Goal: Information Seeking & Learning: Learn about a topic

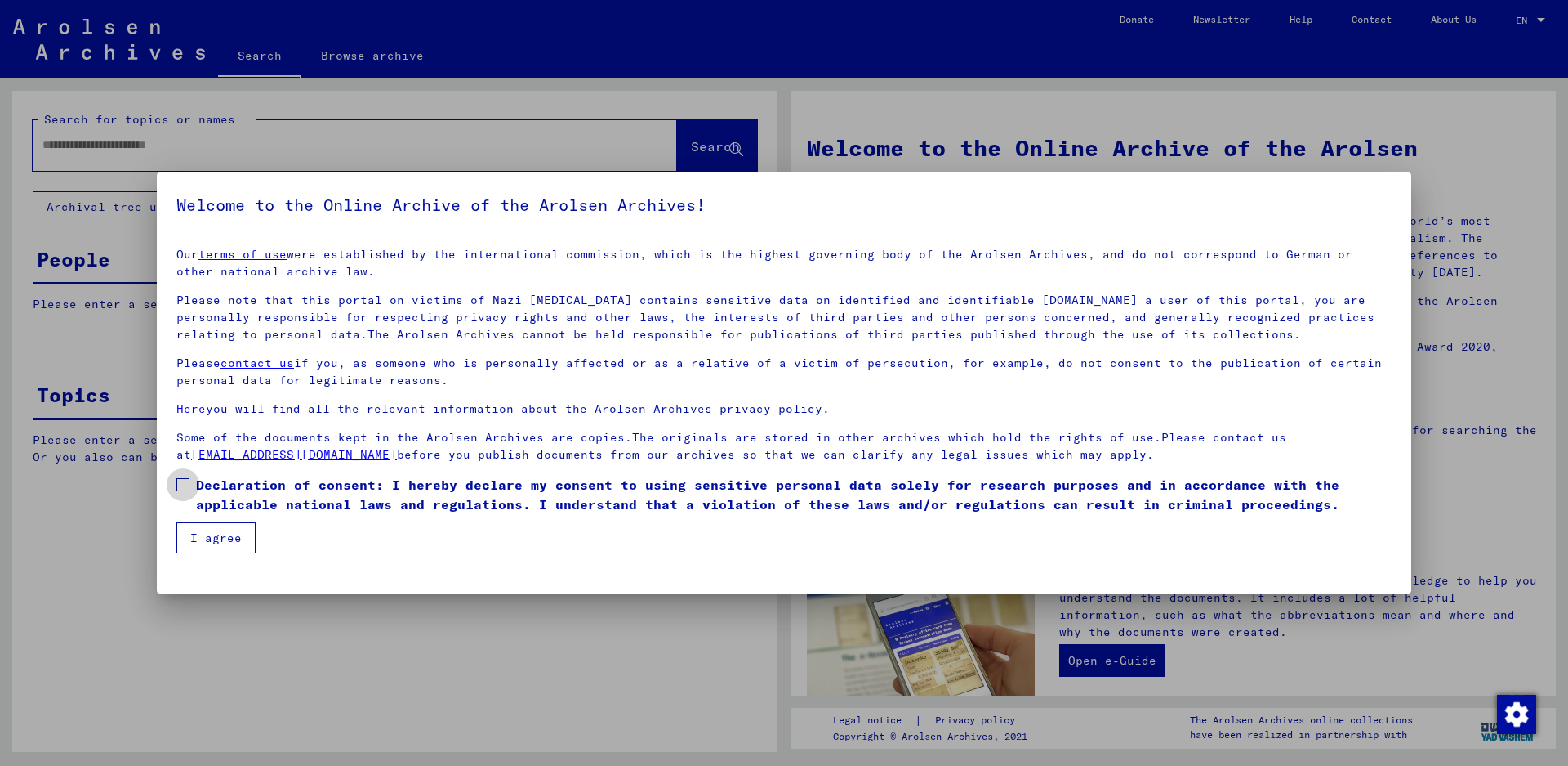
click at [179, 484] on span at bounding box center [183, 485] width 13 height 13
click at [207, 541] on button "I agree" at bounding box center [216, 538] width 79 height 31
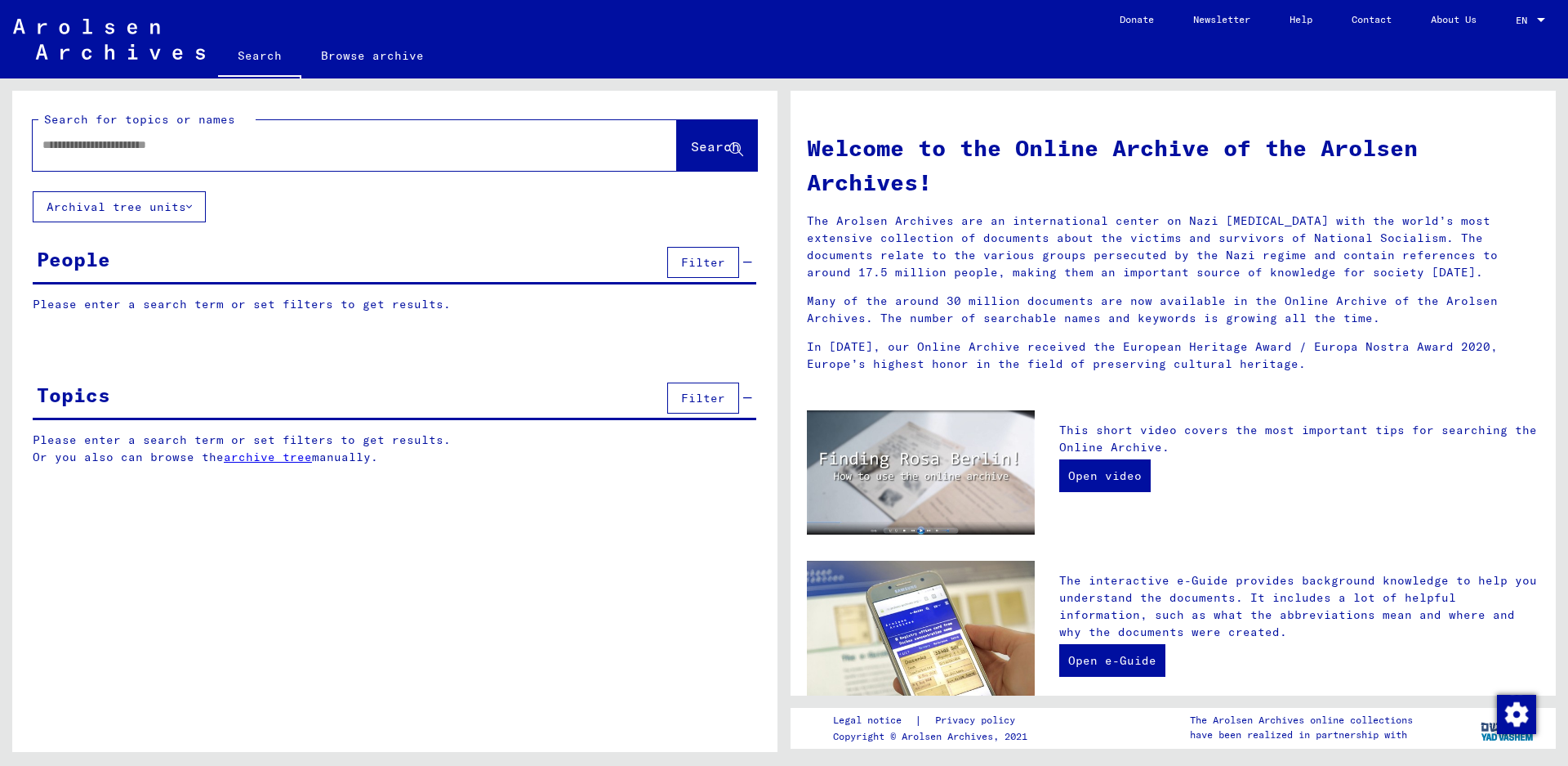
click at [272, 454] on link "archive tree" at bounding box center [268, 457] width 88 height 14
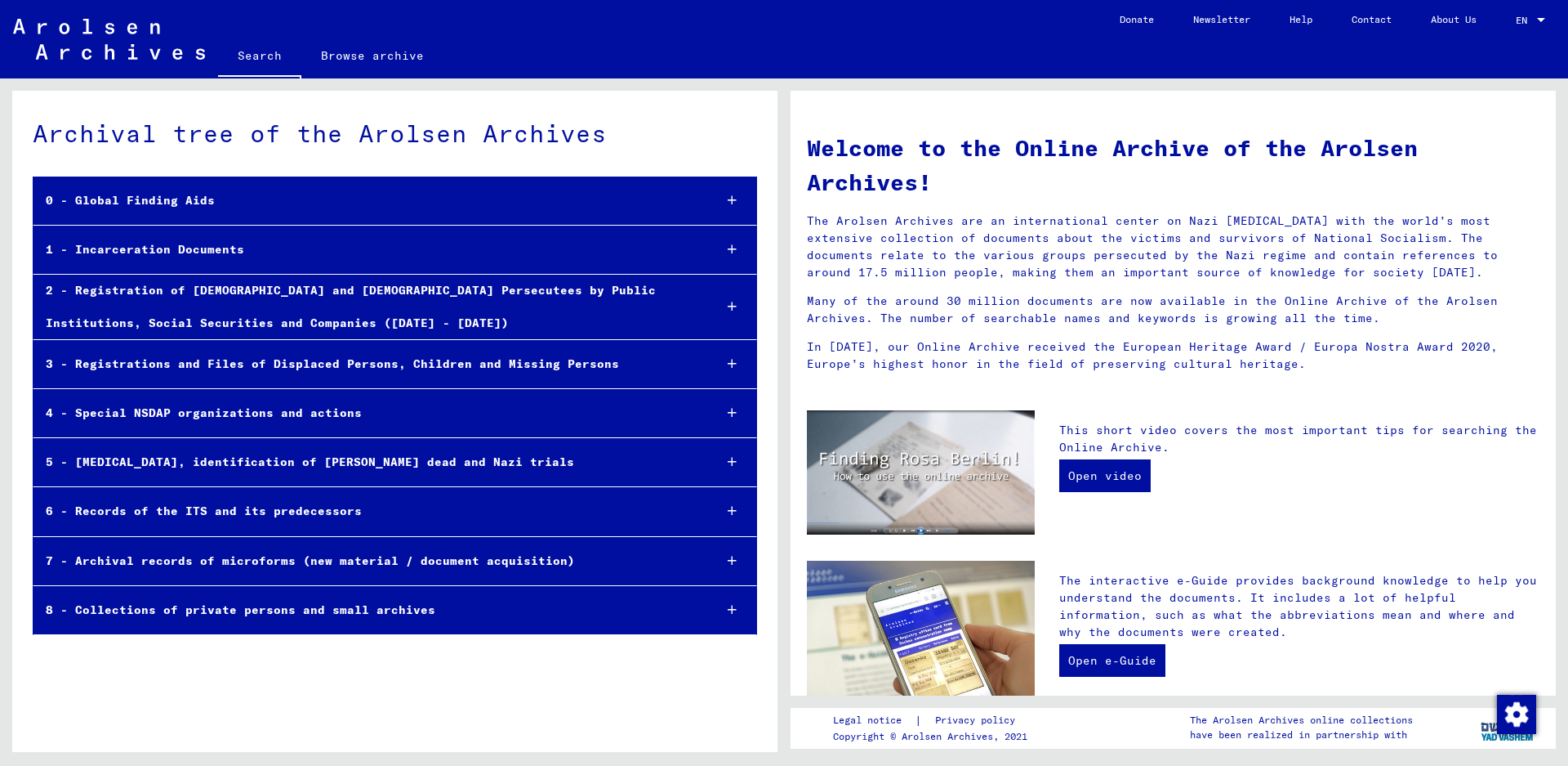
click at [181, 245] on div "1 - Incarceration Documents" at bounding box center [366, 249] width 666 height 32
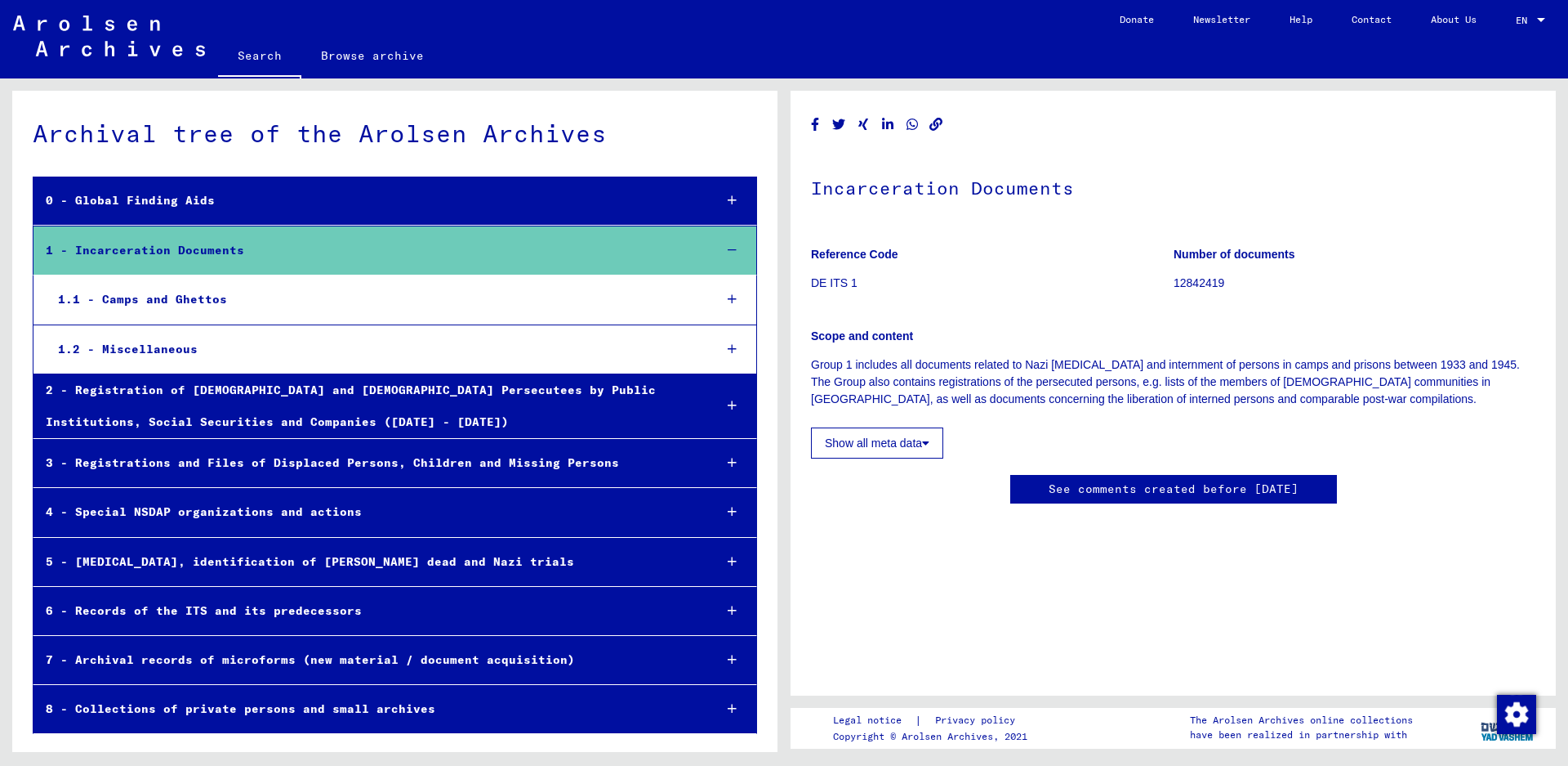
click at [163, 295] on div "1.1 - Camps and Ghettos" at bounding box center [373, 299] width 655 height 32
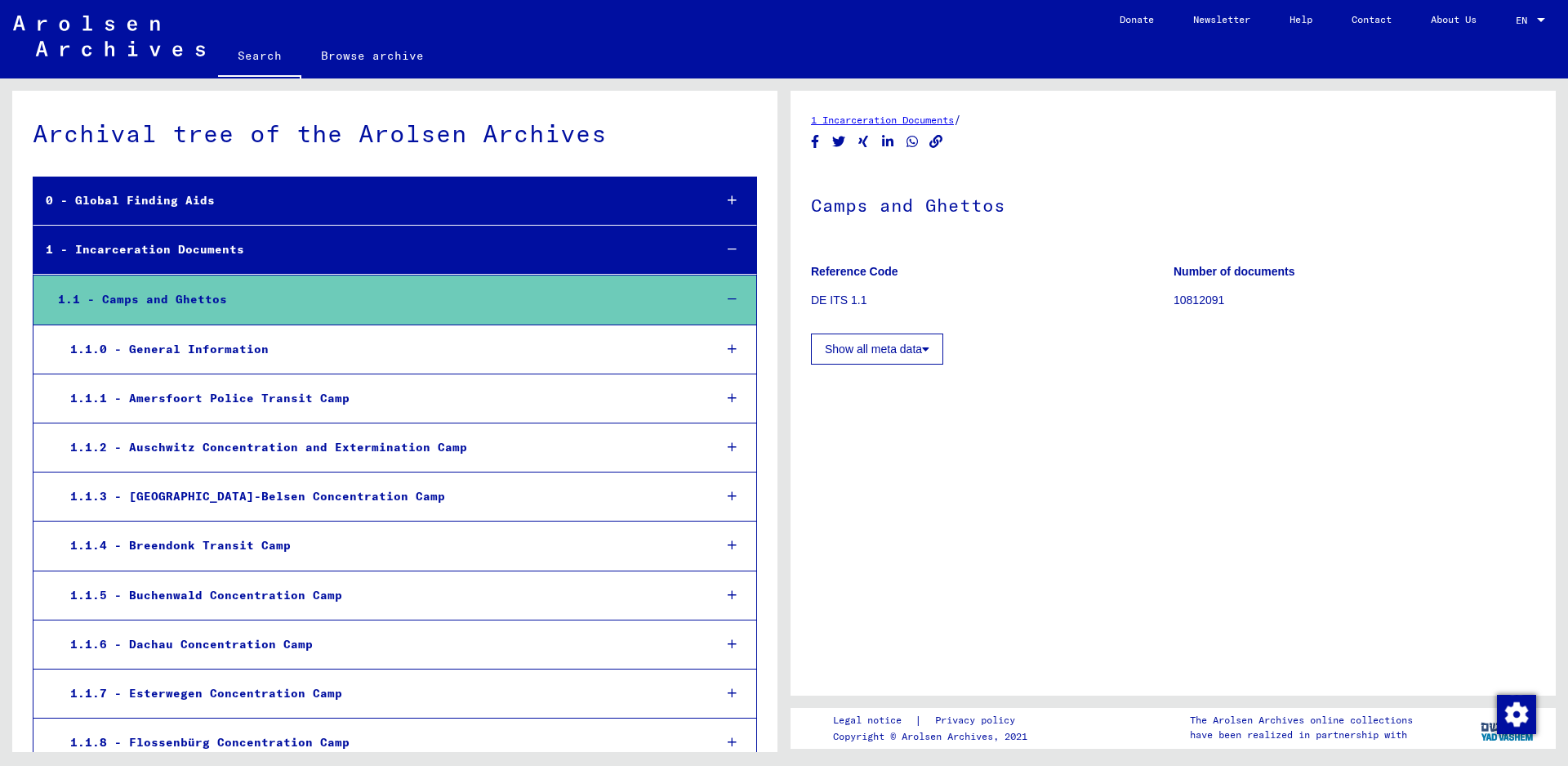
click at [155, 439] on div "1.1.2 - Auschwitz Concentration and Extermination Camp" at bounding box center [379, 447] width 643 height 32
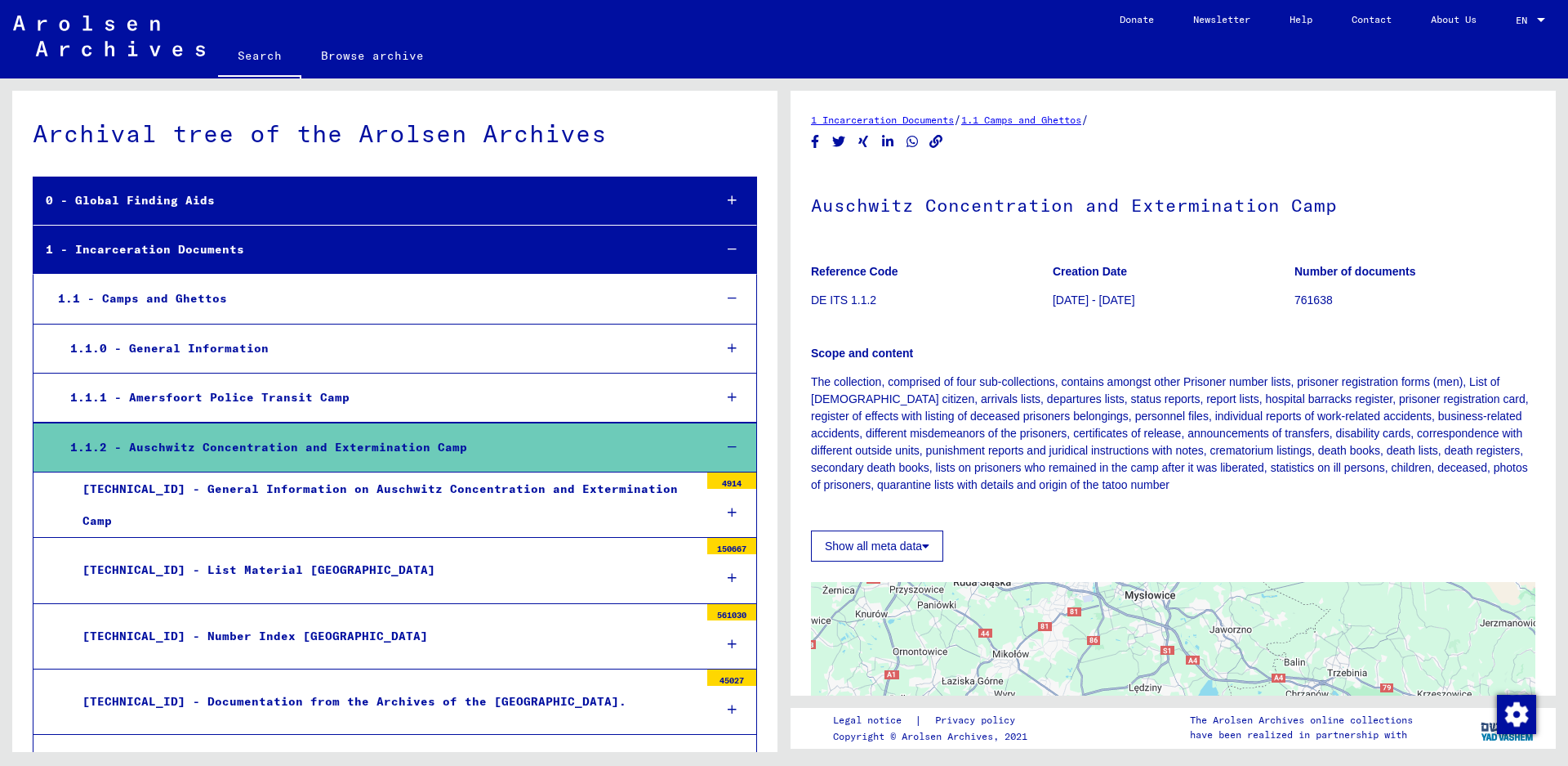
click at [187, 643] on div "[TECHNICAL_ID] - Number Index [GEOGRAPHIC_DATA]" at bounding box center [384, 636] width 628 height 32
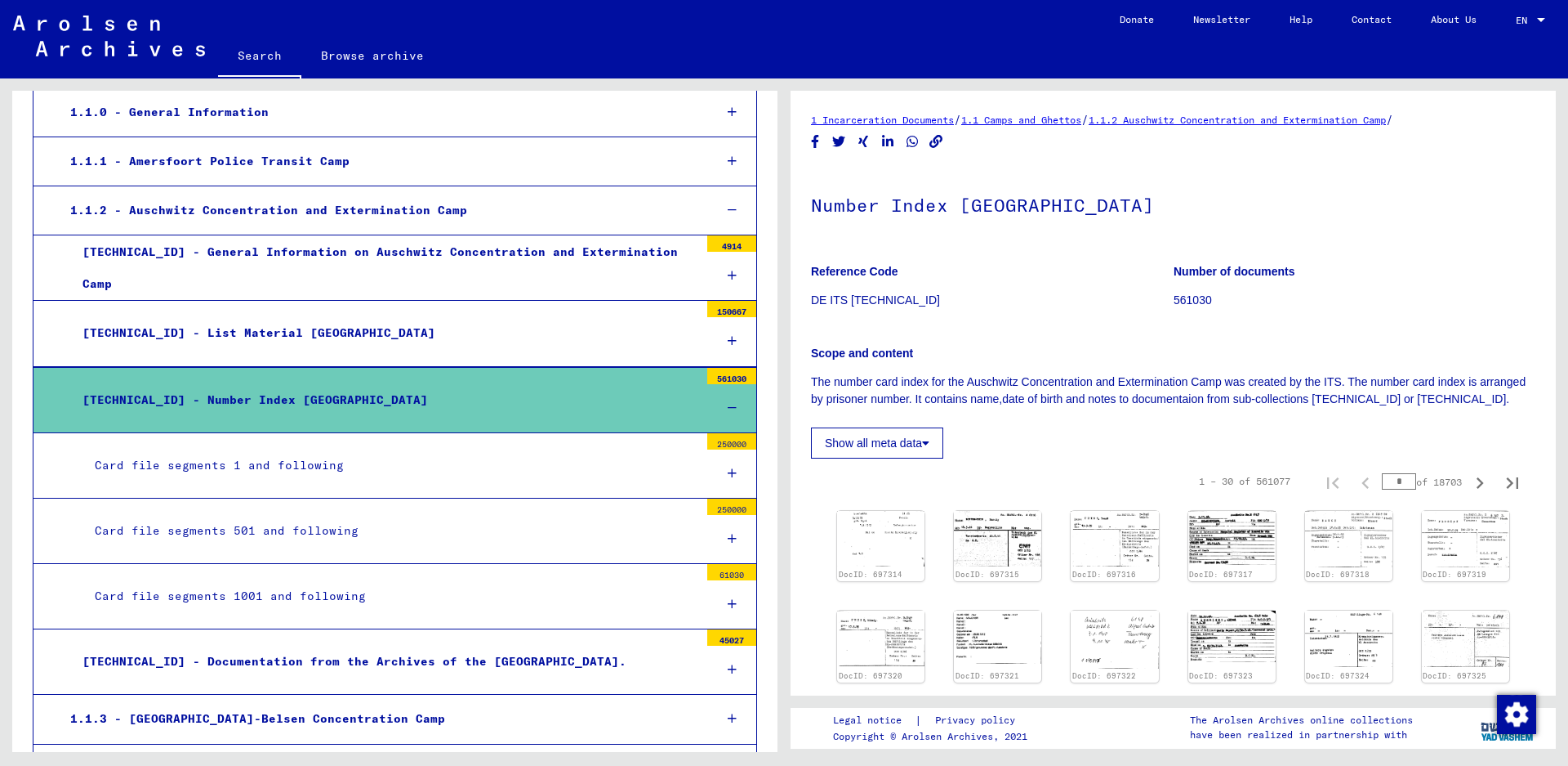
scroll to position [245, 0]
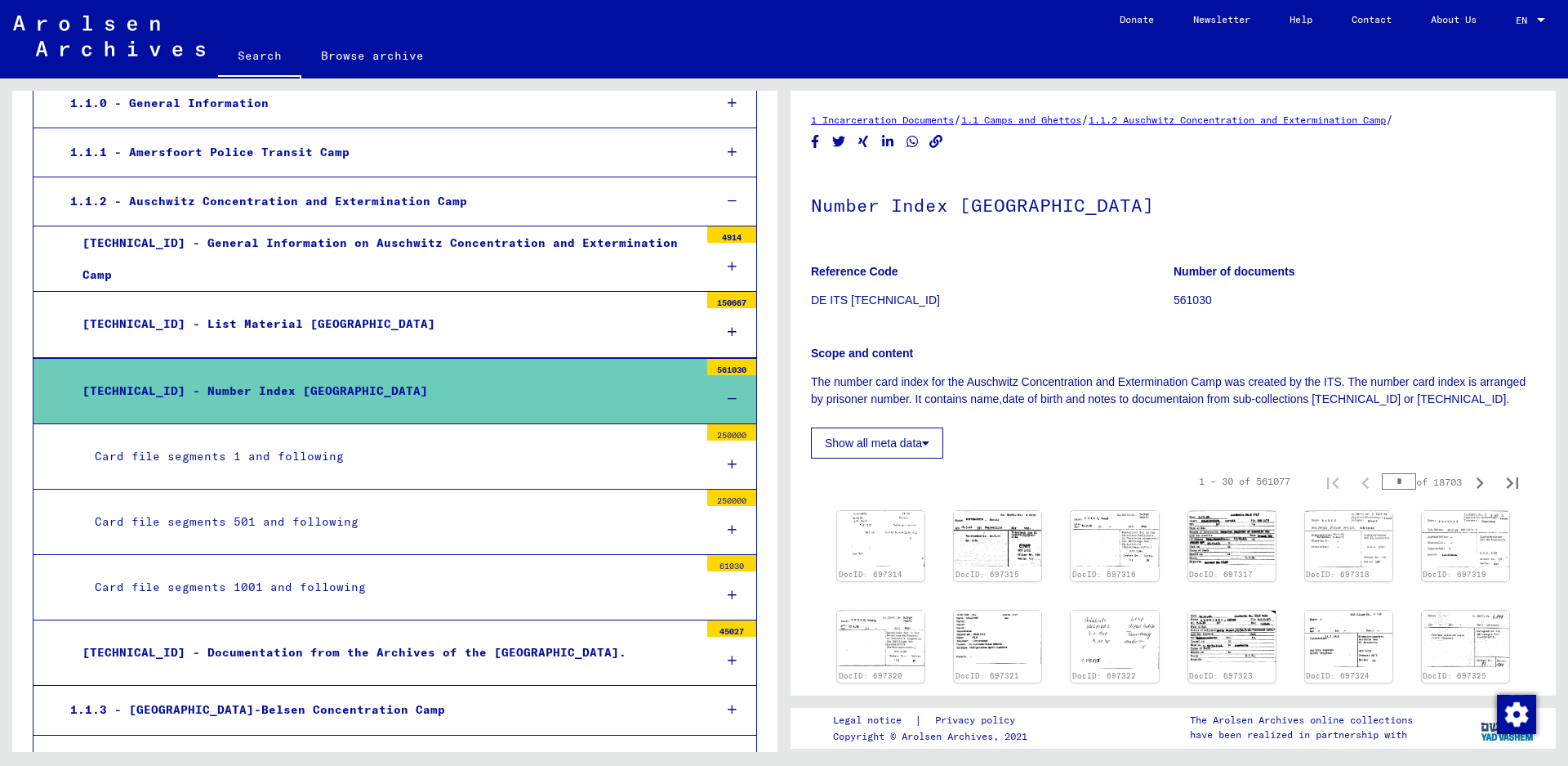
click at [241, 454] on div "Card file segments 1 and following" at bounding box center [390, 456] width 617 height 32
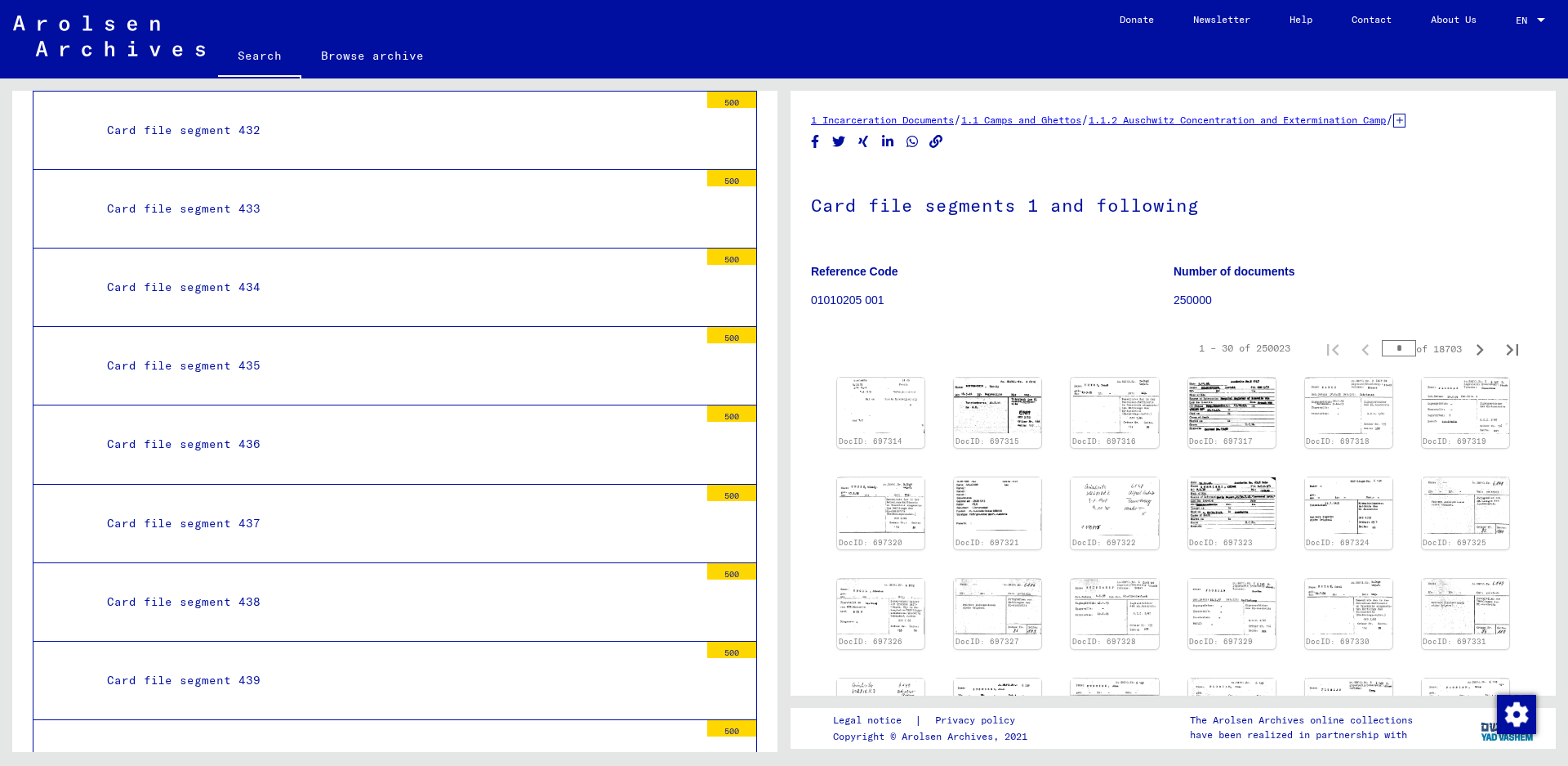
scroll to position [34554, 0]
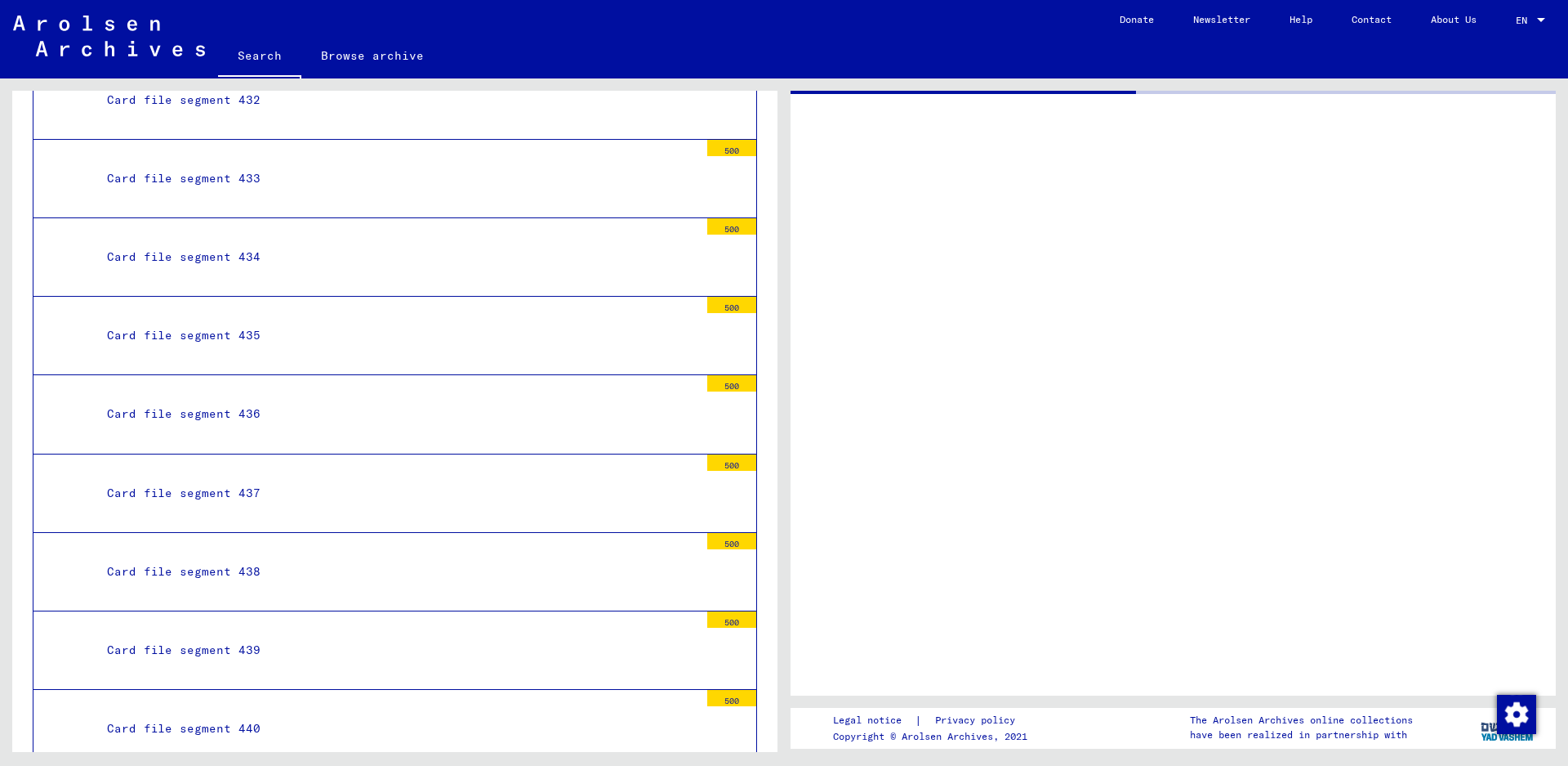
scroll to position [34553, 0]
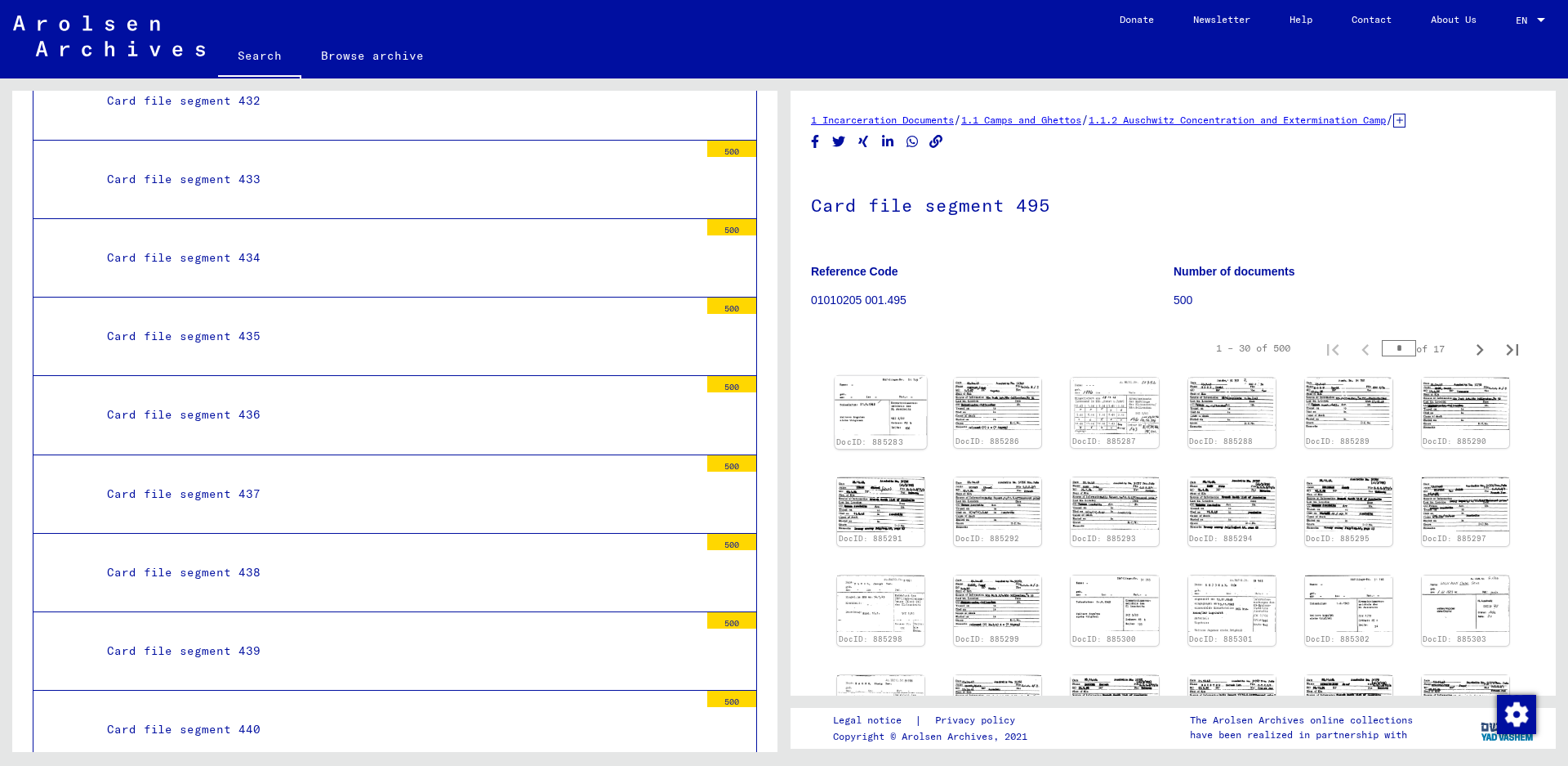
click at [884, 417] on img at bounding box center [881, 405] width 92 height 59
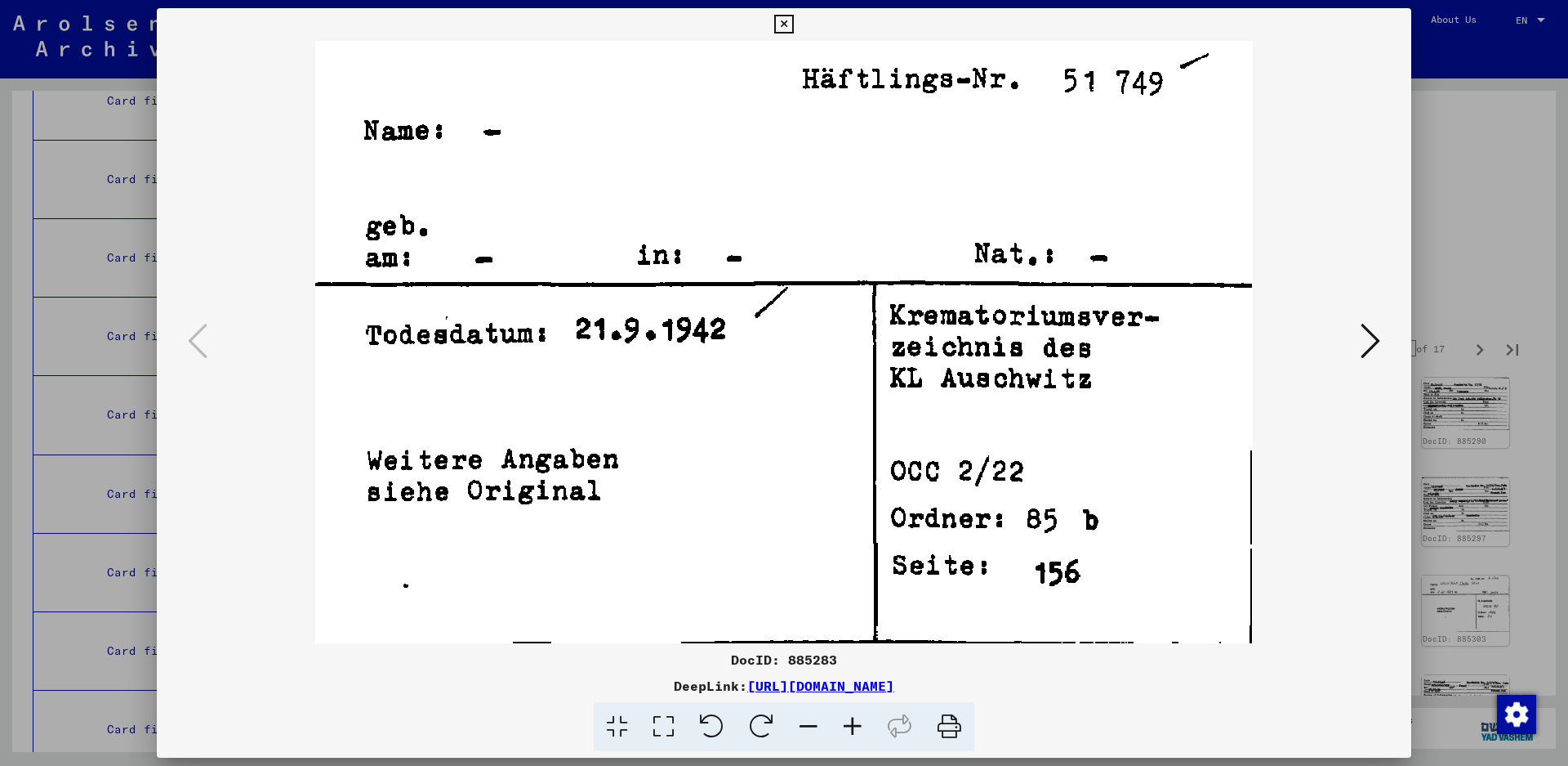
click at [1378, 329] on icon at bounding box center [1371, 340] width 20 height 39
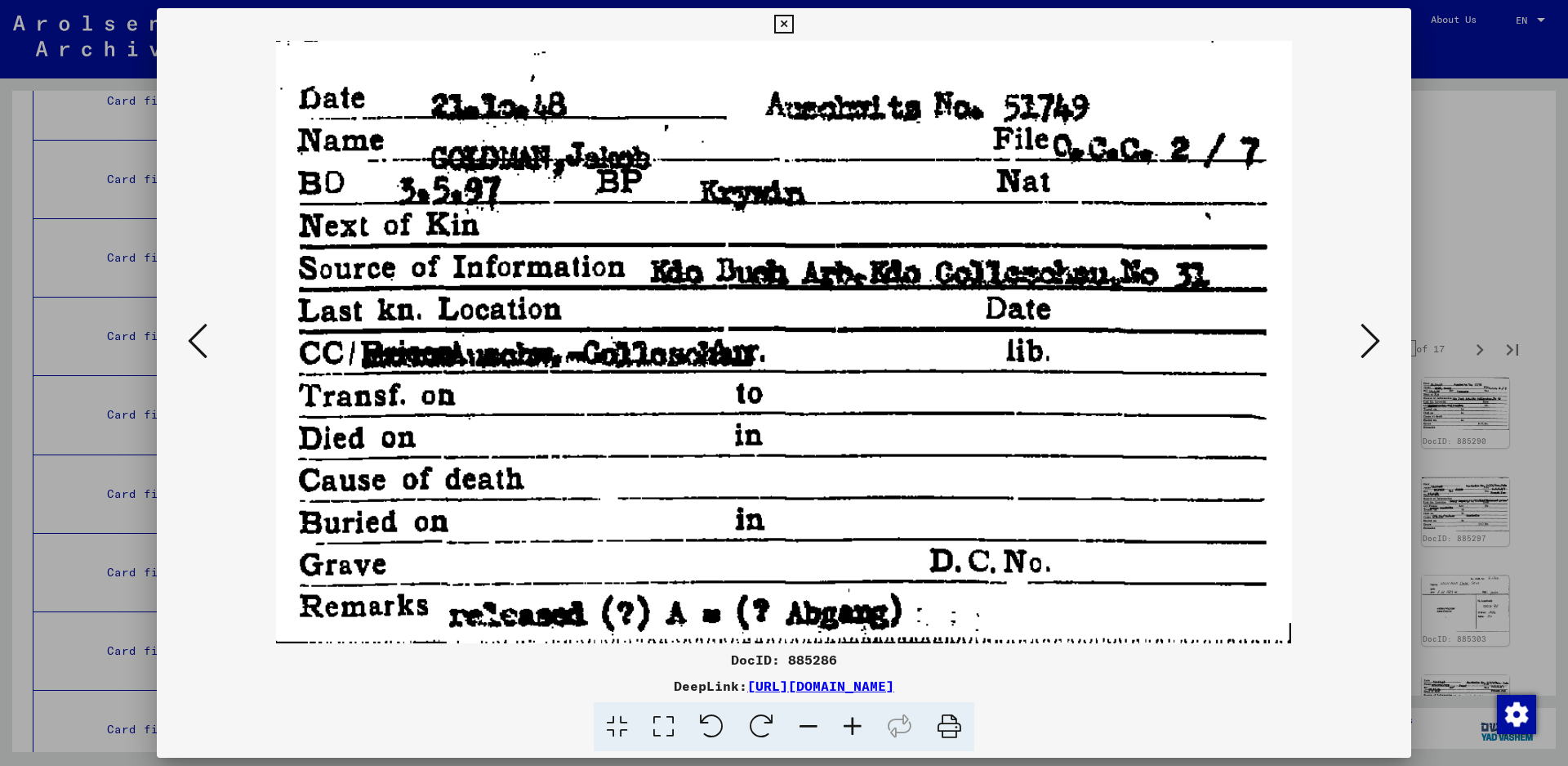
click at [1375, 337] on icon at bounding box center [1371, 340] width 20 height 39
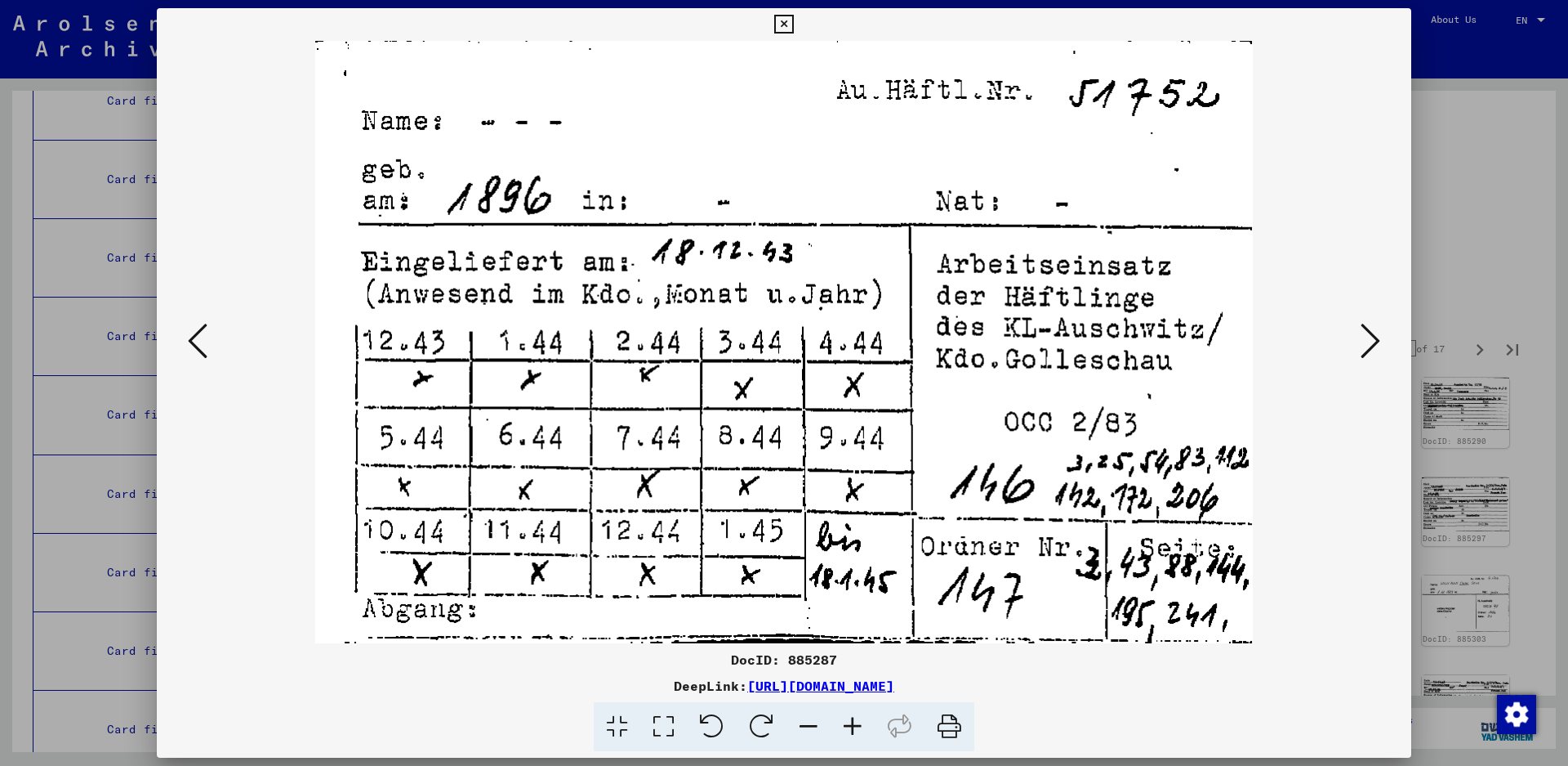
click at [1375, 337] on icon at bounding box center [1371, 340] width 20 height 39
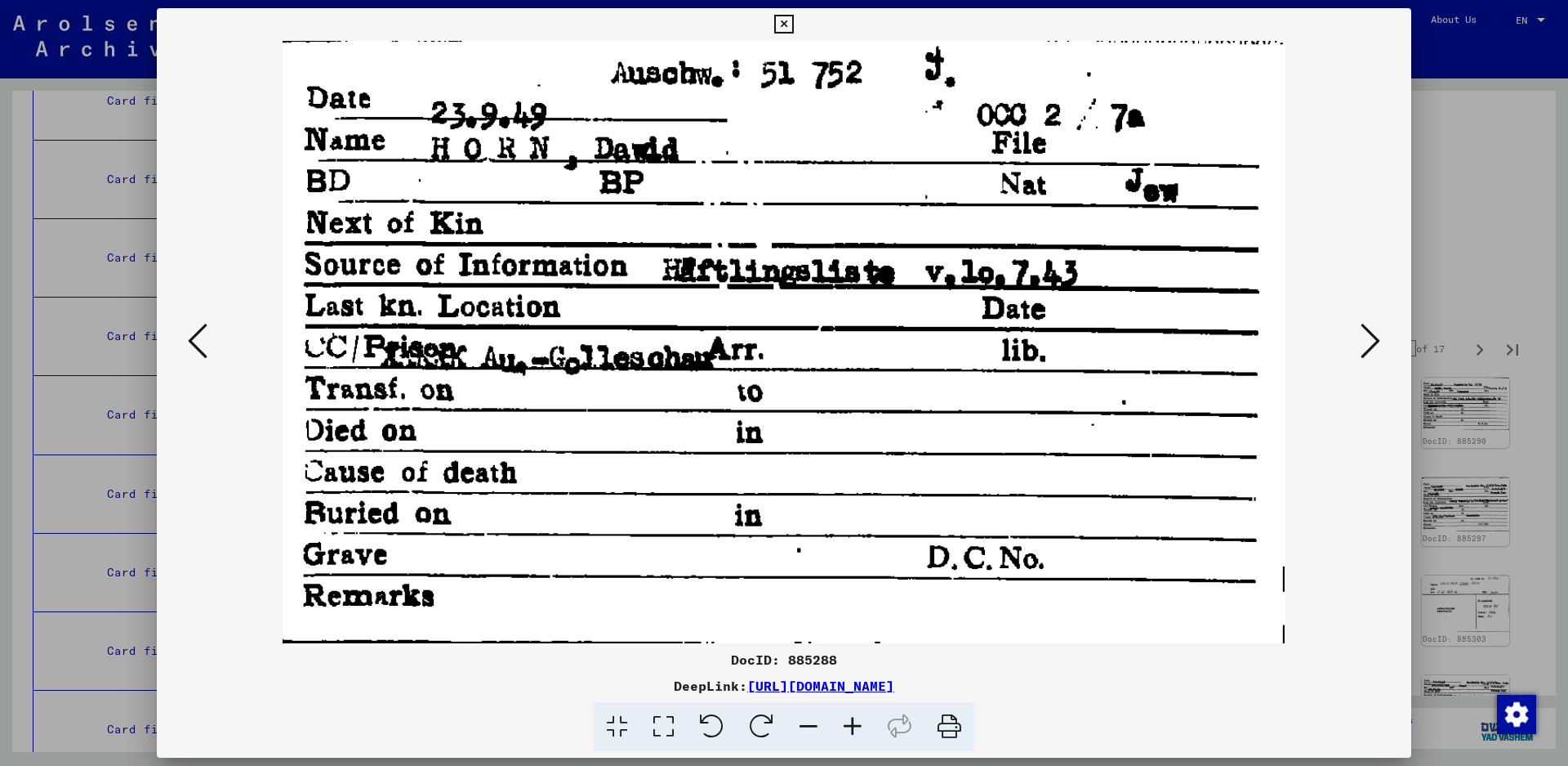
click at [1378, 328] on icon at bounding box center [1371, 340] width 20 height 39
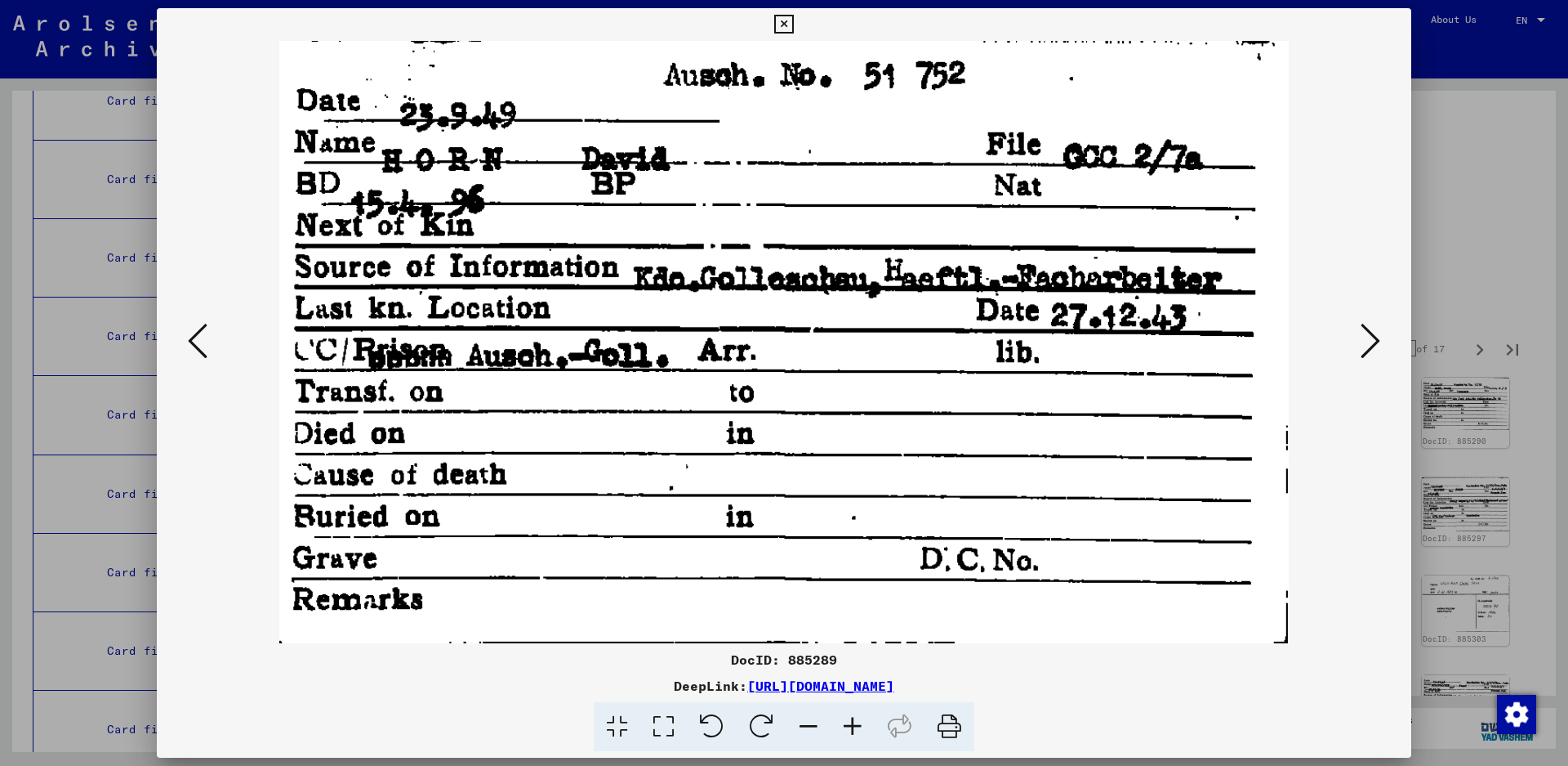
click at [1378, 328] on icon at bounding box center [1371, 340] width 20 height 39
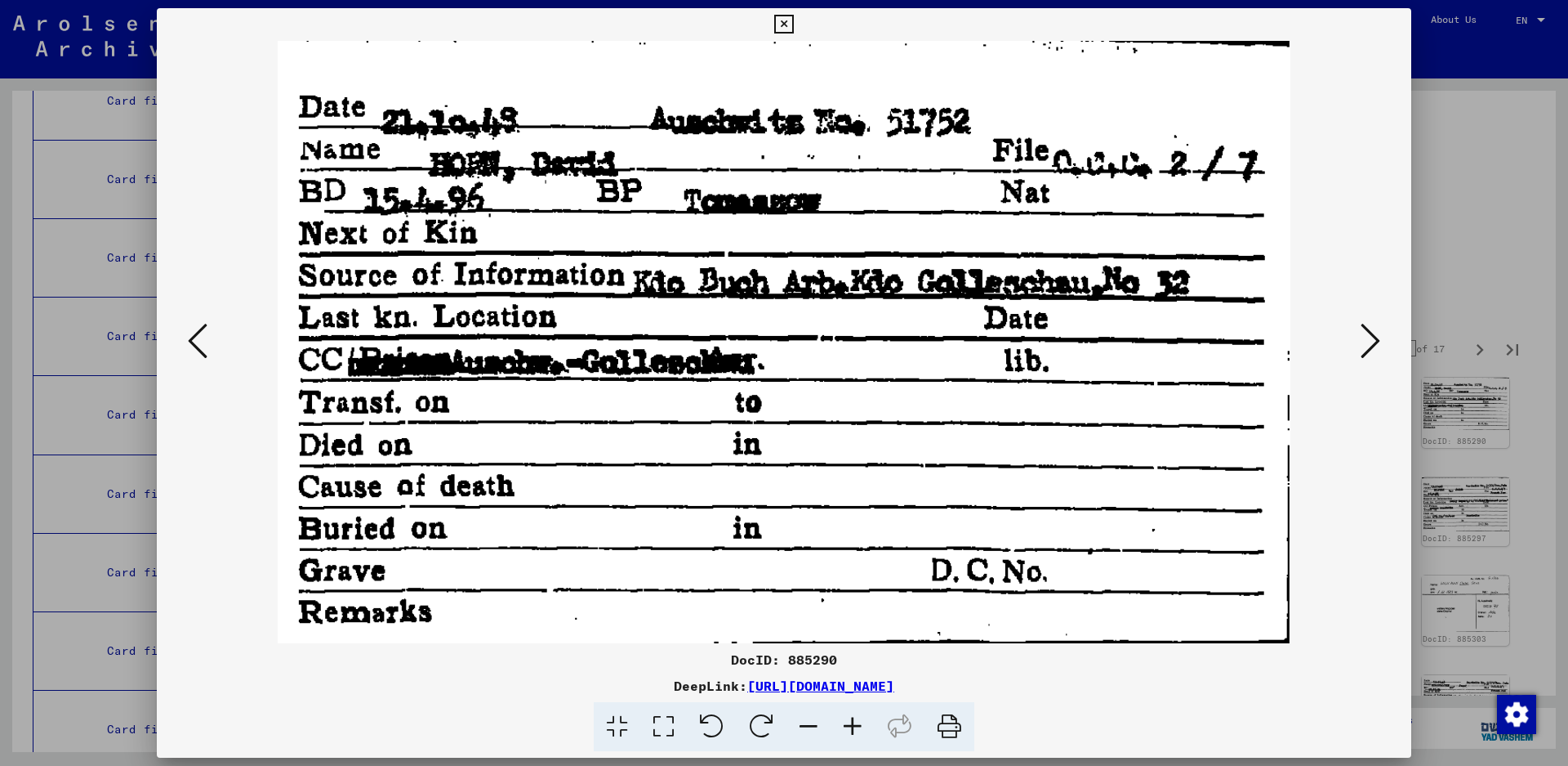
click at [1378, 328] on icon at bounding box center [1371, 340] width 20 height 39
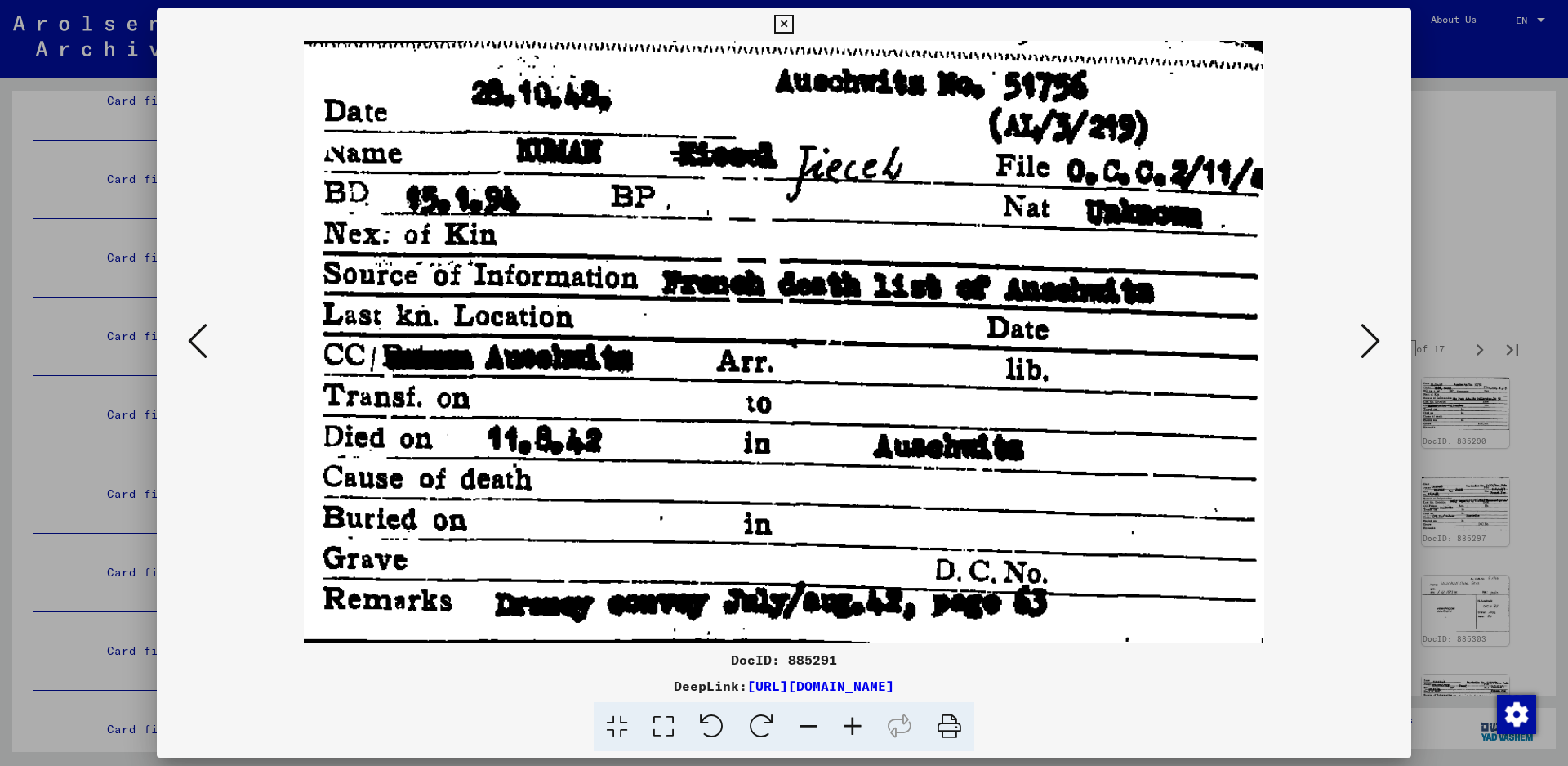
click at [1361, 337] on icon at bounding box center [1371, 340] width 20 height 39
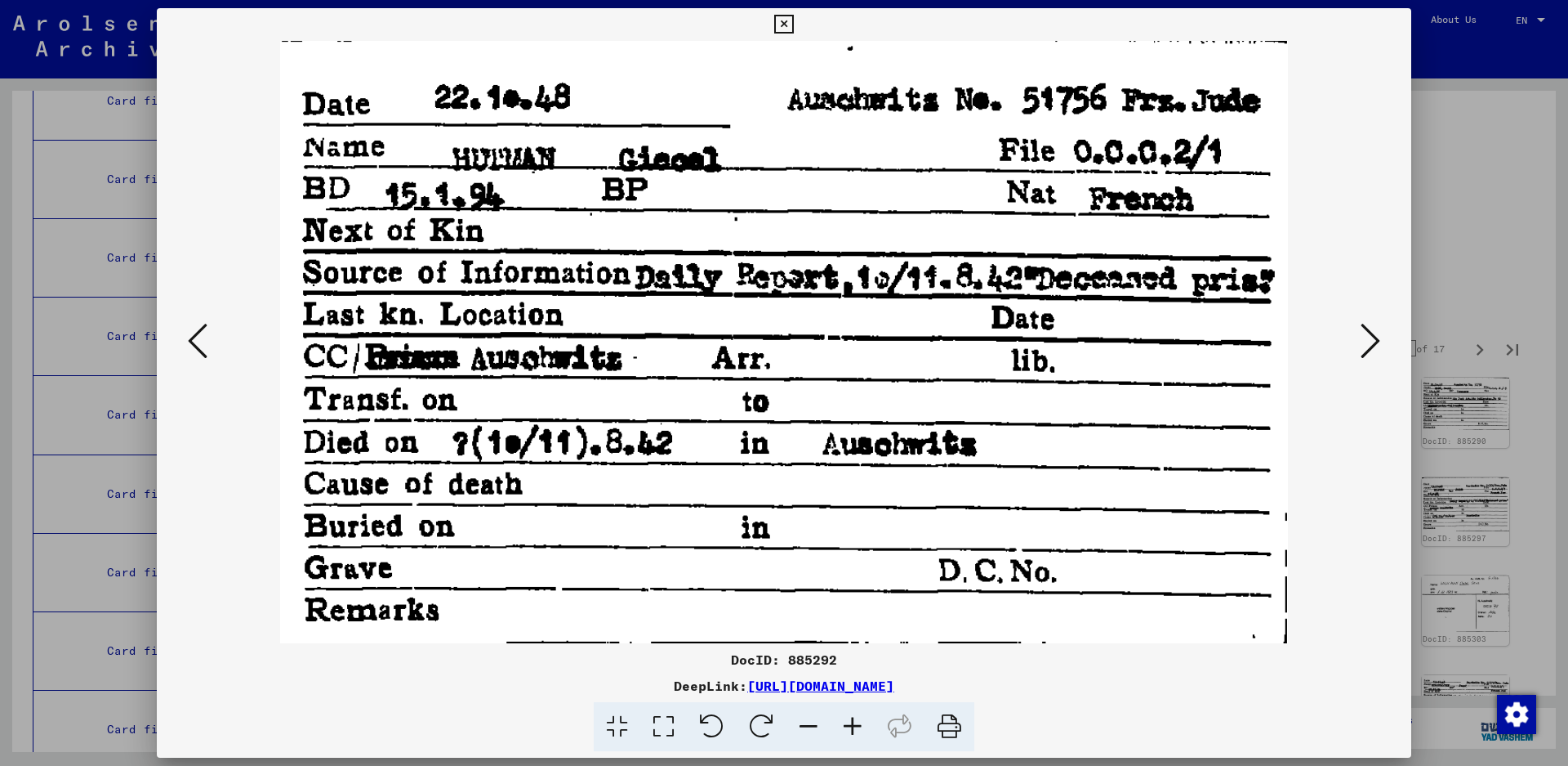
click at [1361, 337] on icon at bounding box center [1371, 340] width 20 height 39
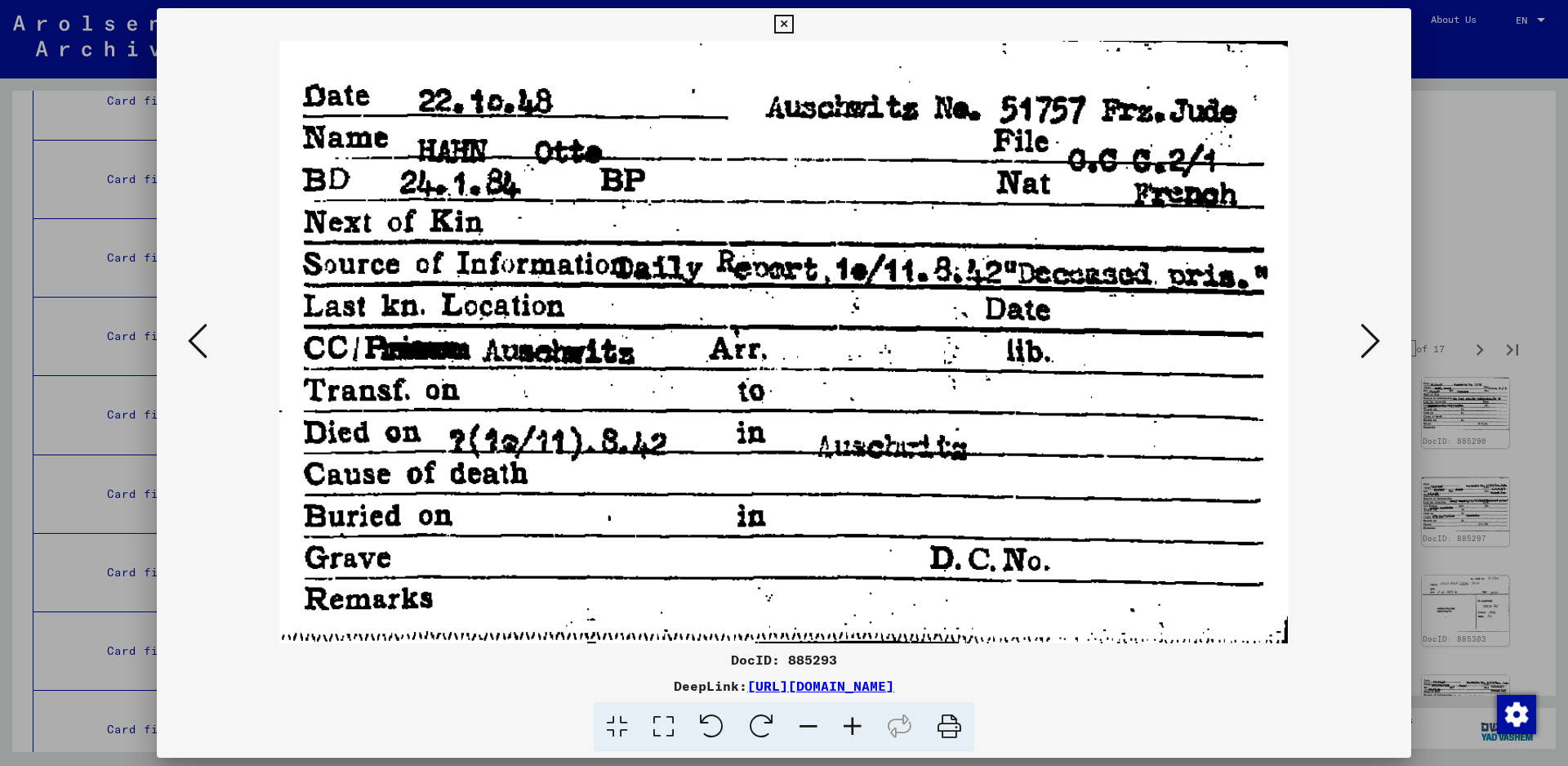
click at [1361, 337] on icon at bounding box center [1371, 340] width 20 height 39
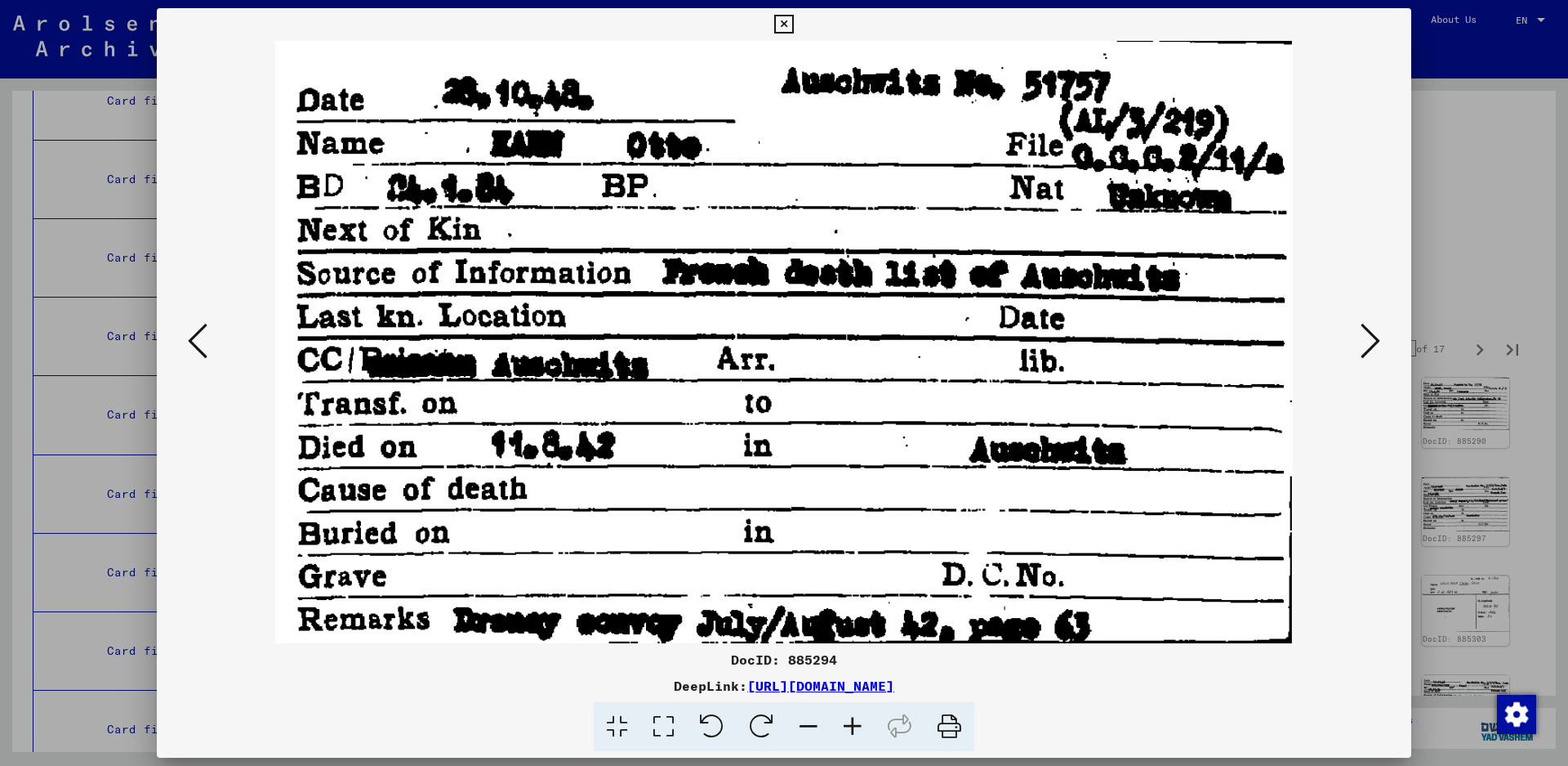
click at [1361, 337] on icon at bounding box center [1371, 340] width 20 height 39
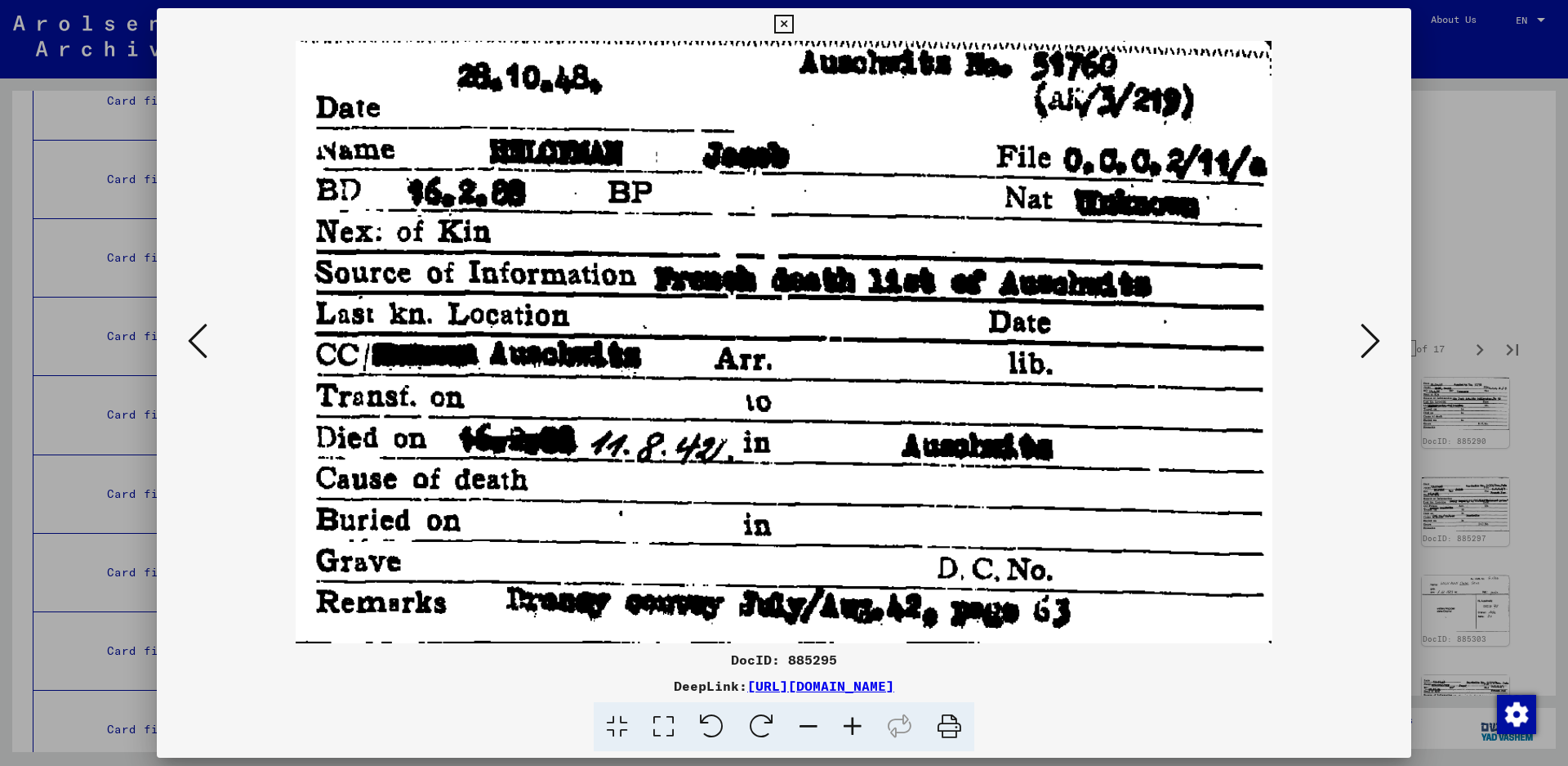
click at [1361, 337] on icon at bounding box center [1371, 340] width 20 height 39
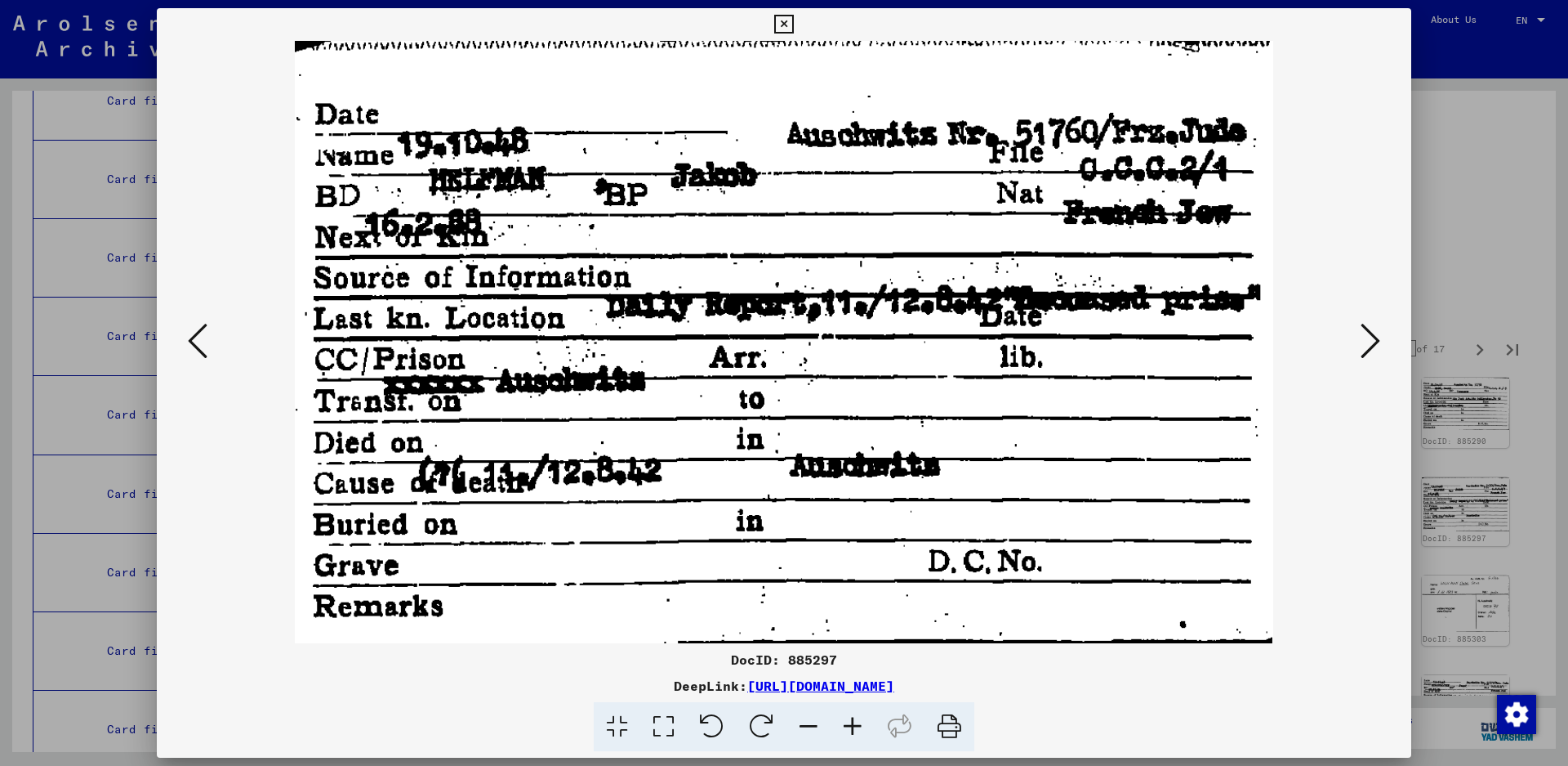
click at [1361, 337] on icon at bounding box center [1371, 340] width 20 height 39
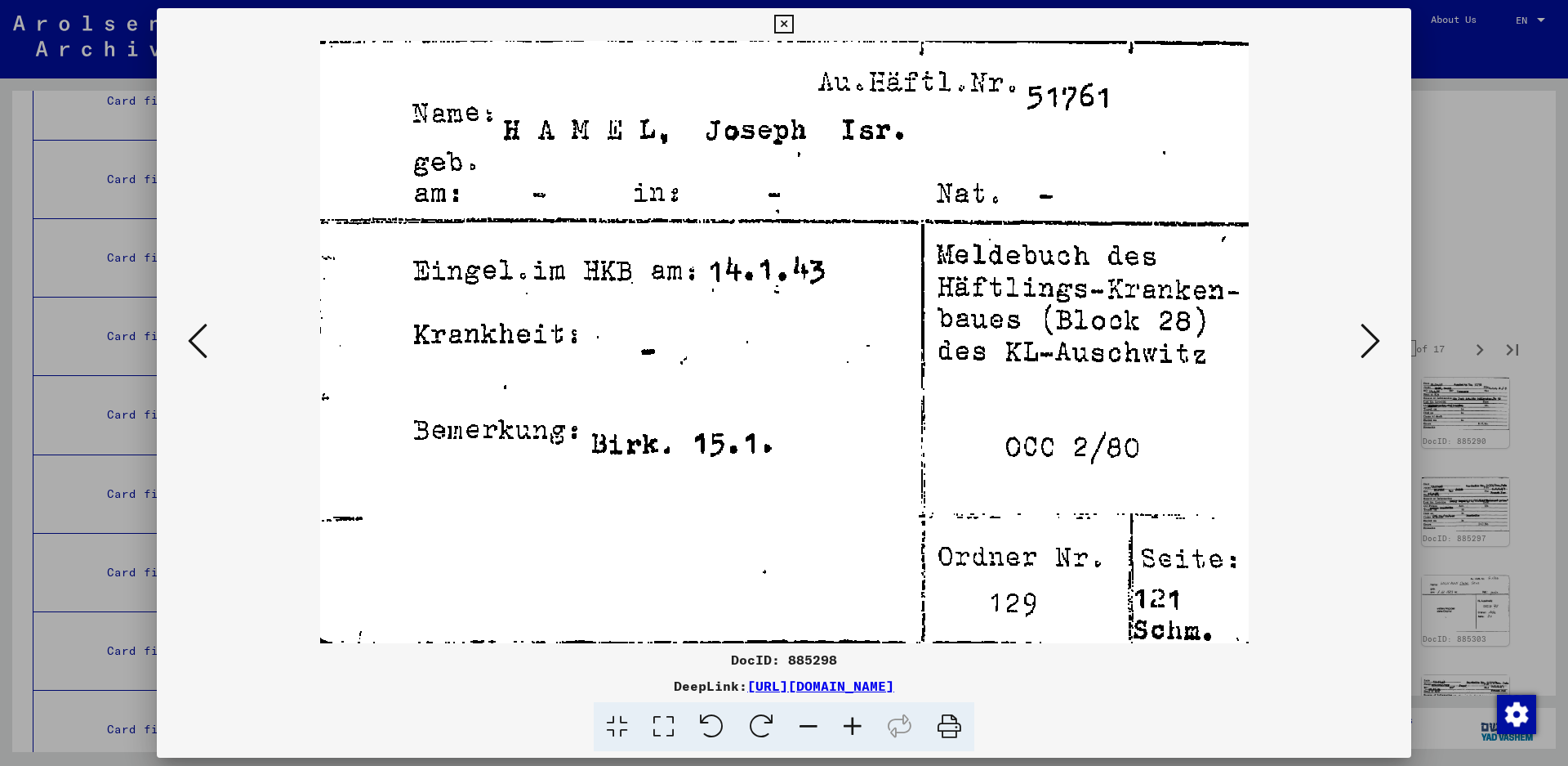
click at [1369, 328] on icon at bounding box center [1371, 340] width 20 height 39
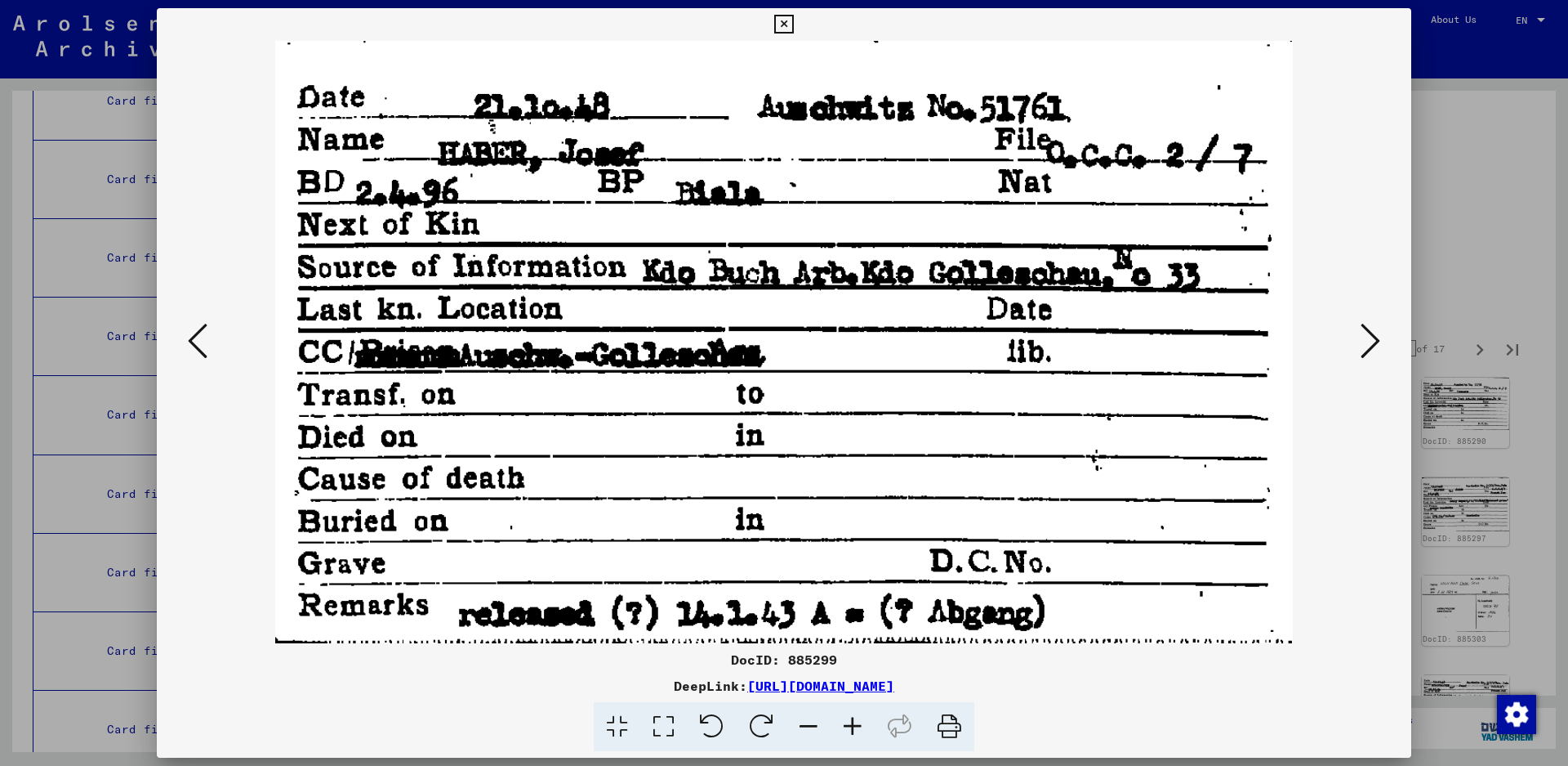
click at [201, 346] on icon at bounding box center [197, 340] width 20 height 39
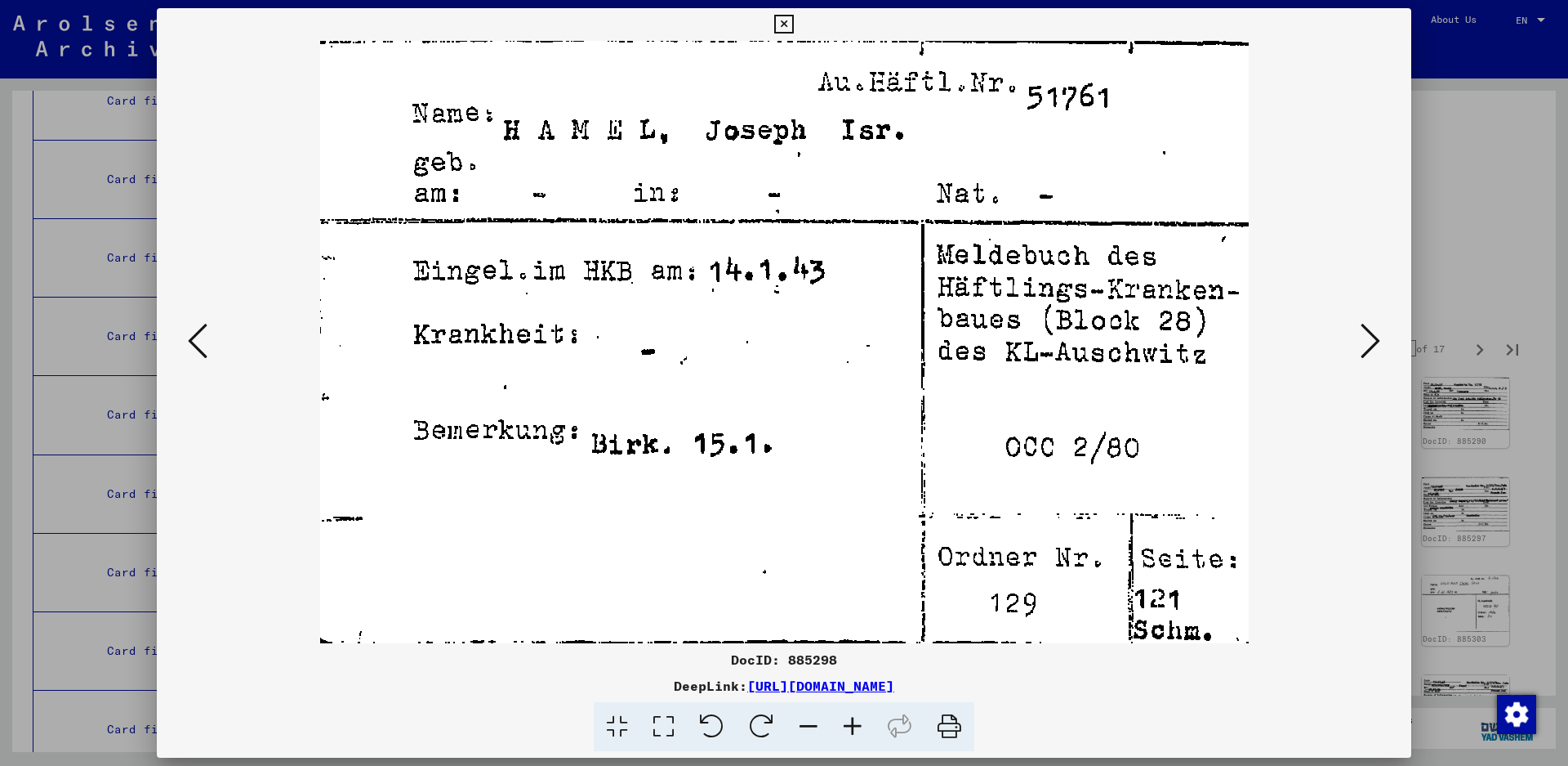
click at [1382, 330] on button at bounding box center [1371, 342] width 30 height 47
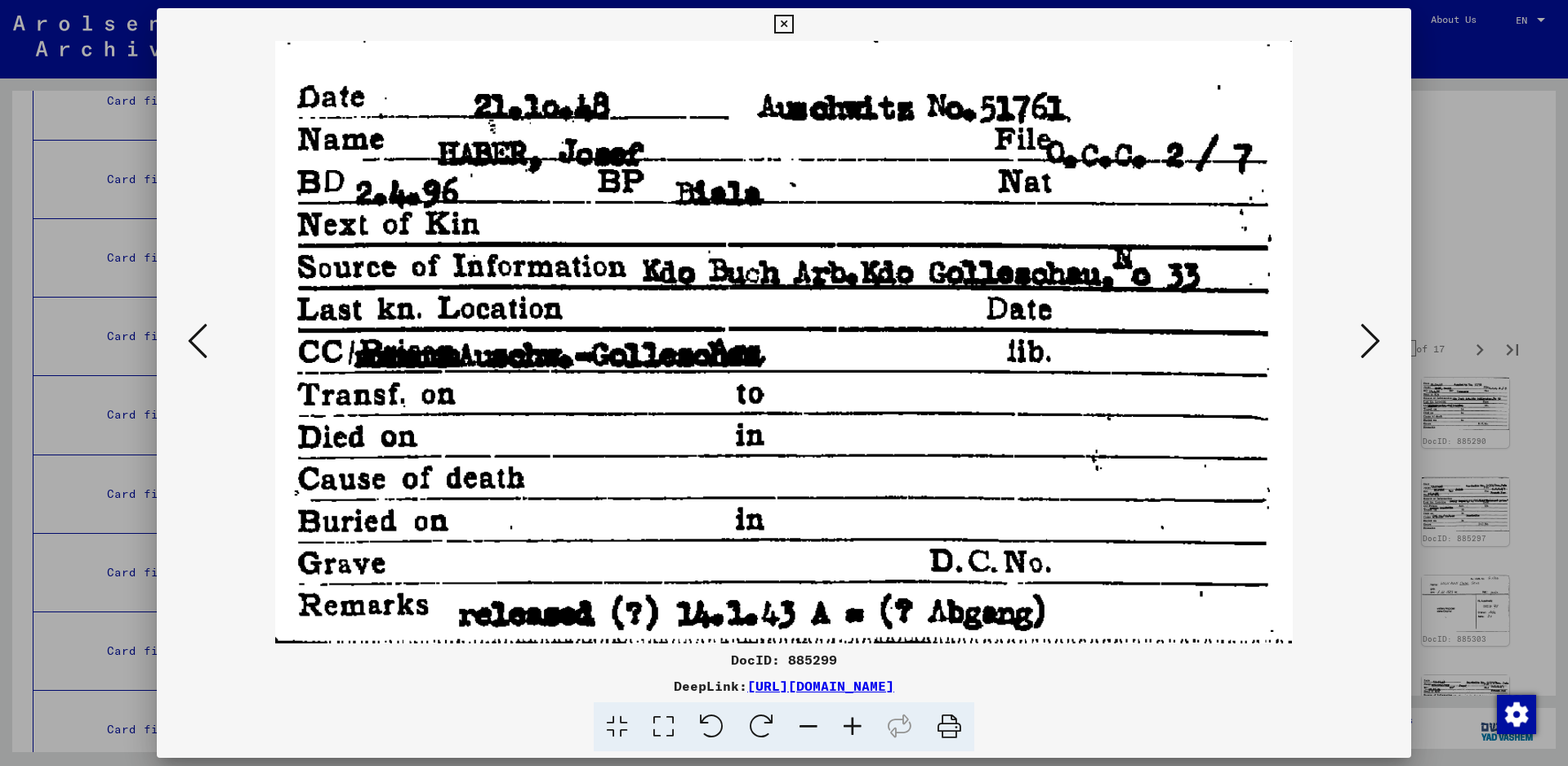
click at [1379, 337] on icon at bounding box center [1371, 340] width 20 height 39
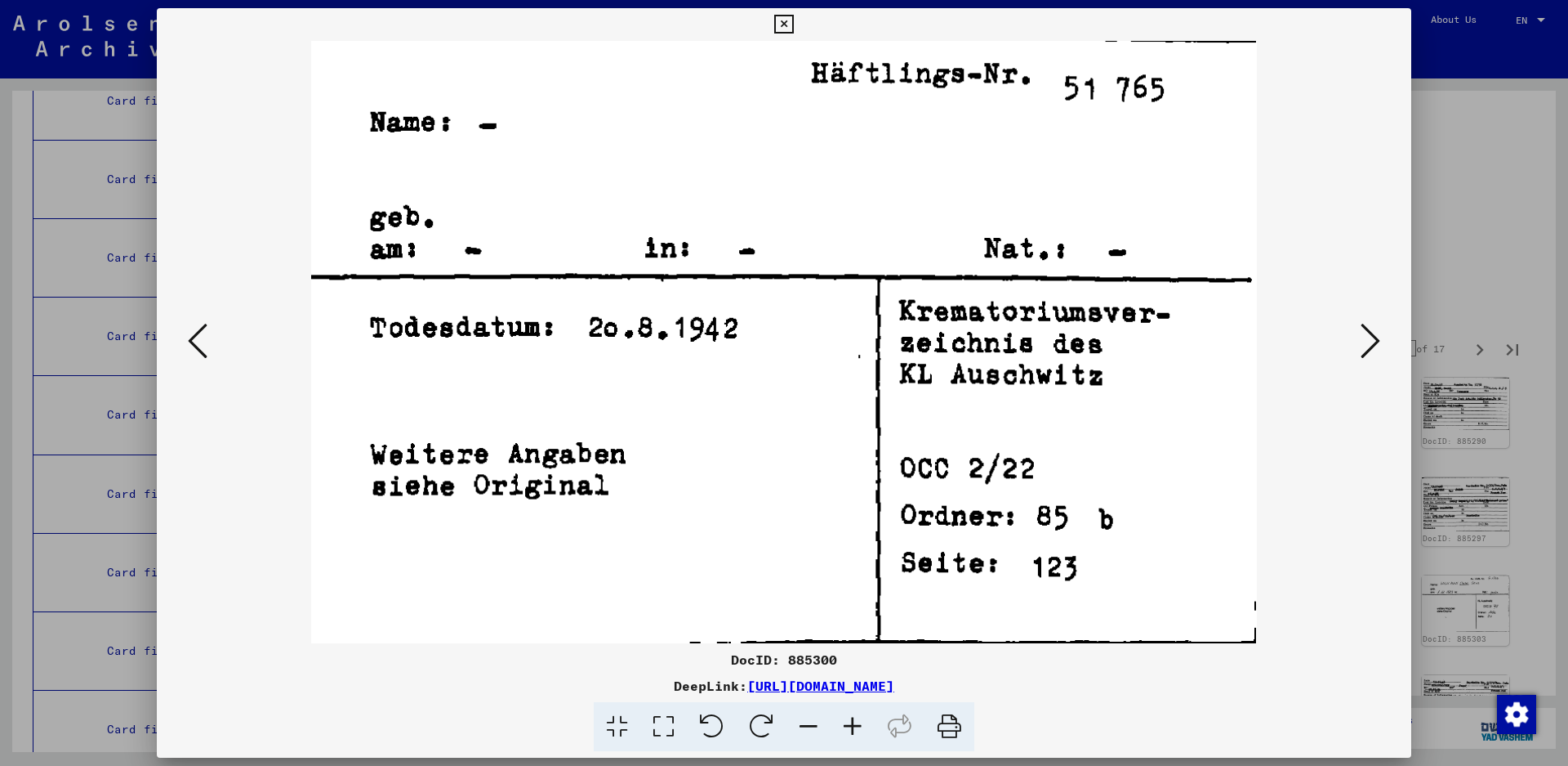
click at [1379, 337] on icon at bounding box center [1371, 340] width 20 height 39
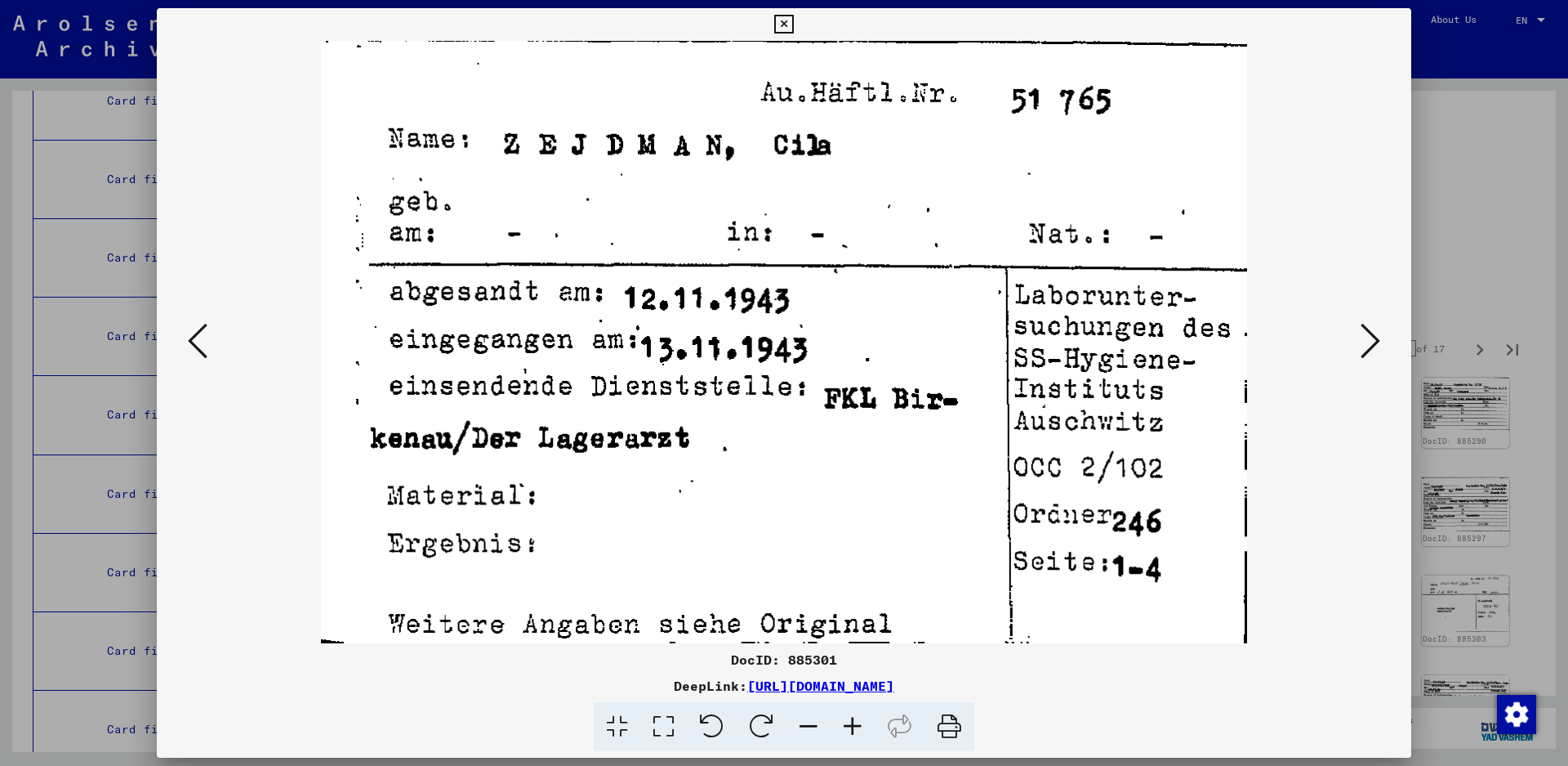
click at [1379, 337] on icon at bounding box center [1371, 340] width 20 height 39
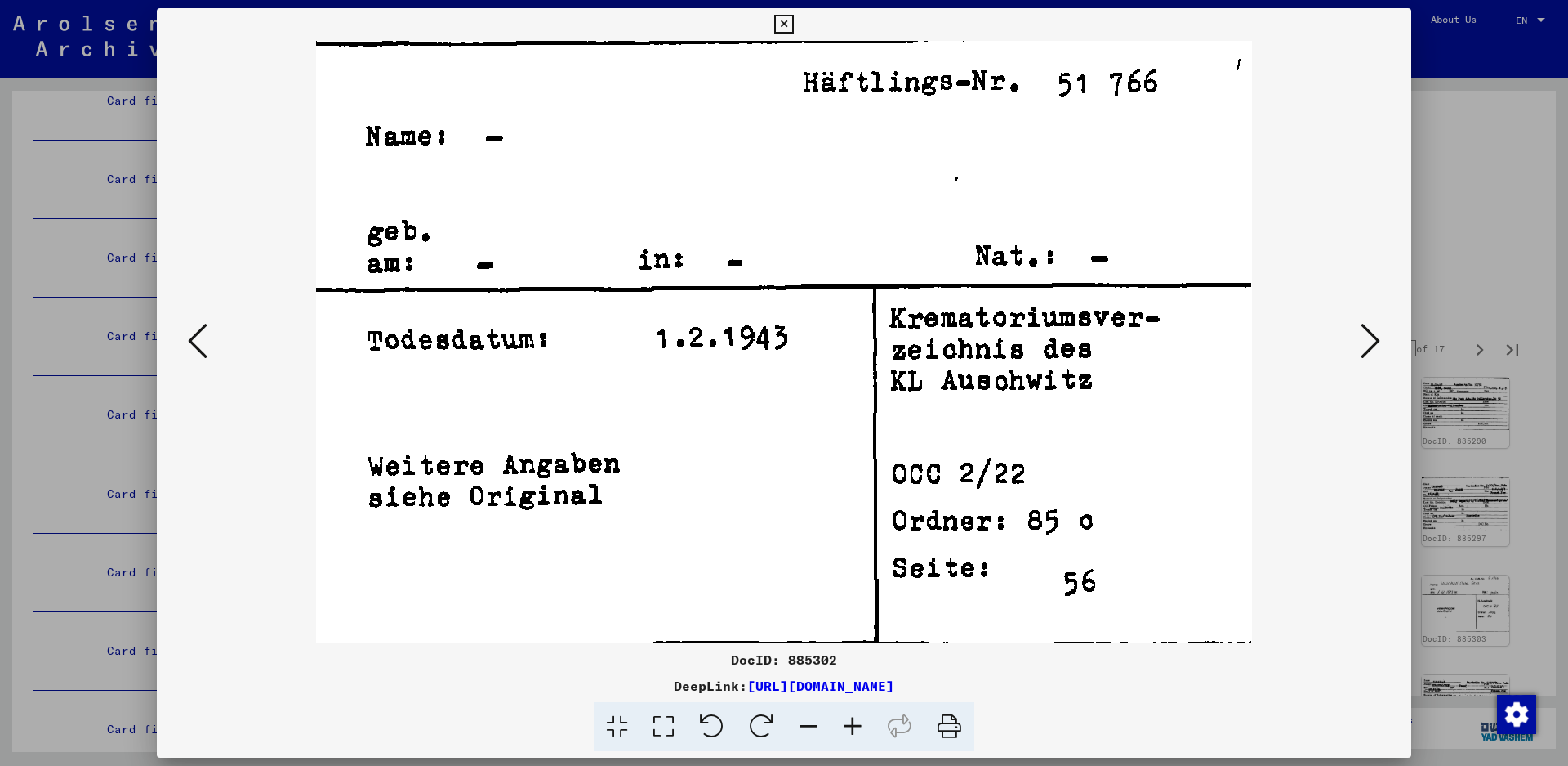
click at [1379, 337] on icon at bounding box center [1371, 340] width 20 height 39
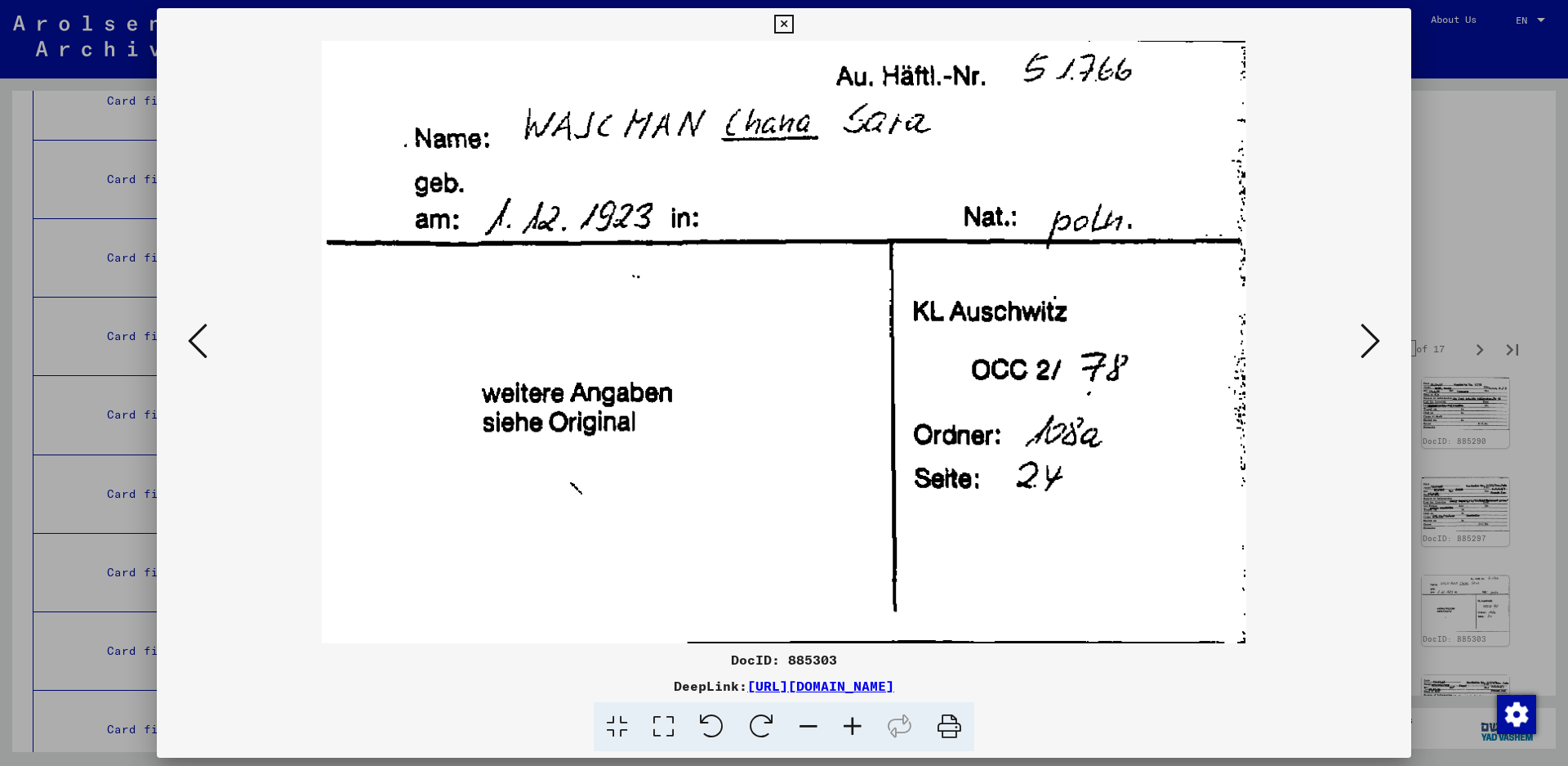
click at [1377, 337] on icon at bounding box center [1371, 340] width 20 height 39
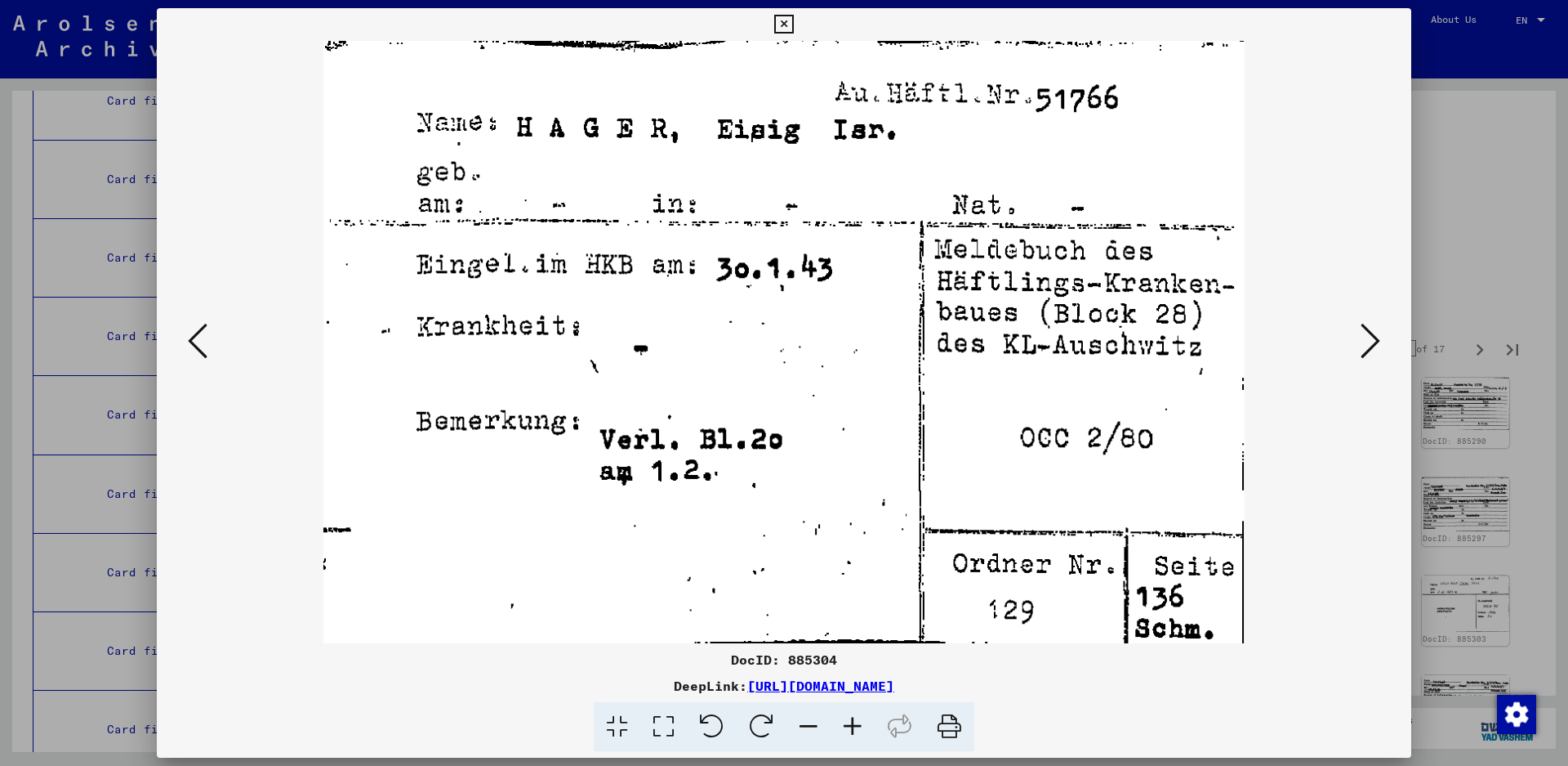
click at [1367, 349] on icon at bounding box center [1371, 340] width 20 height 39
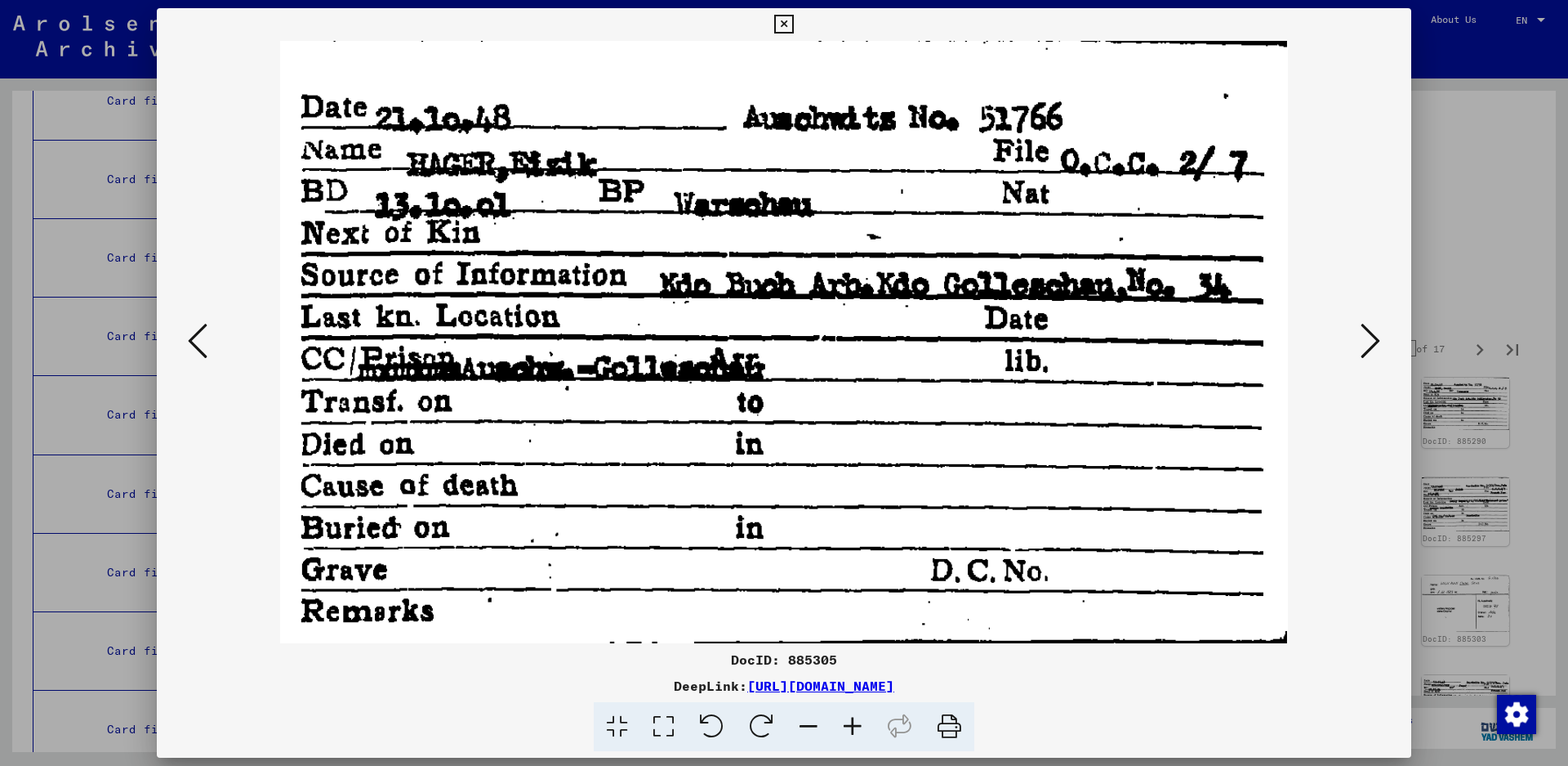
click at [1367, 349] on icon at bounding box center [1371, 340] width 20 height 39
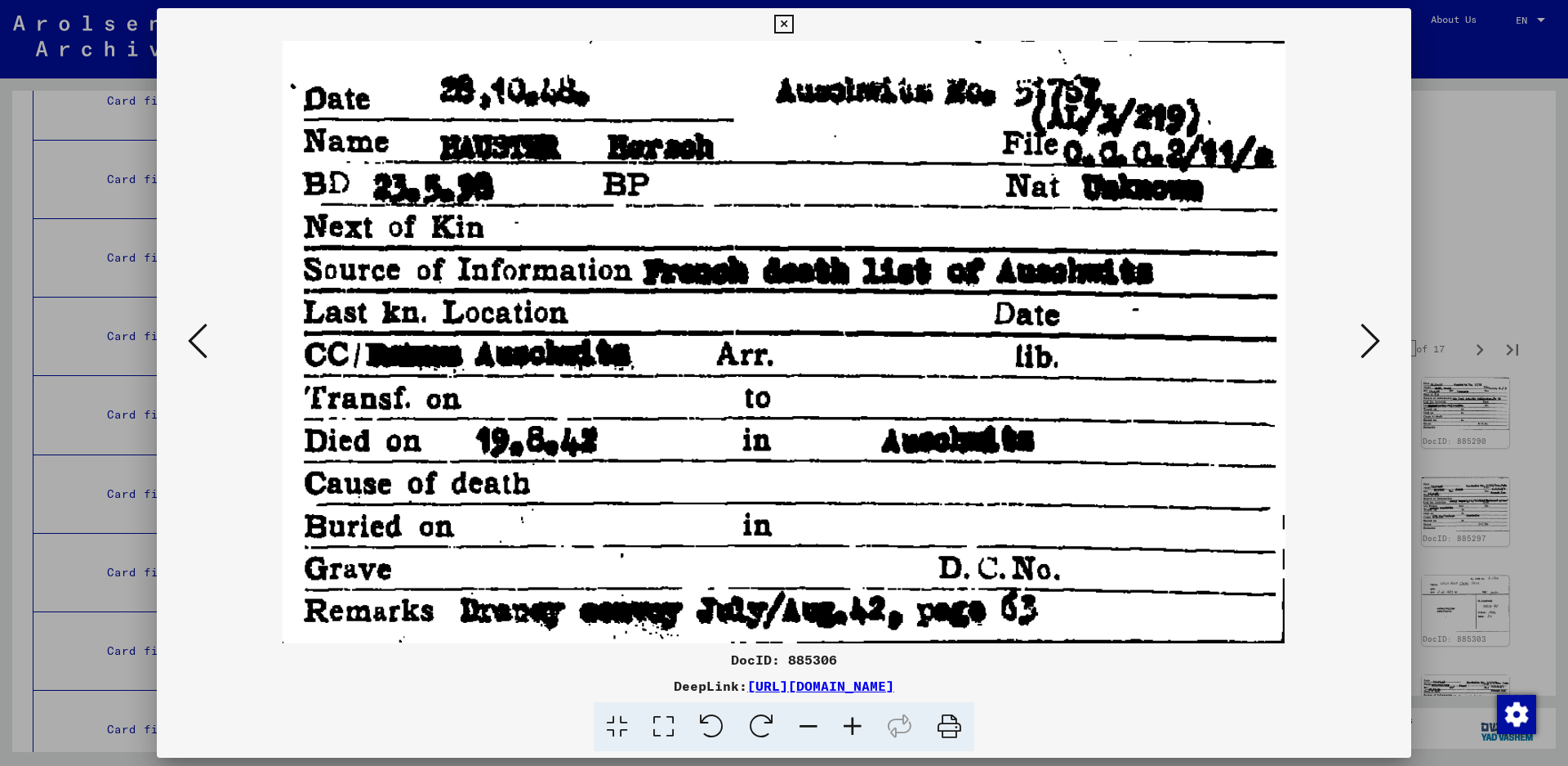
click at [1374, 338] on icon at bounding box center [1371, 340] width 20 height 39
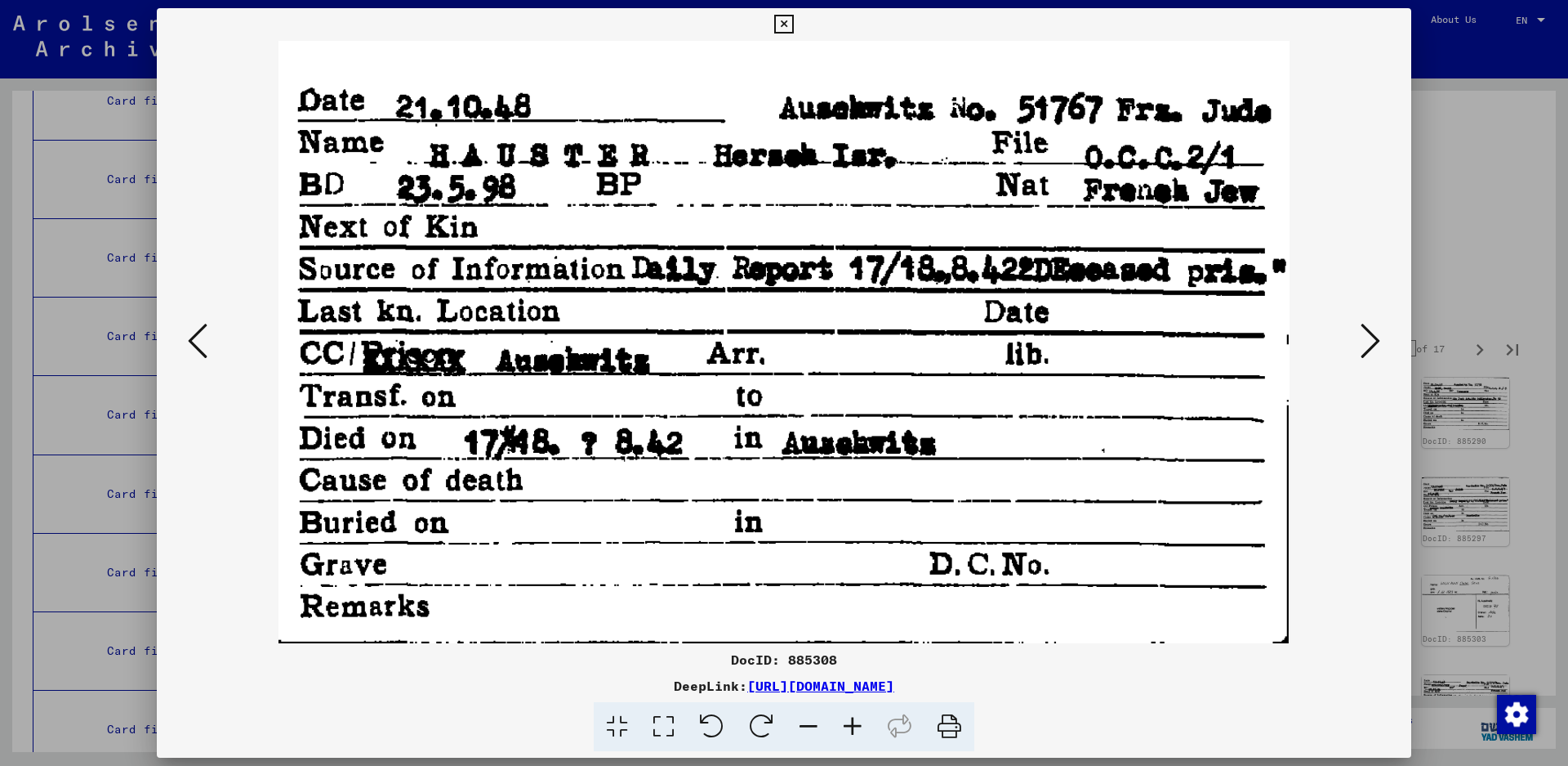
click at [1372, 341] on icon at bounding box center [1371, 340] width 20 height 39
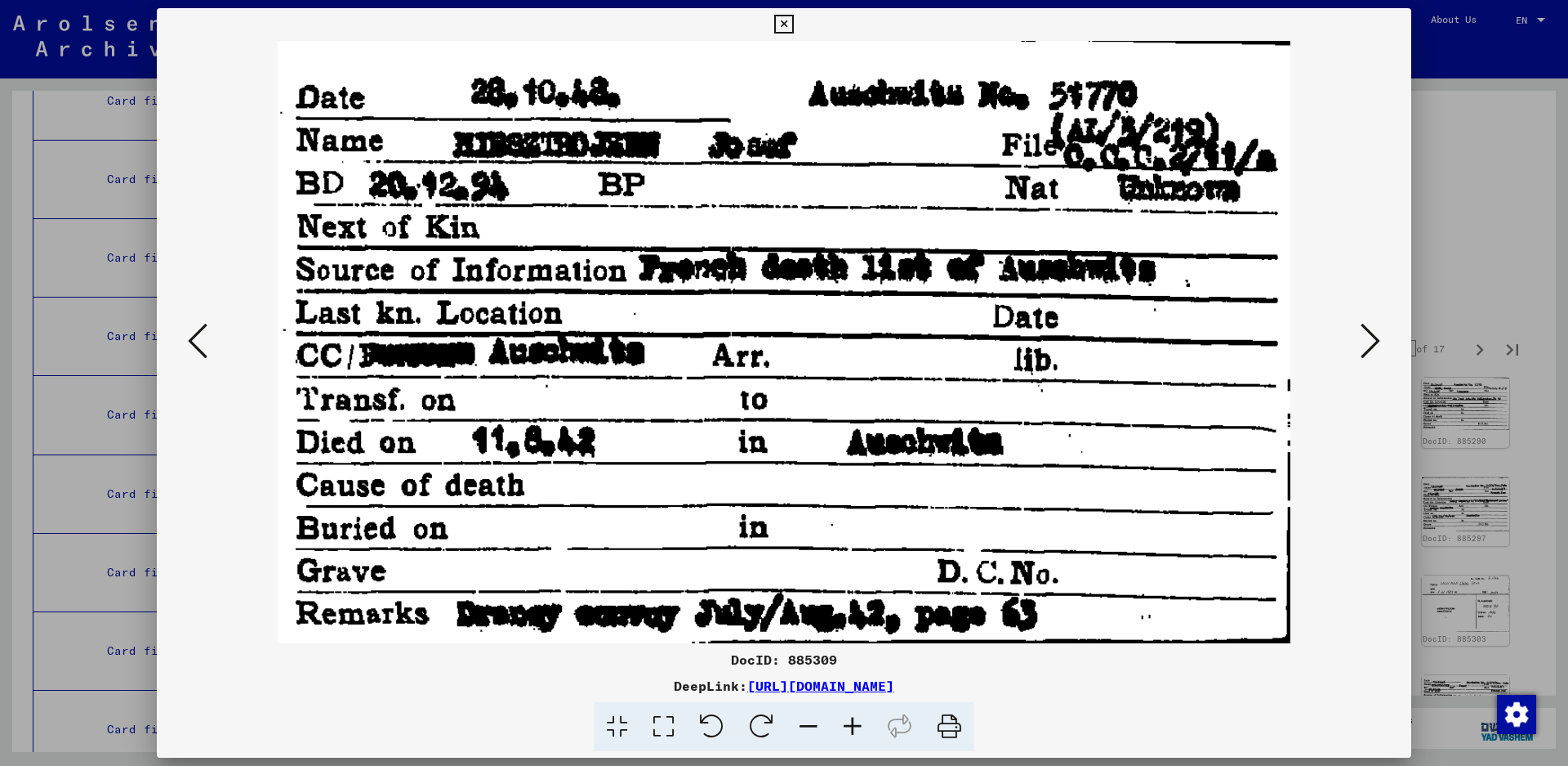
click at [1374, 330] on icon at bounding box center [1371, 340] width 20 height 39
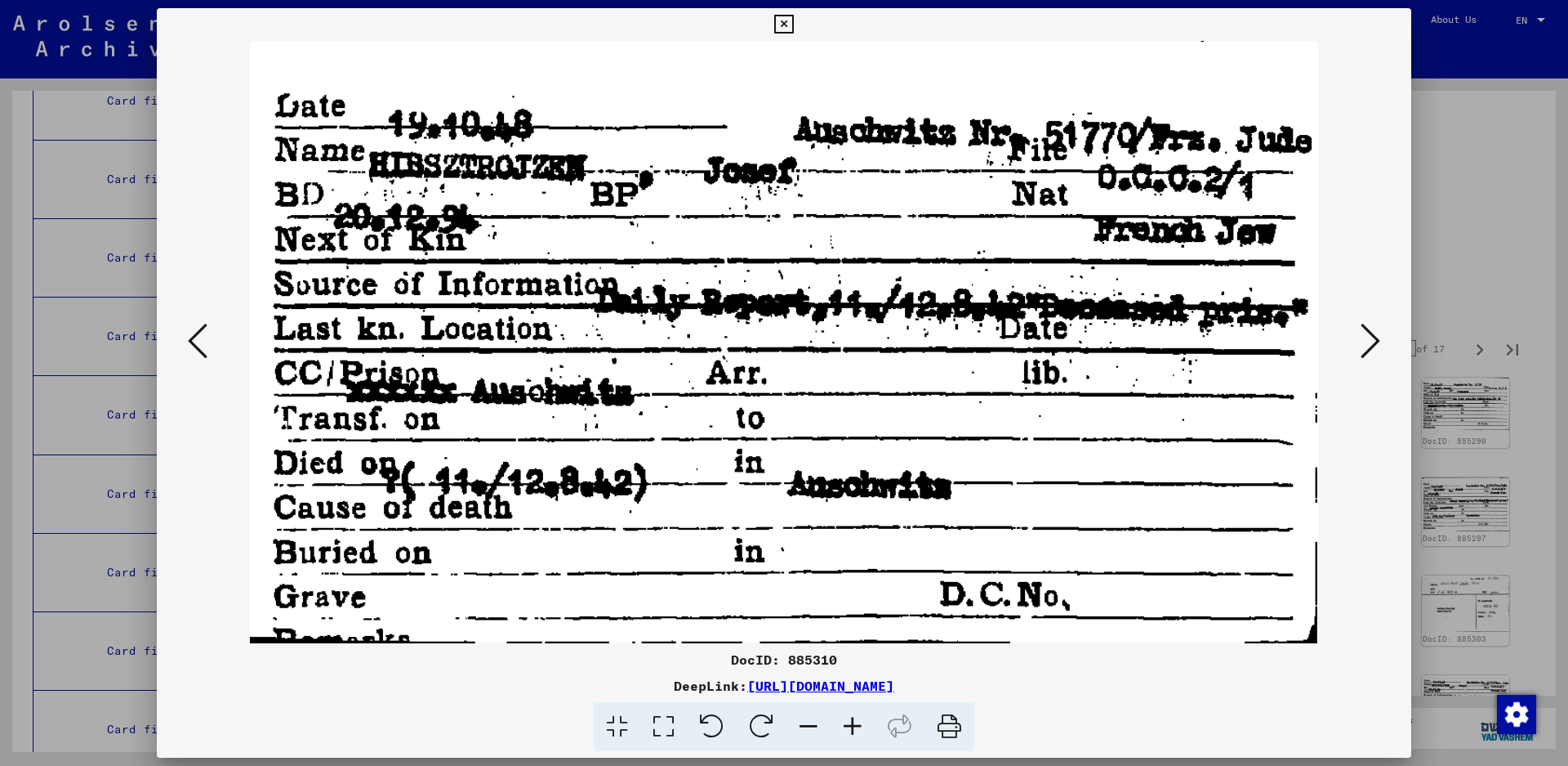
click at [1374, 330] on icon at bounding box center [1371, 340] width 20 height 39
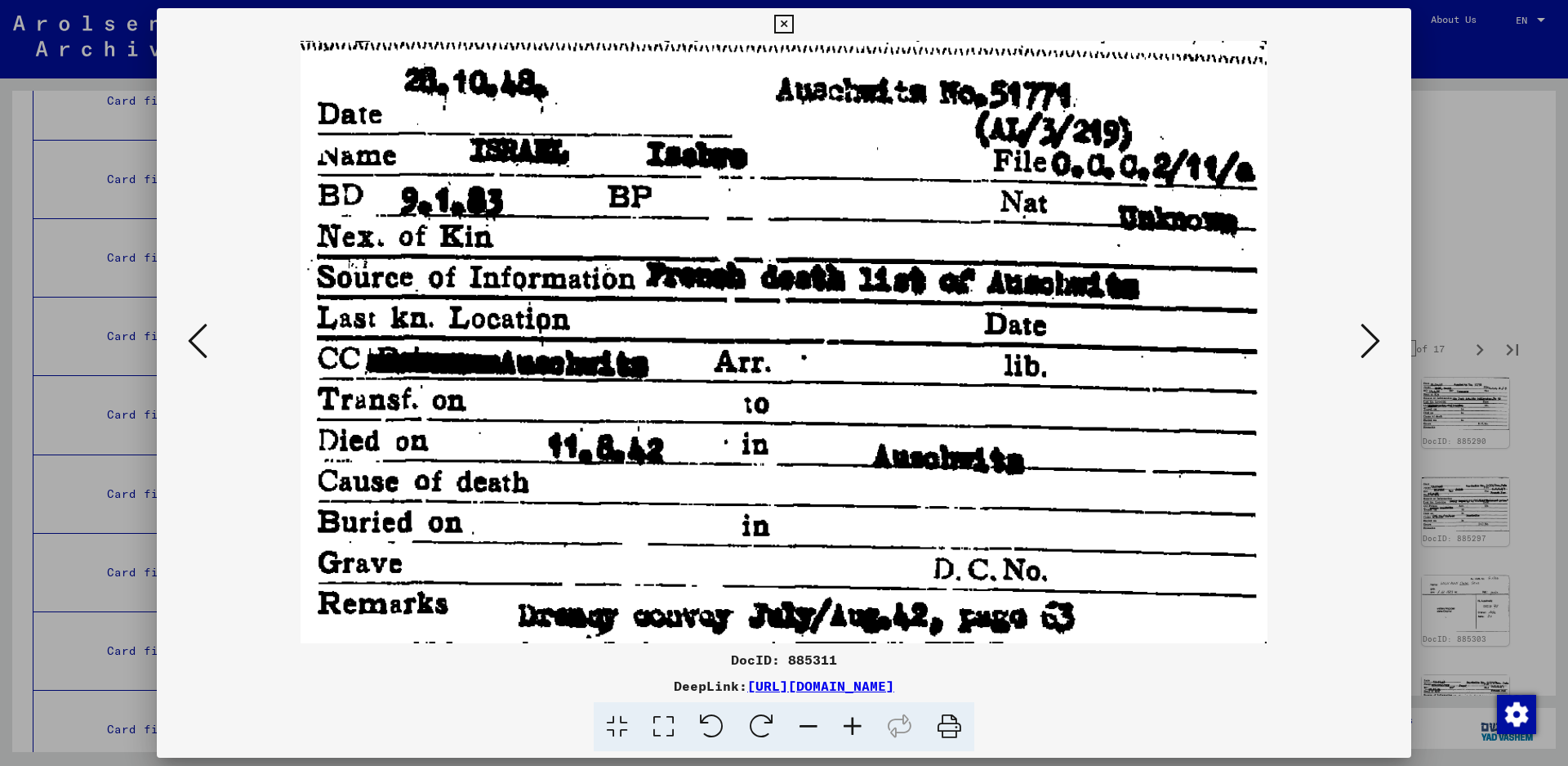
click at [1368, 328] on icon at bounding box center [1371, 340] width 20 height 39
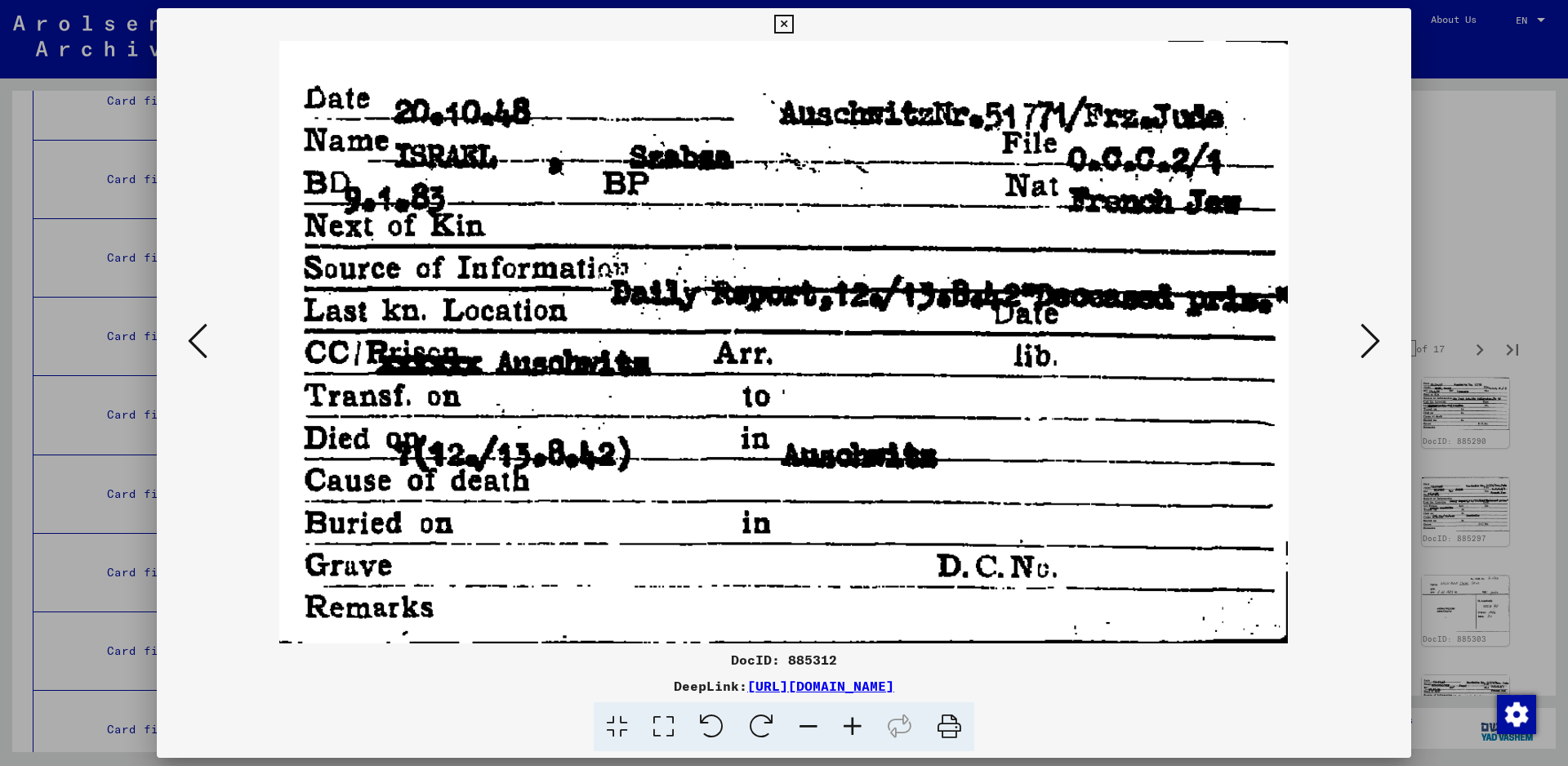
click at [1368, 328] on icon at bounding box center [1371, 340] width 20 height 39
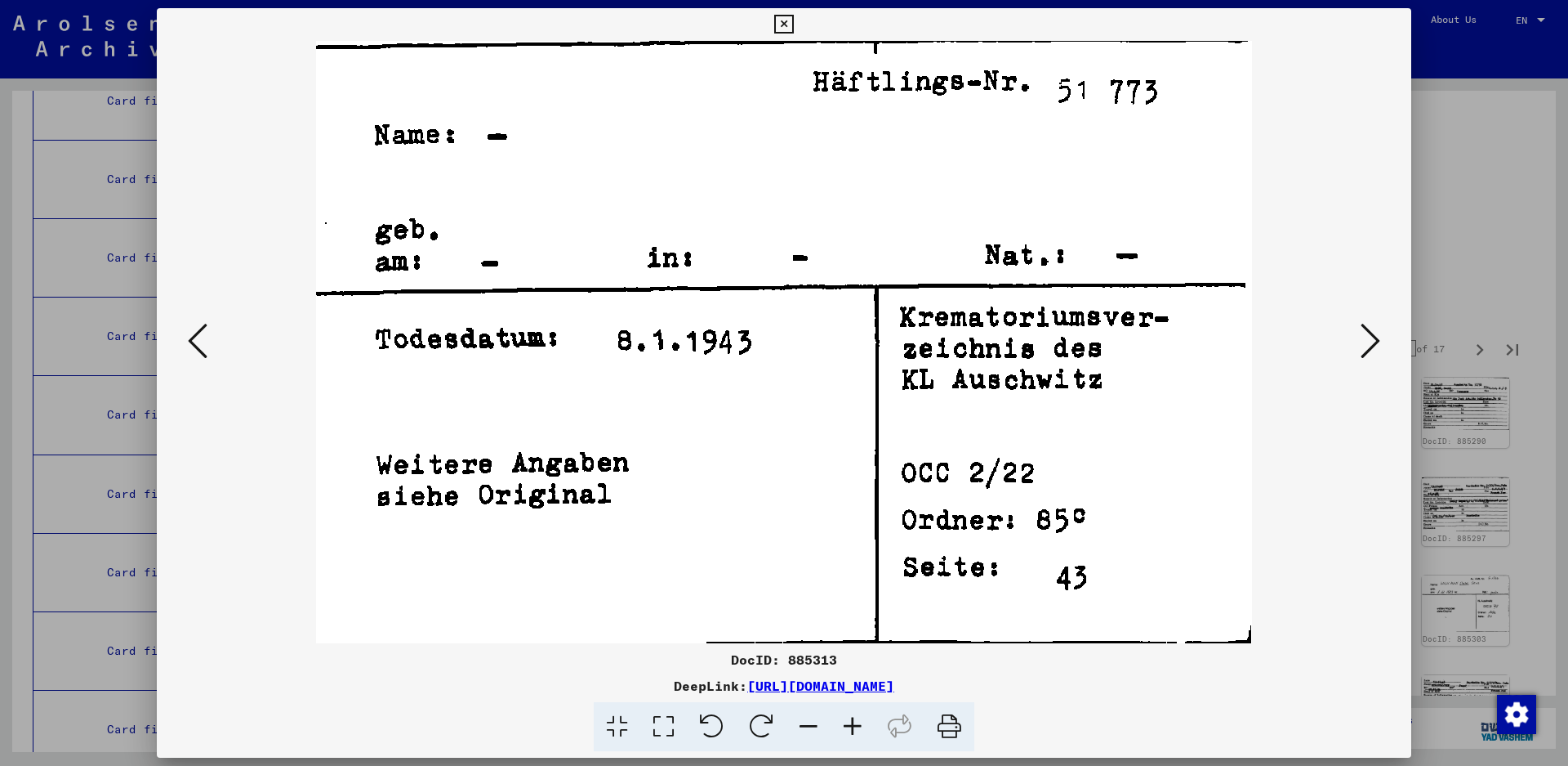
click at [1368, 328] on icon at bounding box center [1371, 340] width 20 height 39
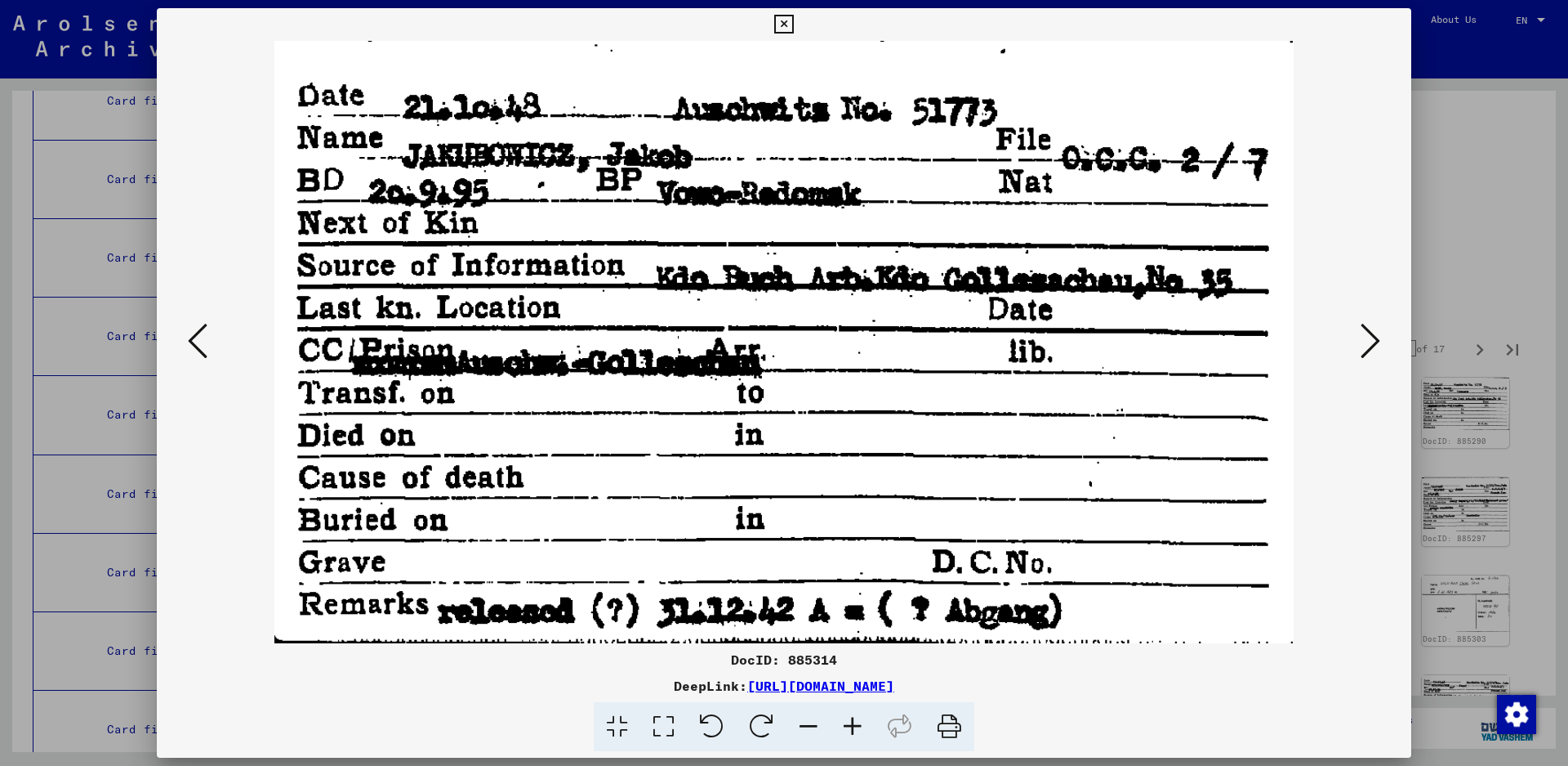
click at [1373, 334] on icon at bounding box center [1371, 340] width 20 height 39
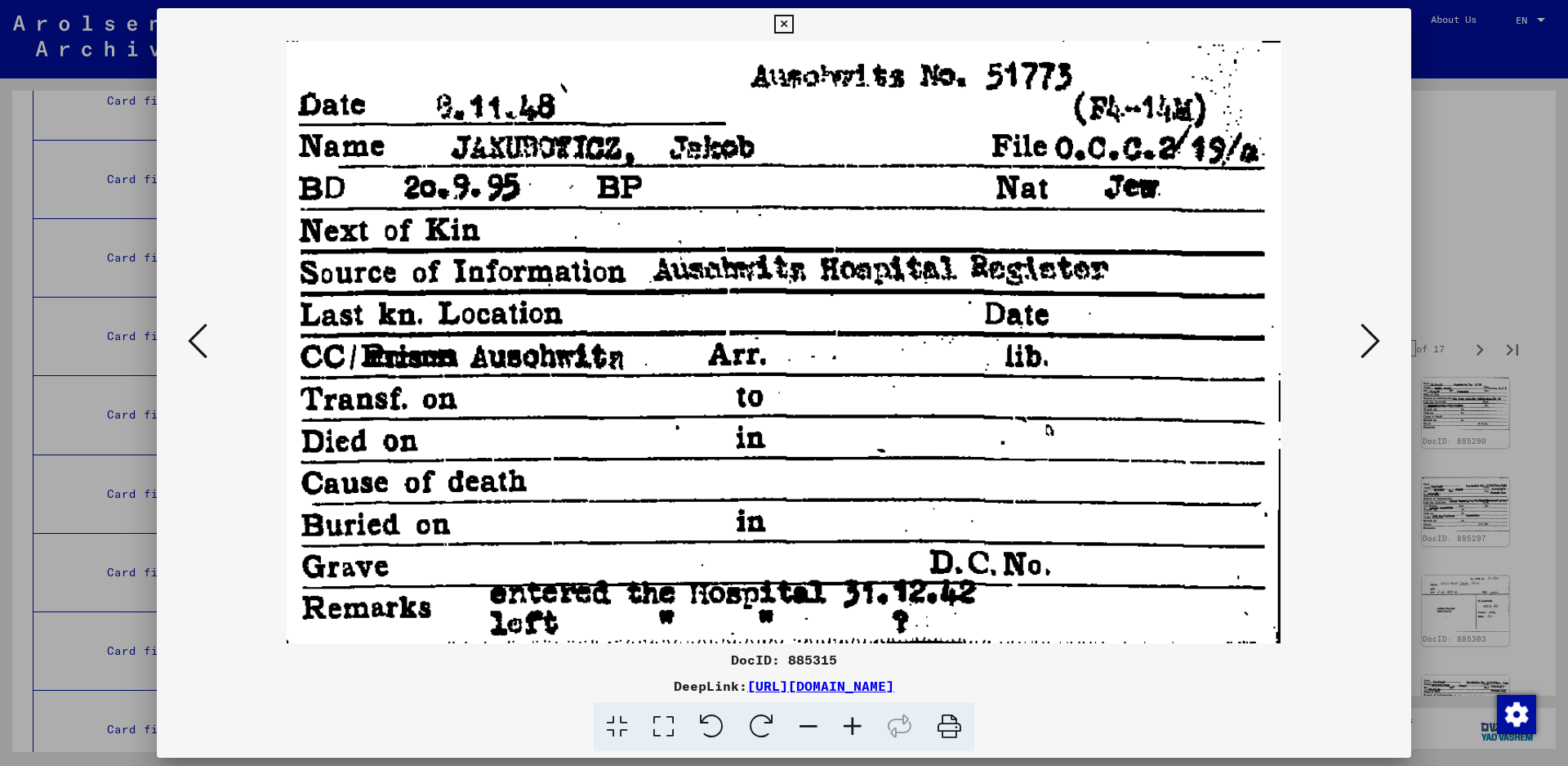
click at [1373, 334] on icon at bounding box center [1371, 340] width 20 height 39
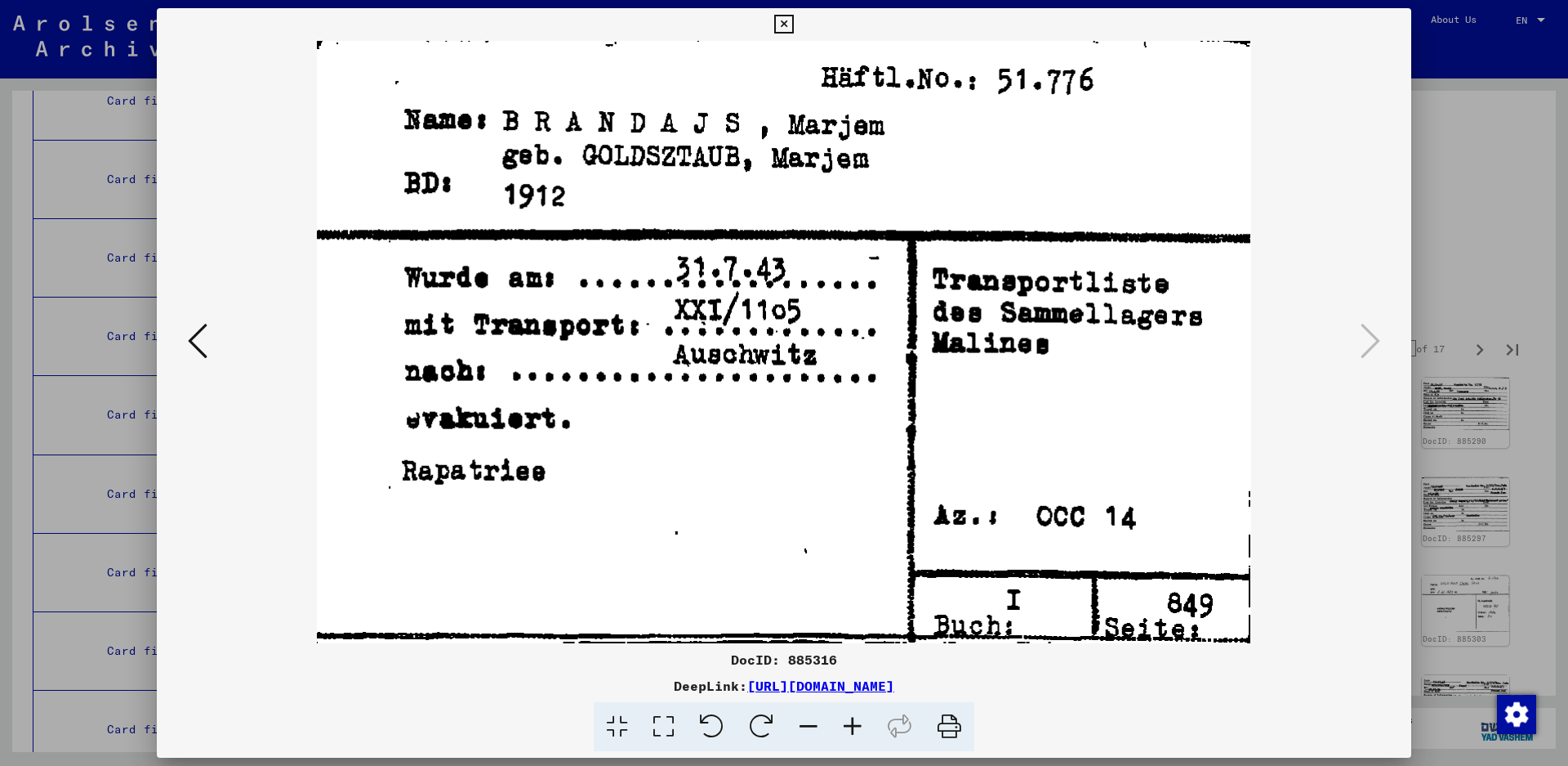
click at [793, 22] on icon at bounding box center [784, 24] width 19 height 20
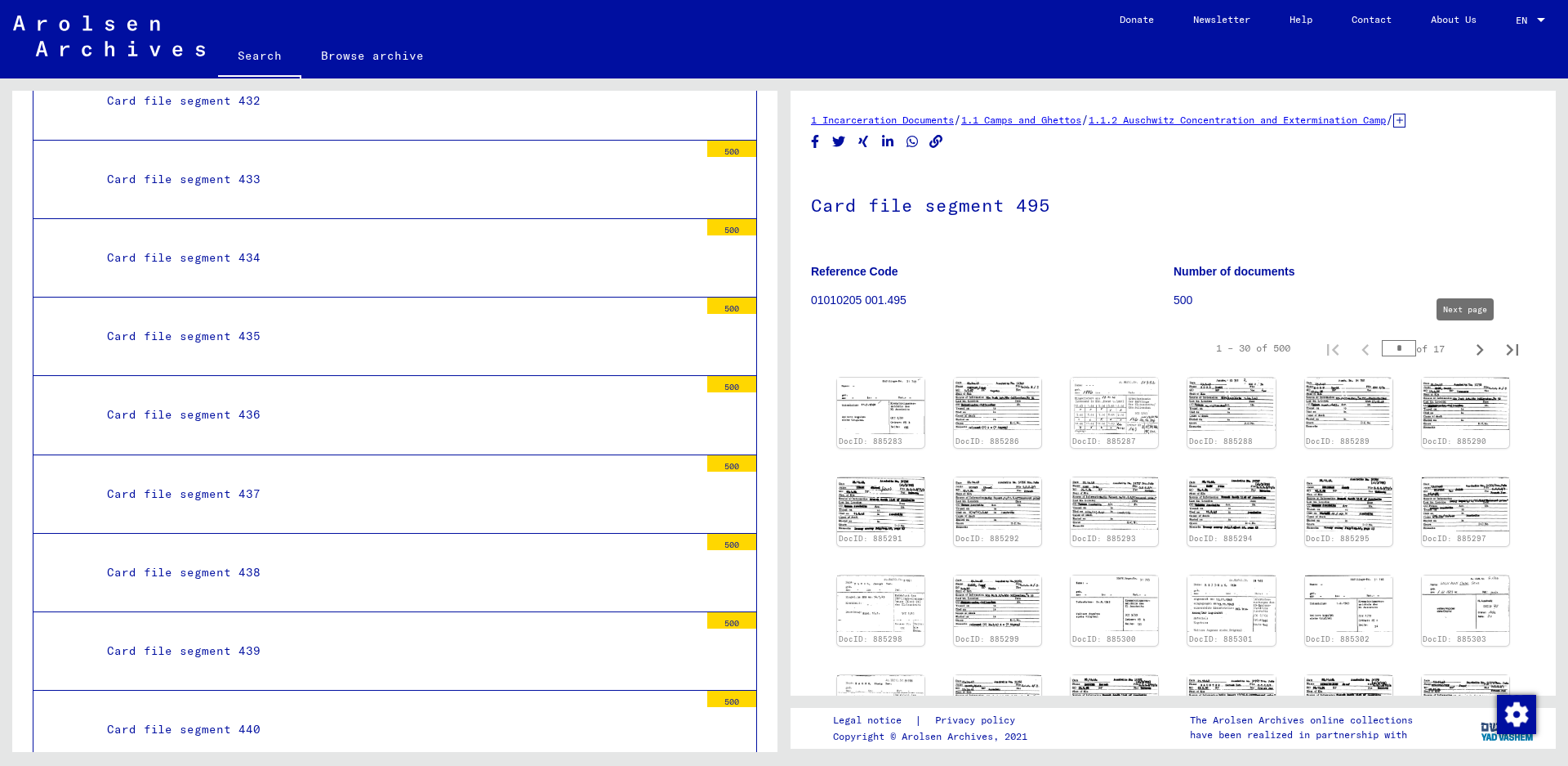
click at [1469, 343] on icon "Next page" at bounding box center [1480, 349] width 23 height 23
type input "*"
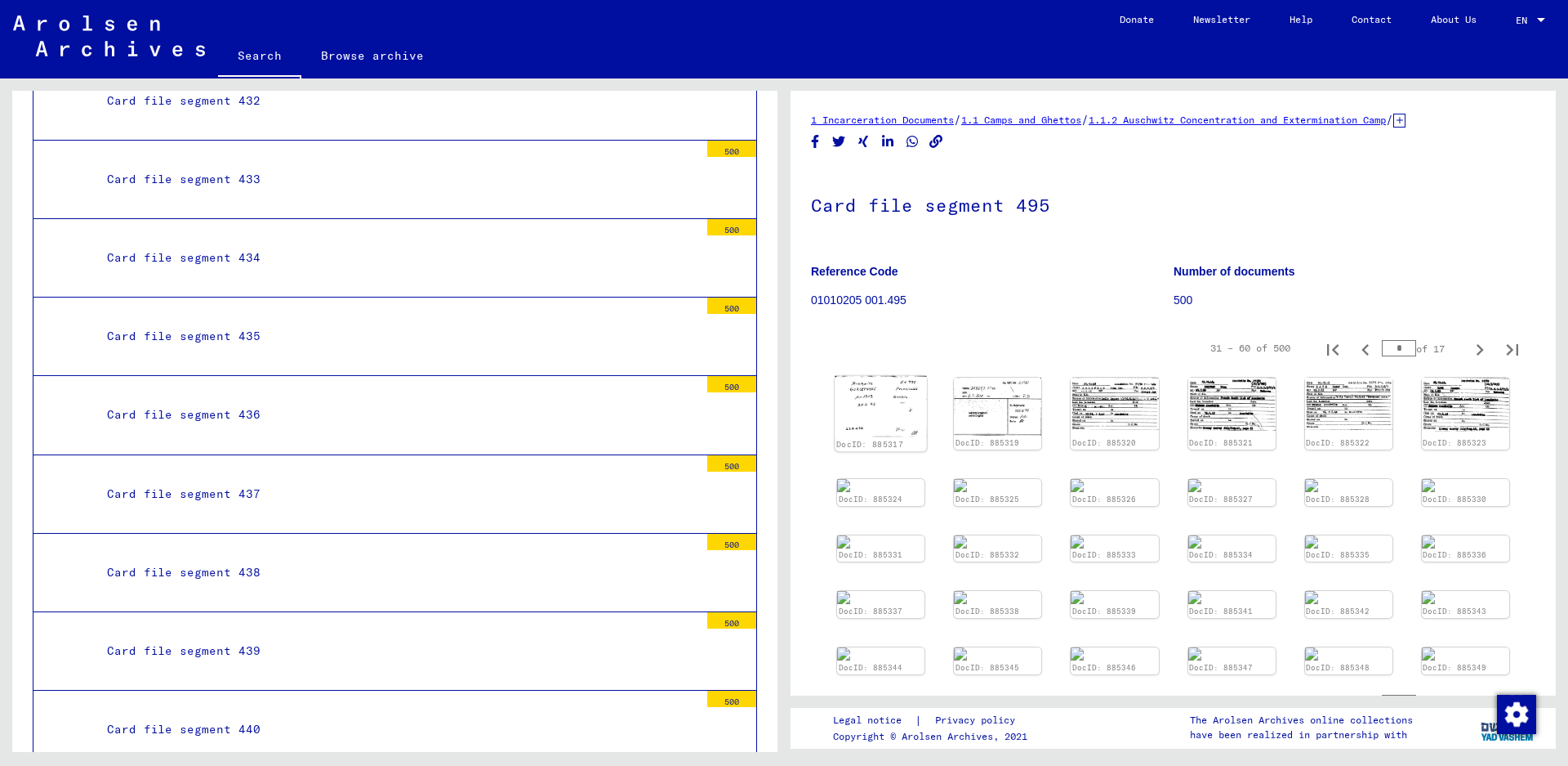
click at [877, 401] on img at bounding box center [881, 407] width 92 height 61
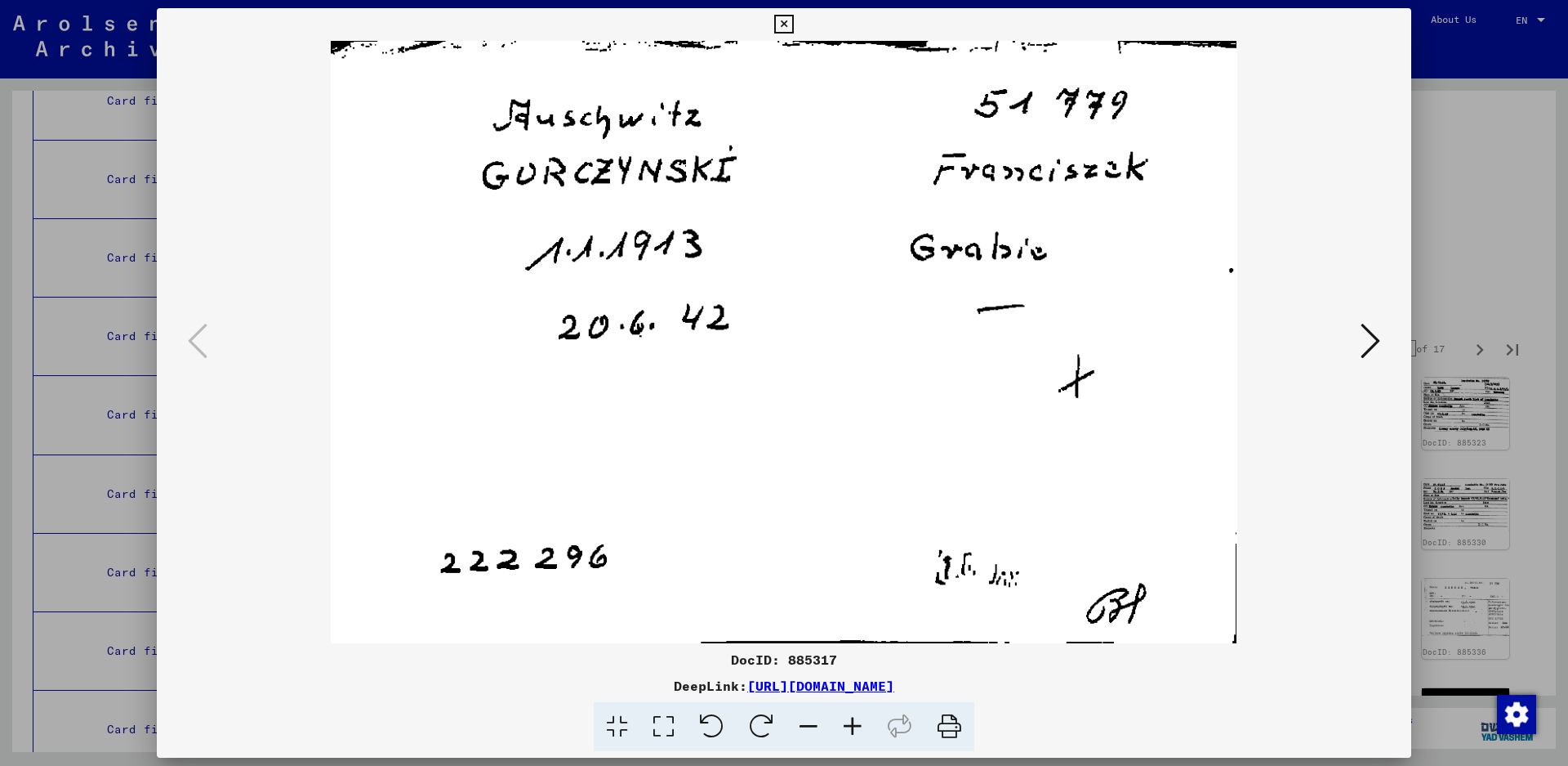
click at [1371, 334] on icon at bounding box center [1371, 340] width 20 height 39
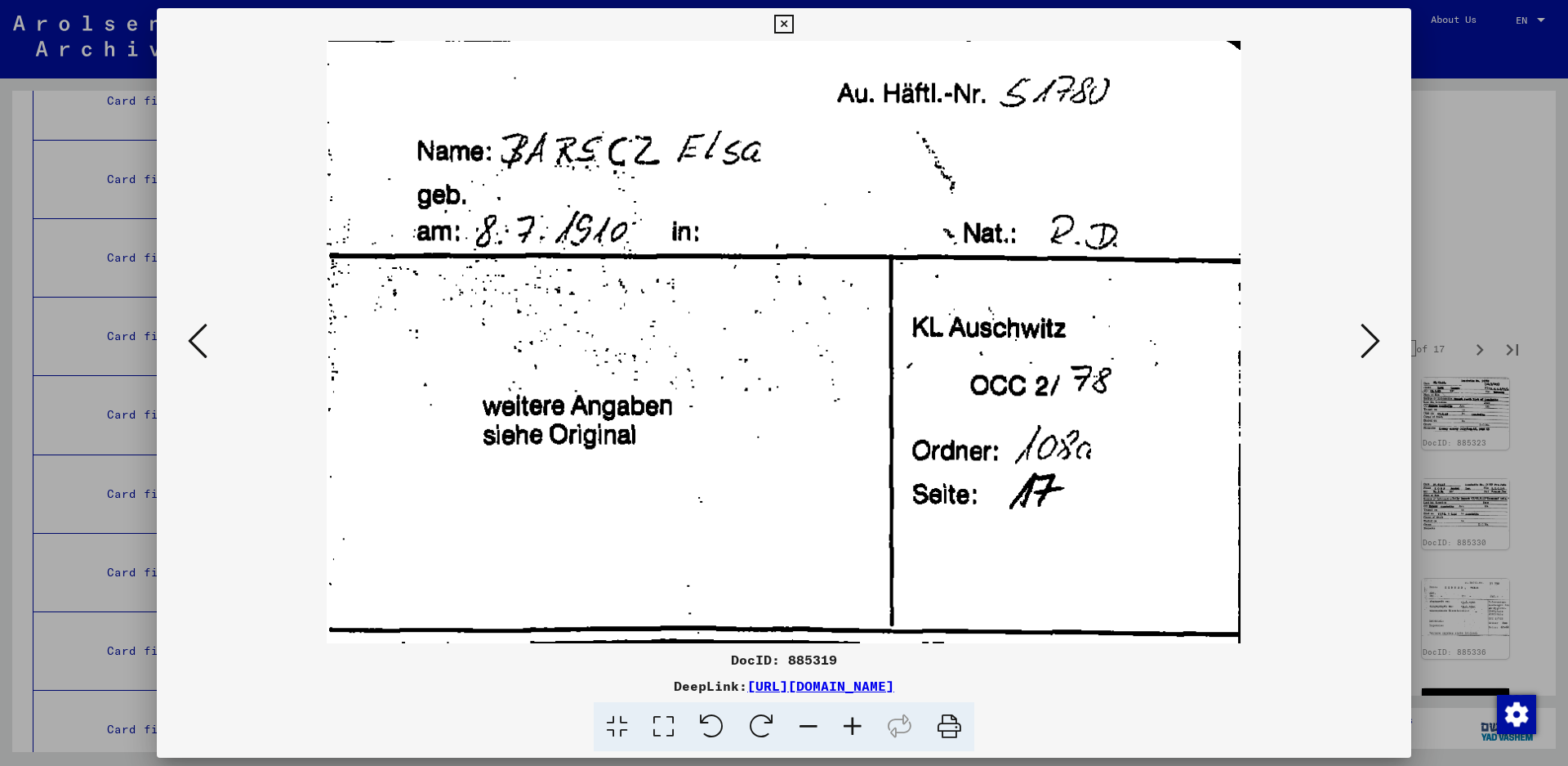
click at [1375, 337] on icon at bounding box center [1371, 340] width 20 height 39
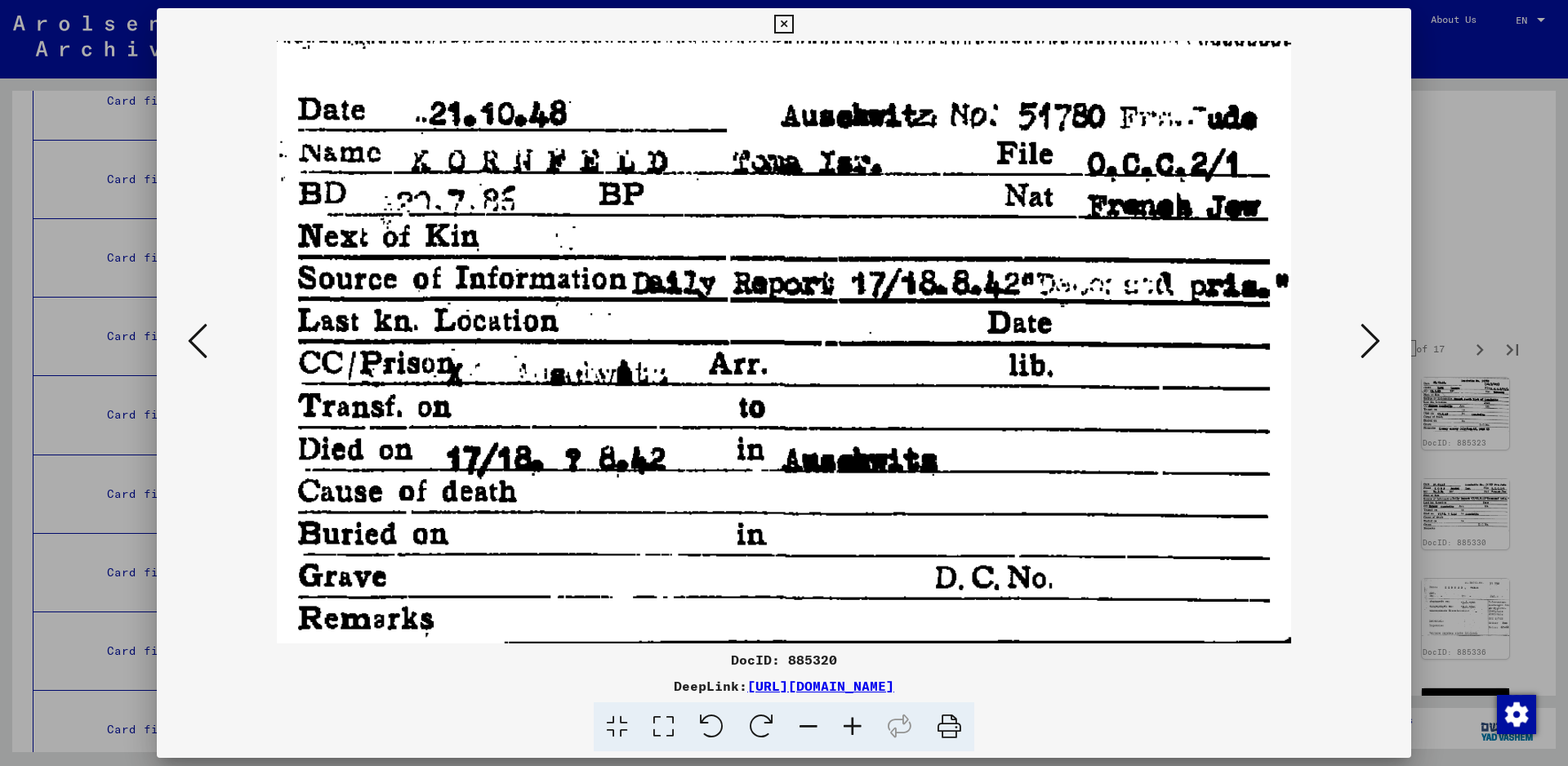
click at [1357, 345] on button at bounding box center [1371, 342] width 30 height 47
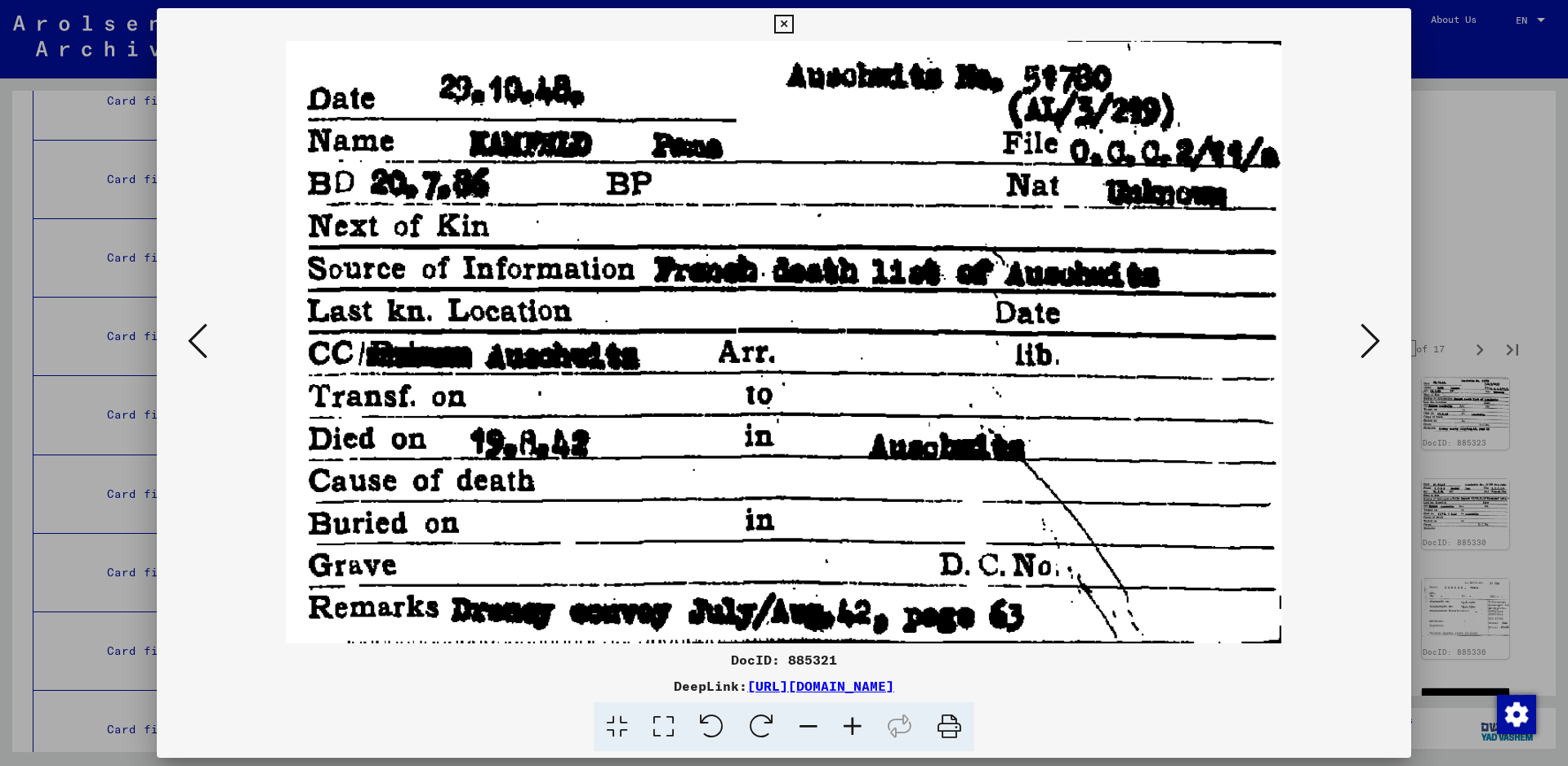
click at [1357, 345] on button at bounding box center [1371, 342] width 30 height 47
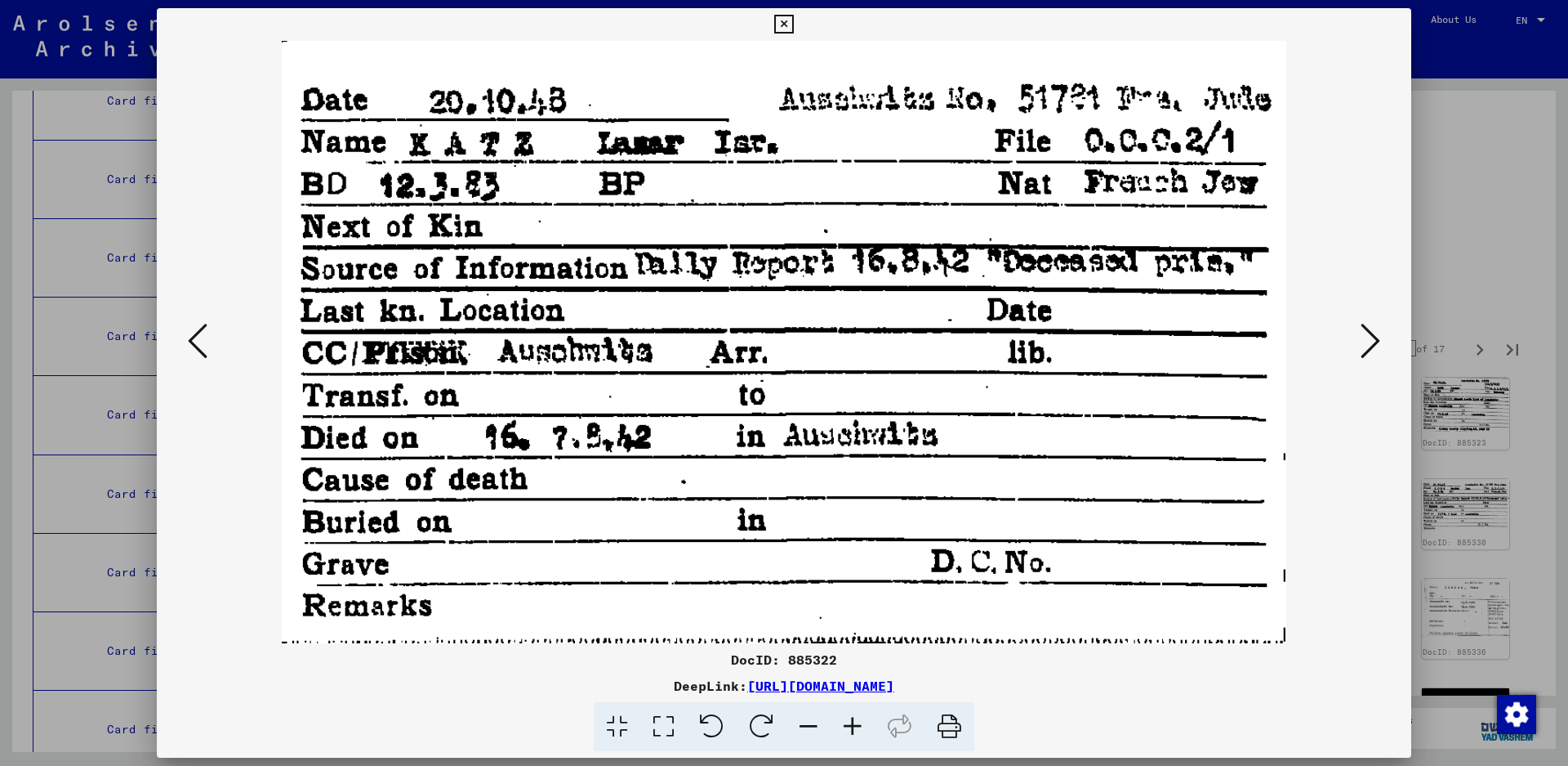
click at [1362, 324] on icon at bounding box center [1371, 340] width 20 height 39
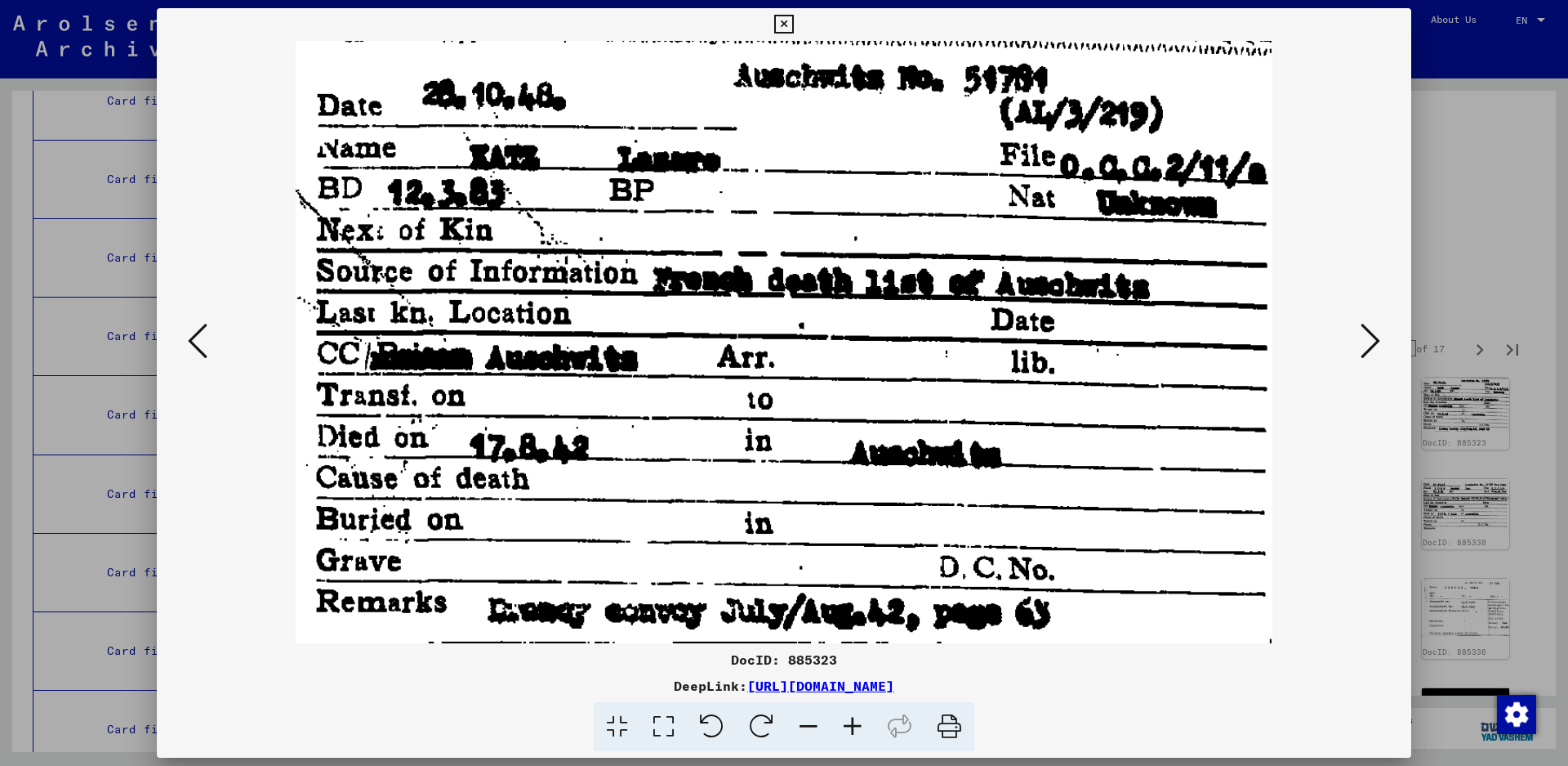
click at [1362, 324] on icon at bounding box center [1371, 340] width 20 height 39
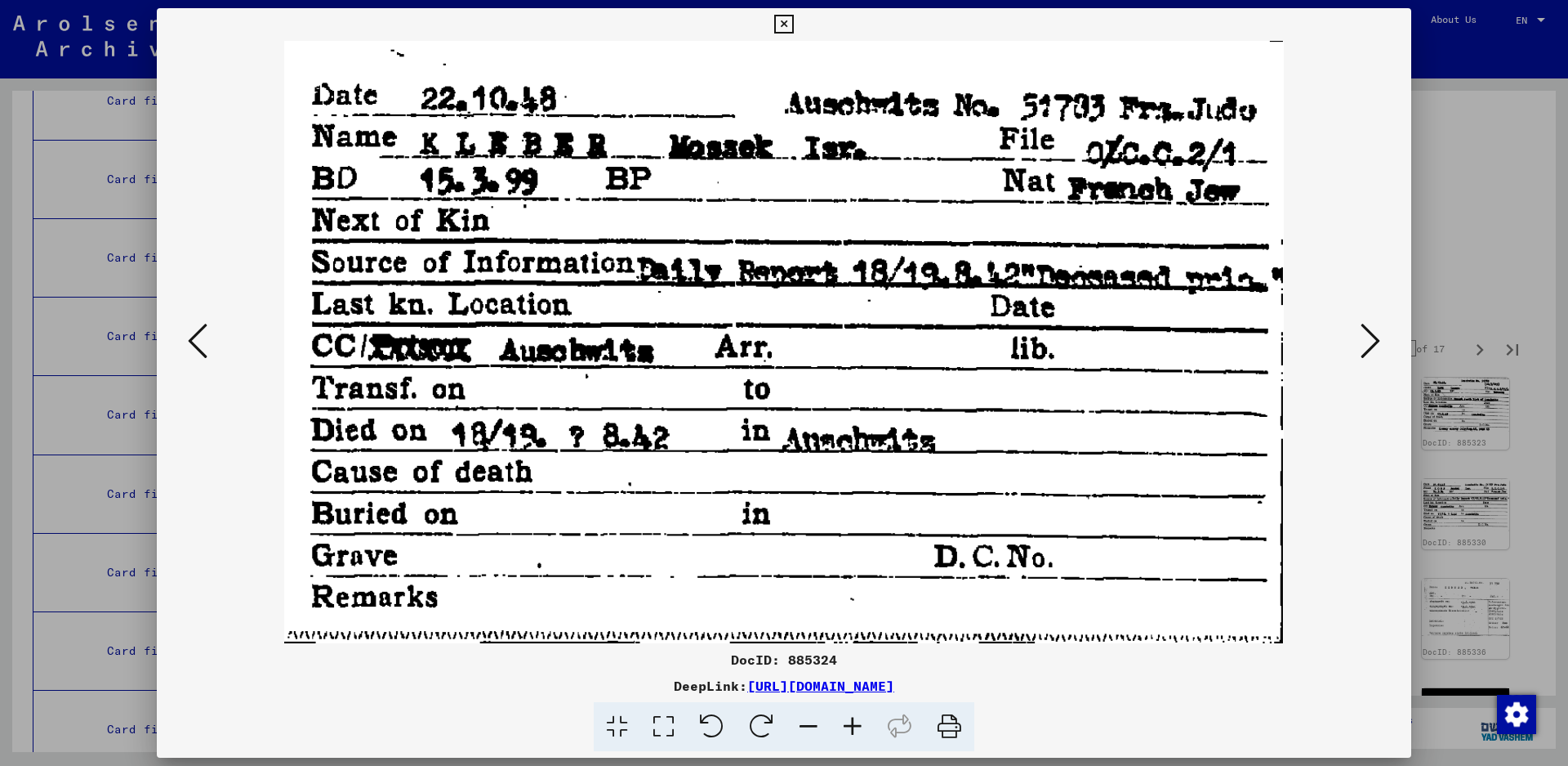
click at [1366, 337] on icon at bounding box center [1371, 340] width 20 height 39
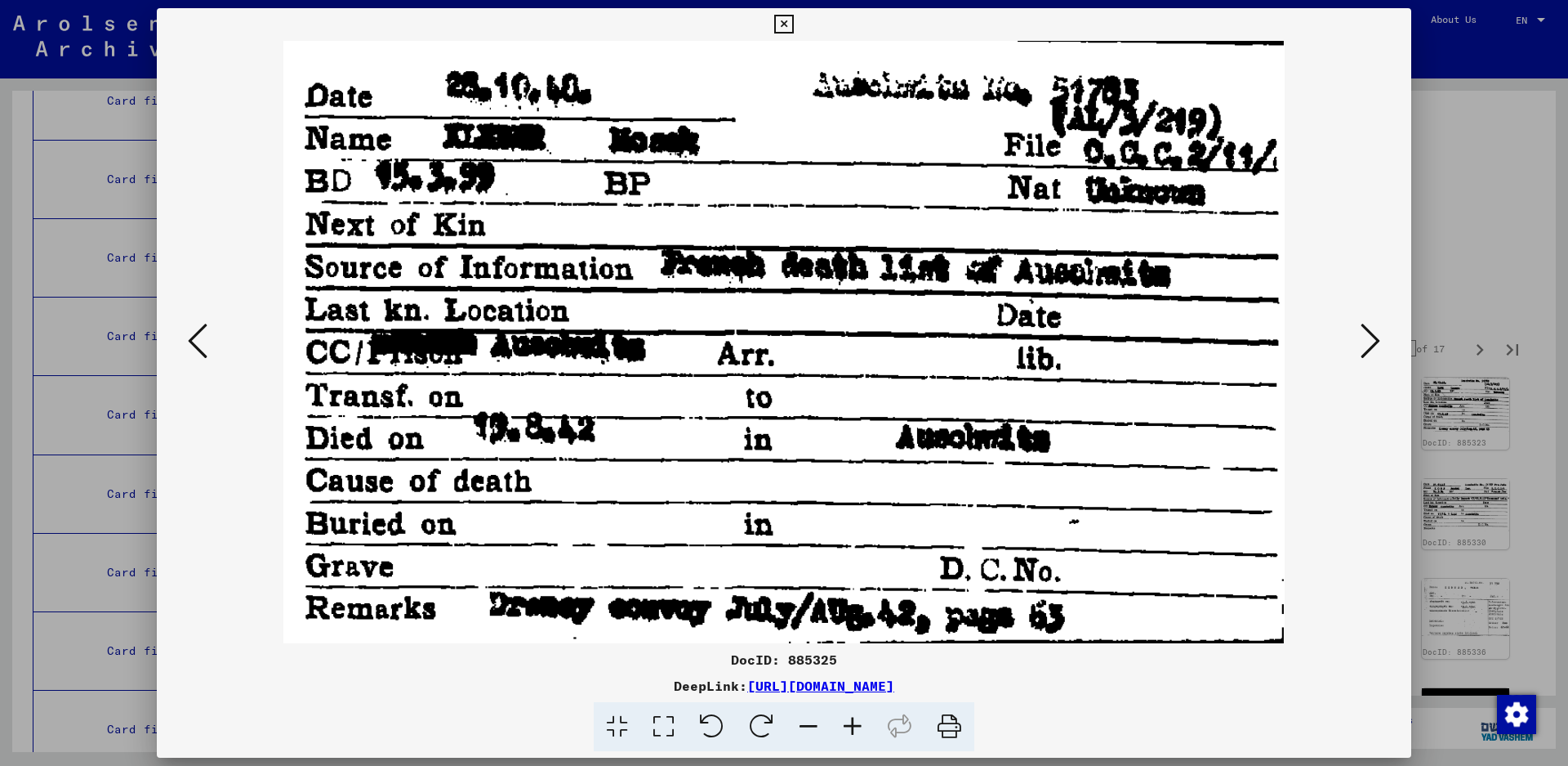
click at [1362, 327] on icon at bounding box center [1371, 340] width 20 height 39
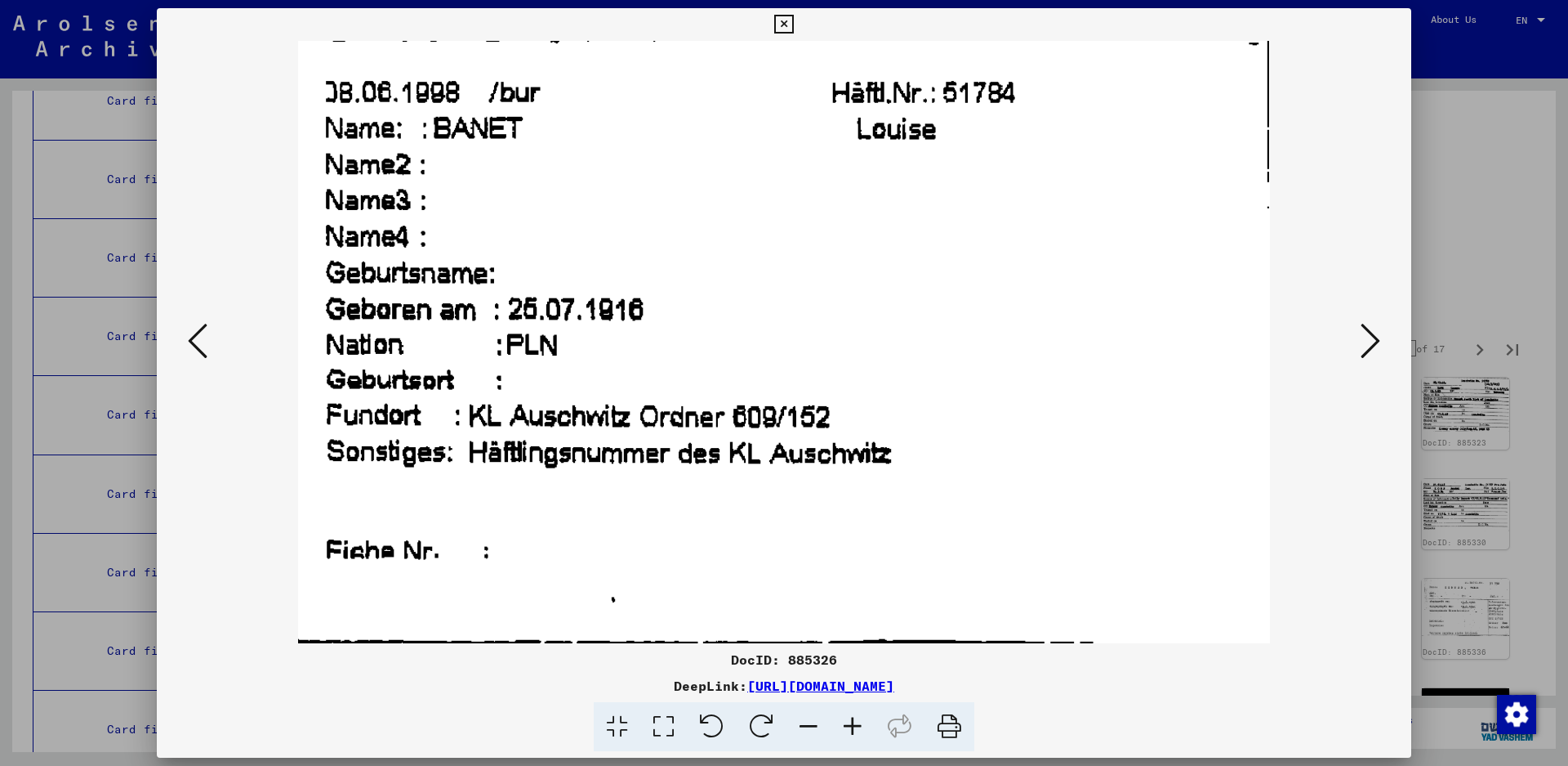
click at [1366, 343] on icon at bounding box center [1371, 340] width 20 height 39
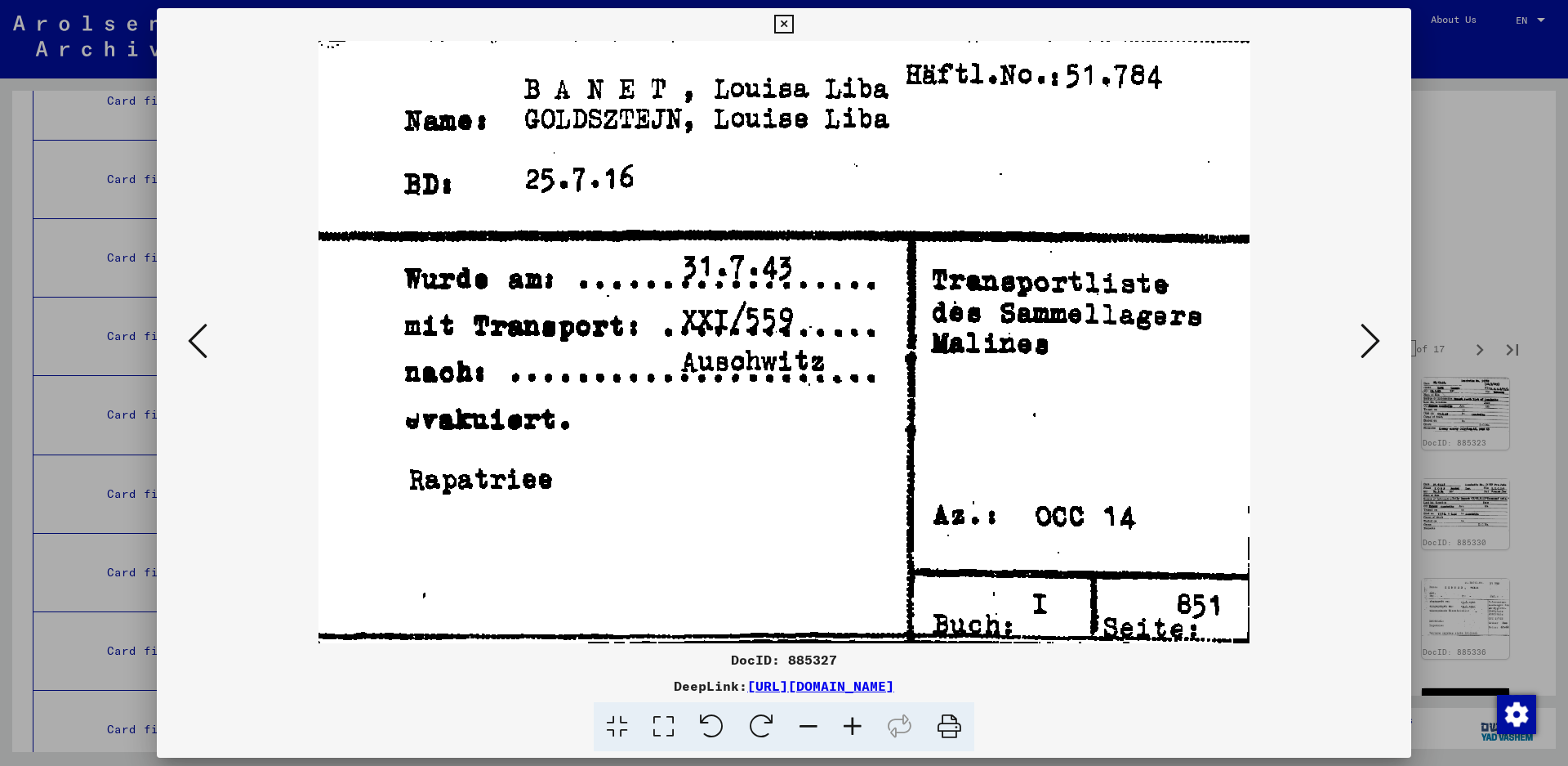
click at [1366, 343] on icon at bounding box center [1371, 340] width 20 height 39
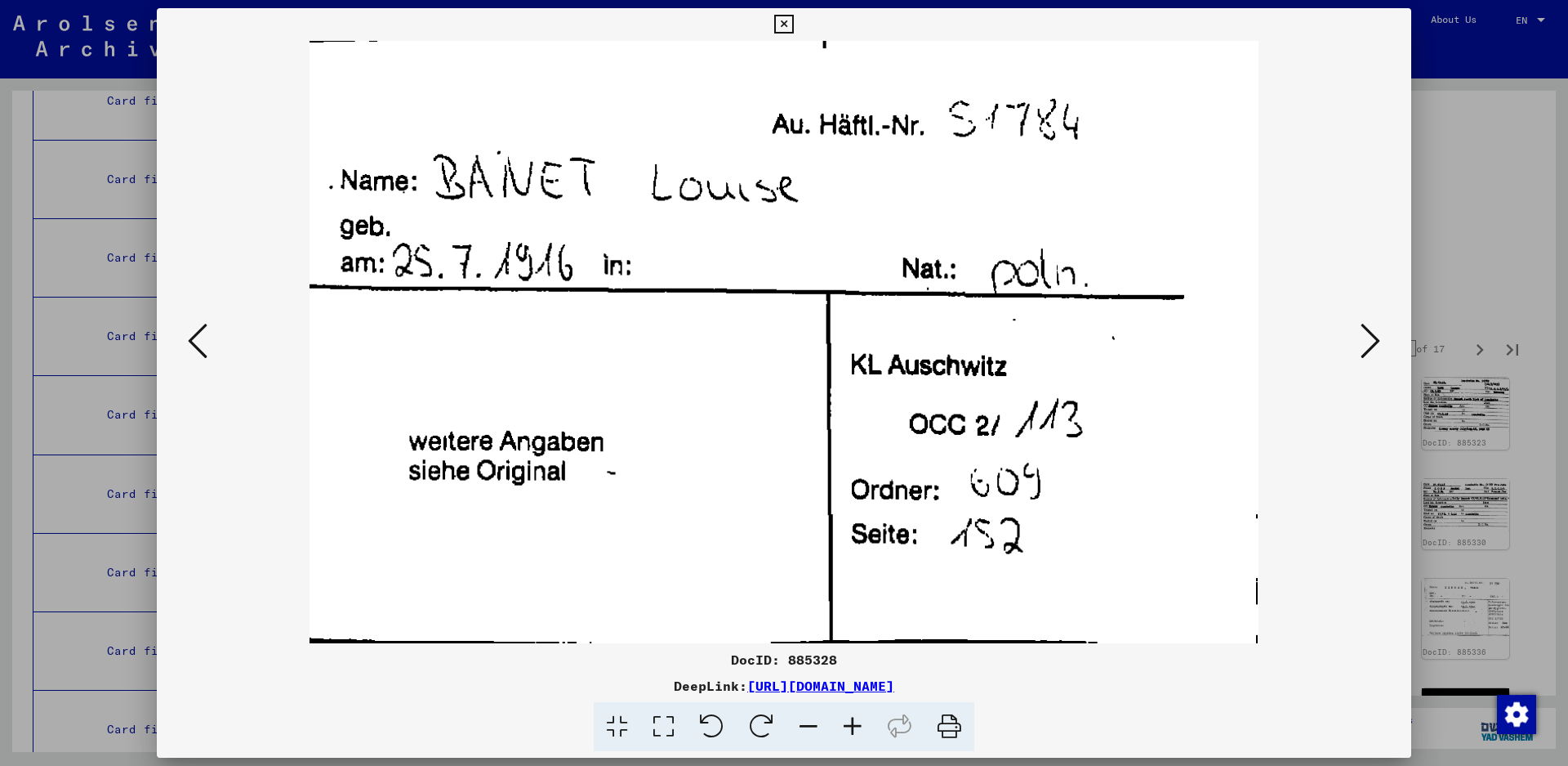
click at [1366, 328] on icon at bounding box center [1371, 340] width 20 height 39
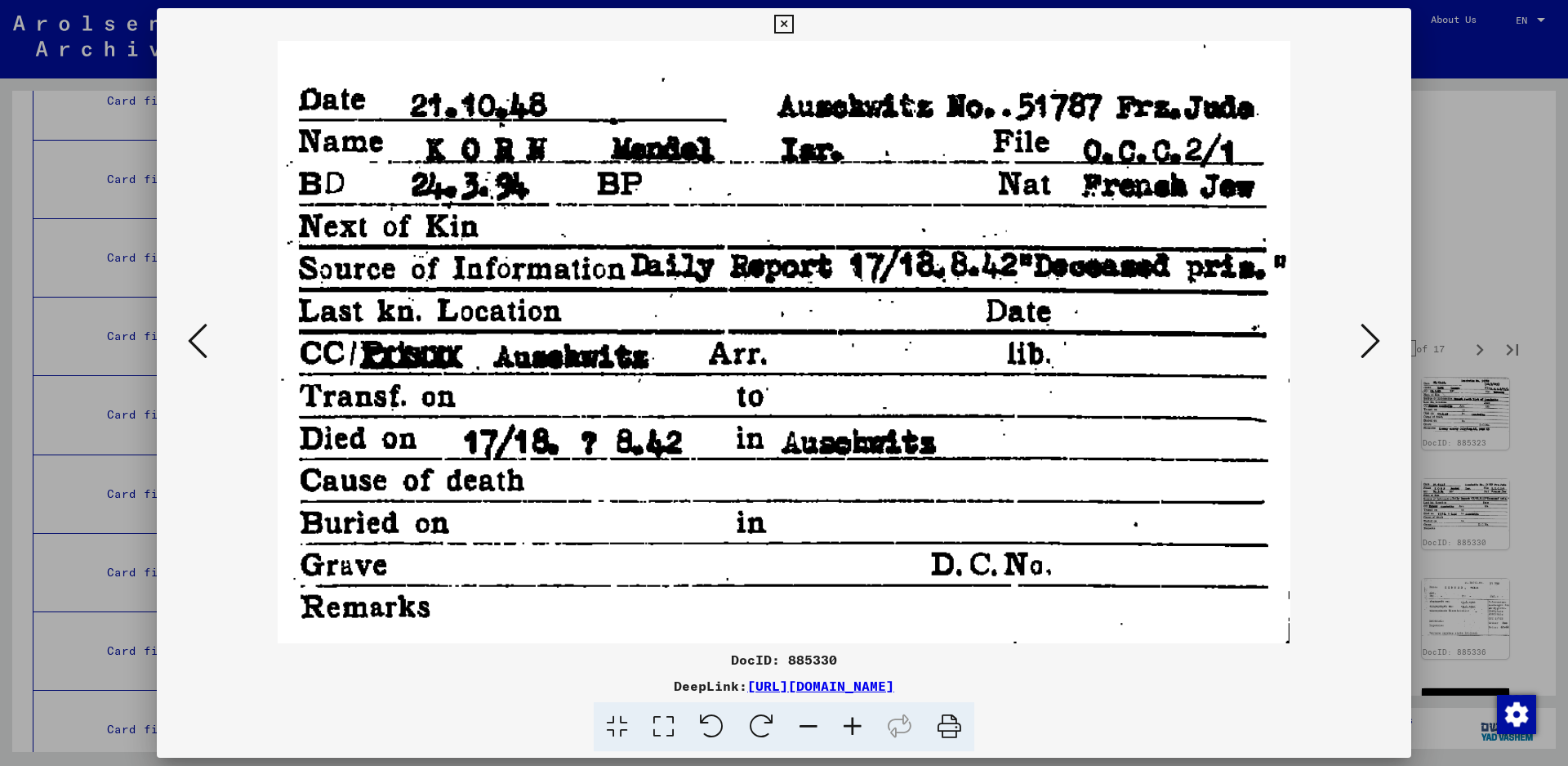
click at [1366, 328] on icon at bounding box center [1371, 340] width 20 height 39
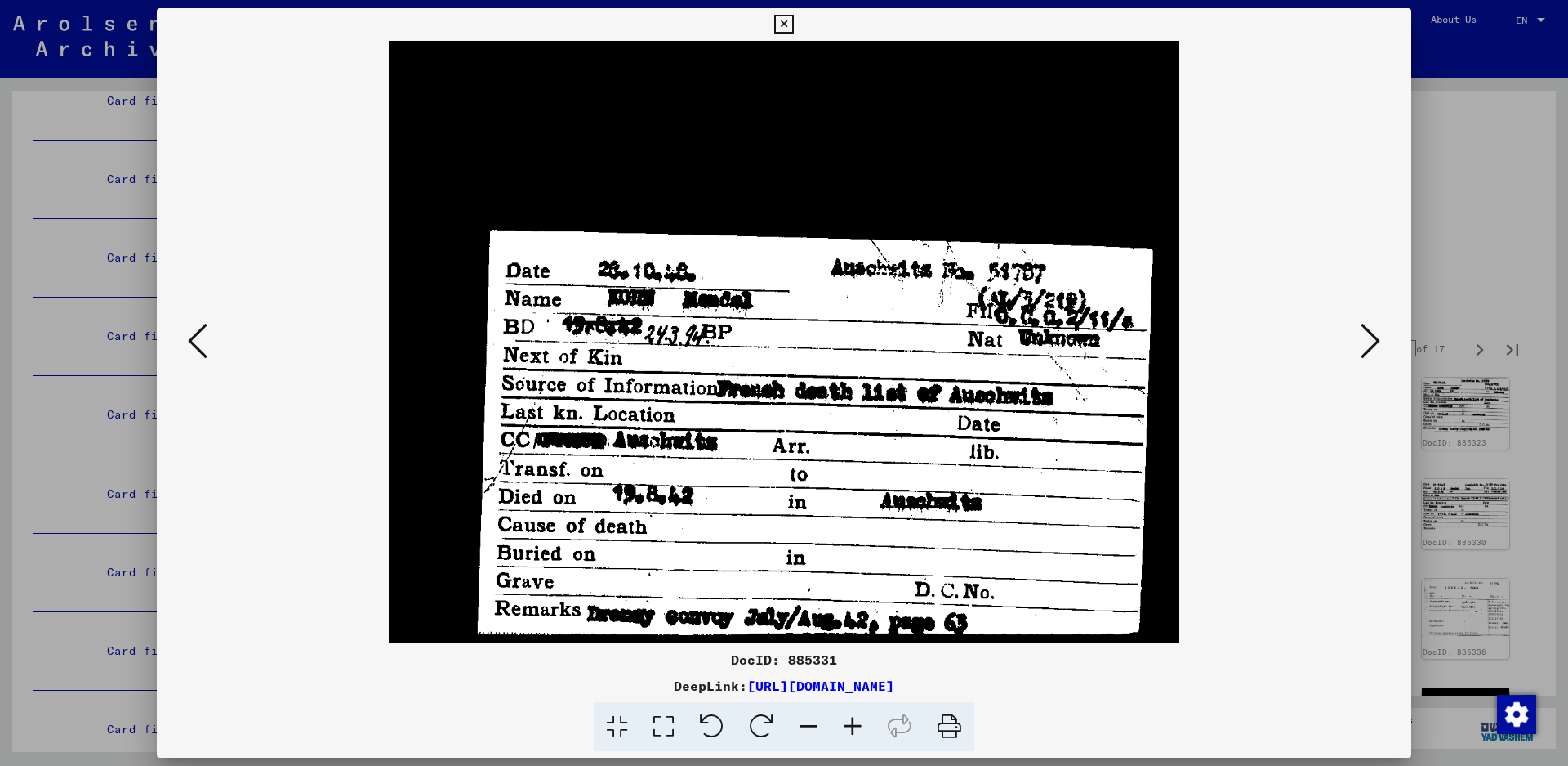
click at [1366, 328] on icon at bounding box center [1371, 340] width 20 height 39
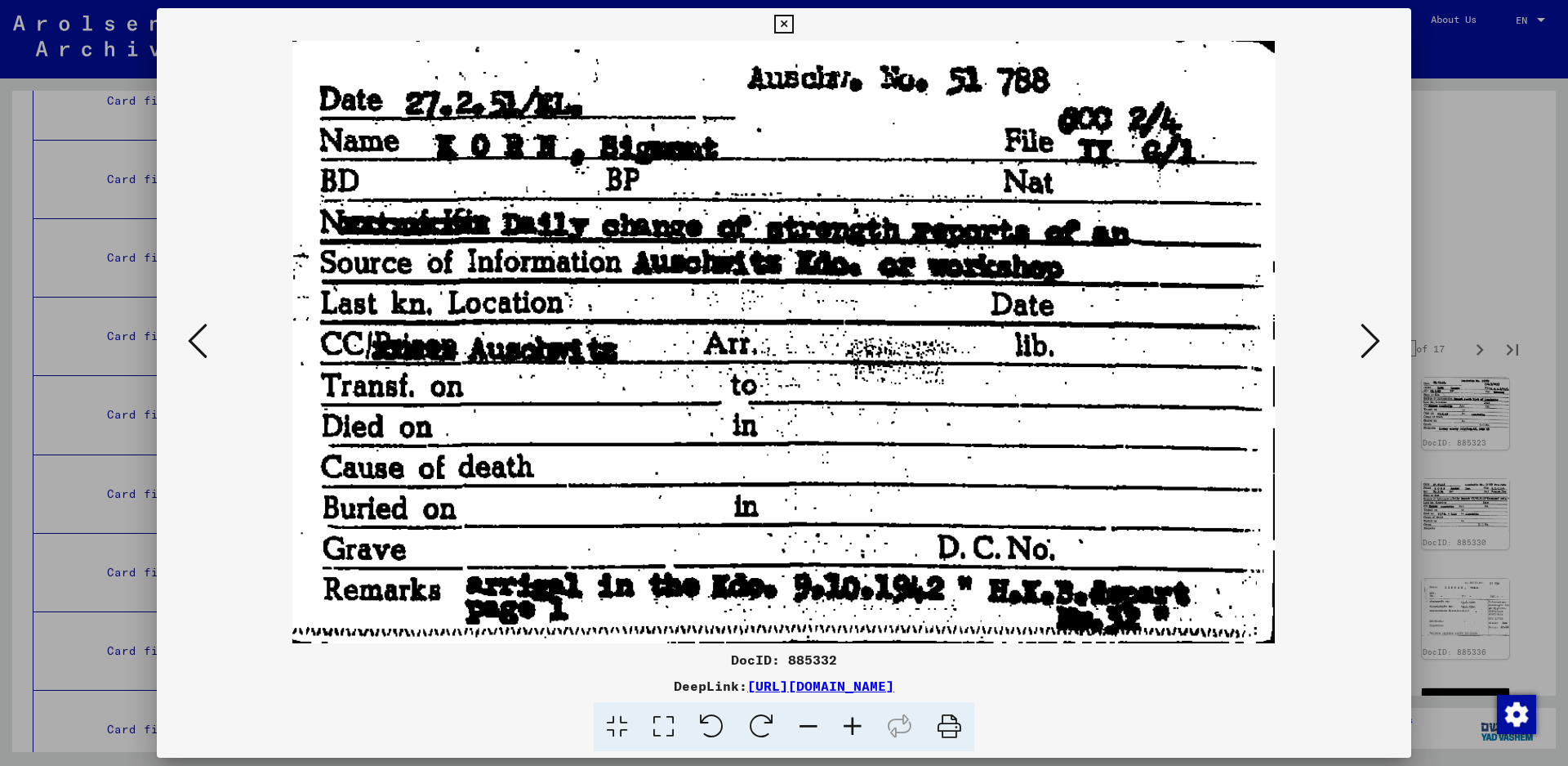
click at [1366, 328] on icon at bounding box center [1371, 340] width 20 height 39
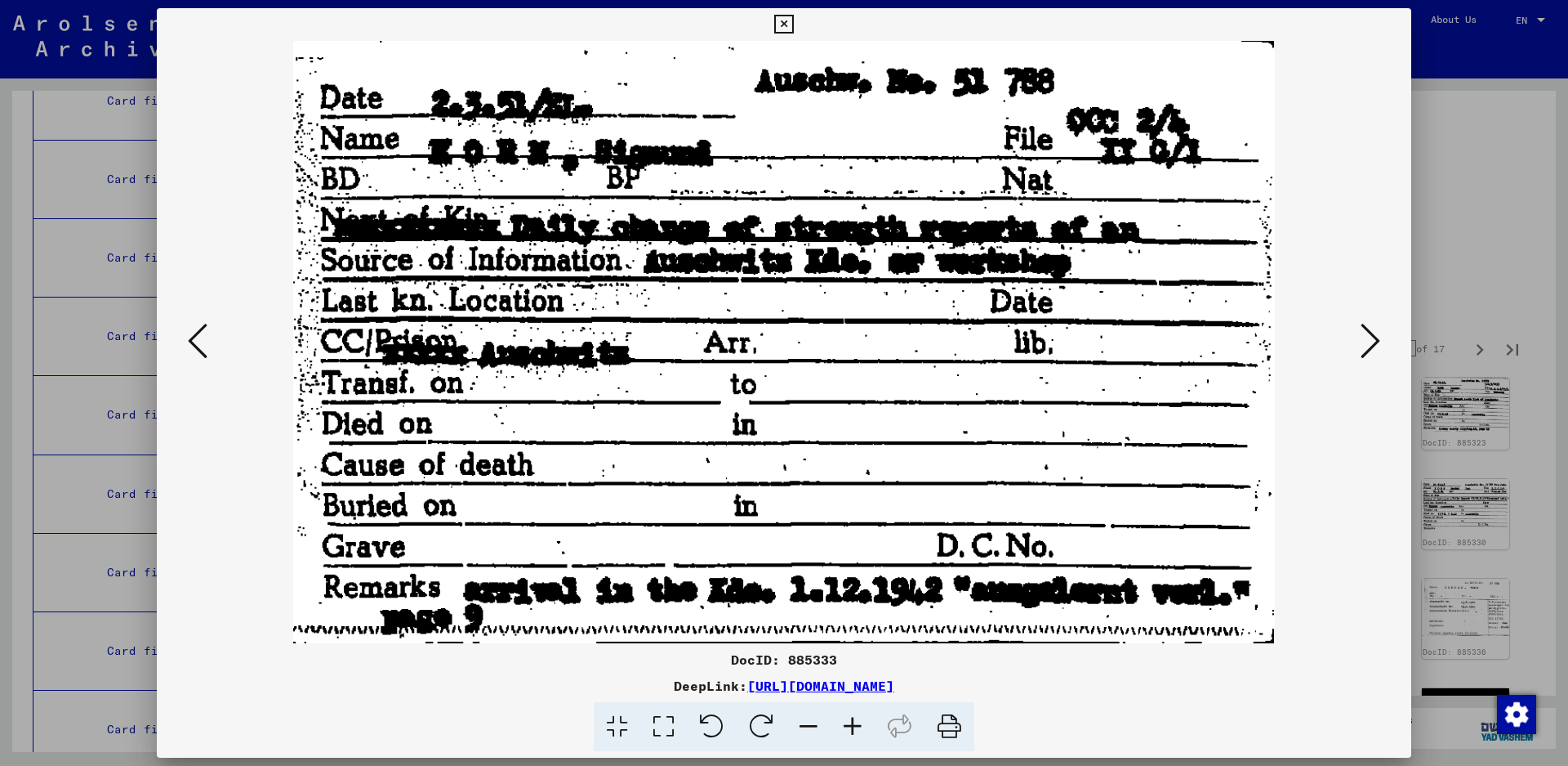
click at [1366, 328] on icon at bounding box center [1371, 340] width 20 height 39
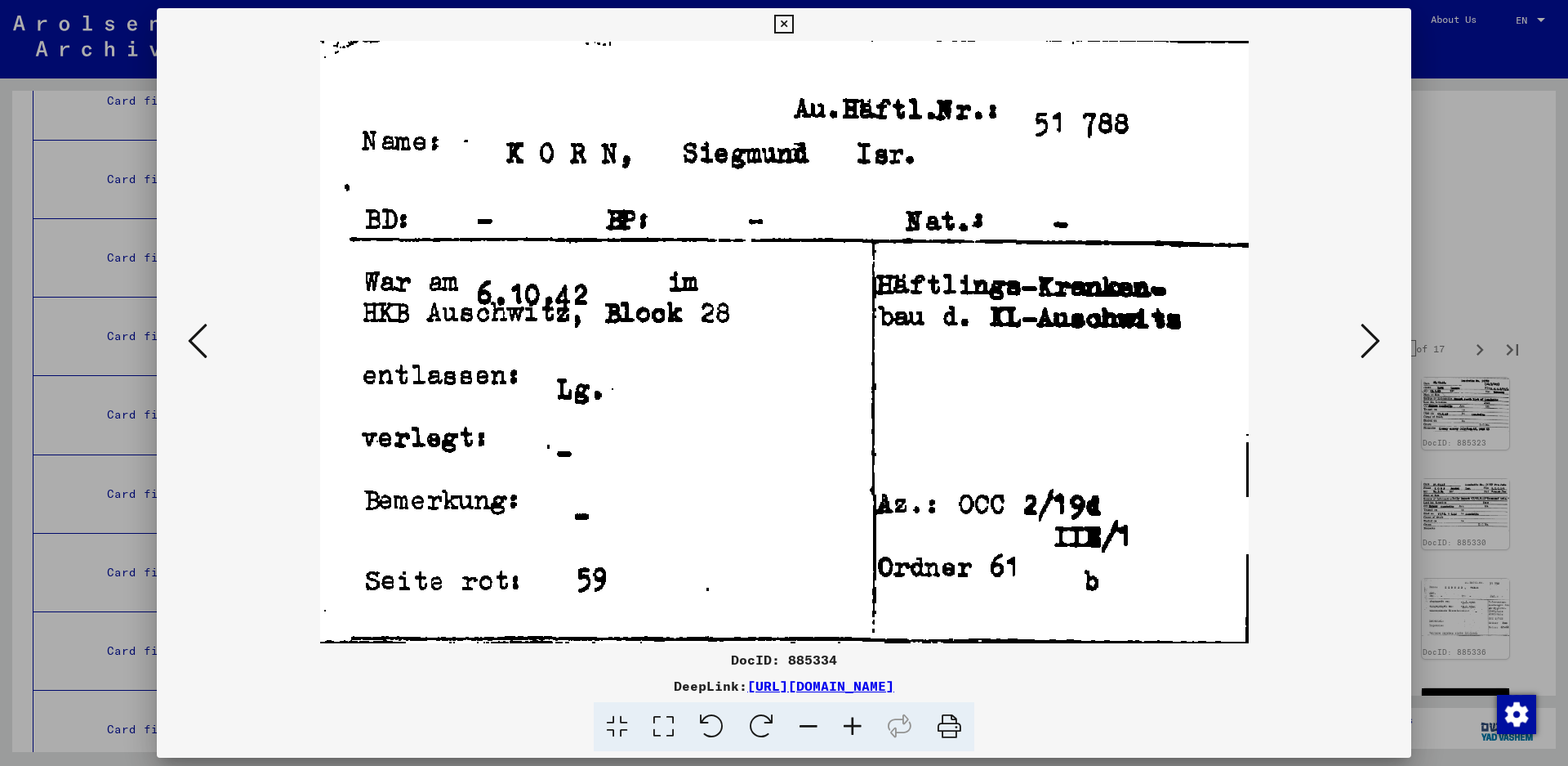
click at [1366, 328] on icon at bounding box center [1371, 340] width 20 height 39
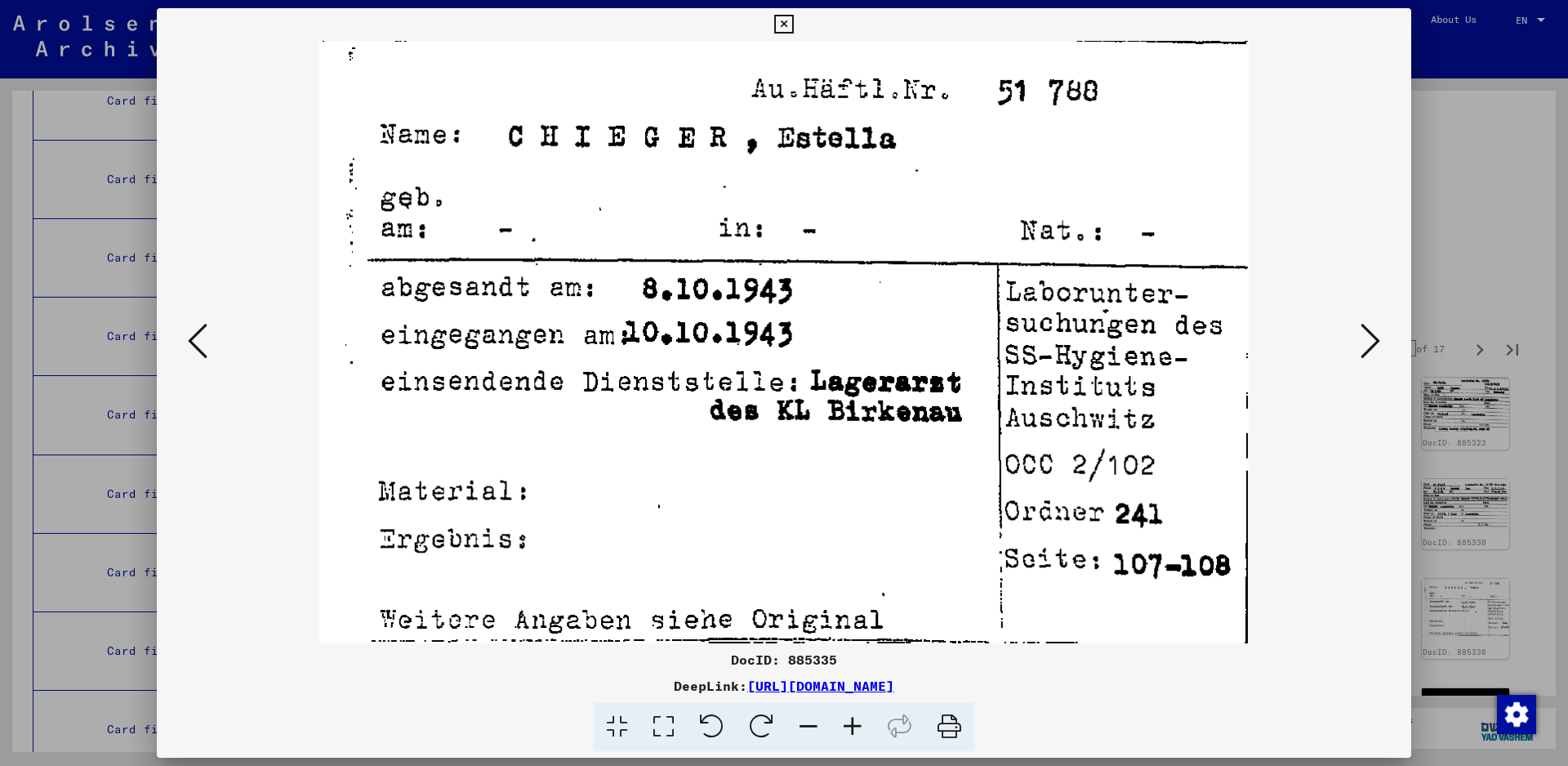
click at [1366, 337] on icon at bounding box center [1371, 340] width 20 height 39
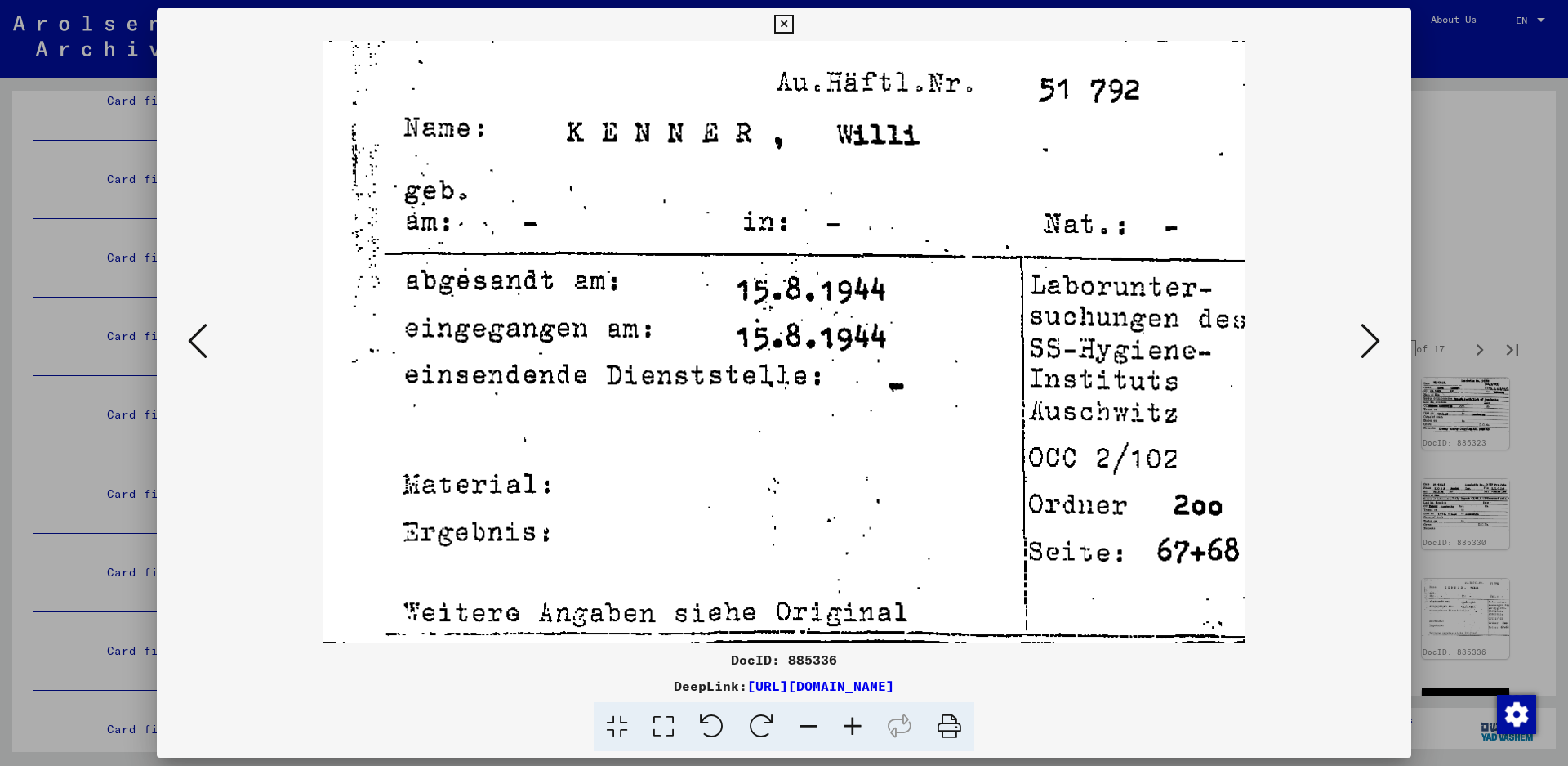
click at [1369, 334] on icon at bounding box center [1371, 340] width 20 height 39
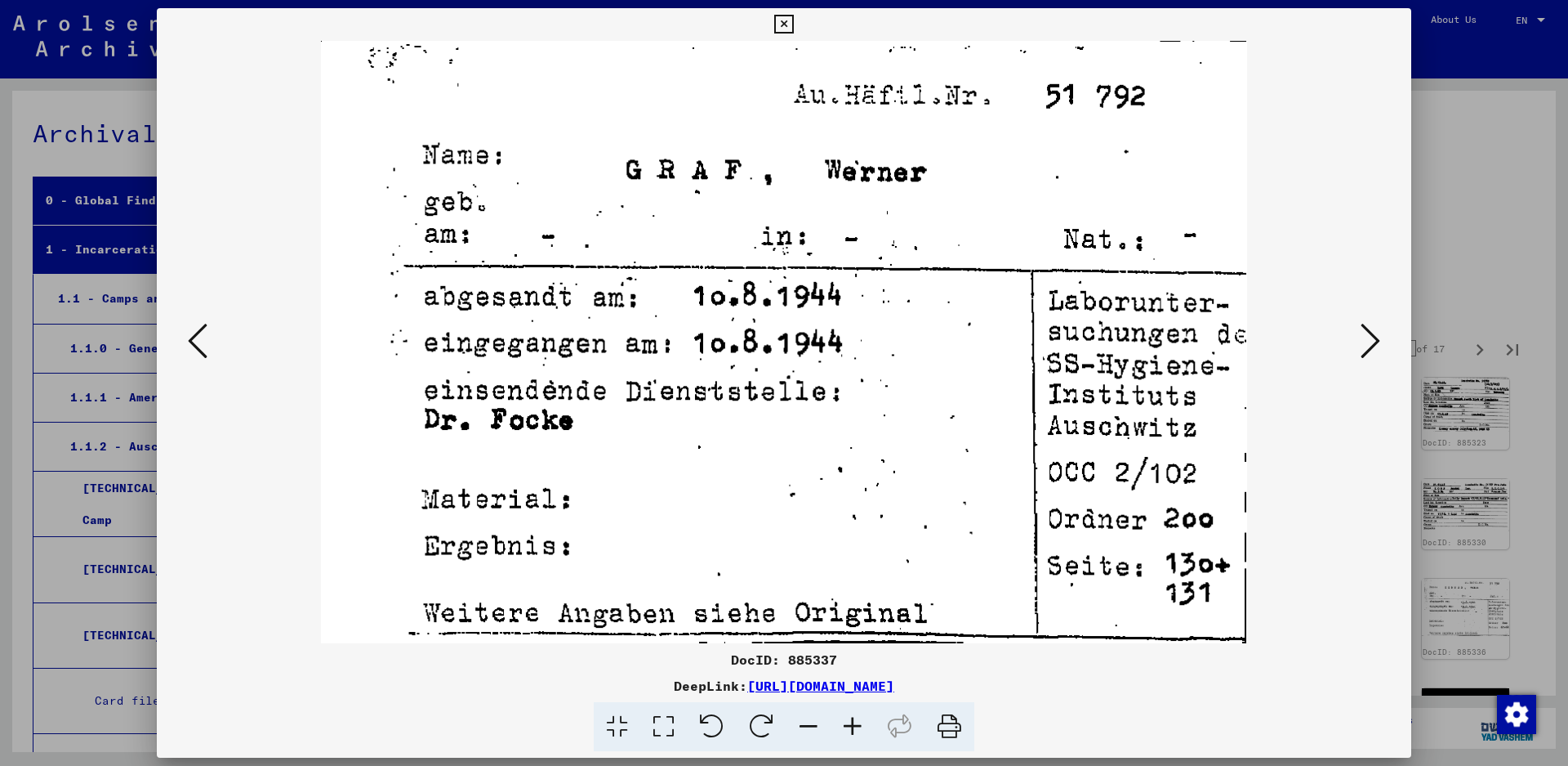
scroll to position [34553, 0]
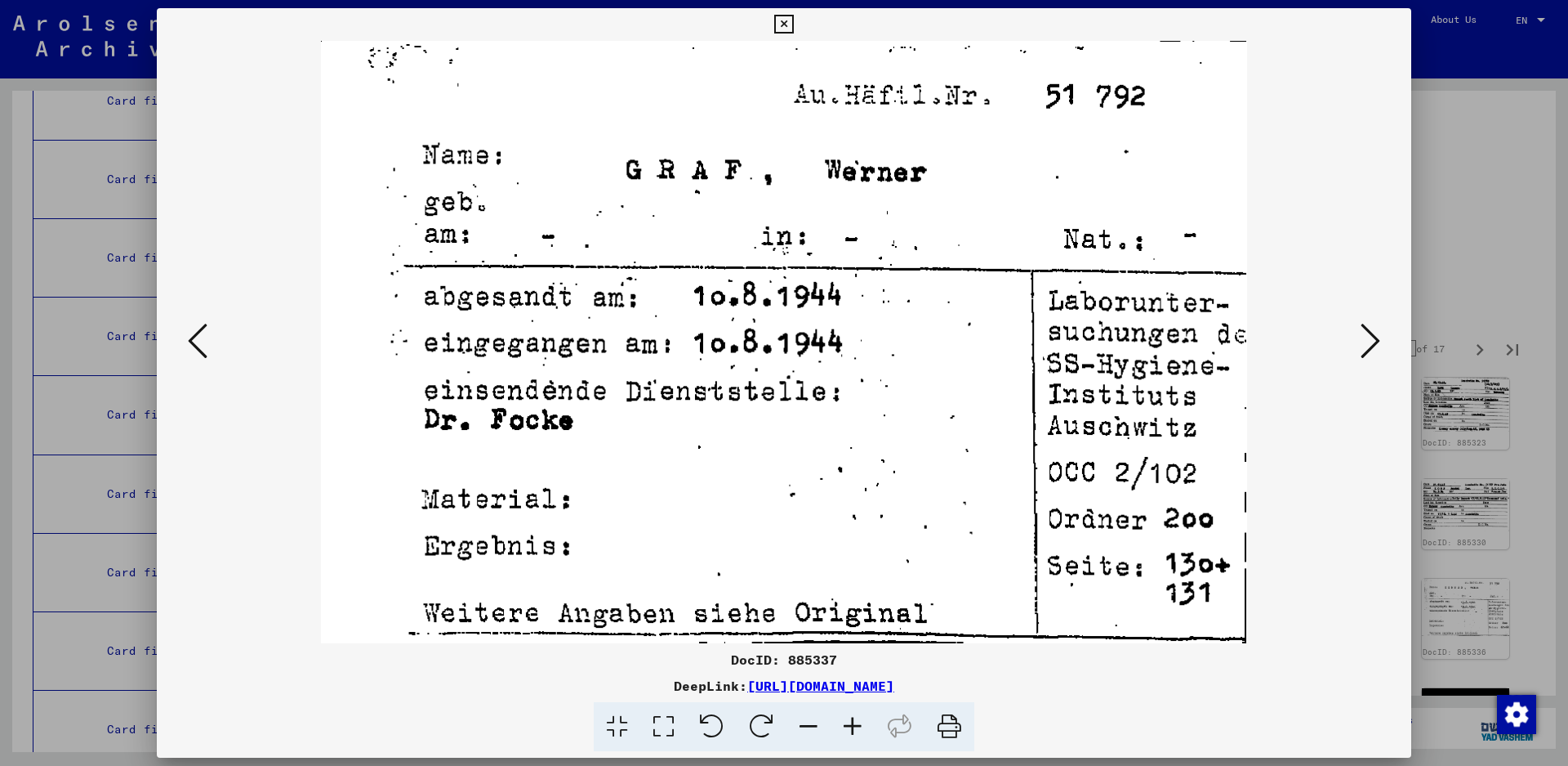
click at [184, 332] on button at bounding box center [197, 342] width 30 height 47
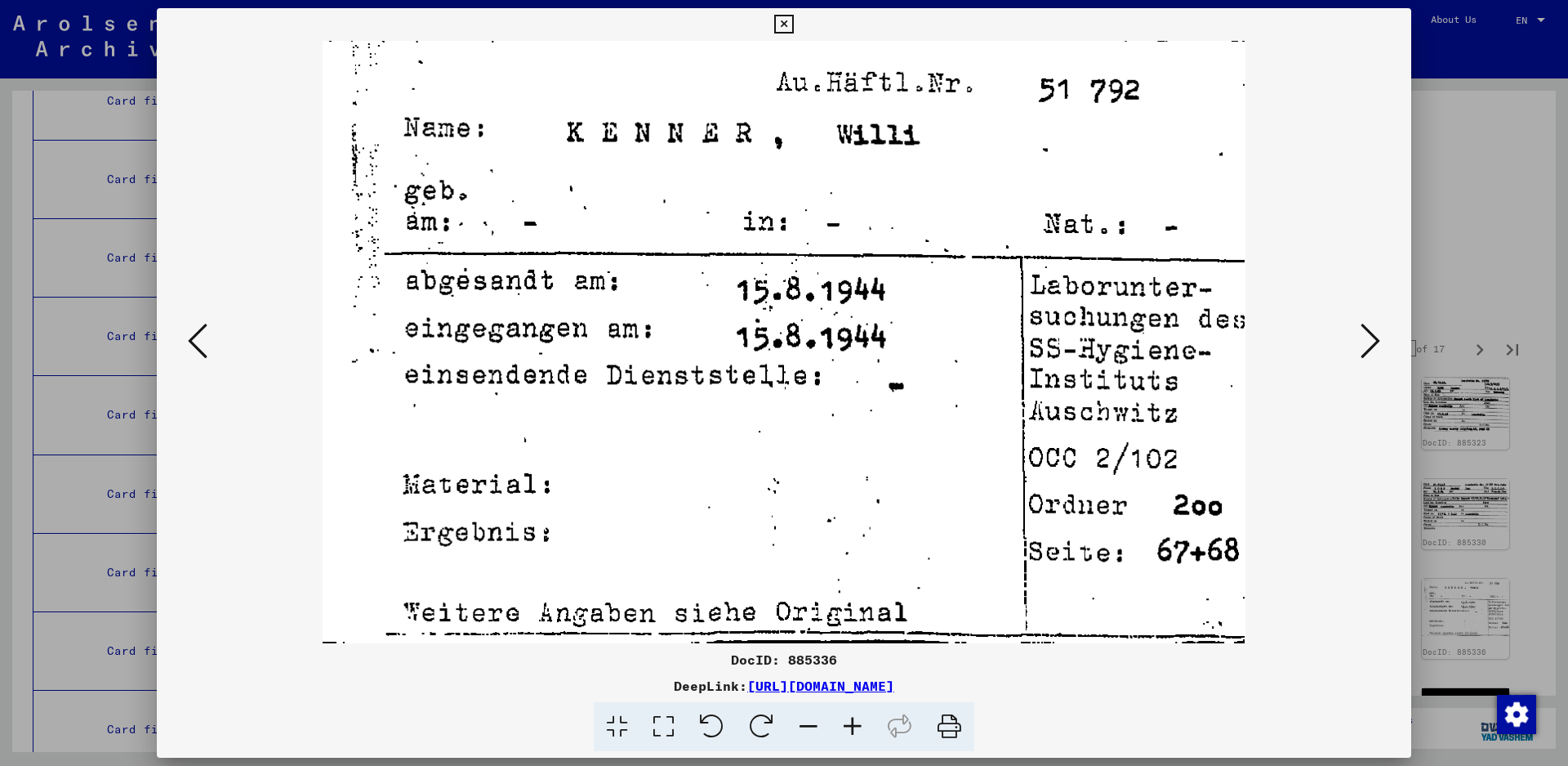
click at [1380, 340] on button at bounding box center [1371, 342] width 30 height 47
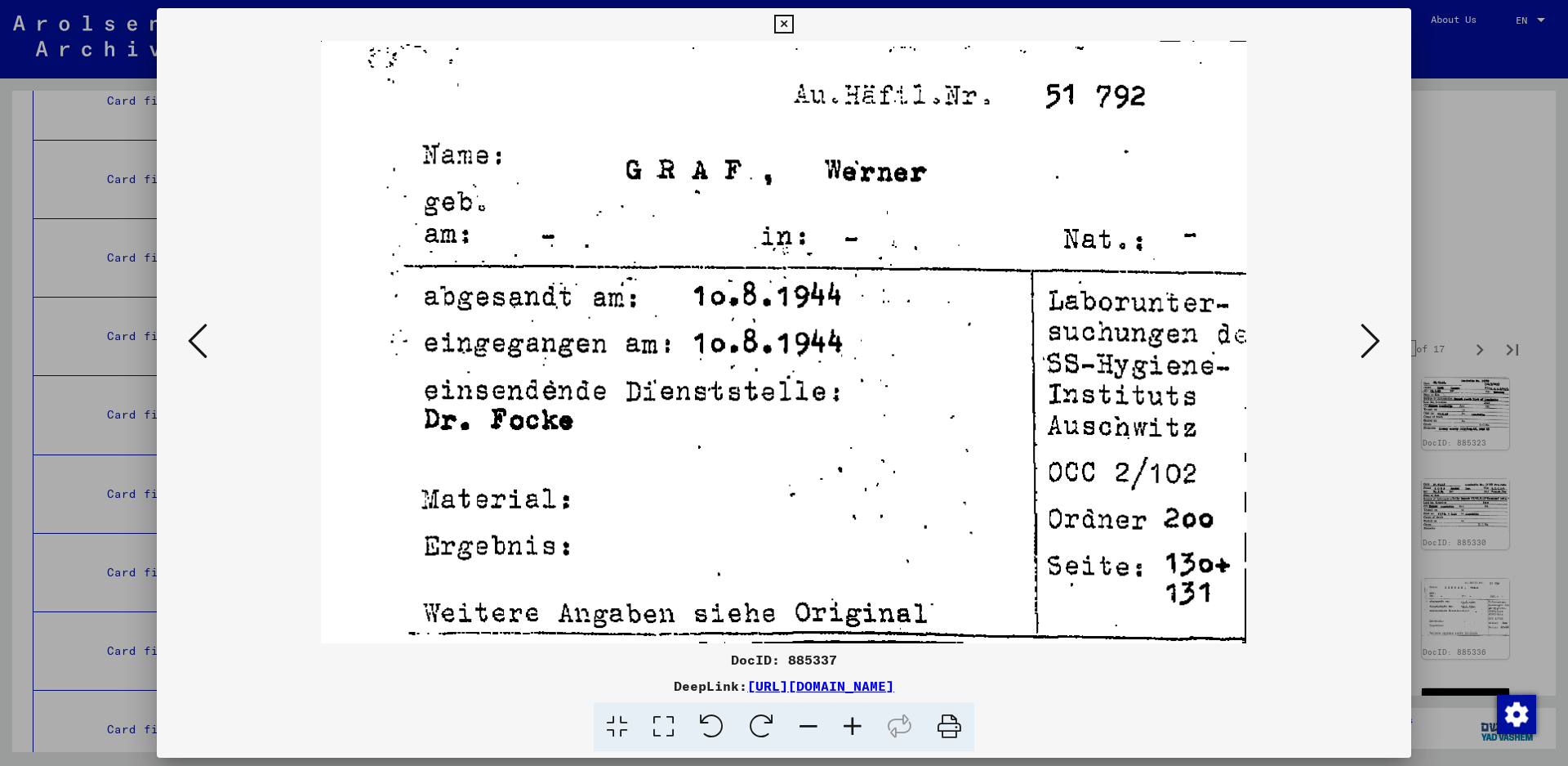
click at [1380, 340] on button at bounding box center [1371, 342] width 30 height 47
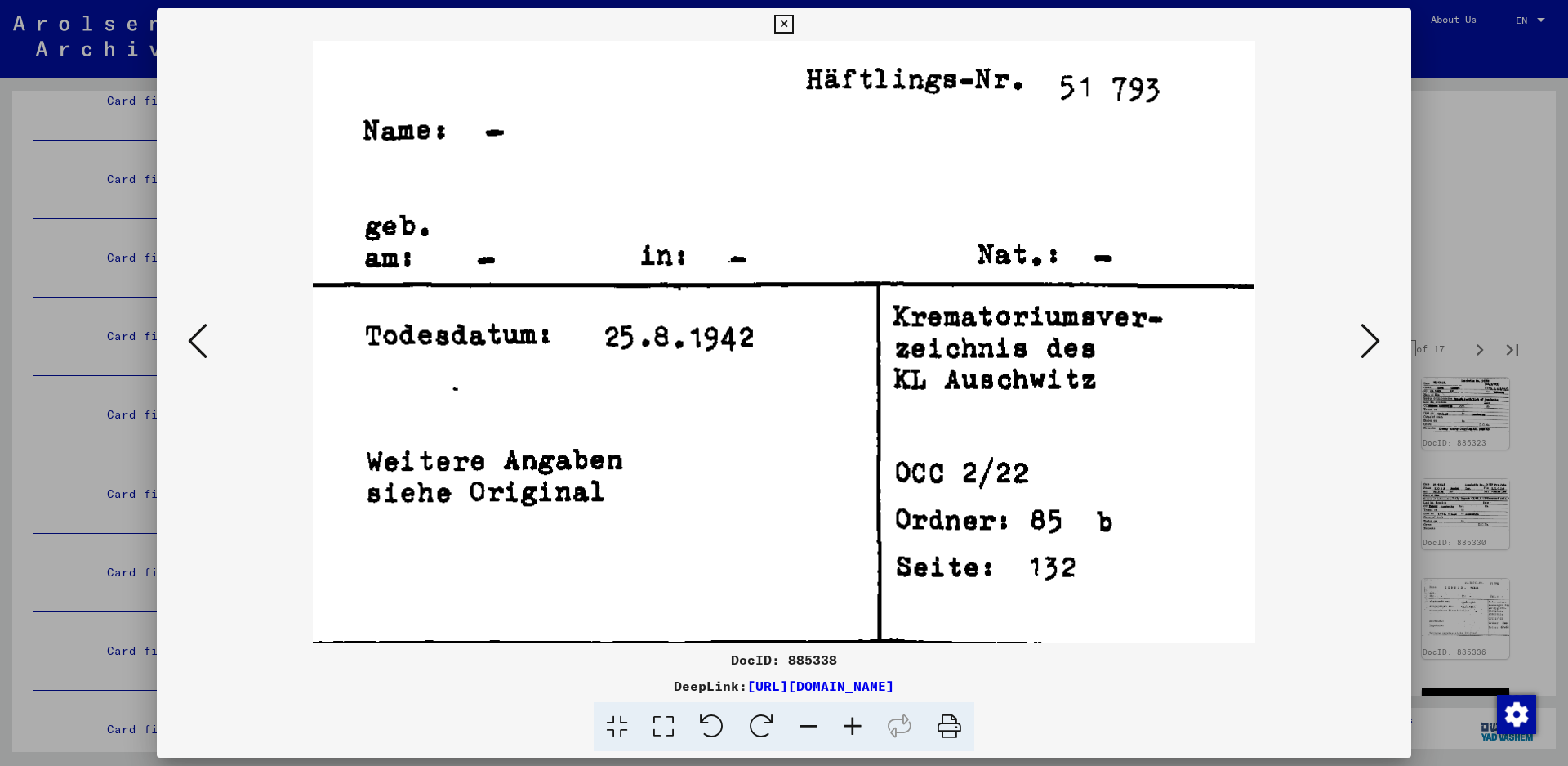
click at [1366, 334] on icon at bounding box center [1371, 340] width 20 height 39
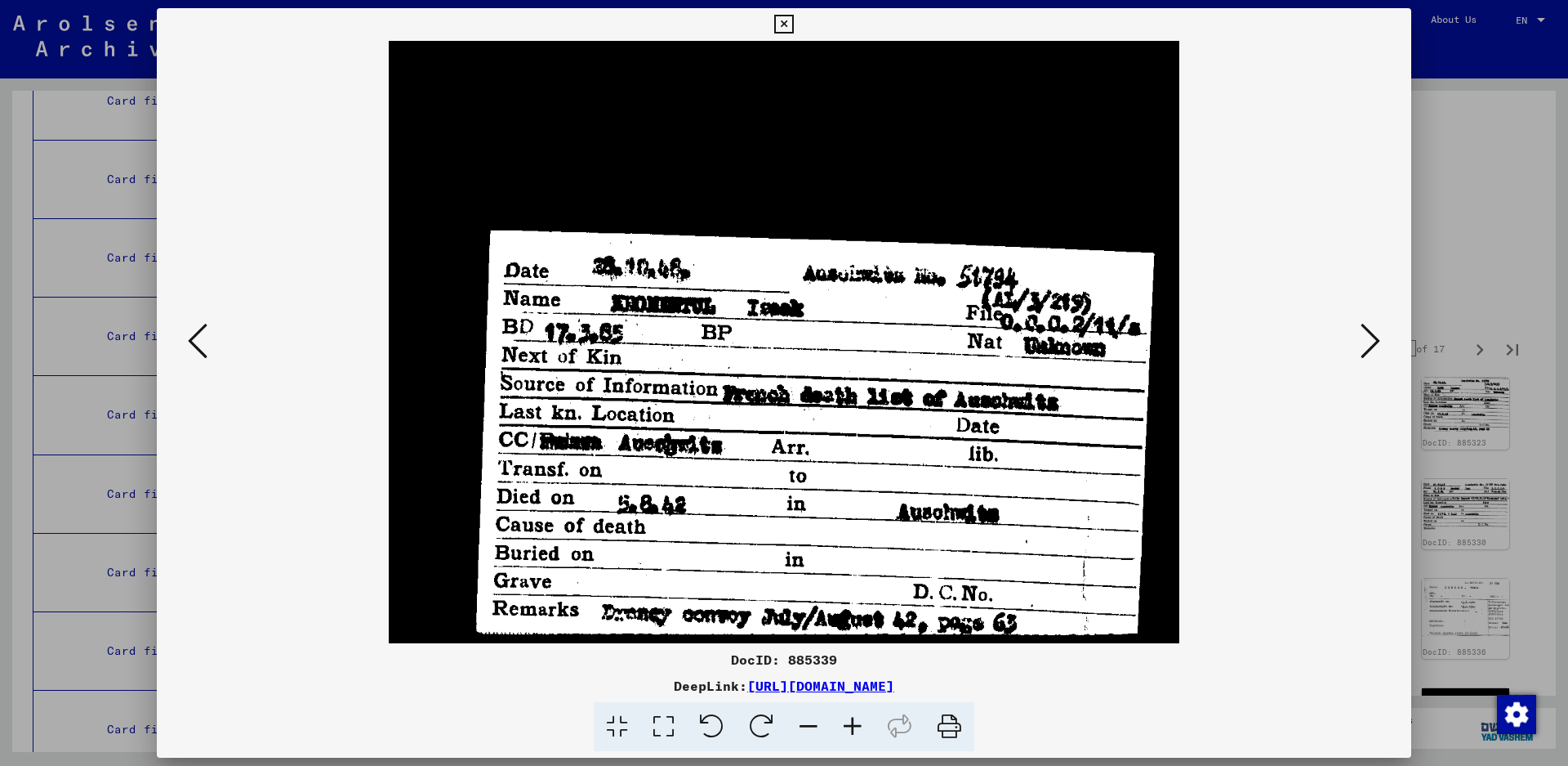
click at [193, 333] on icon at bounding box center [197, 340] width 20 height 39
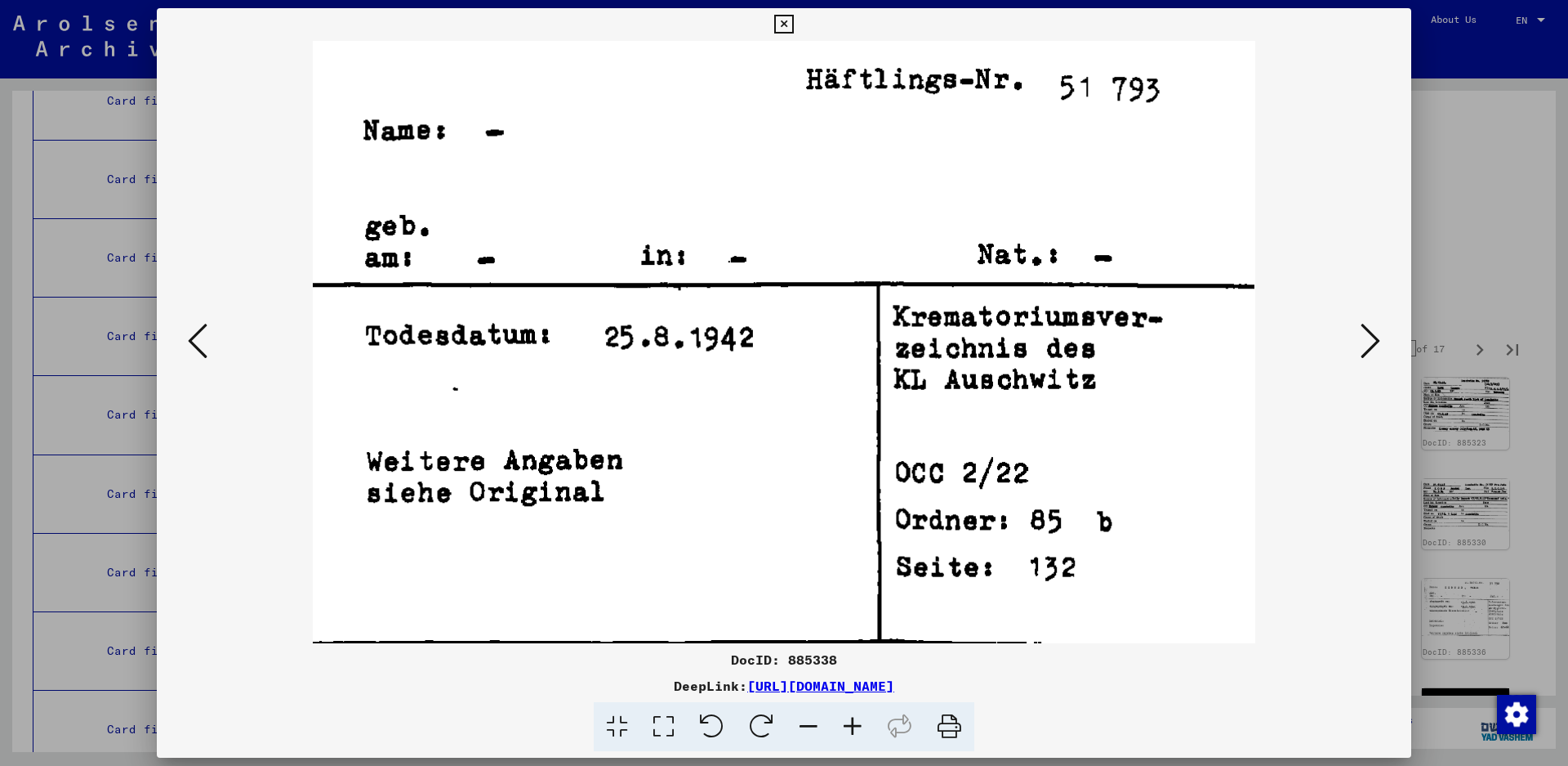
click at [193, 333] on icon at bounding box center [197, 340] width 20 height 39
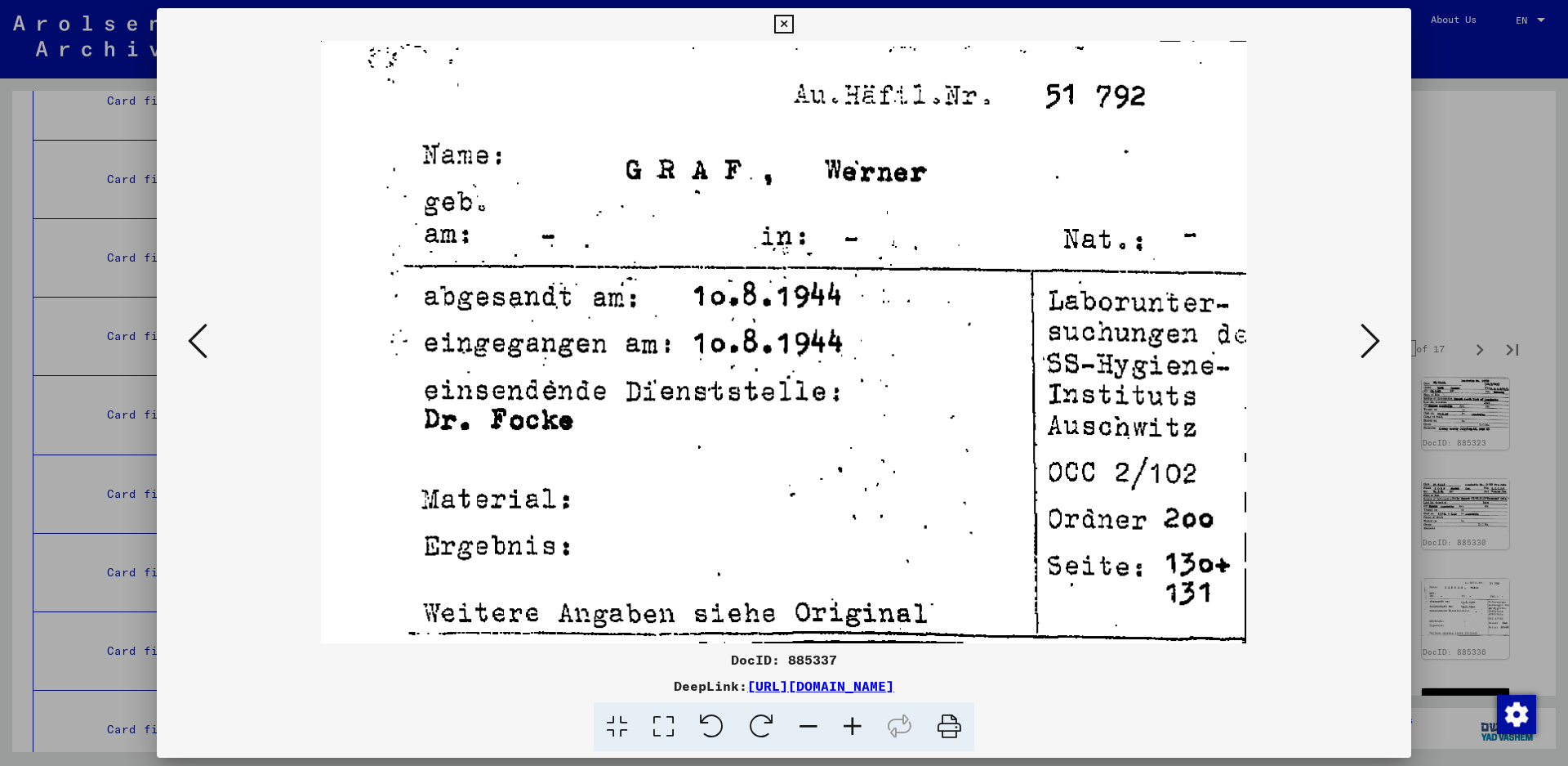
click at [193, 333] on icon at bounding box center [197, 340] width 20 height 39
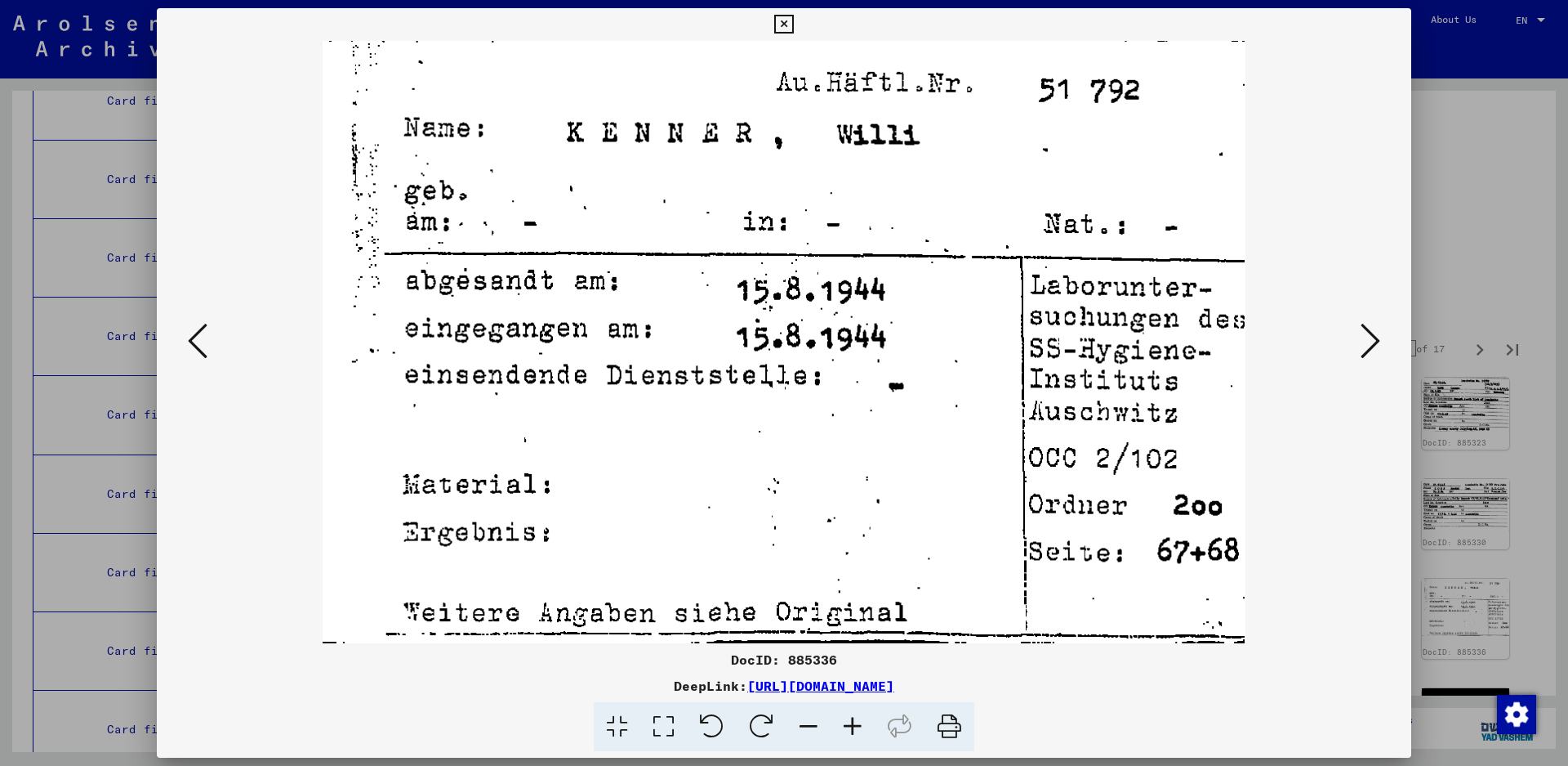
click at [1360, 334] on button at bounding box center [1371, 342] width 30 height 47
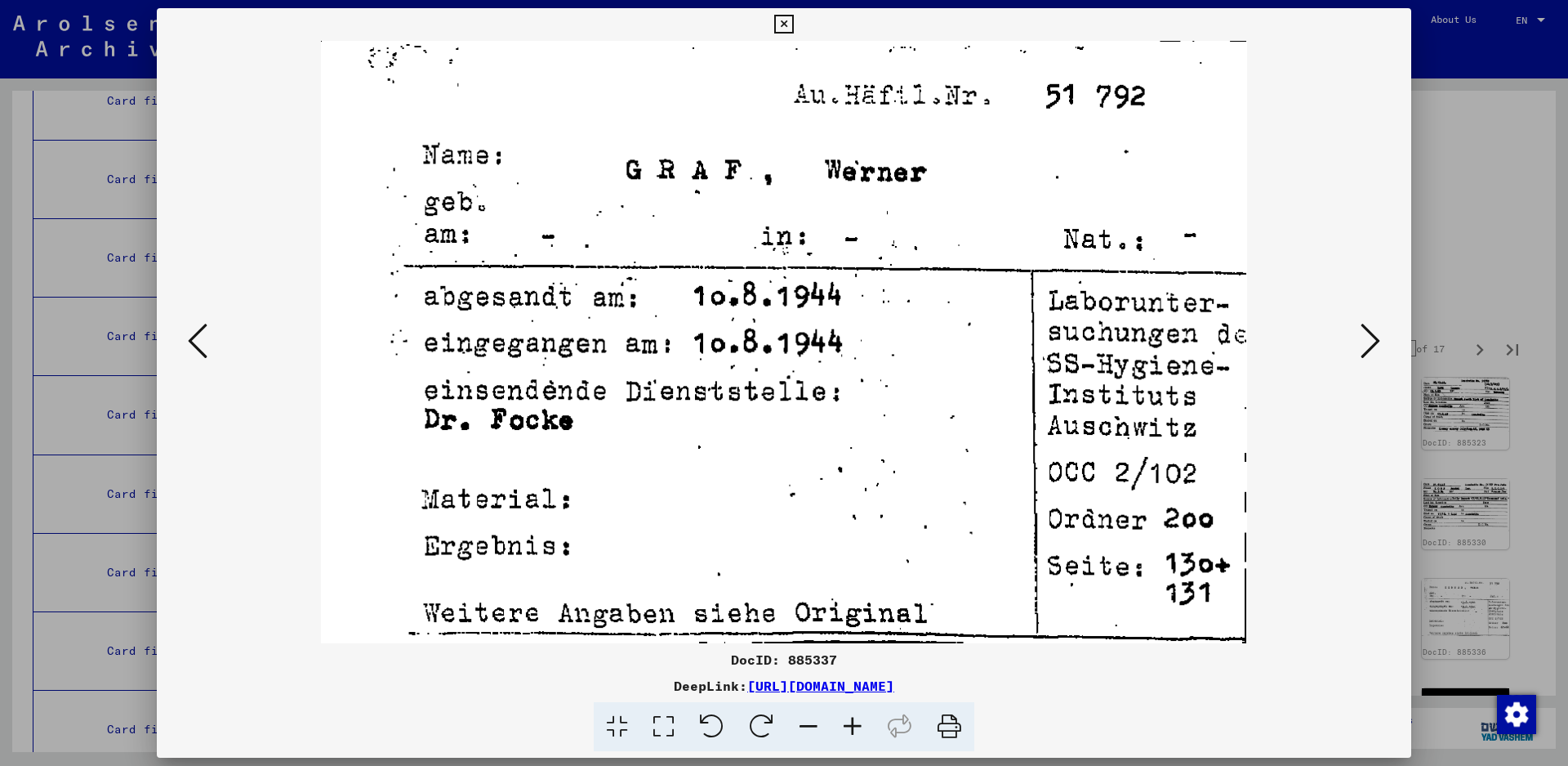
click at [1360, 334] on button at bounding box center [1371, 342] width 30 height 47
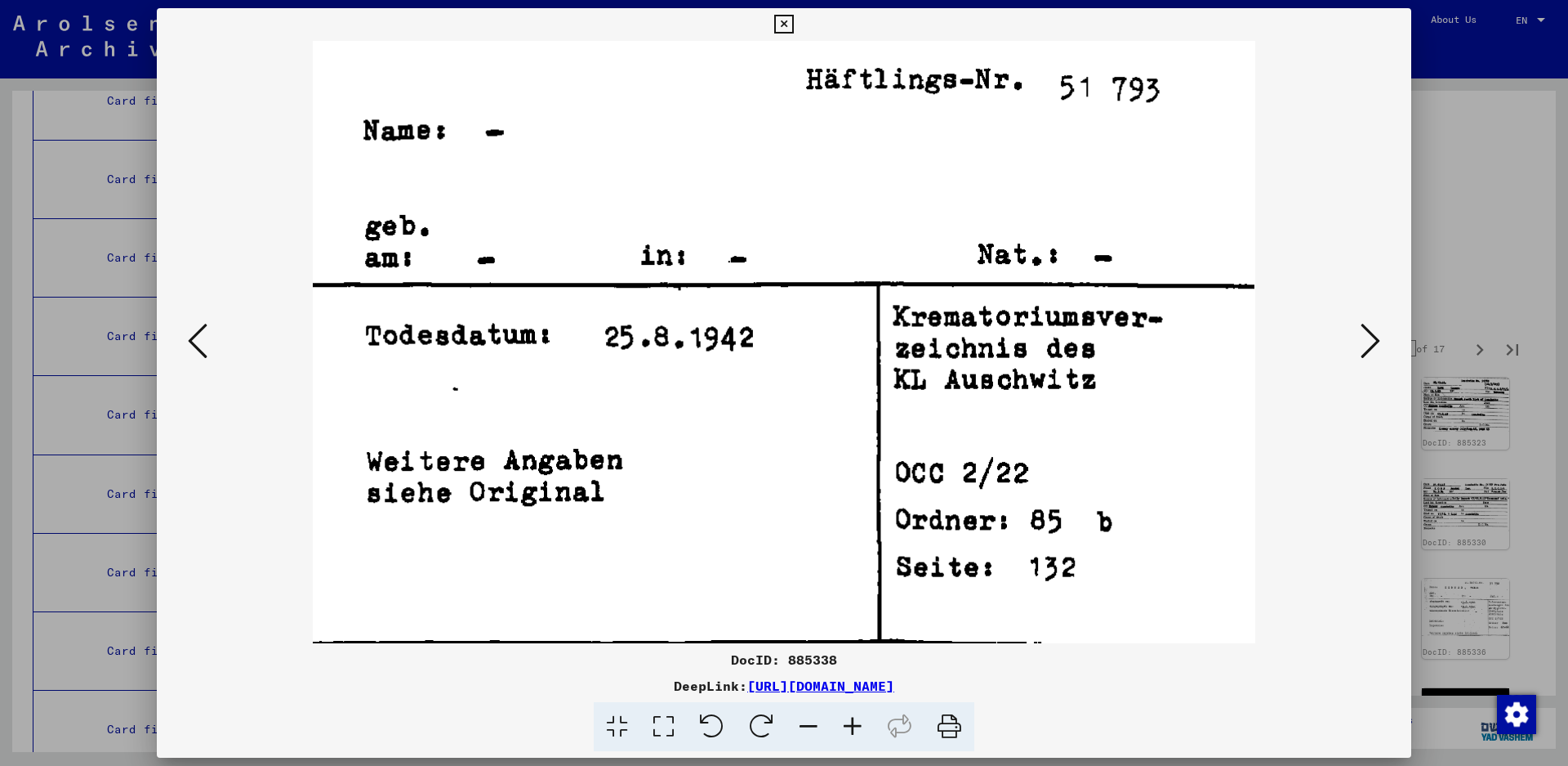
click at [1360, 334] on button at bounding box center [1371, 342] width 30 height 47
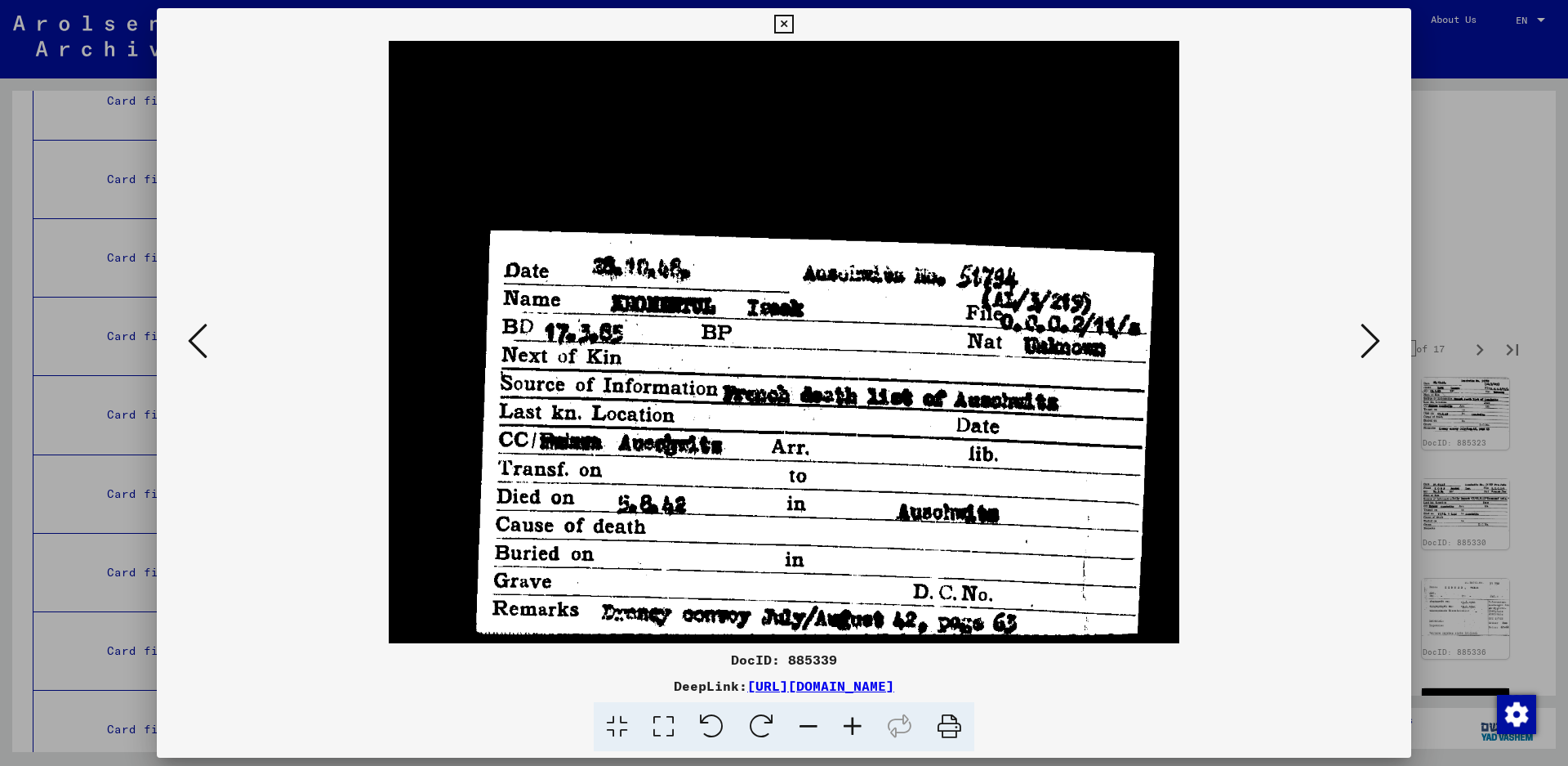
click at [1368, 329] on icon at bounding box center [1371, 340] width 20 height 39
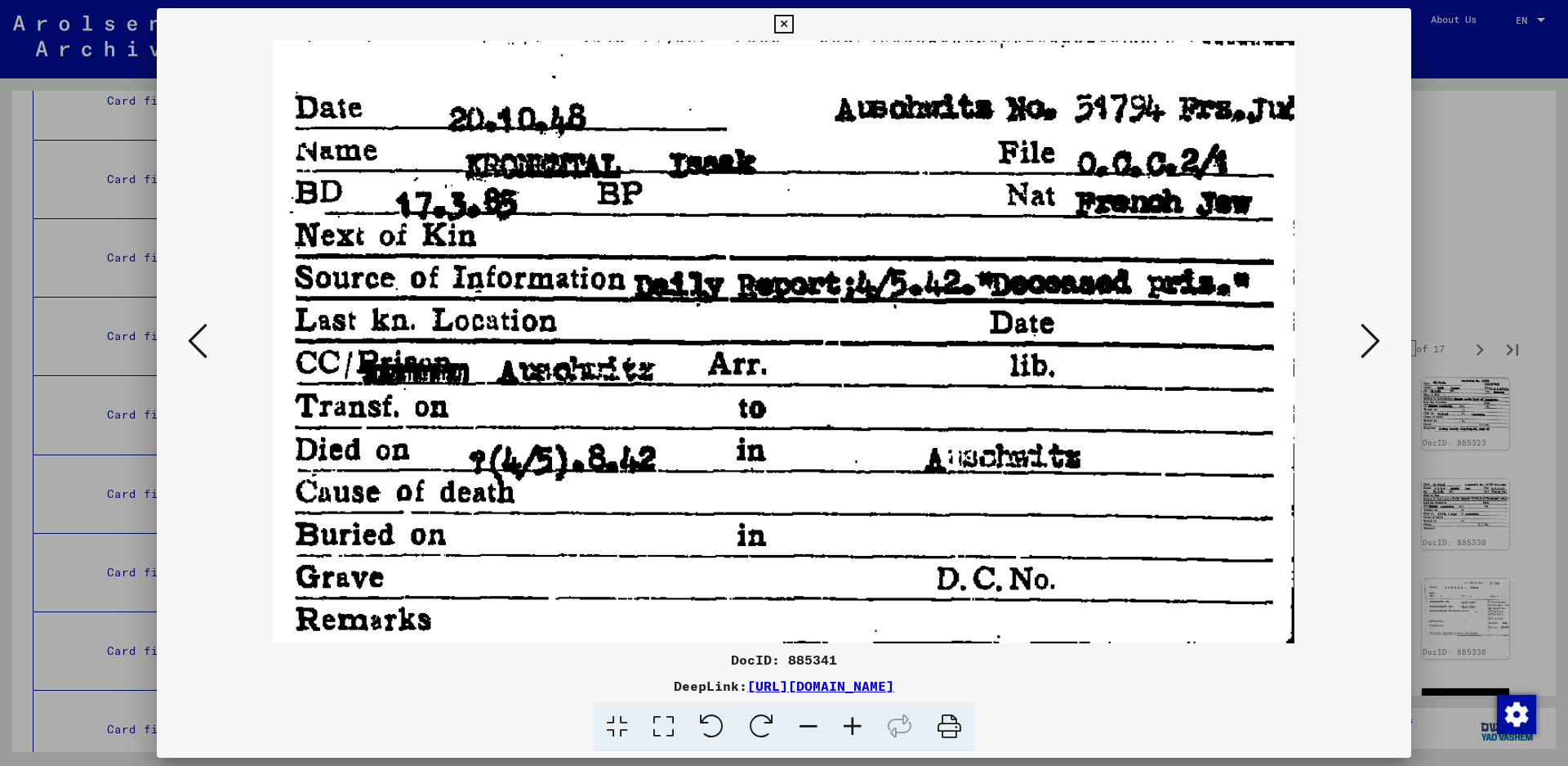
click at [1368, 329] on icon at bounding box center [1371, 340] width 20 height 39
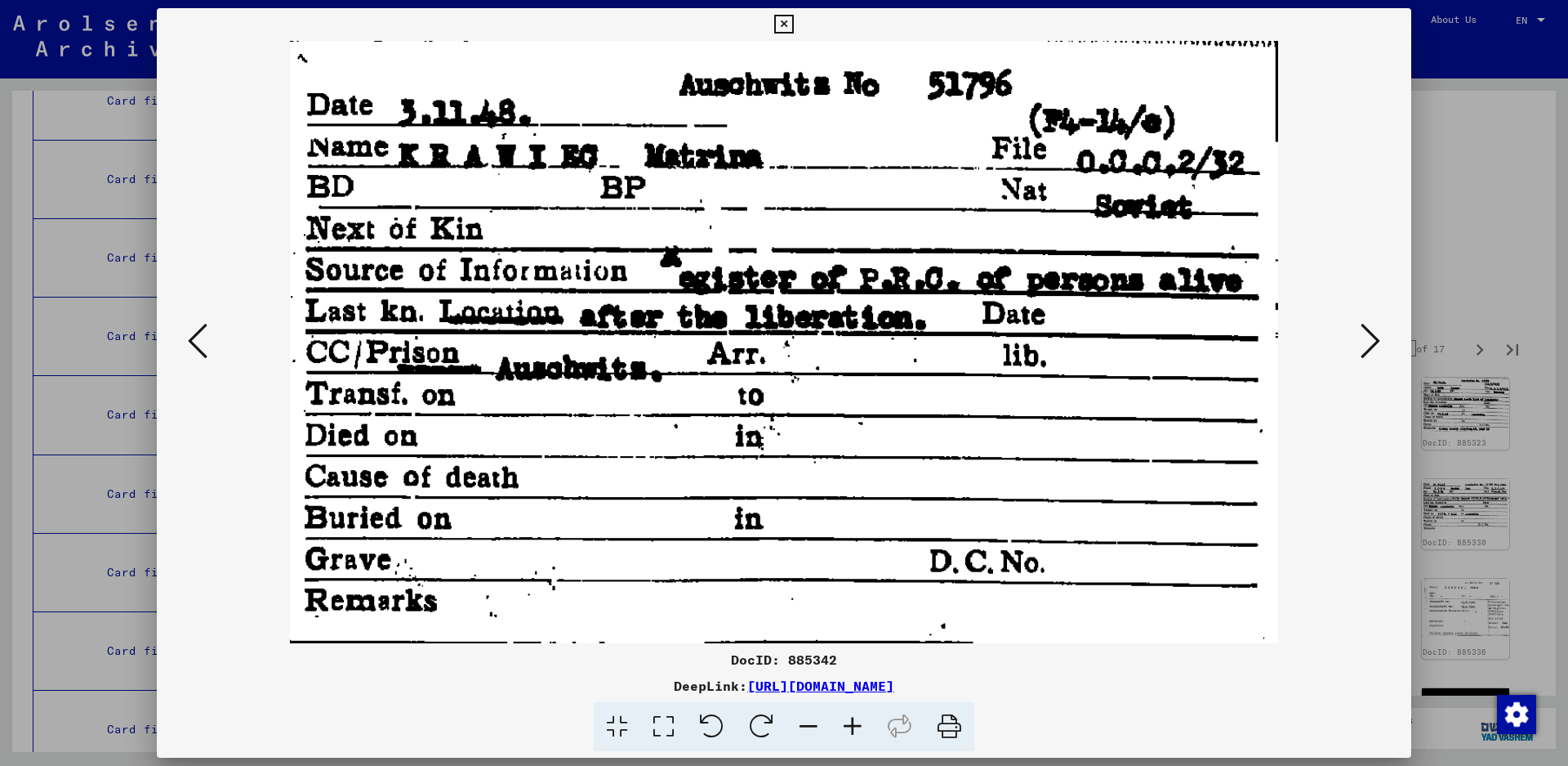
click at [1368, 345] on icon at bounding box center [1371, 340] width 20 height 39
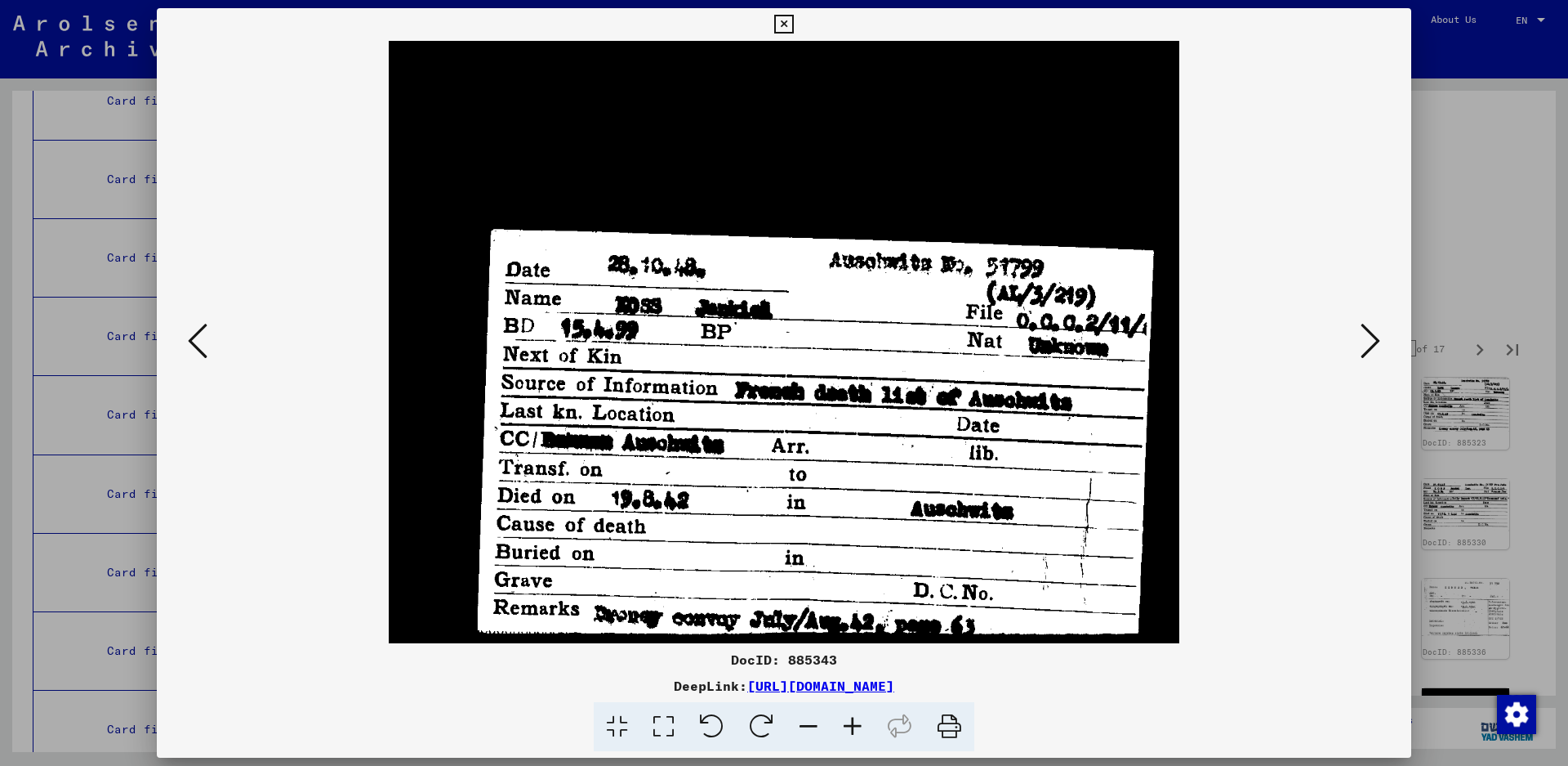
click at [1367, 341] on icon at bounding box center [1371, 340] width 20 height 39
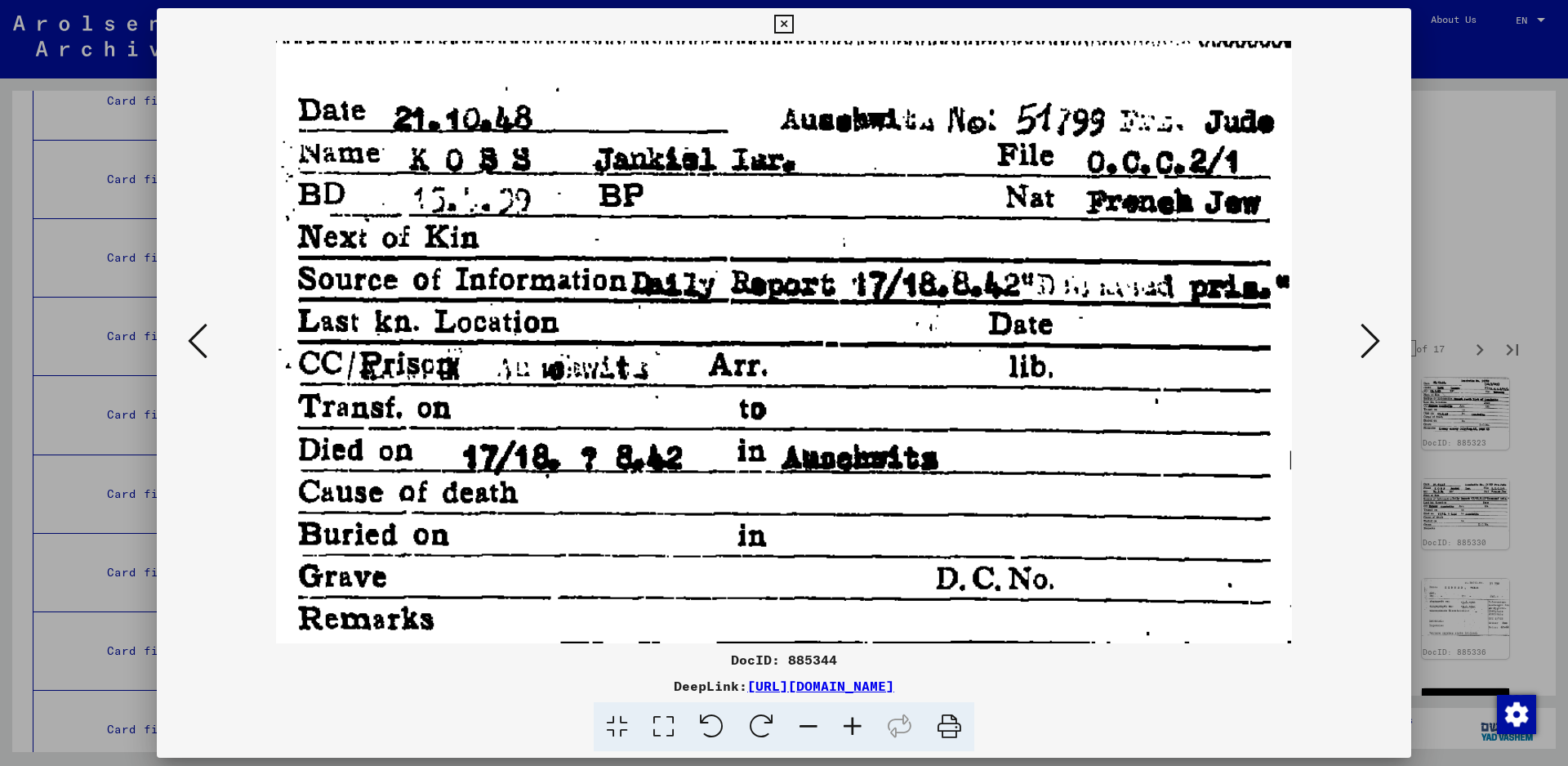
click at [1379, 342] on icon at bounding box center [1371, 340] width 20 height 39
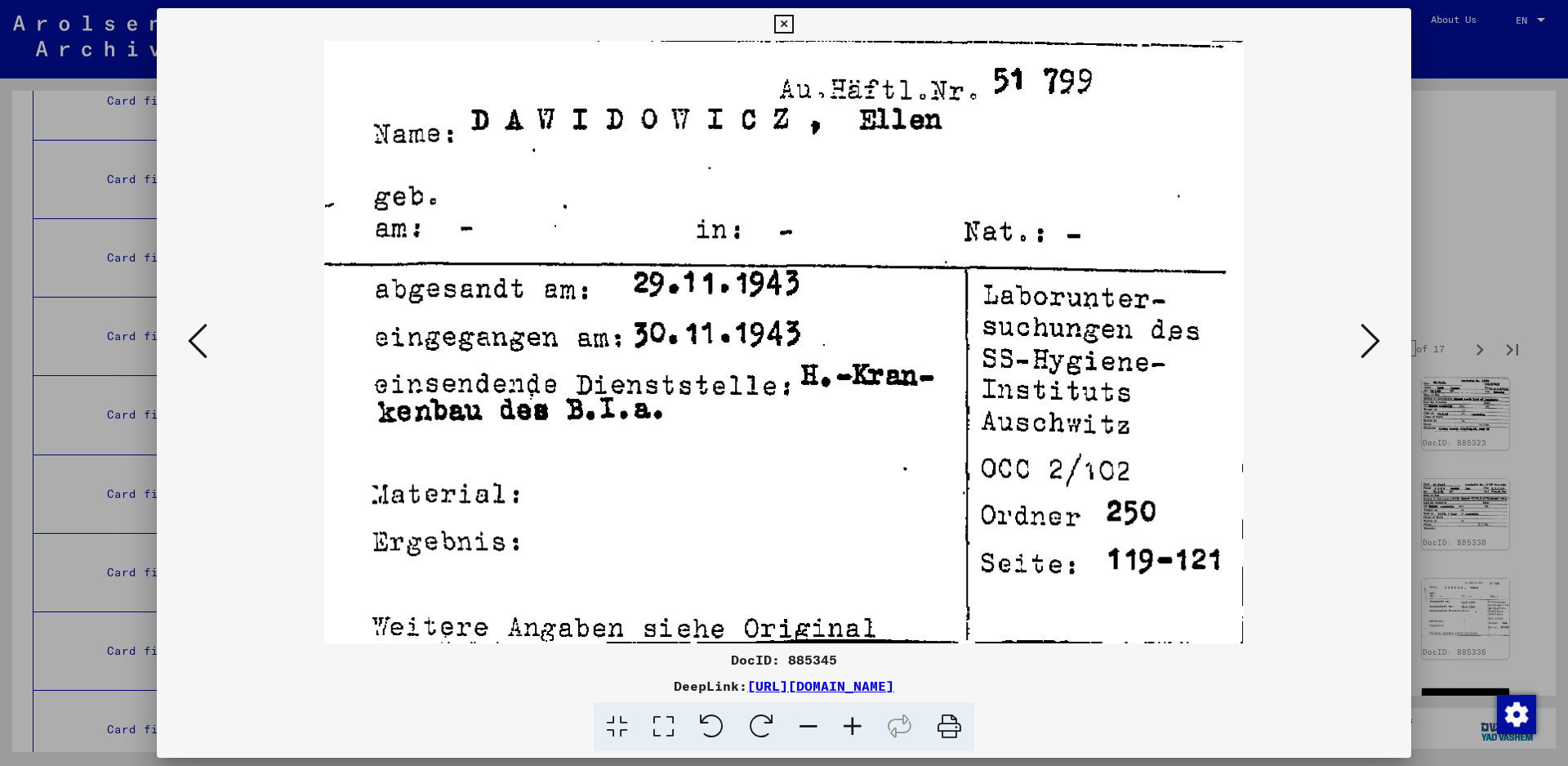
click at [1380, 344] on icon at bounding box center [1371, 340] width 20 height 39
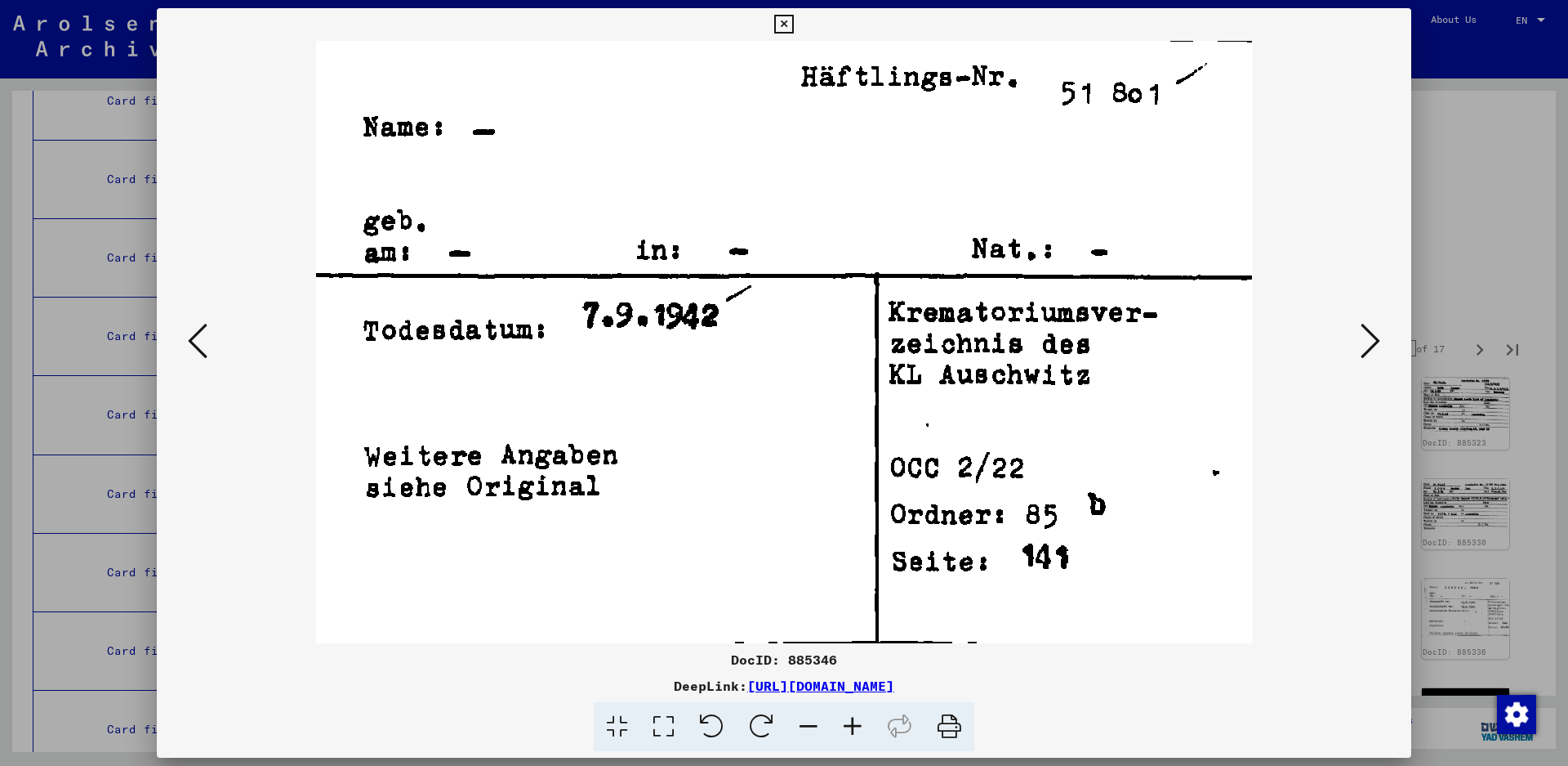
click at [1380, 344] on icon at bounding box center [1371, 340] width 20 height 39
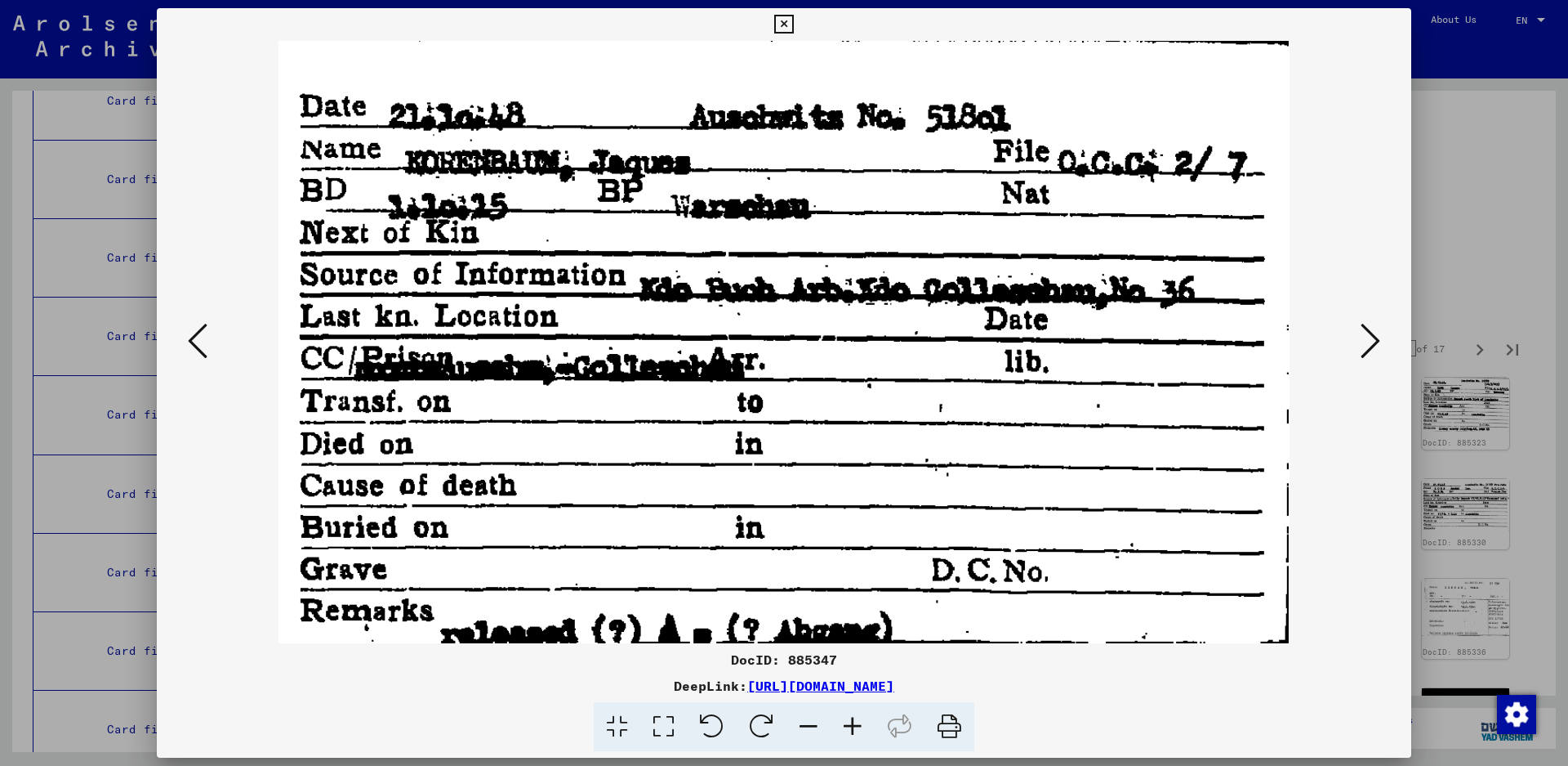
click at [1363, 337] on icon at bounding box center [1371, 340] width 20 height 39
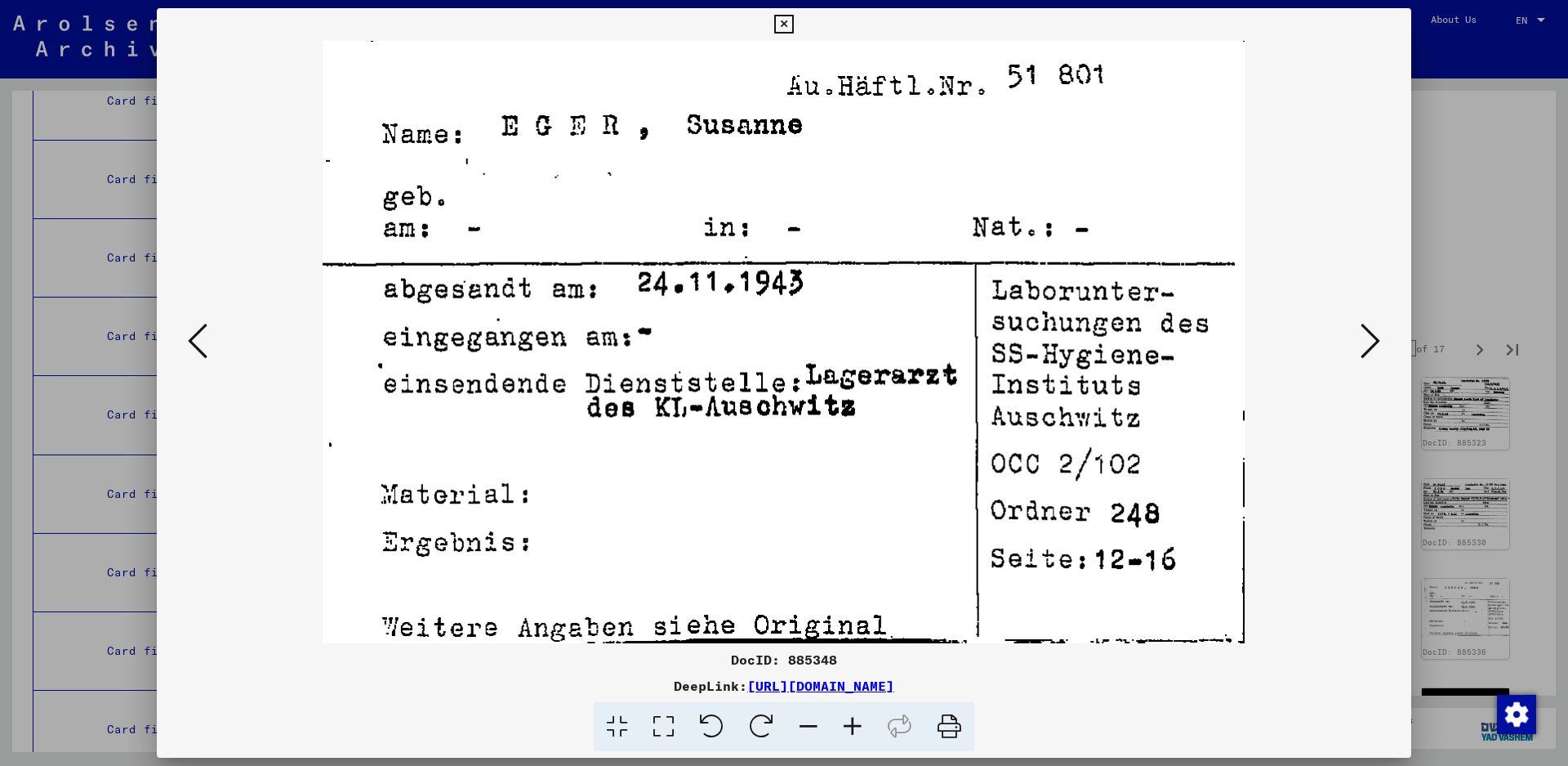
click at [1382, 339] on button at bounding box center [1371, 342] width 30 height 47
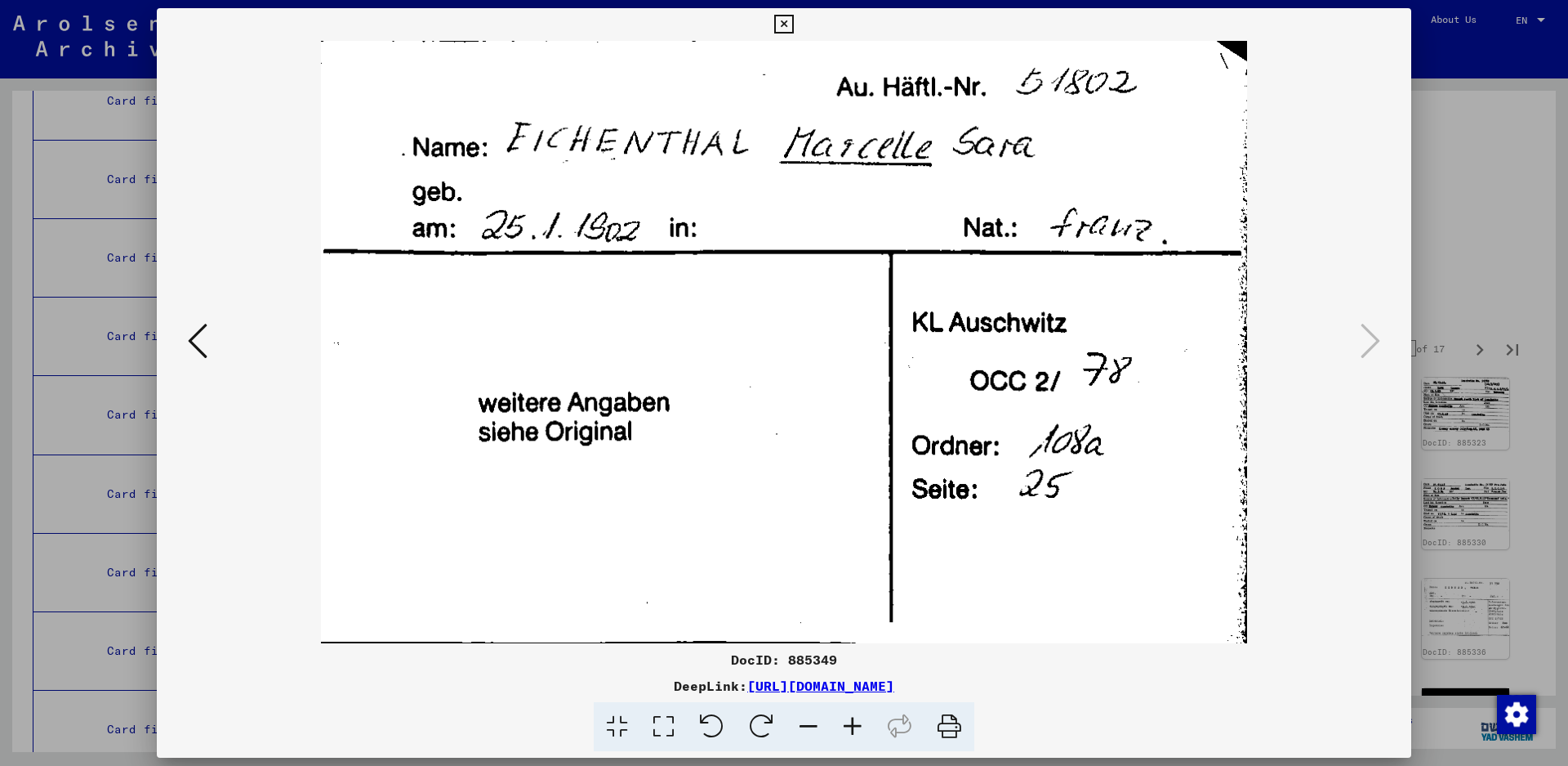
click at [1374, 336] on icon at bounding box center [1371, 340] width 20 height 39
click at [793, 17] on icon at bounding box center [784, 24] width 19 height 20
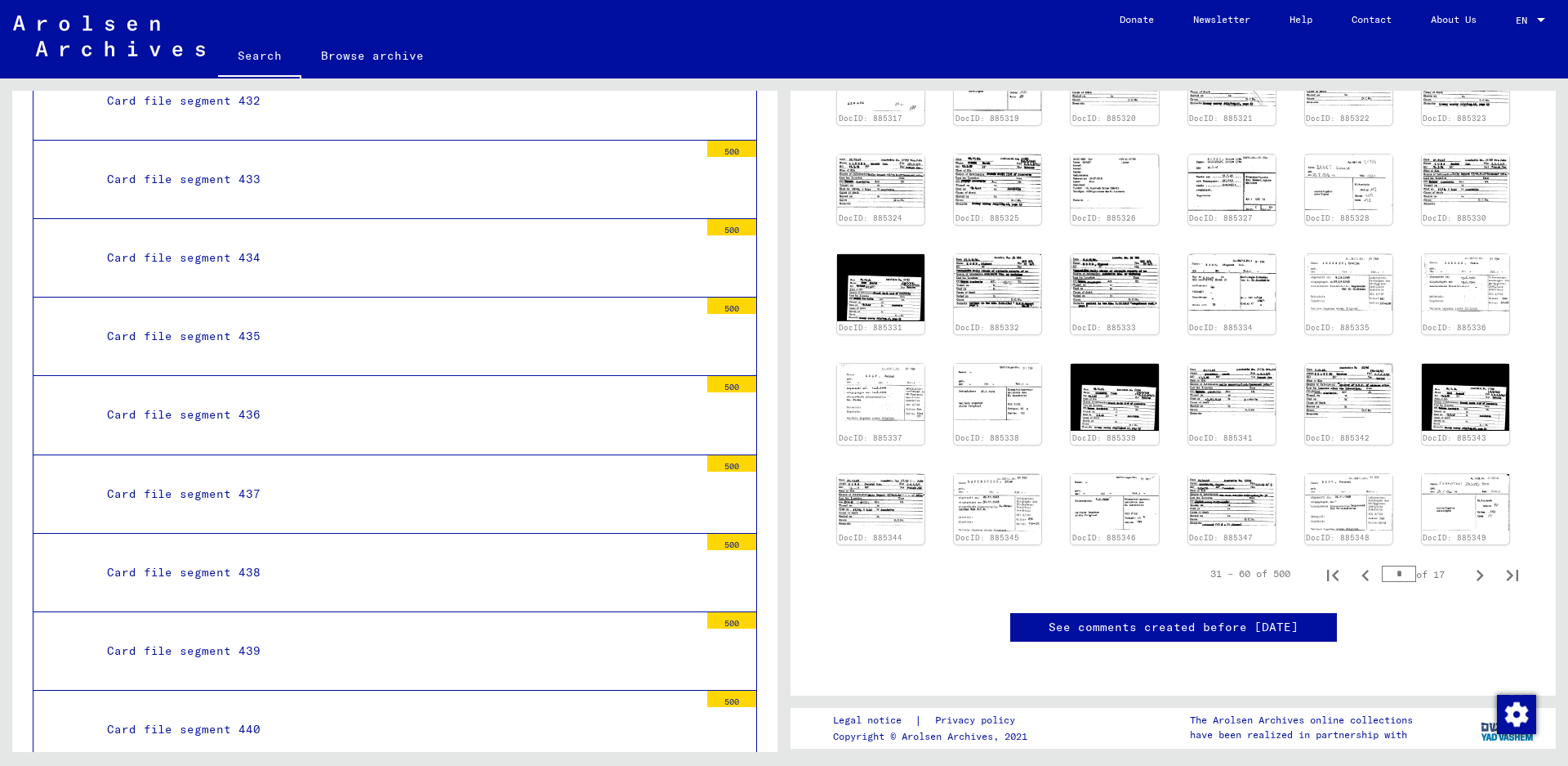
scroll to position [490, 0]
click at [1353, 472] on img at bounding box center [1349, 502] width 92 height 60
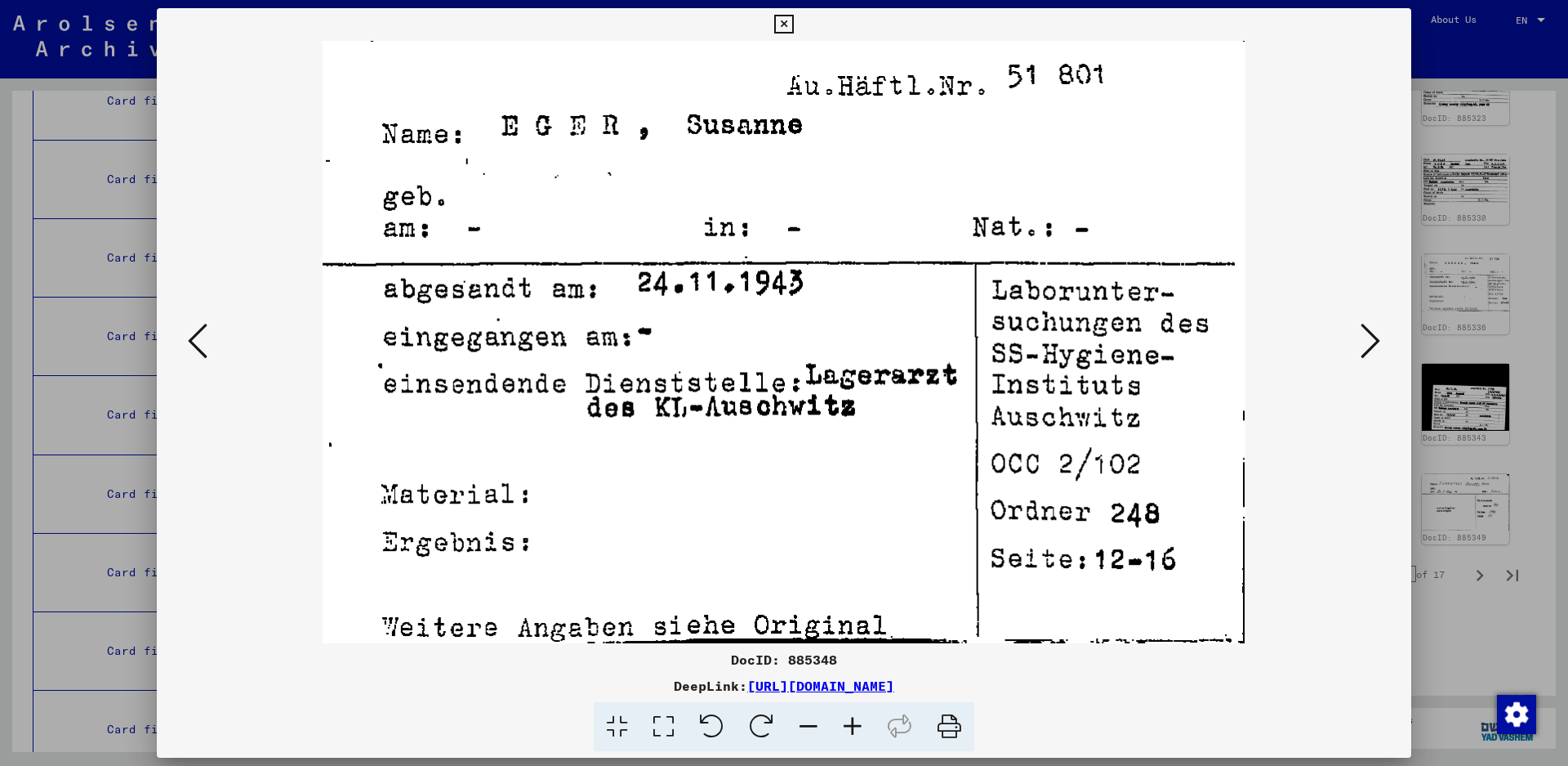
click at [1374, 332] on icon at bounding box center [1371, 340] width 20 height 39
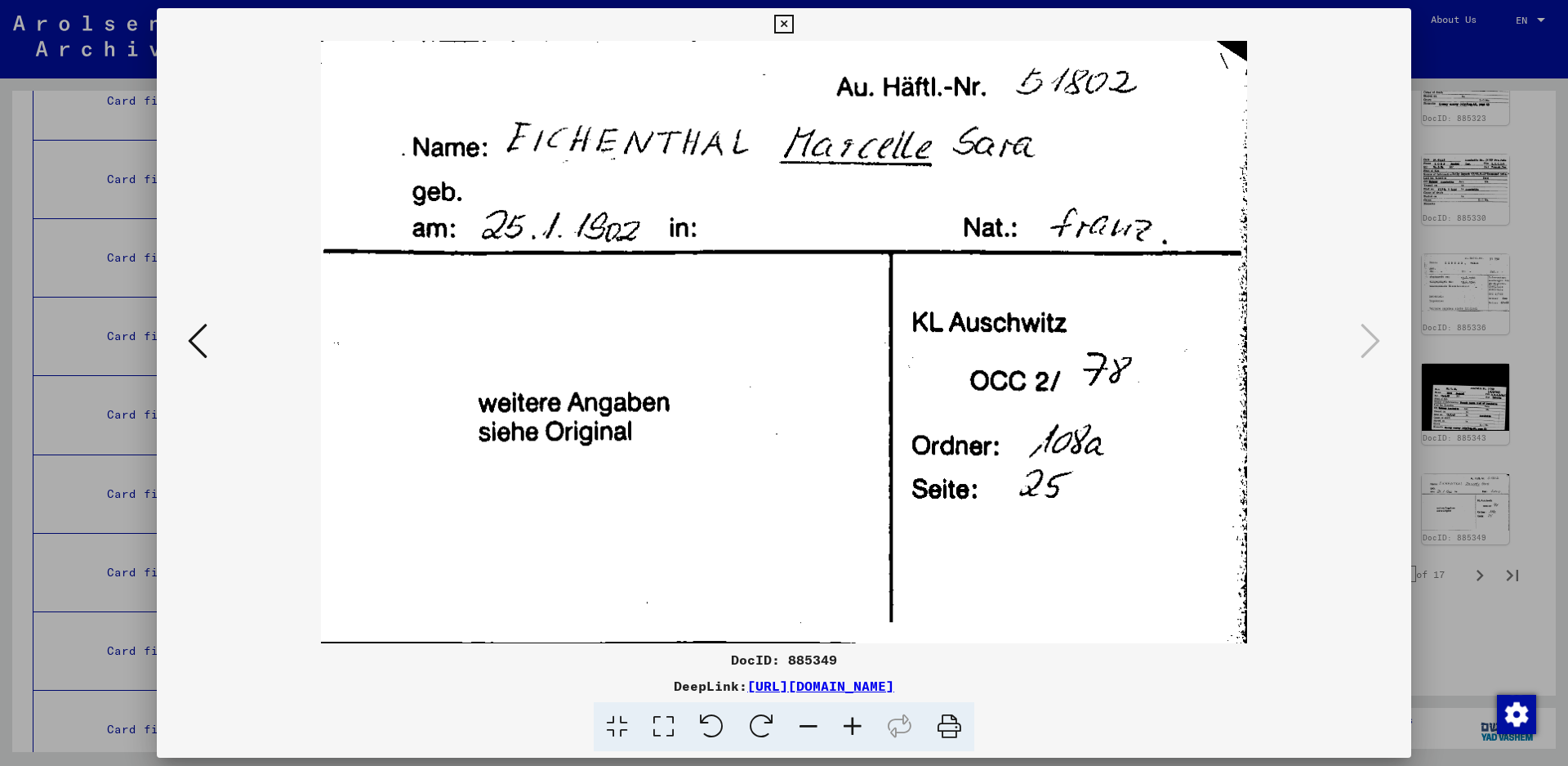
click at [1374, 332] on icon at bounding box center [1371, 340] width 20 height 39
click at [793, 26] on icon at bounding box center [784, 24] width 19 height 20
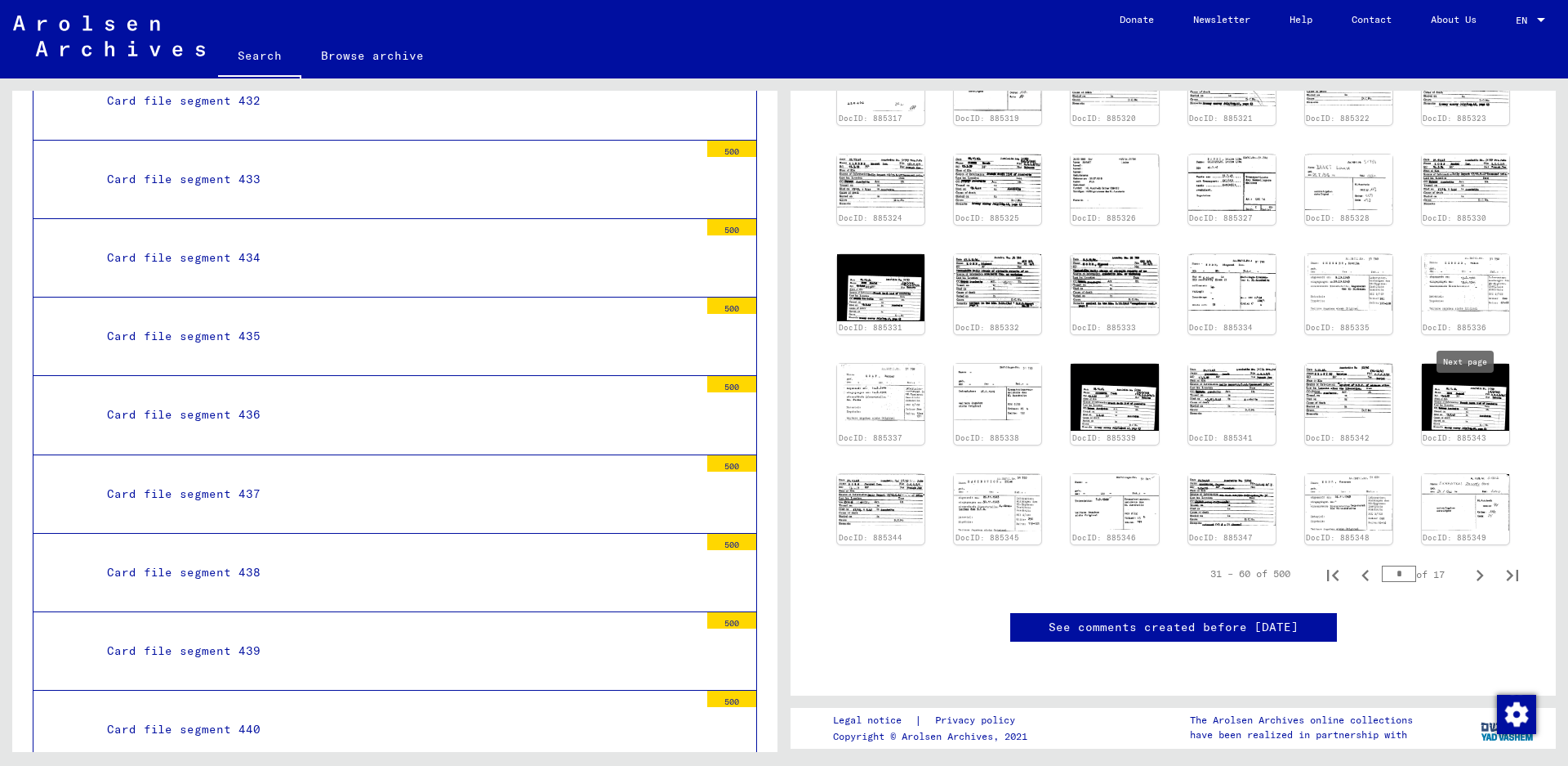
click at [1477, 569] on icon "Next page" at bounding box center [1481, 575] width 7 height 12
type input "*"
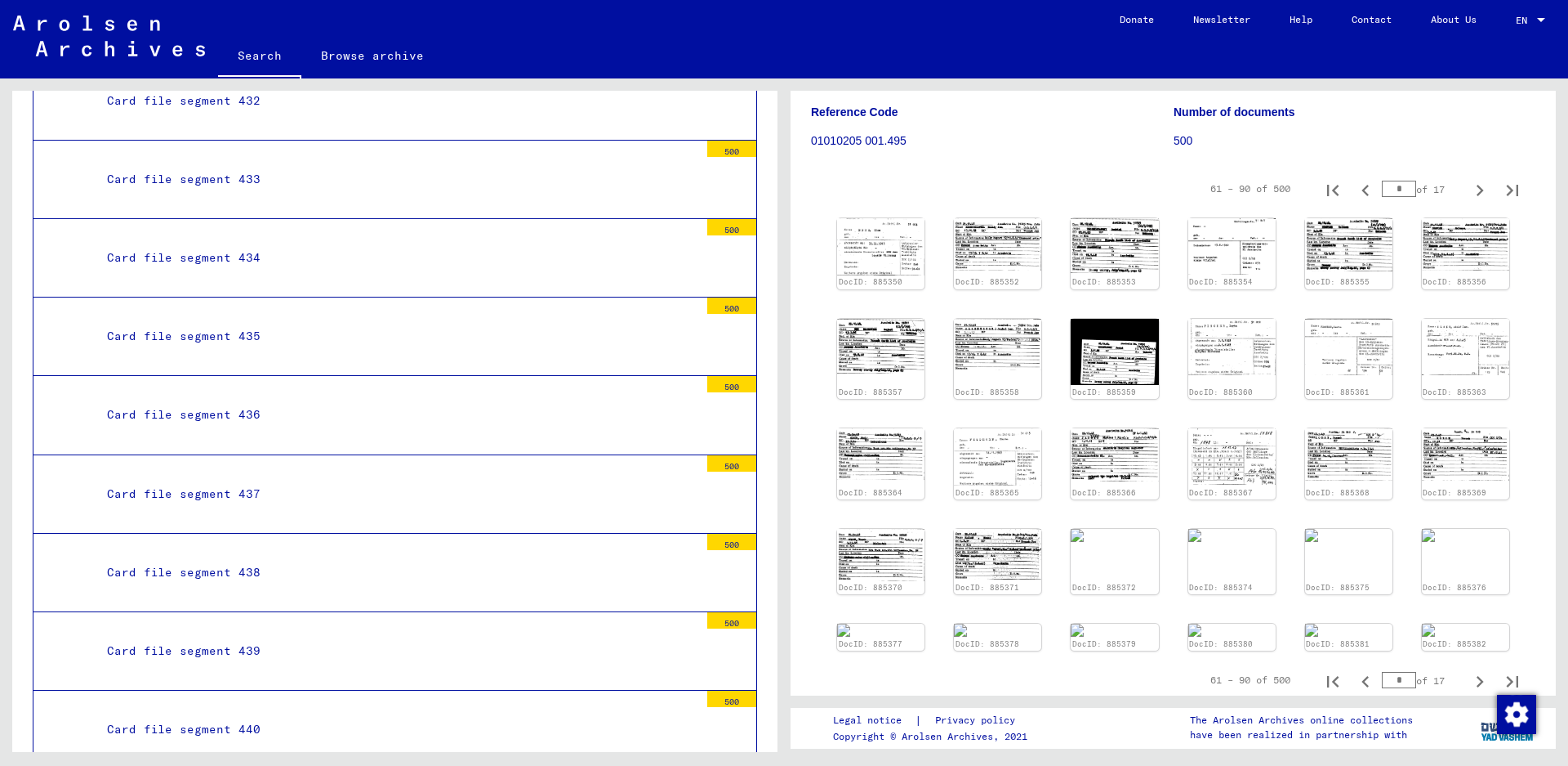
scroll to position [163, 0]
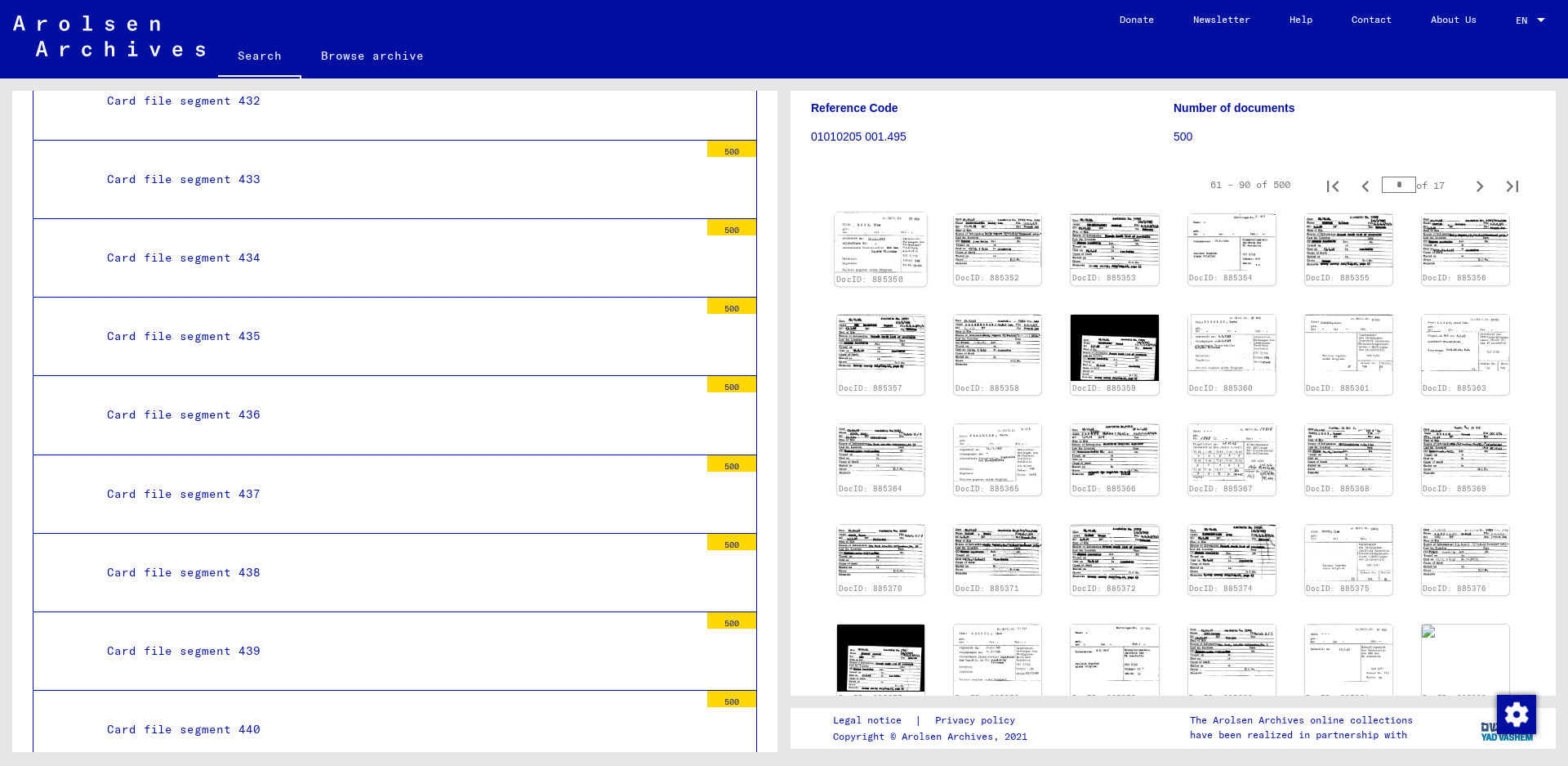
click at [881, 243] on img at bounding box center [881, 243] width 92 height 60
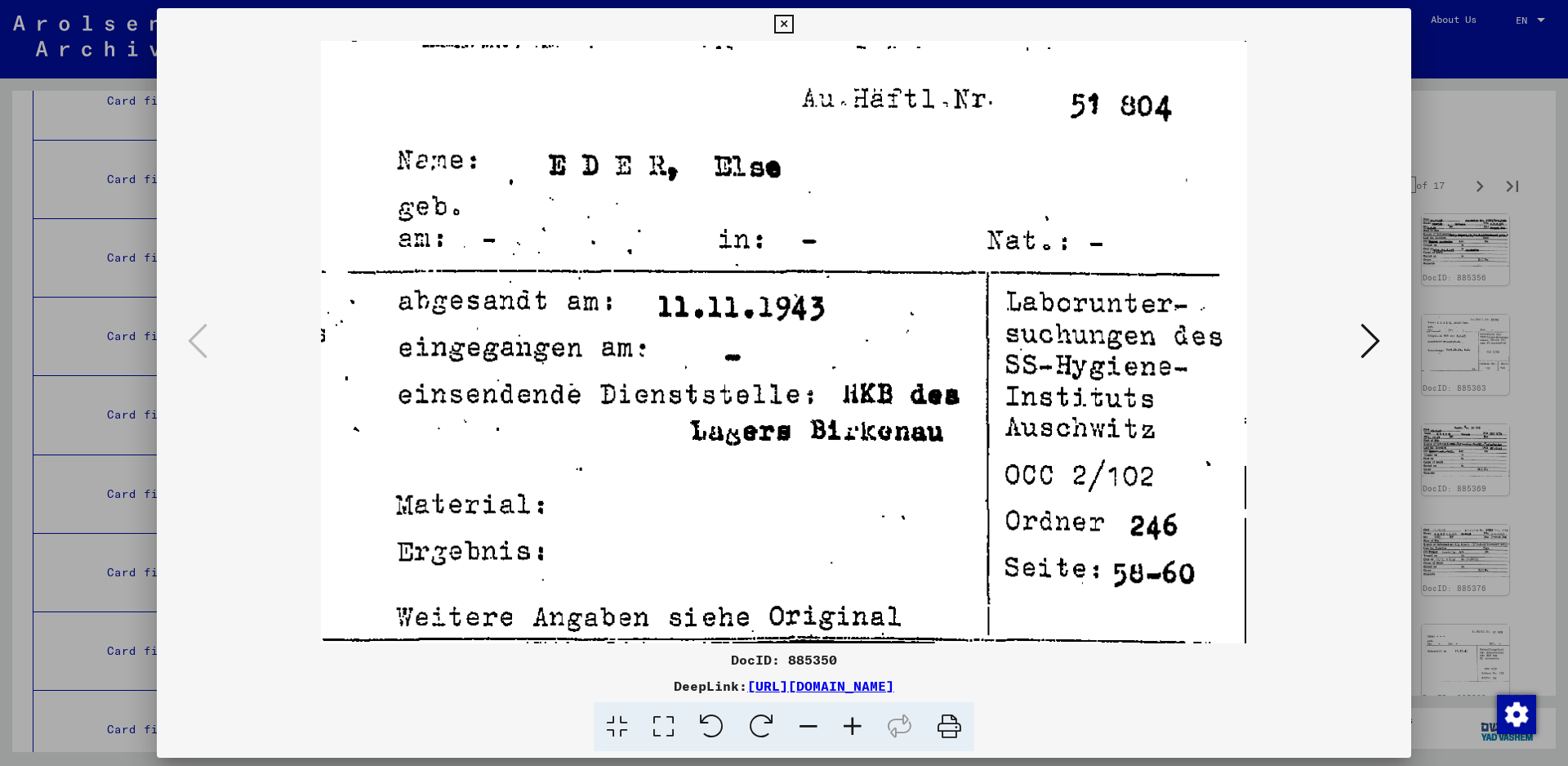
click at [1380, 345] on button at bounding box center [1371, 342] width 30 height 47
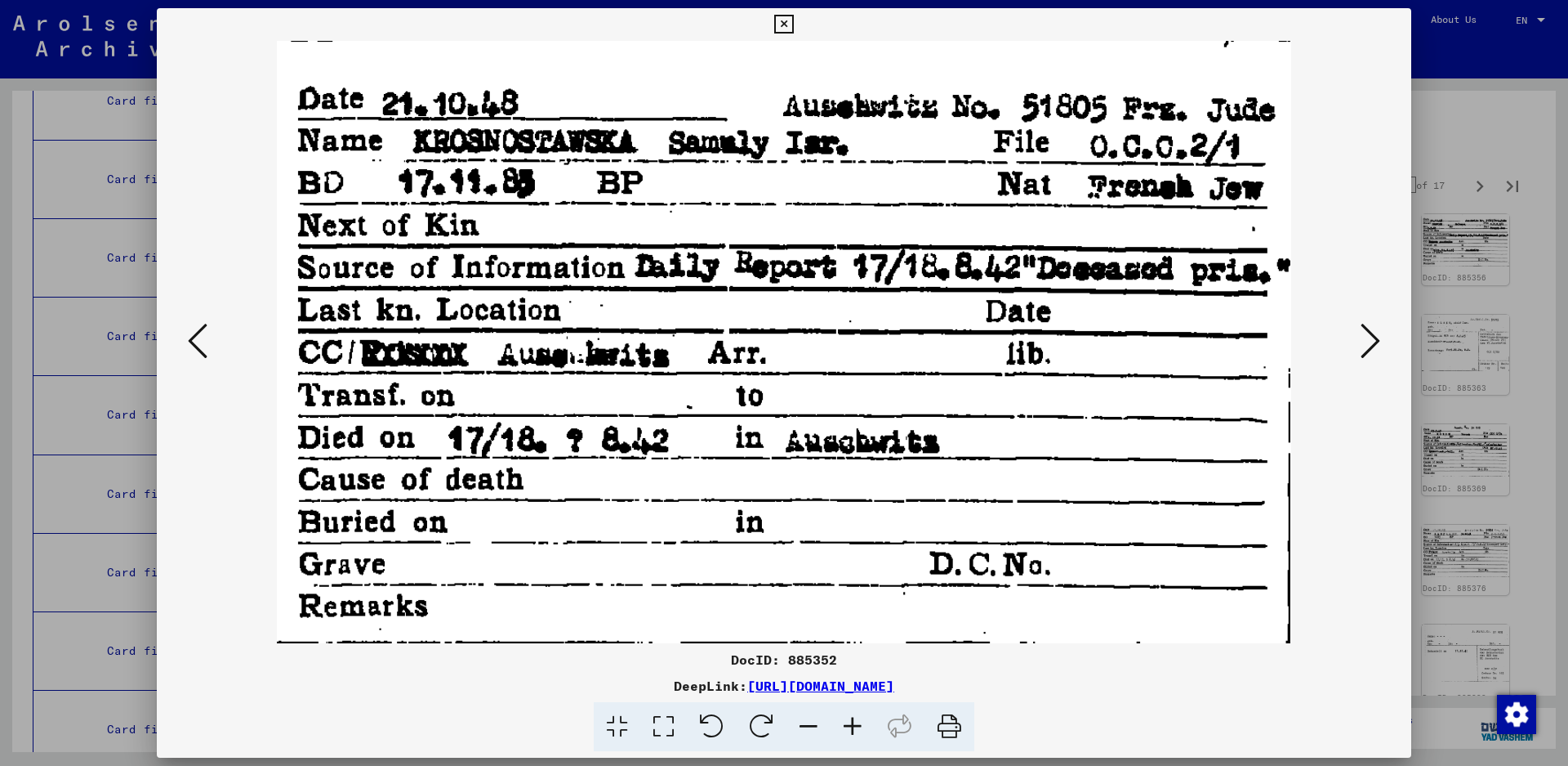
click at [1379, 345] on icon at bounding box center [1371, 340] width 20 height 39
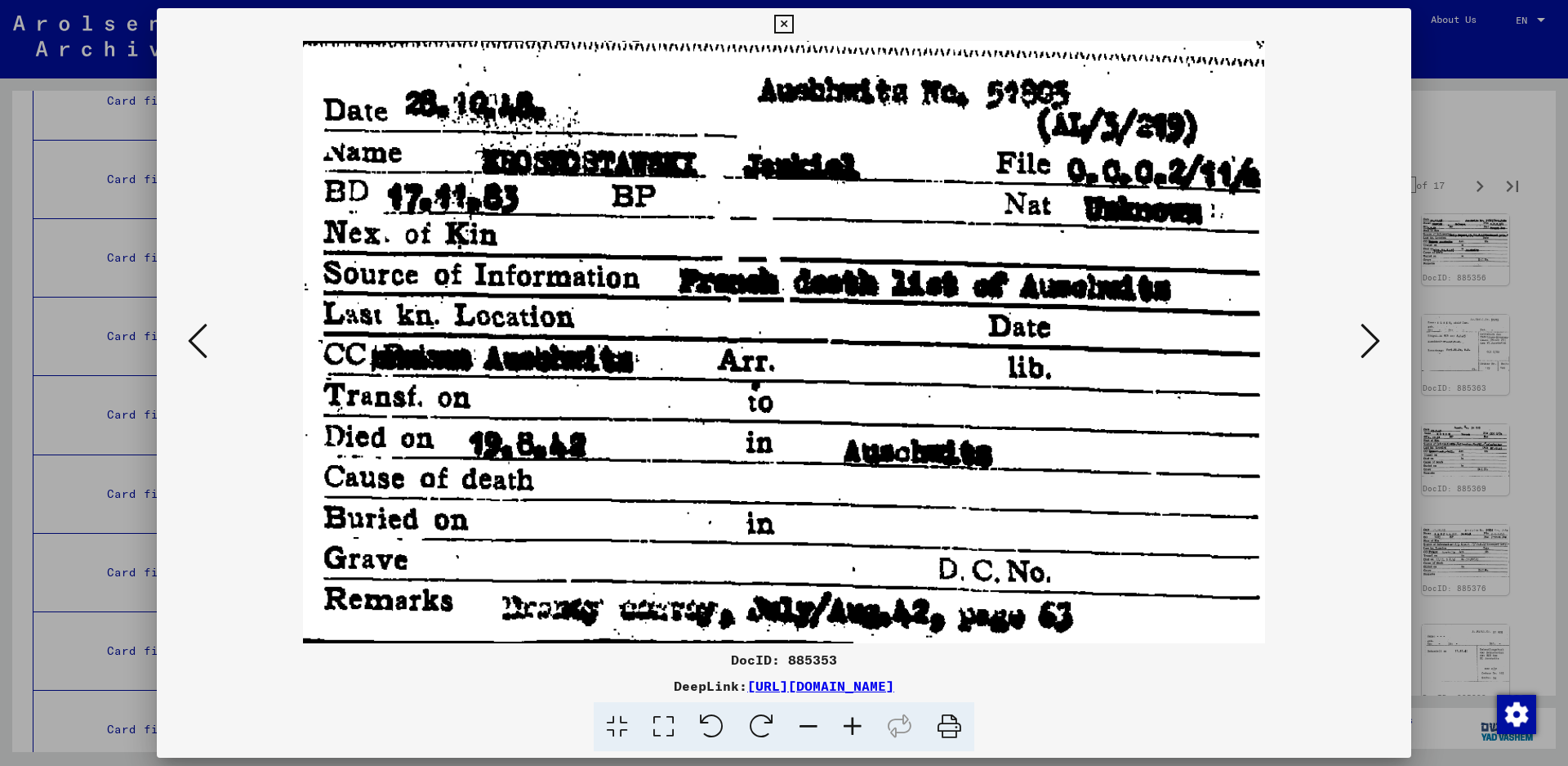
click at [1377, 329] on icon at bounding box center [1371, 340] width 20 height 39
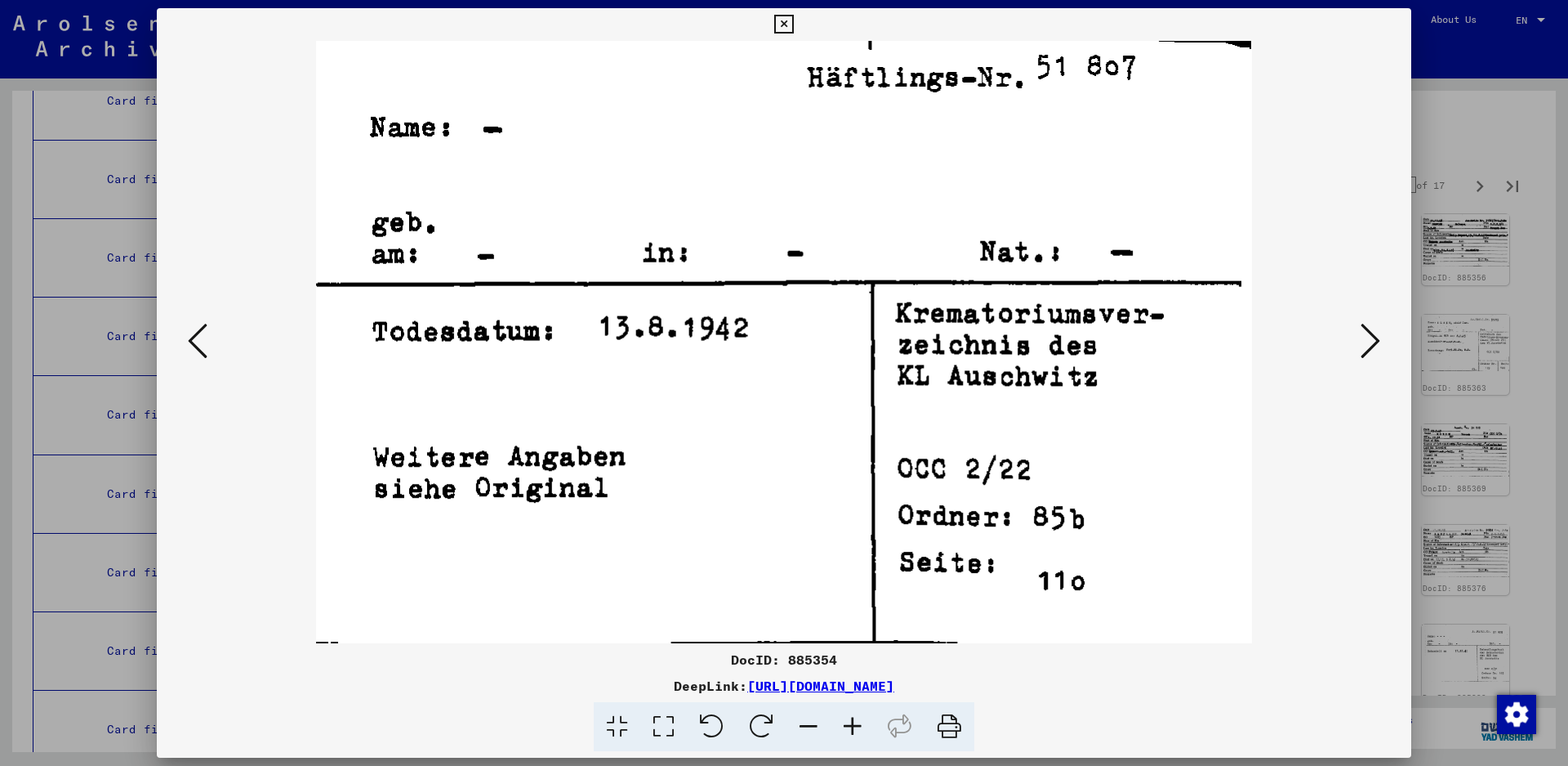
click at [1376, 333] on icon at bounding box center [1371, 340] width 20 height 39
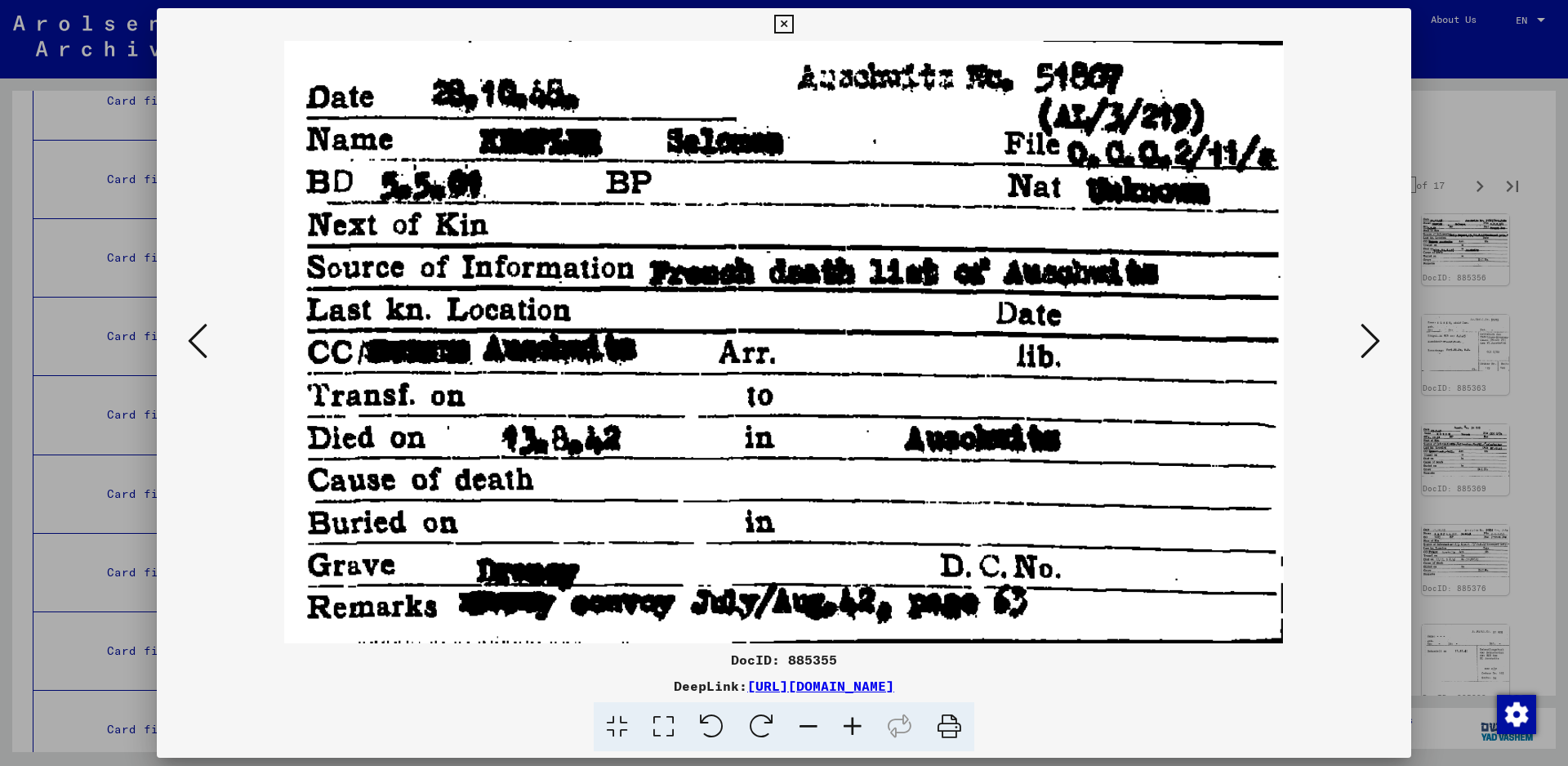
click at [189, 336] on icon at bounding box center [197, 340] width 20 height 39
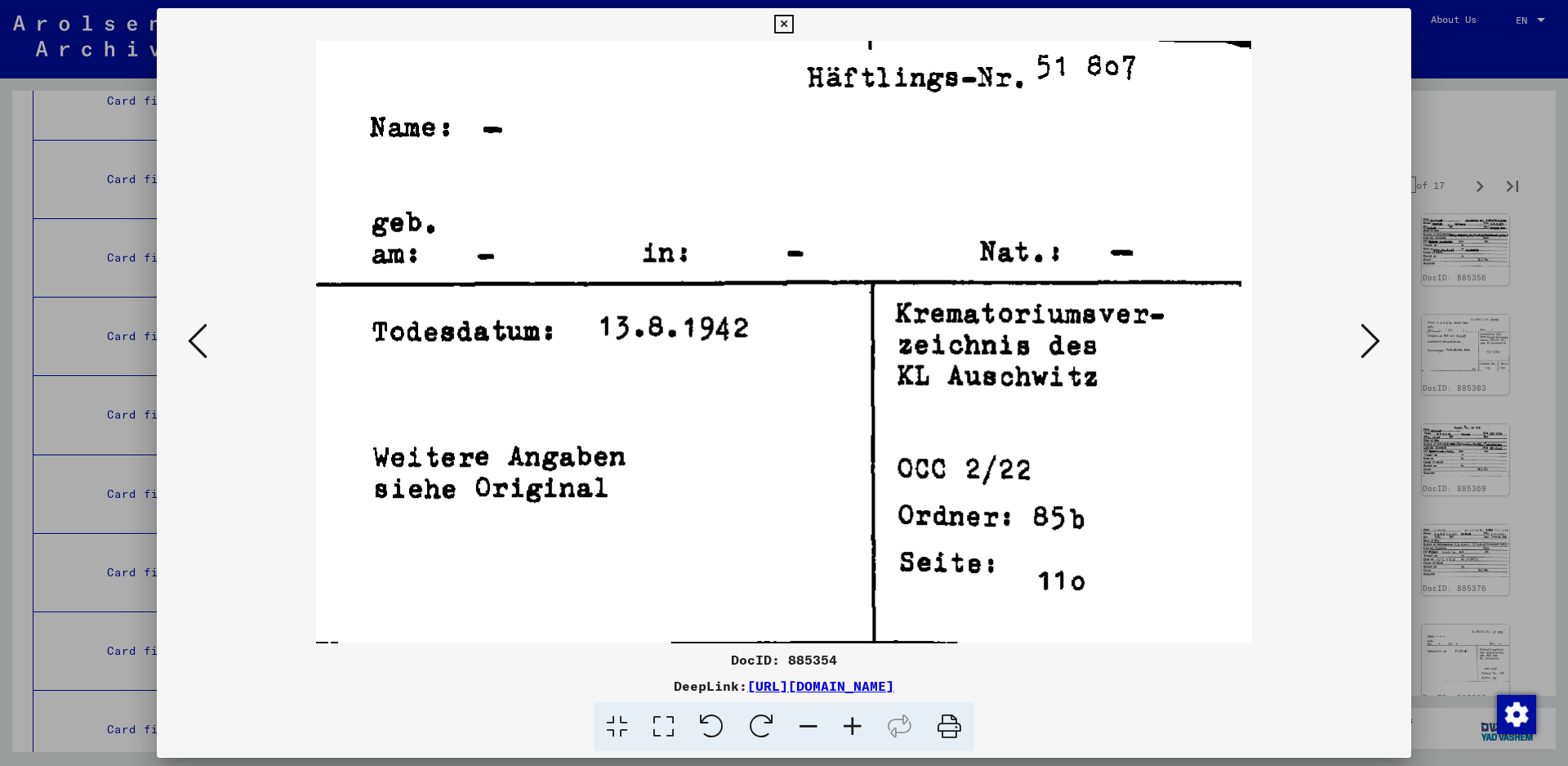
click at [189, 336] on icon at bounding box center [197, 340] width 20 height 39
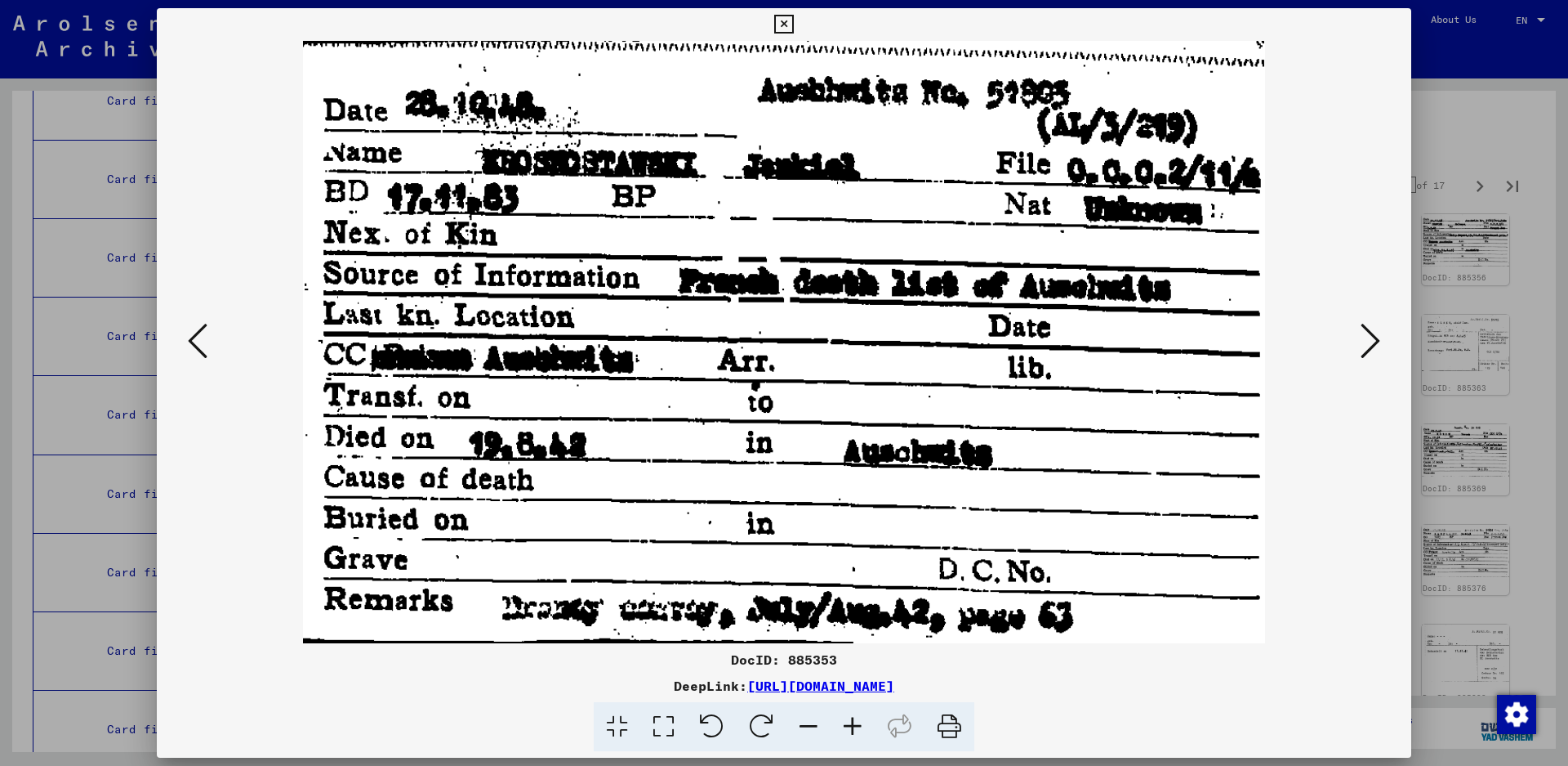
click at [1366, 333] on icon at bounding box center [1371, 340] width 20 height 39
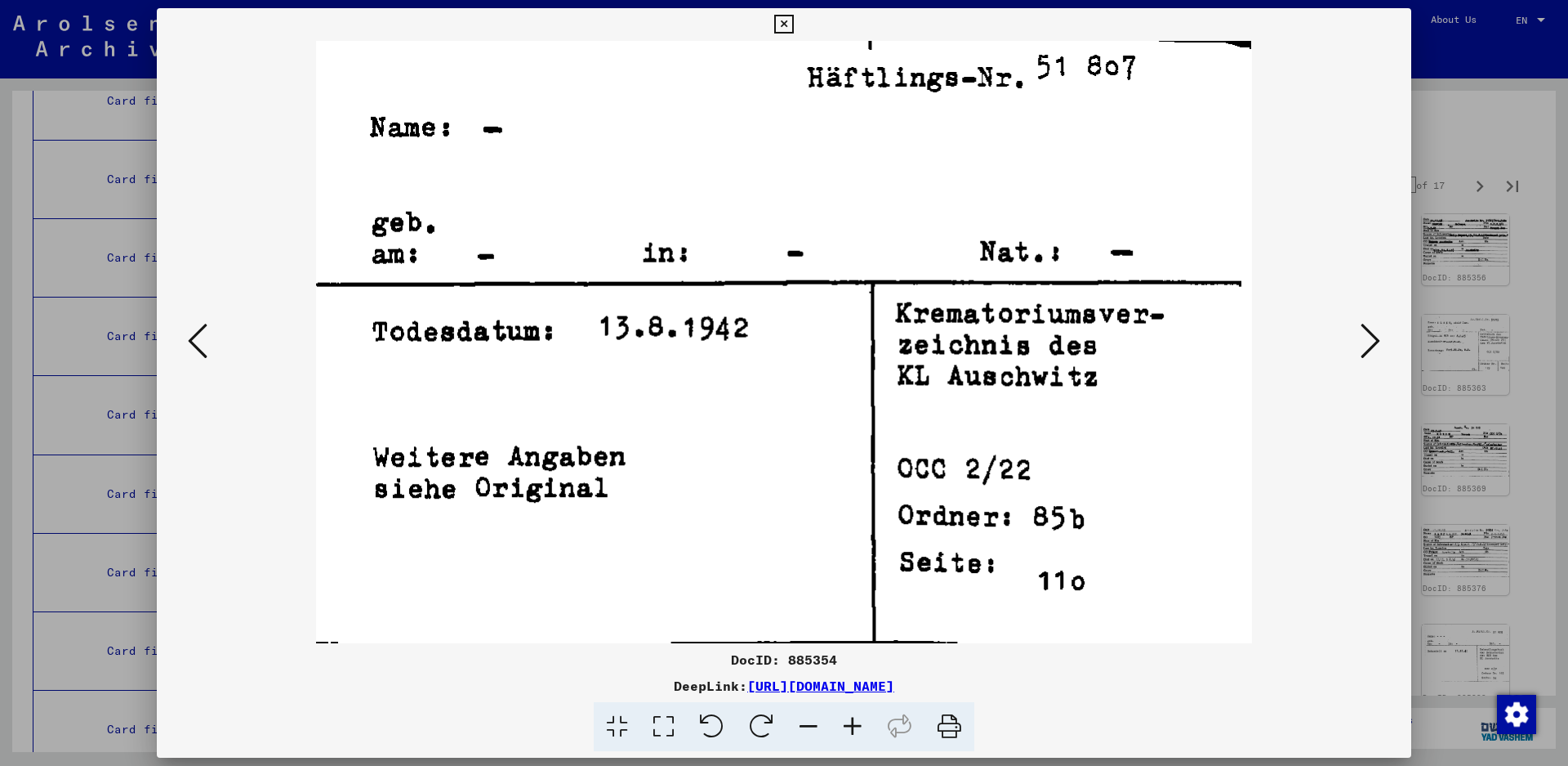
click at [1366, 333] on icon at bounding box center [1371, 340] width 20 height 39
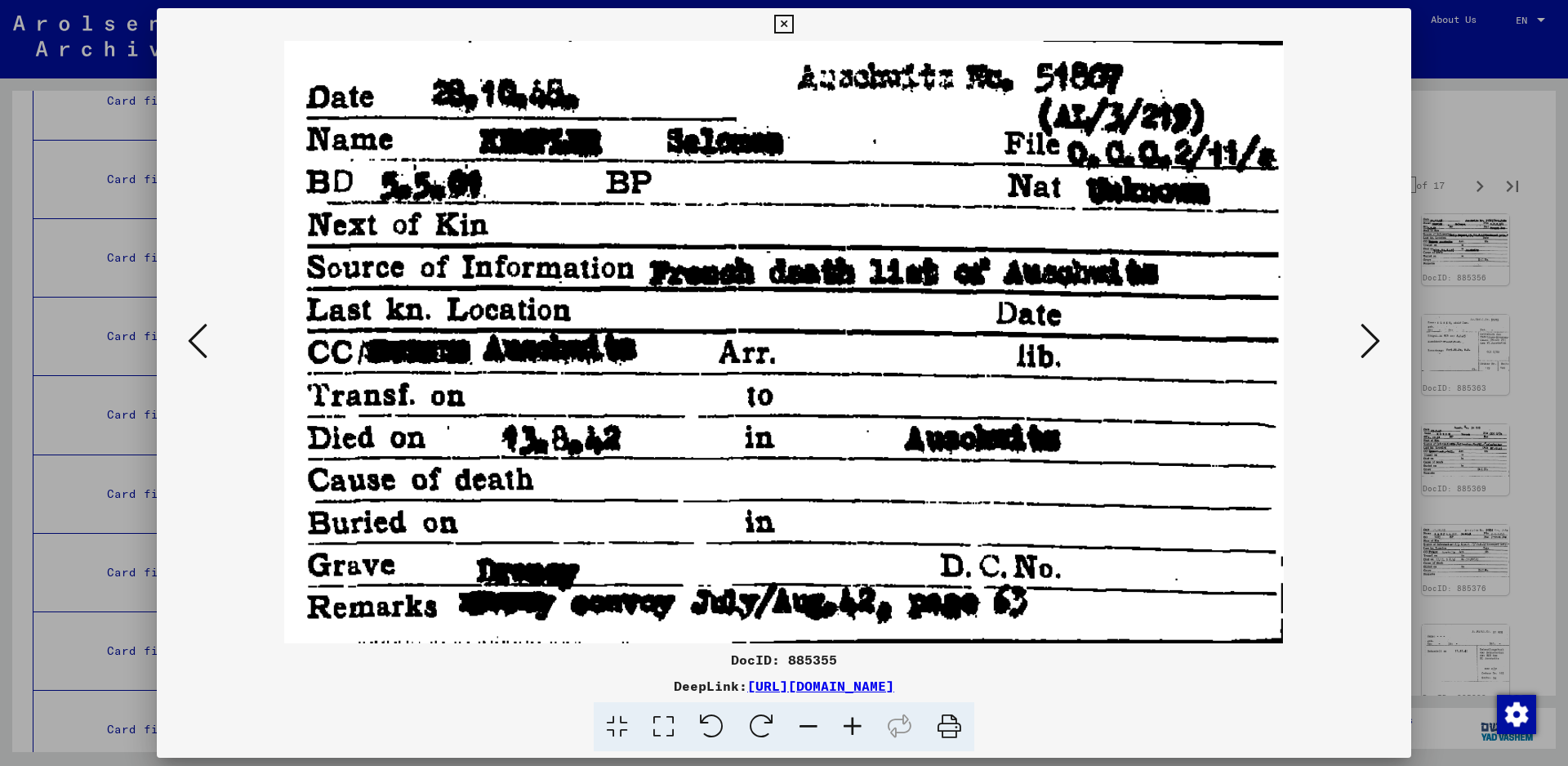
click at [1363, 334] on icon at bounding box center [1371, 340] width 20 height 39
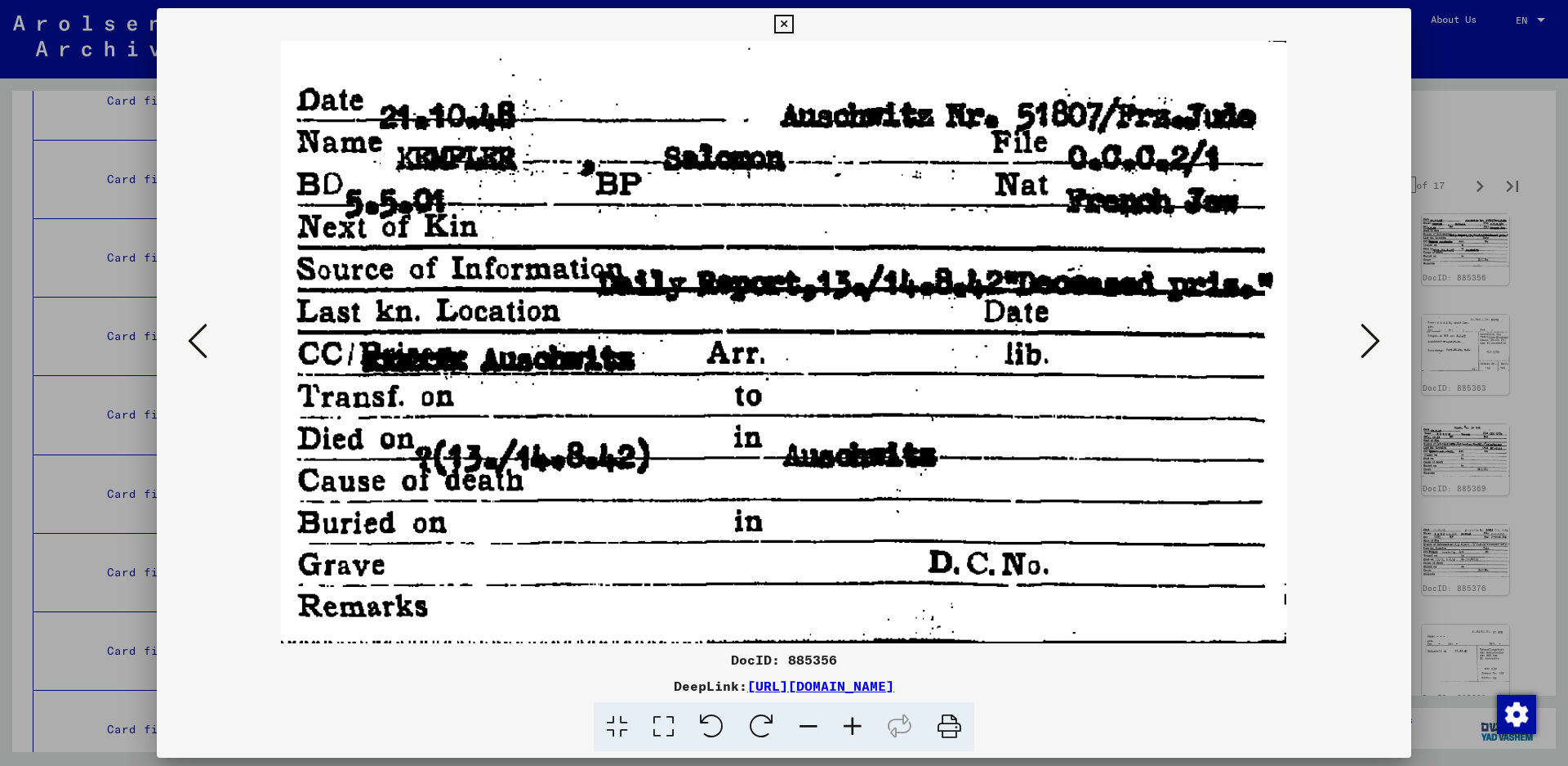
click at [1363, 334] on icon at bounding box center [1371, 340] width 20 height 39
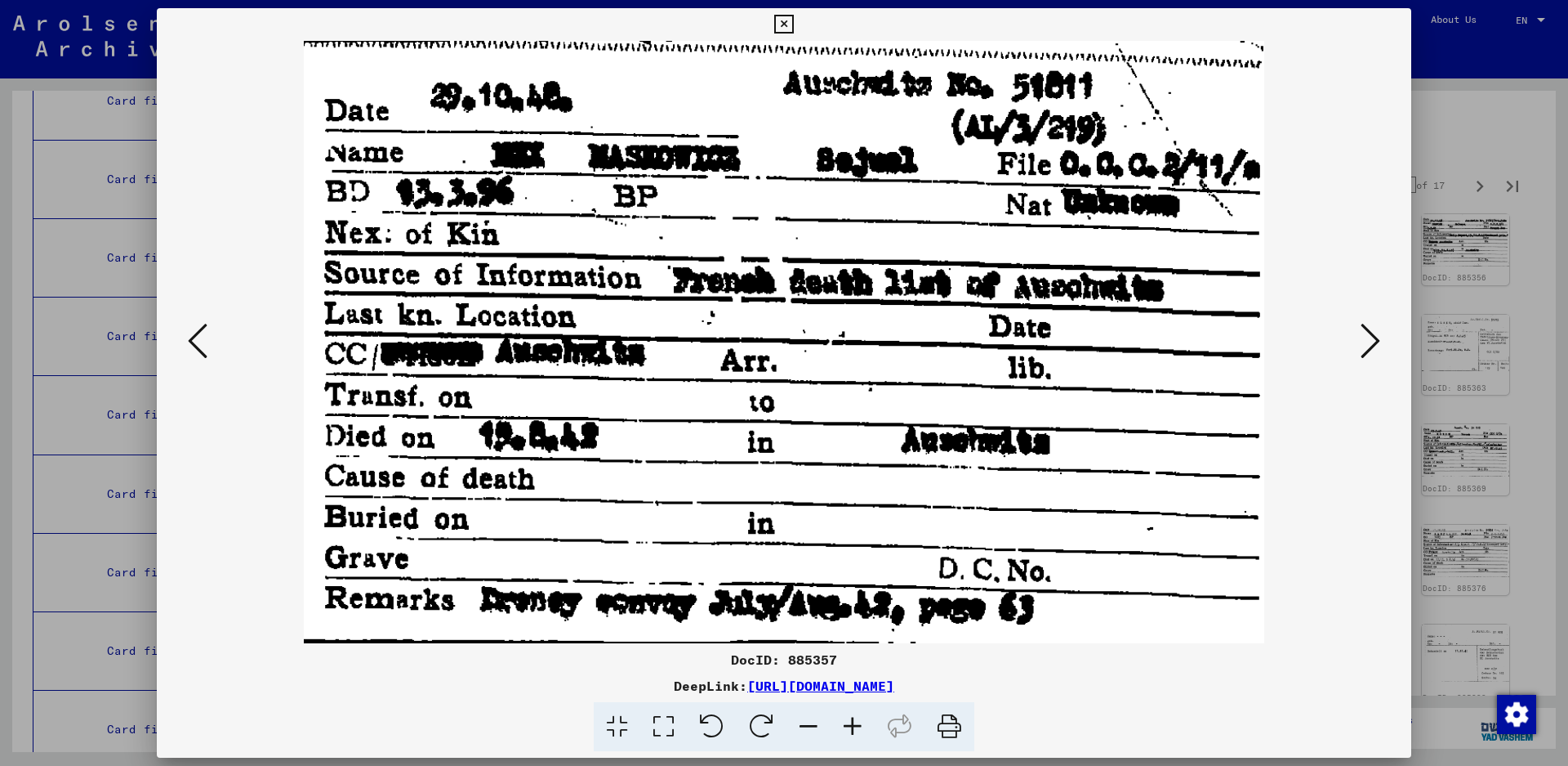
click at [1379, 340] on icon at bounding box center [1371, 340] width 20 height 39
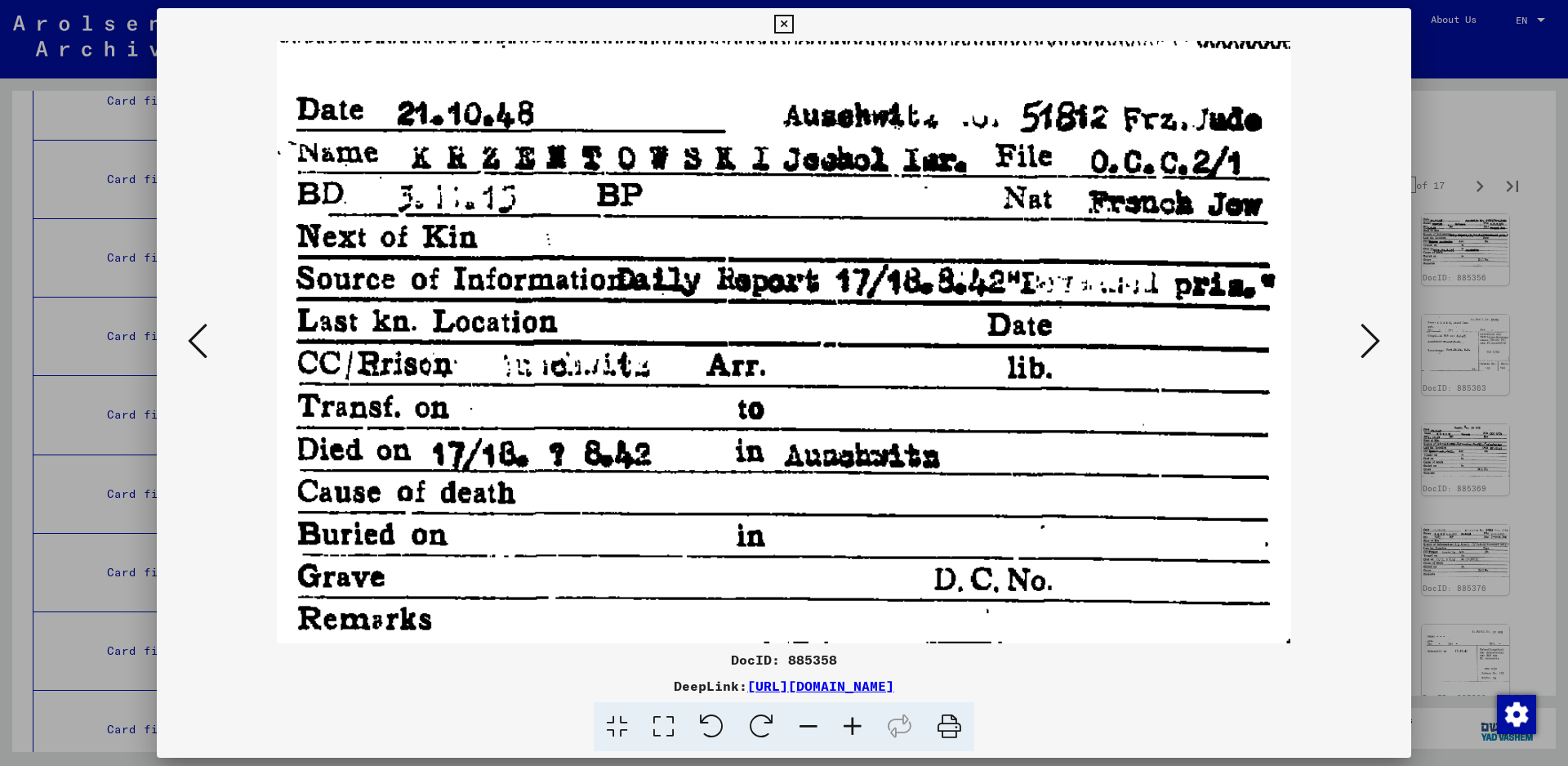
click at [1361, 328] on icon at bounding box center [1371, 340] width 20 height 39
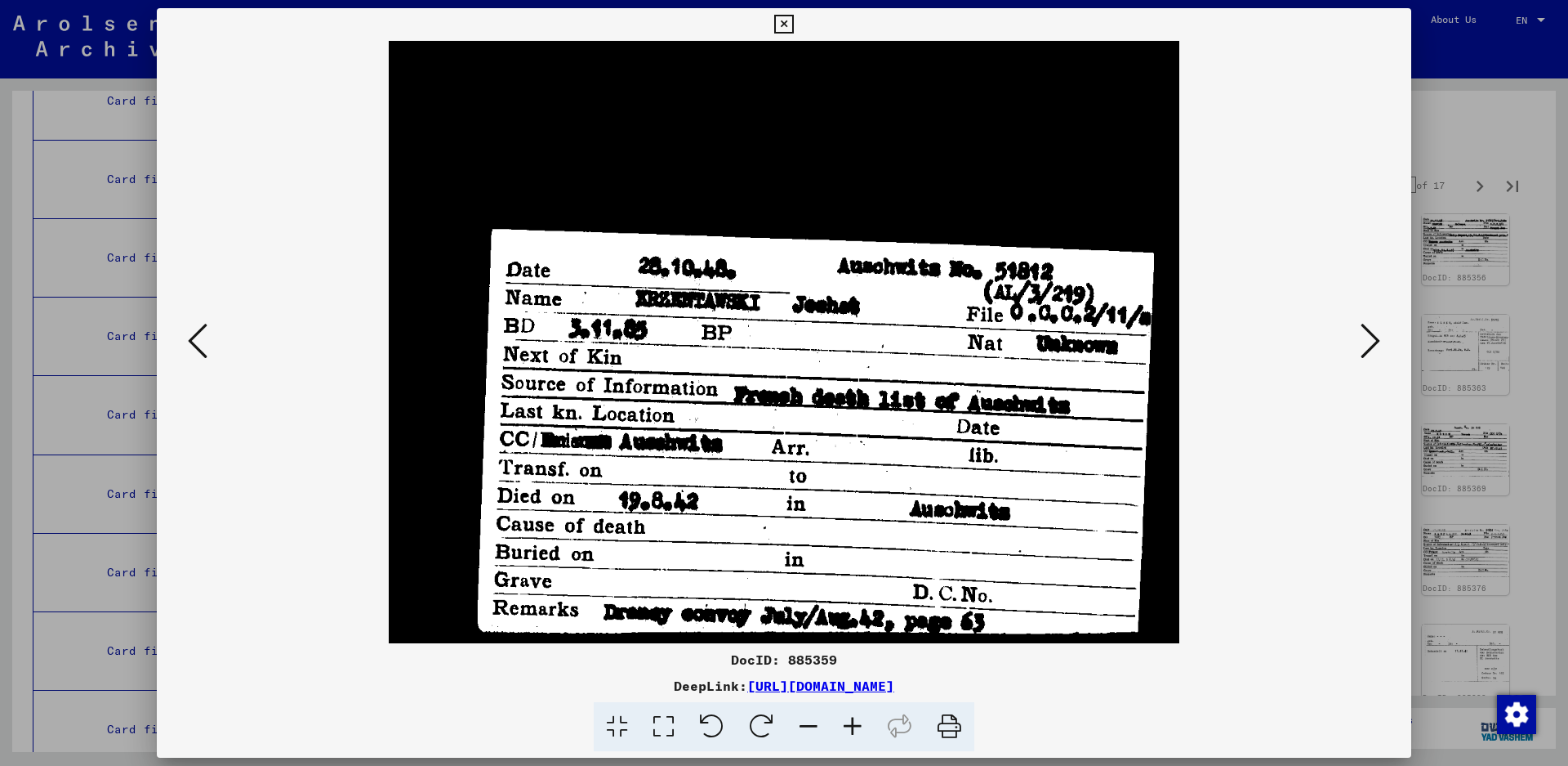
click at [1366, 338] on icon at bounding box center [1371, 340] width 20 height 39
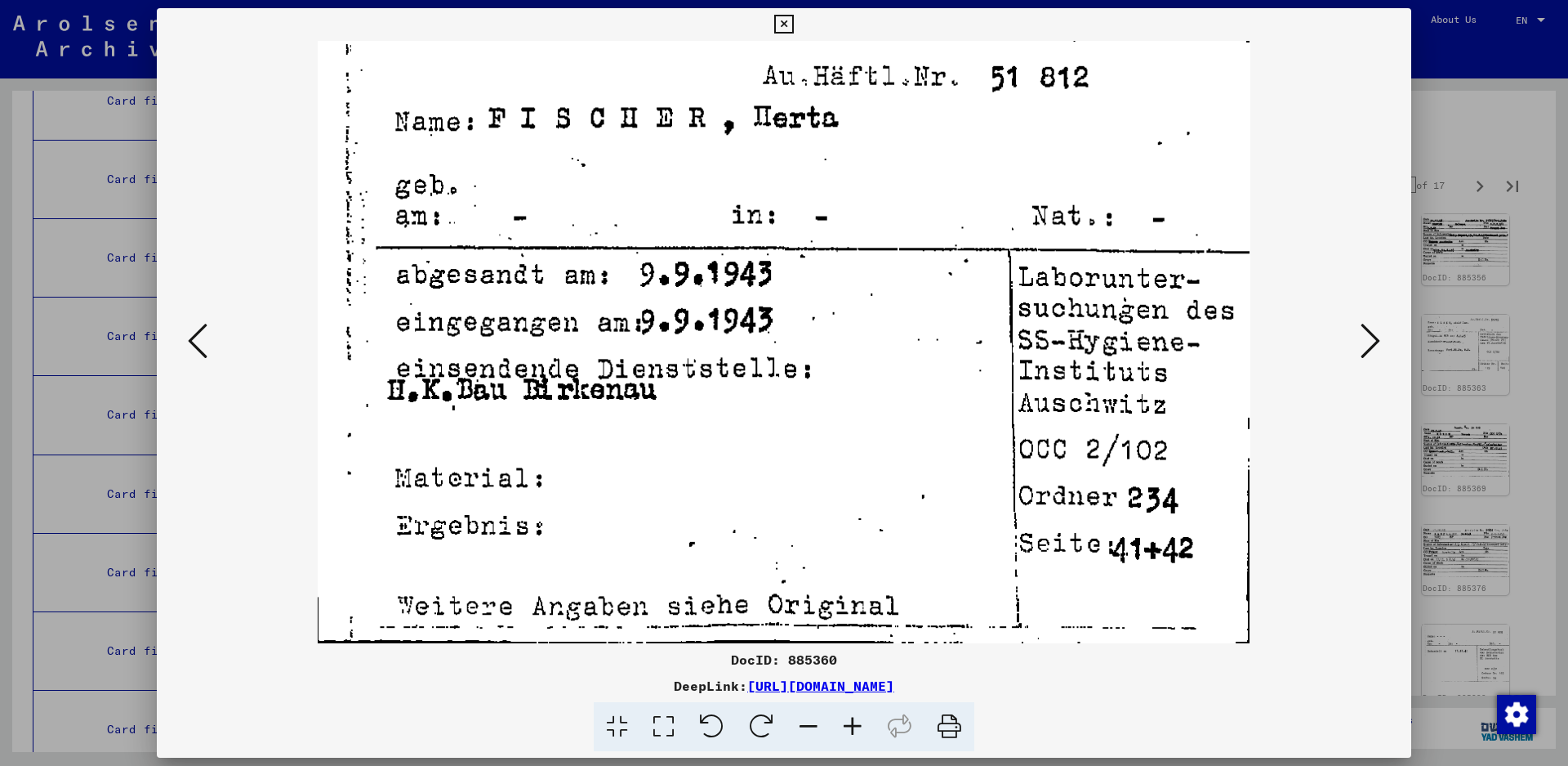
click at [1373, 330] on icon at bounding box center [1371, 340] width 20 height 39
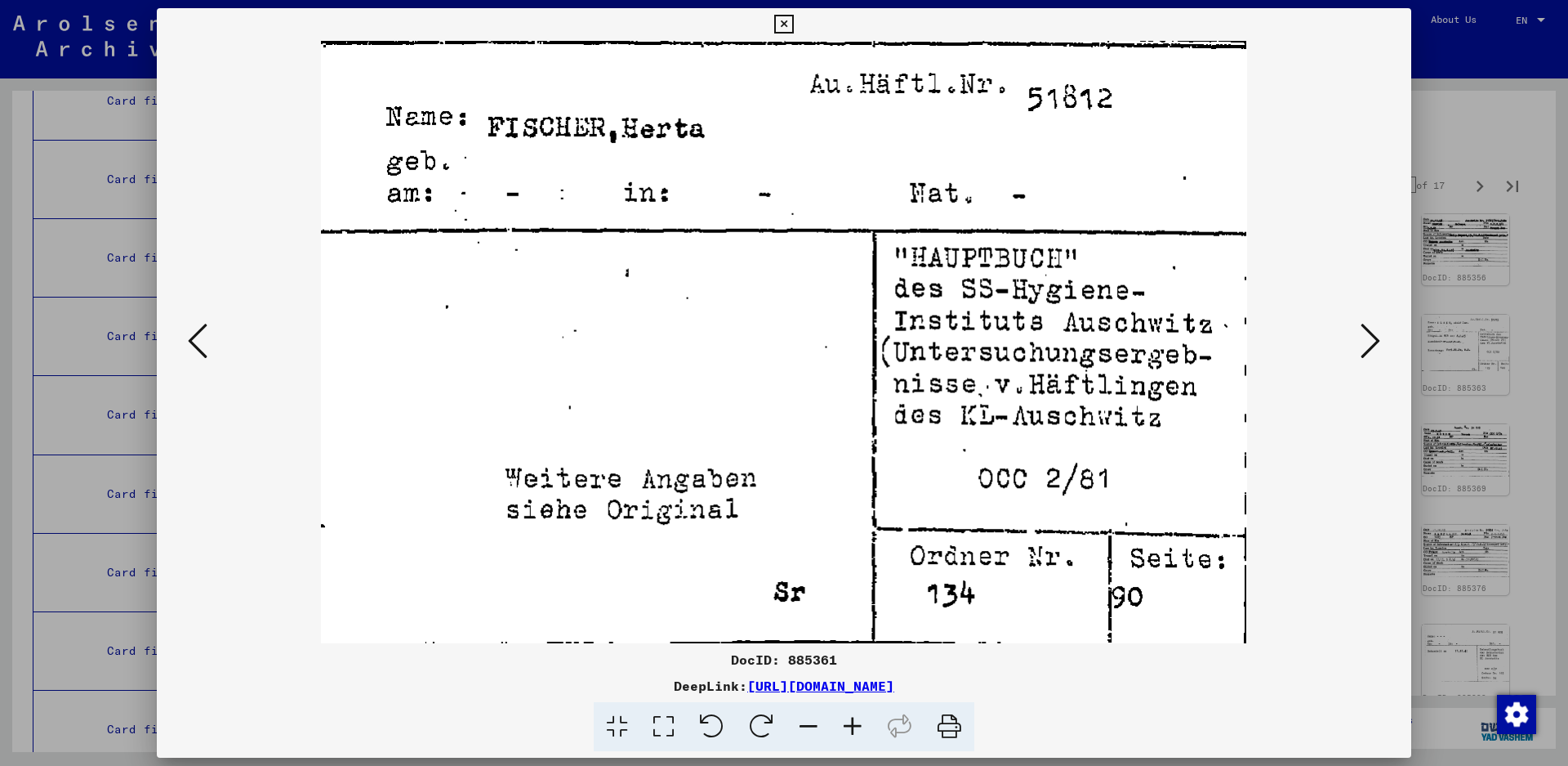
click at [1373, 330] on icon at bounding box center [1371, 340] width 20 height 39
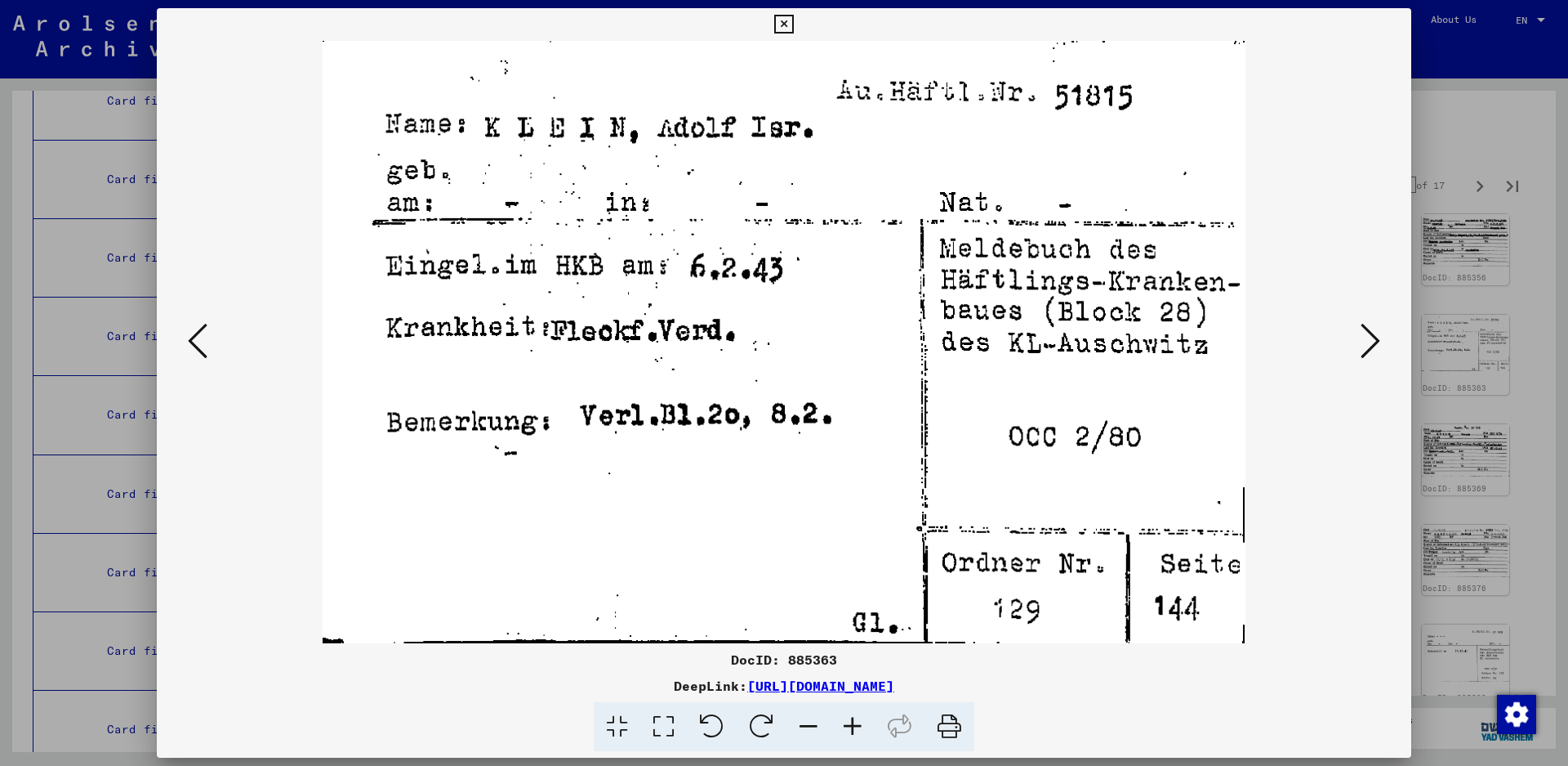
click at [1374, 338] on icon at bounding box center [1371, 340] width 20 height 39
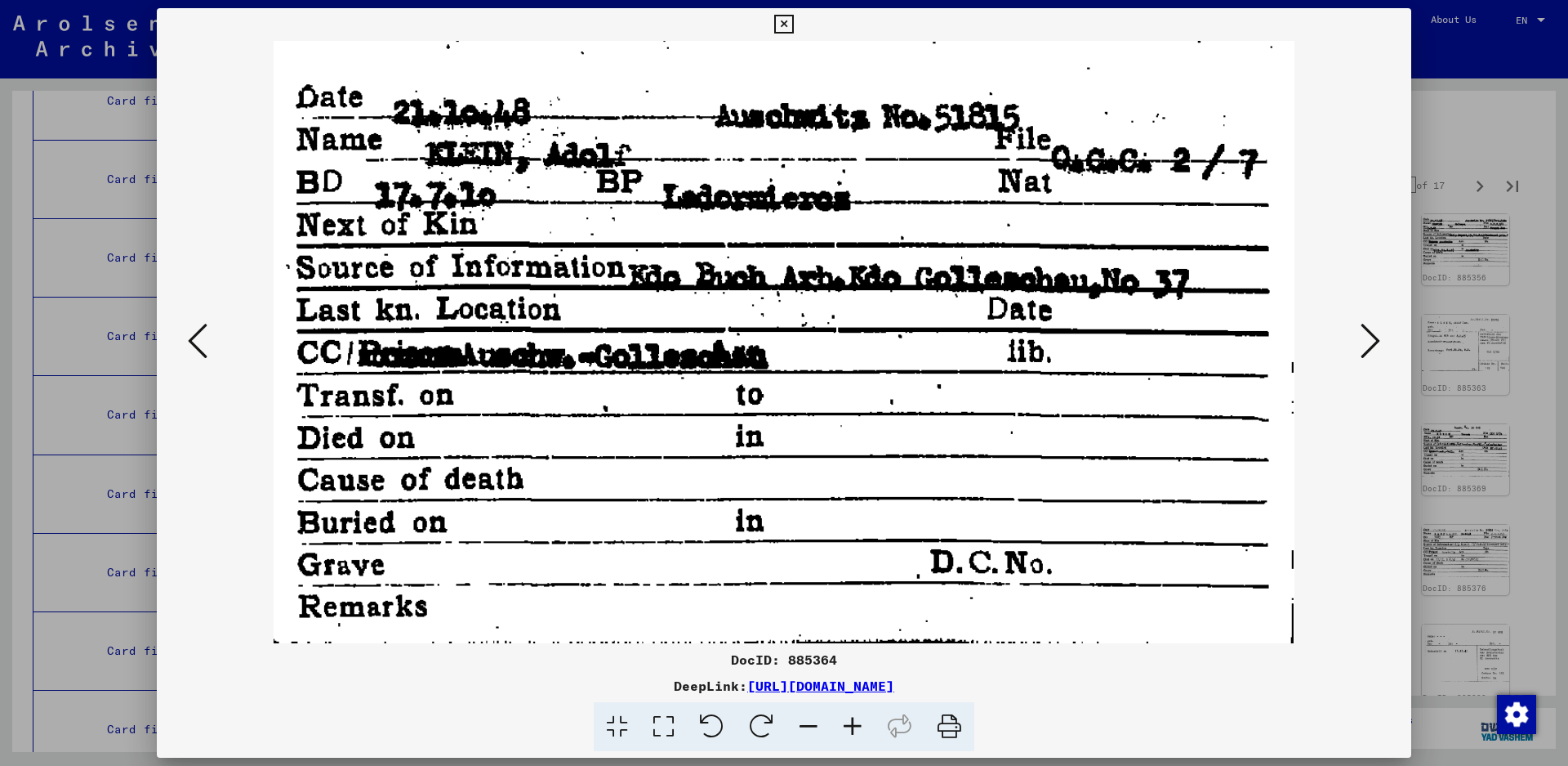
click at [1374, 338] on icon at bounding box center [1371, 340] width 20 height 39
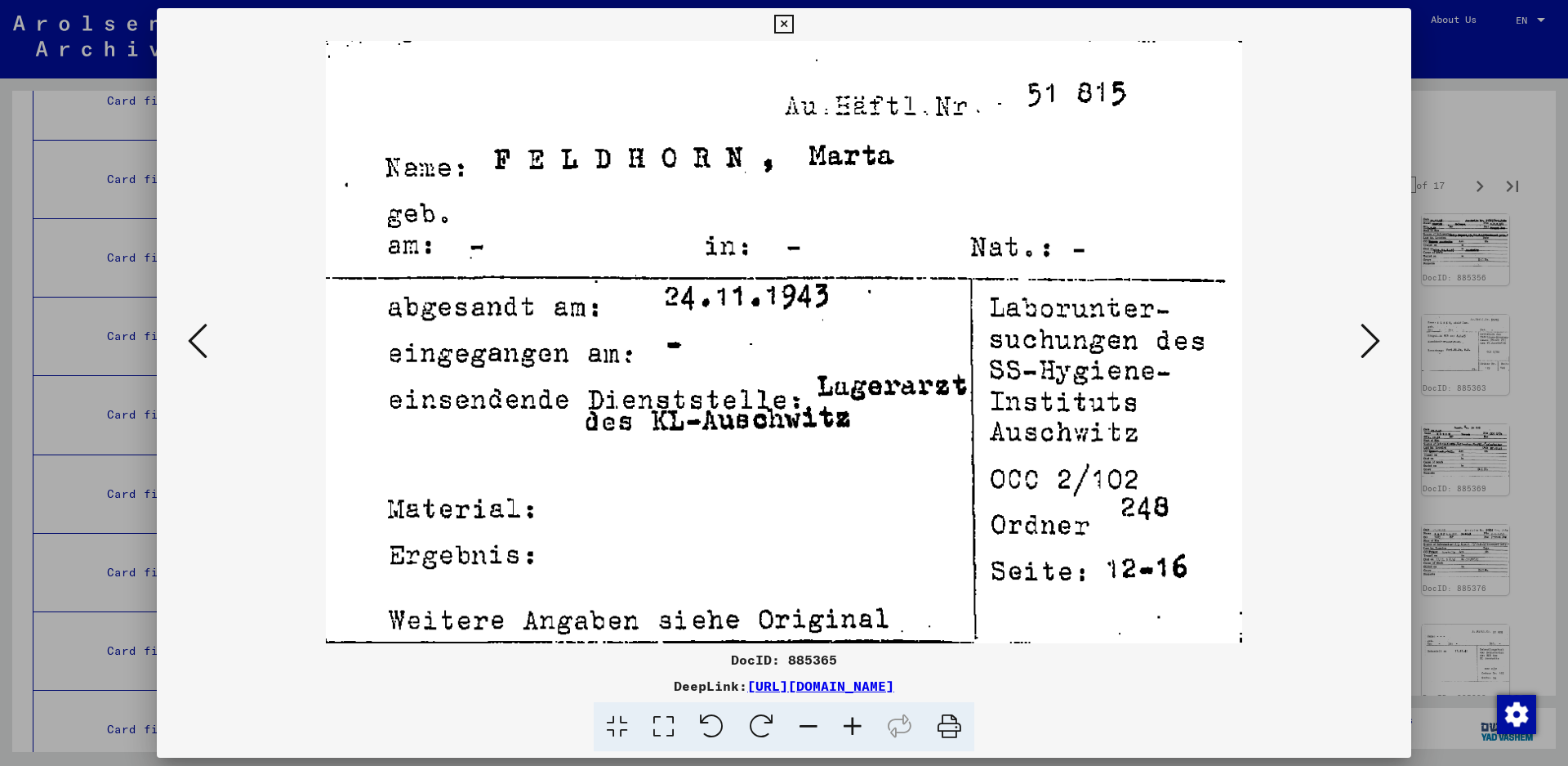
click at [1366, 339] on icon at bounding box center [1371, 340] width 20 height 39
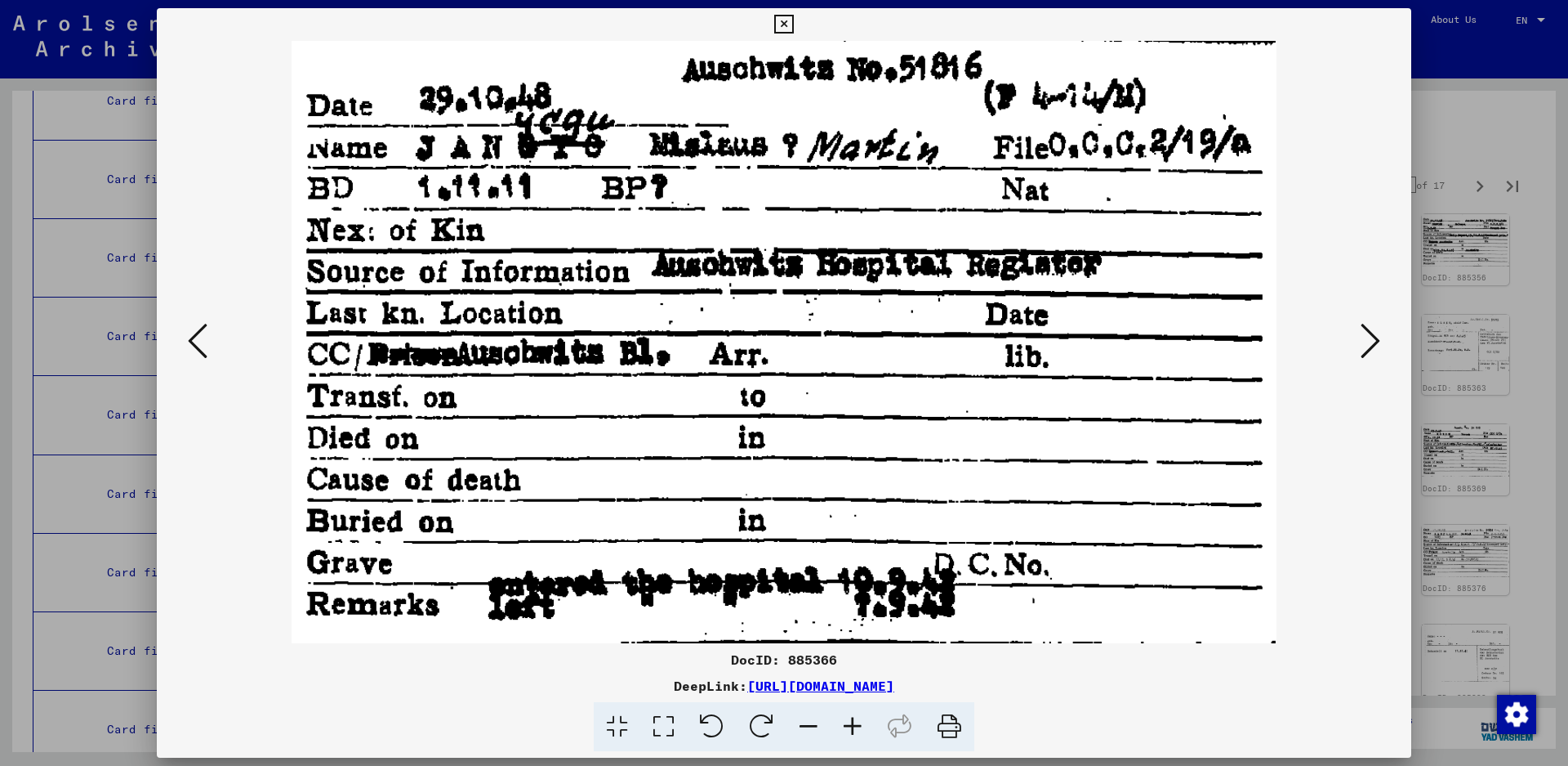
click at [1370, 338] on icon at bounding box center [1371, 340] width 20 height 39
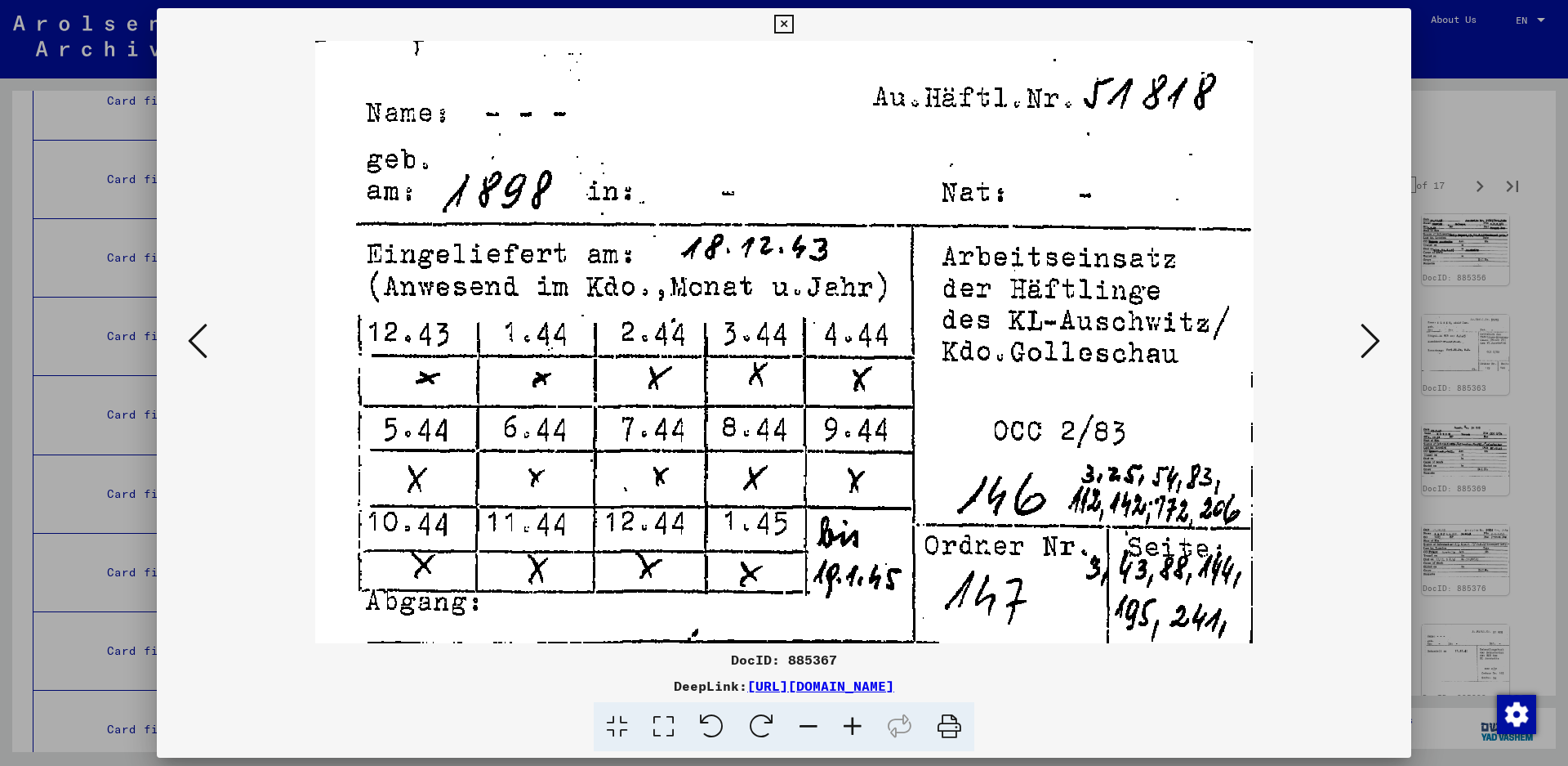
click at [1370, 338] on icon at bounding box center [1371, 340] width 20 height 39
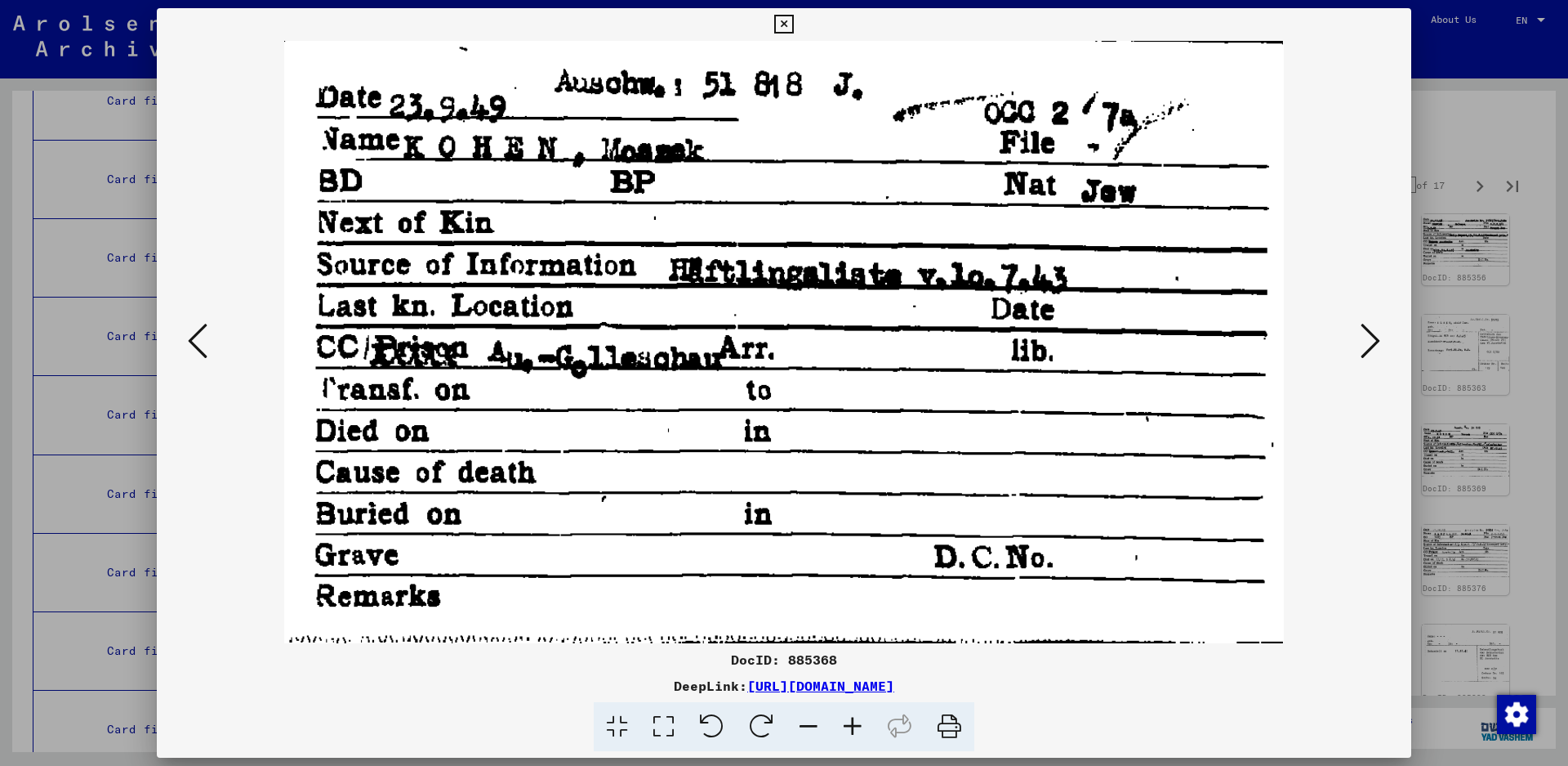
click at [1368, 337] on icon at bounding box center [1371, 340] width 20 height 39
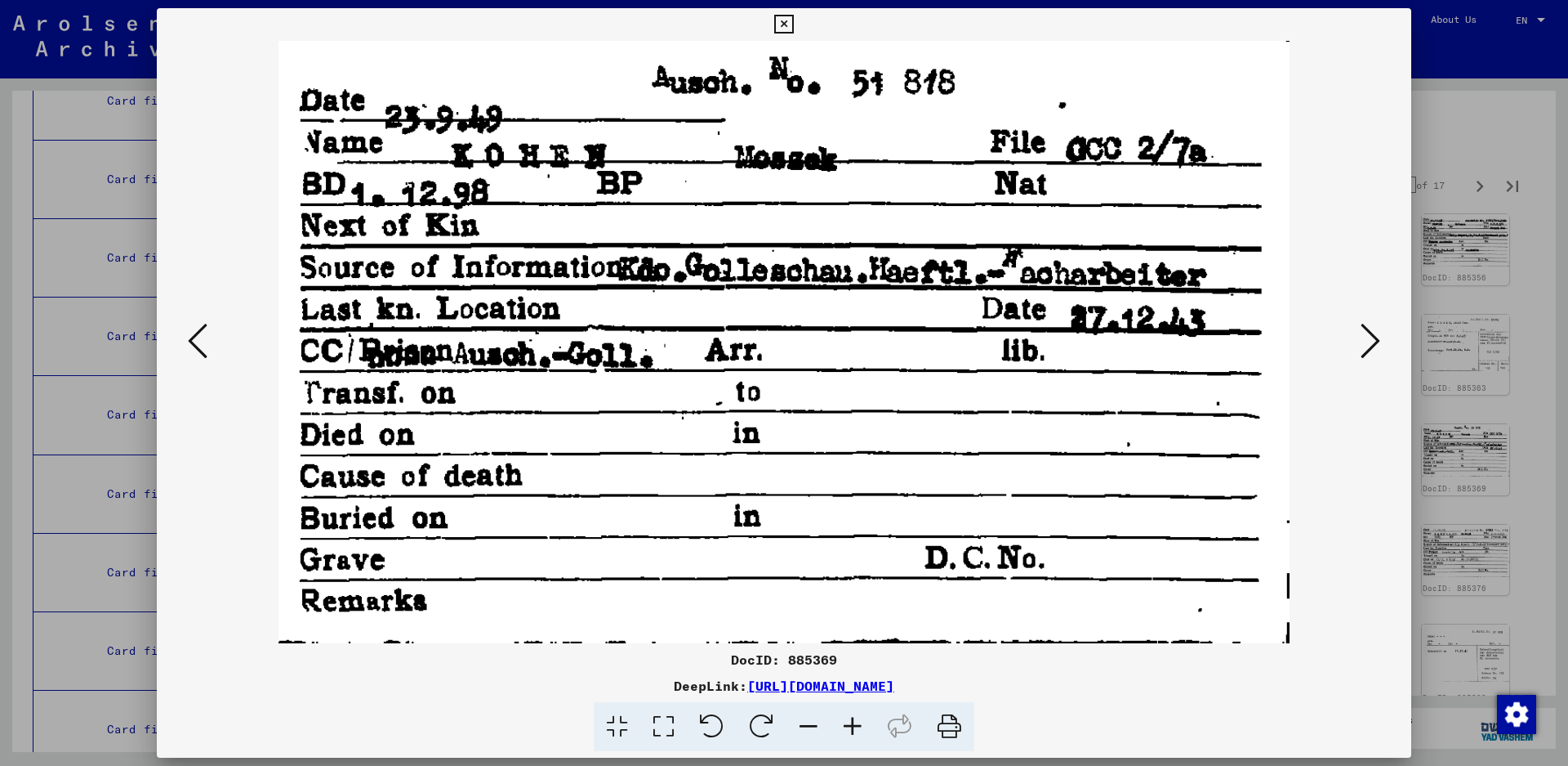
click at [1368, 337] on icon at bounding box center [1371, 340] width 20 height 39
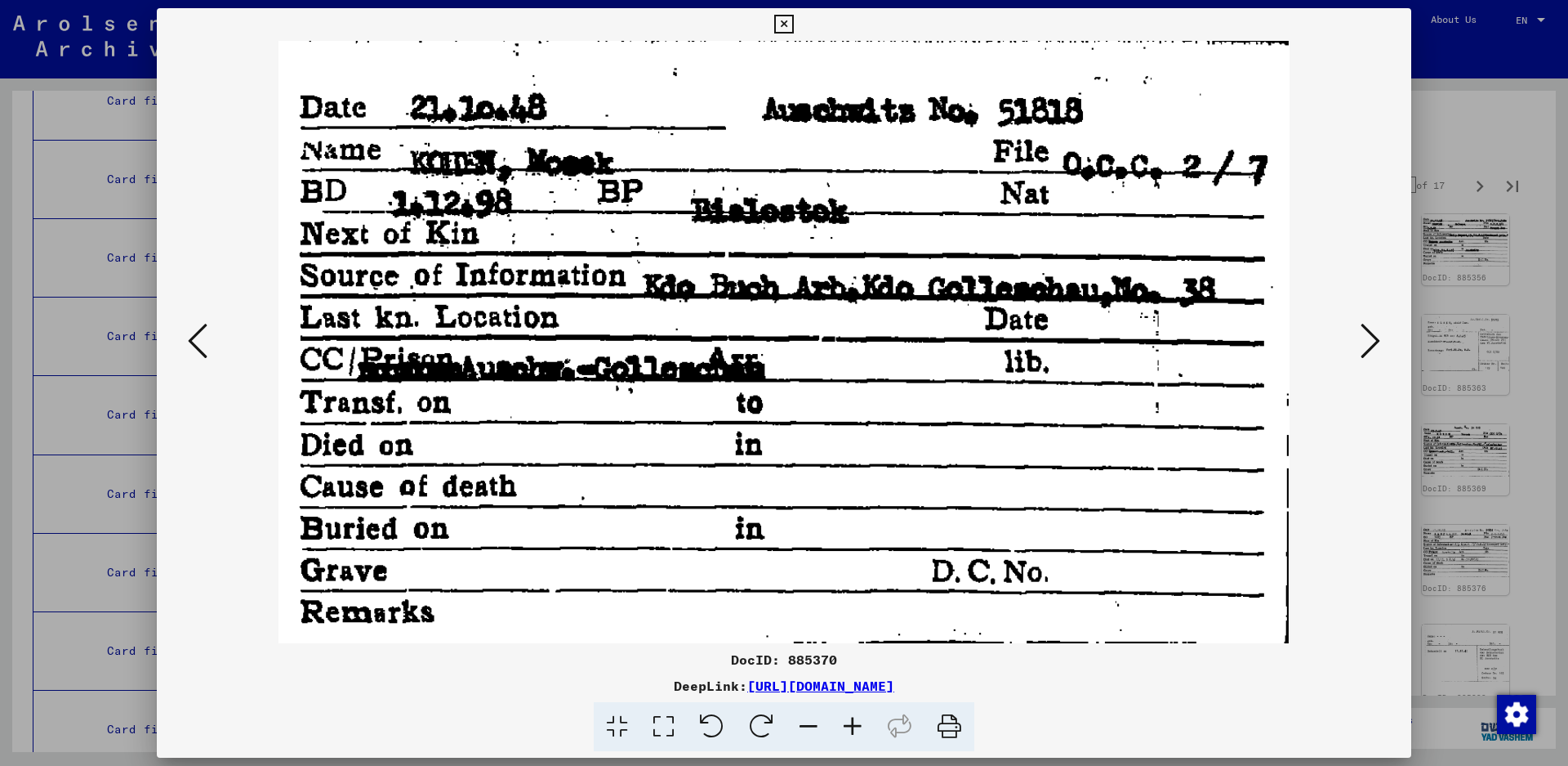
click at [1368, 337] on icon at bounding box center [1371, 340] width 20 height 39
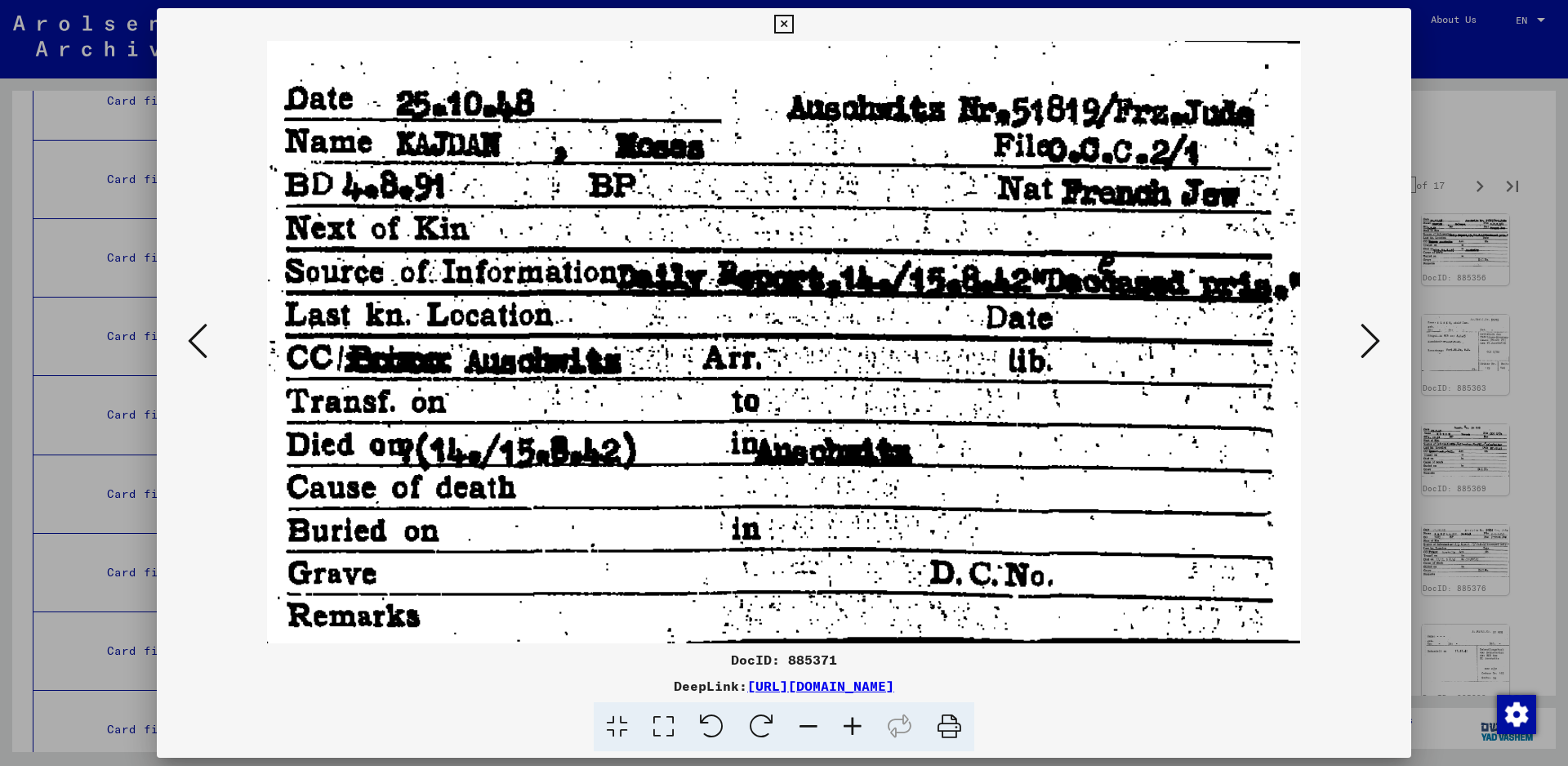
drag, startPoint x: 1368, startPoint y: 337, endPoint x: 573, endPoint y: 582, distance: 831.9
click at [583, 577] on div at bounding box center [784, 342] width 1254 height 603
click at [1367, 346] on icon at bounding box center [1371, 340] width 20 height 39
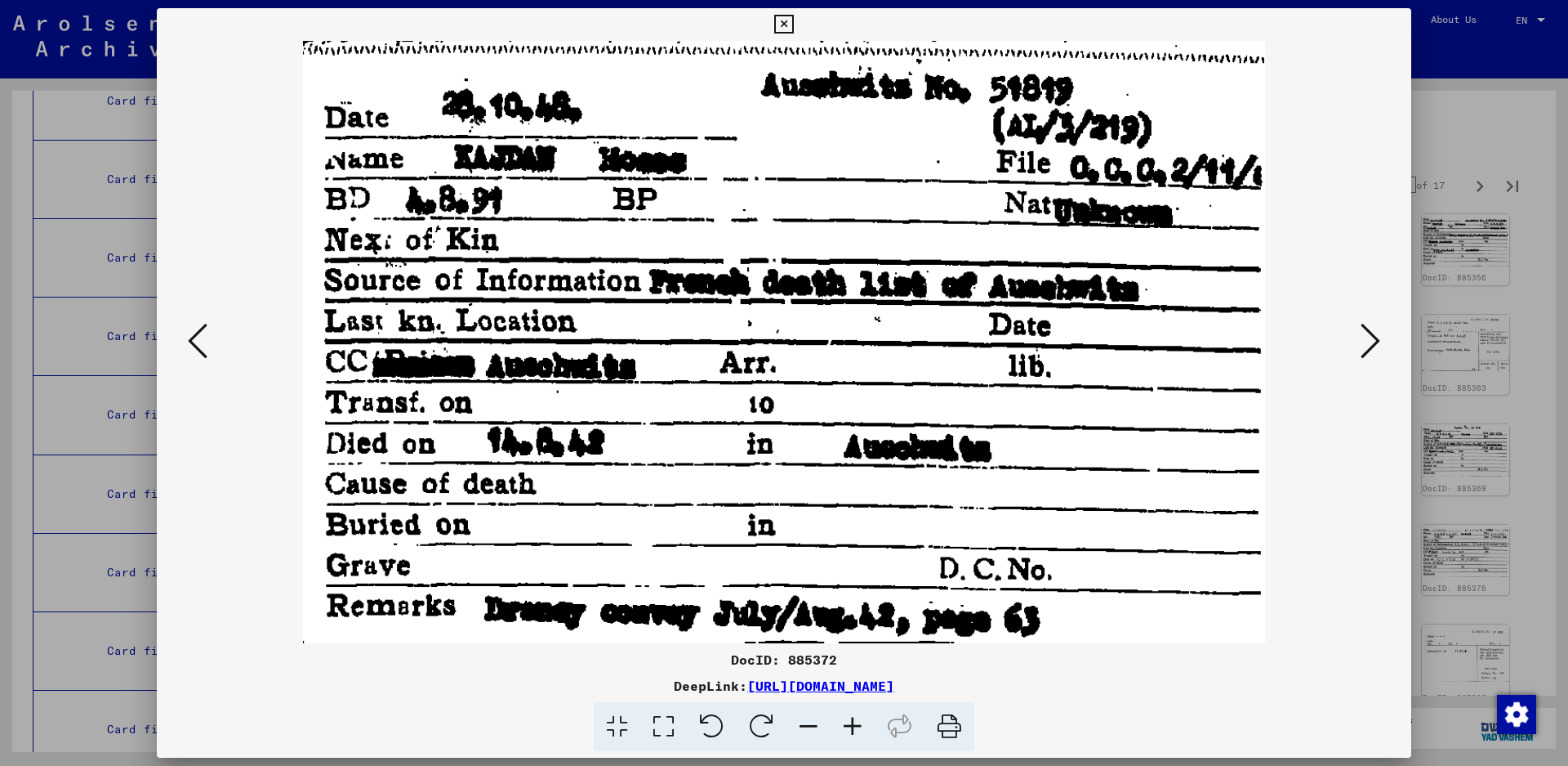
click at [1367, 346] on icon at bounding box center [1371, 340] width 20 height 39
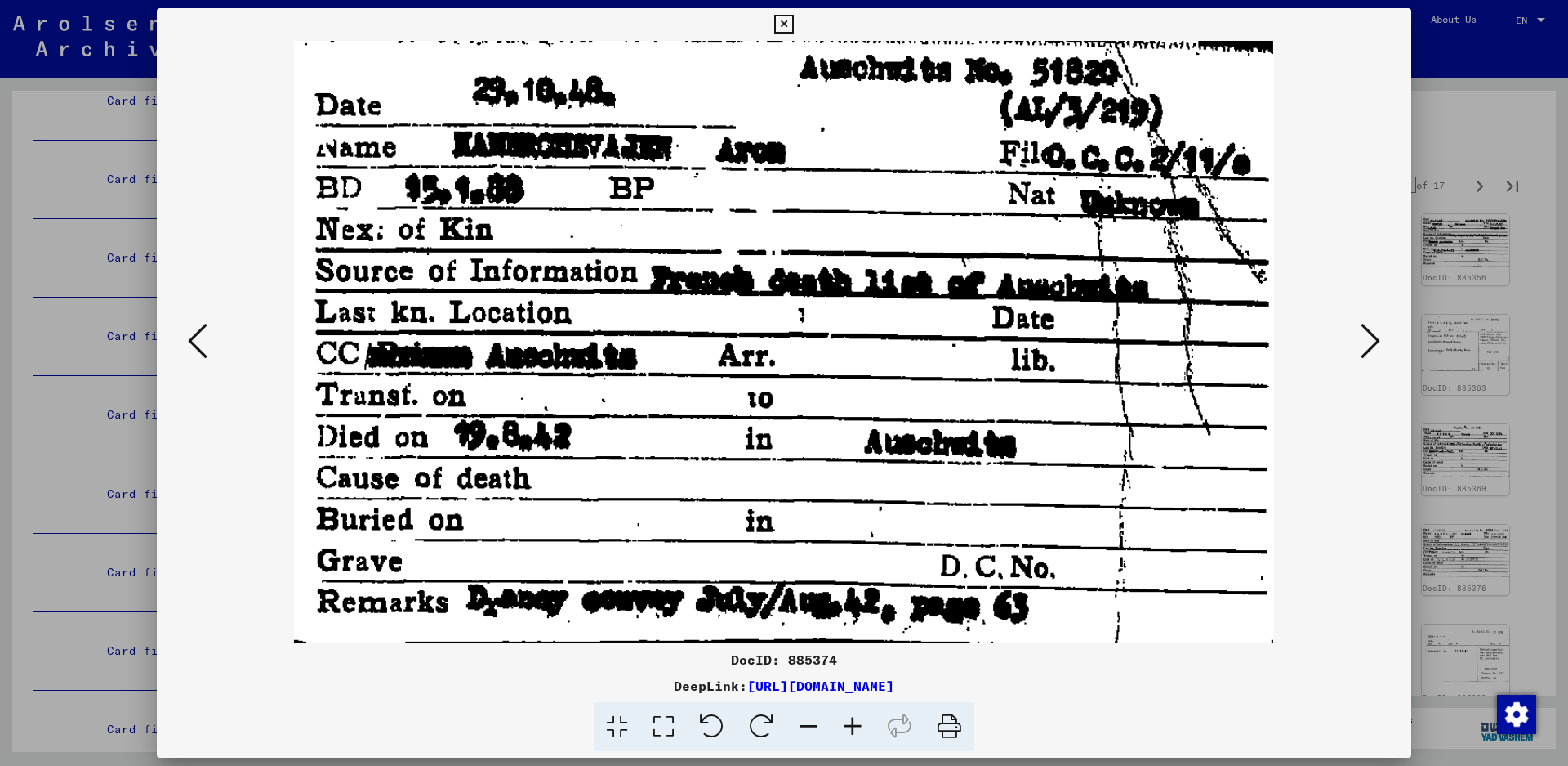
click at [1375, 330] on icon at bounding box center [1371, 340] width 20 height 39
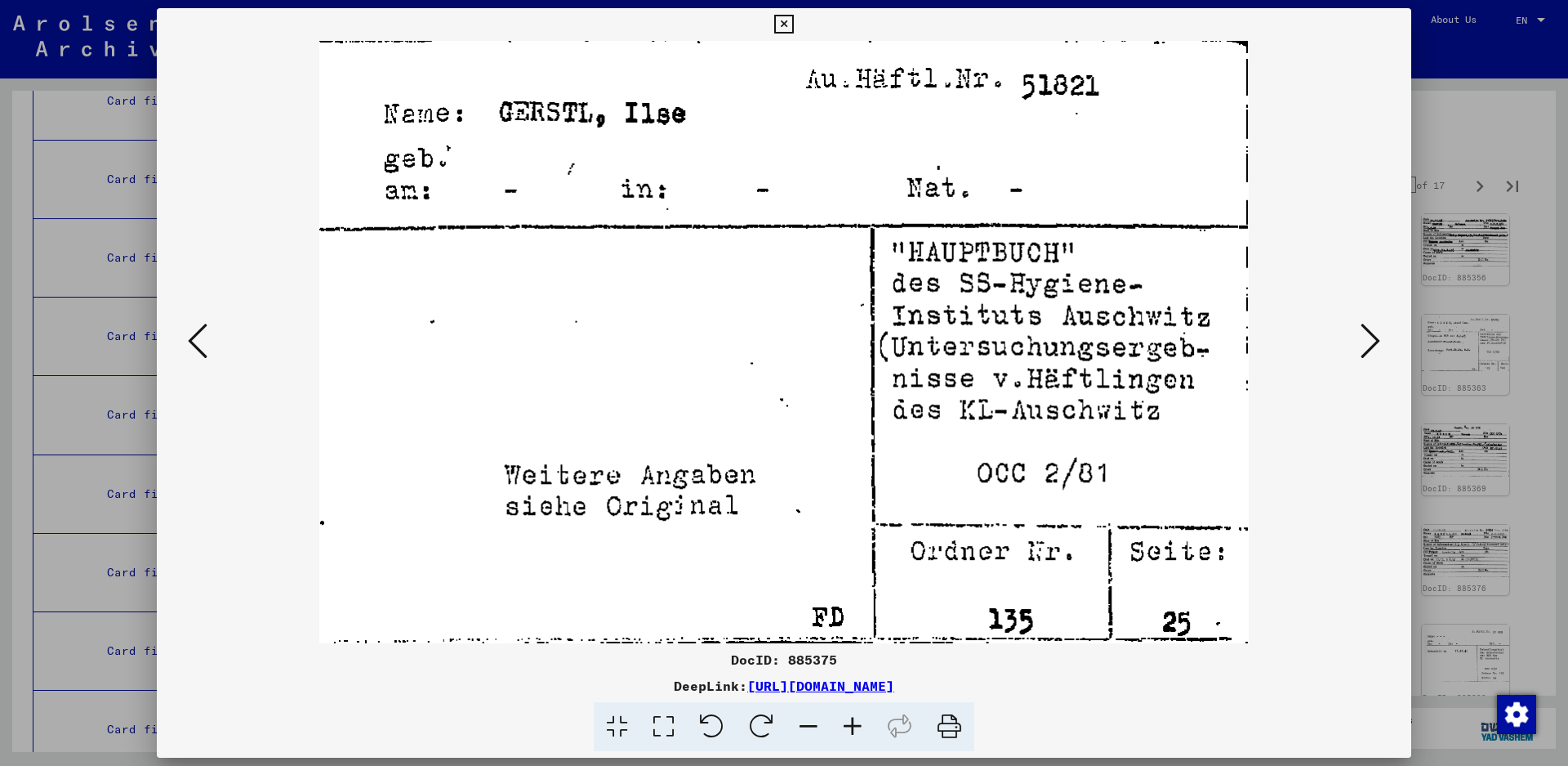
click at [1374, 344] on icon at bounding box center [1371, 340] width 20 height 39
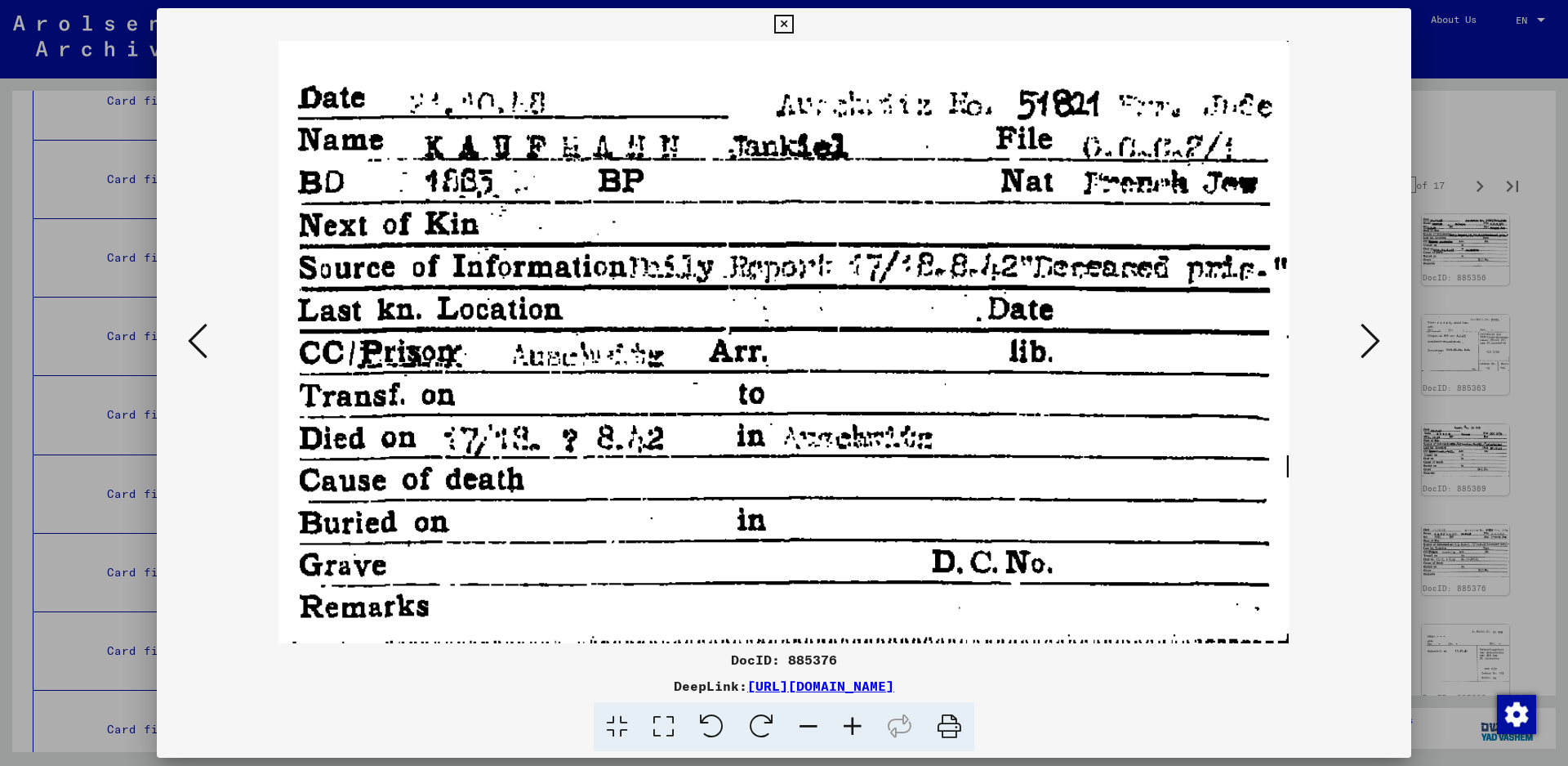
click at [1368, 333] on icon at bounding box center [1371, 340] width 20 height 39
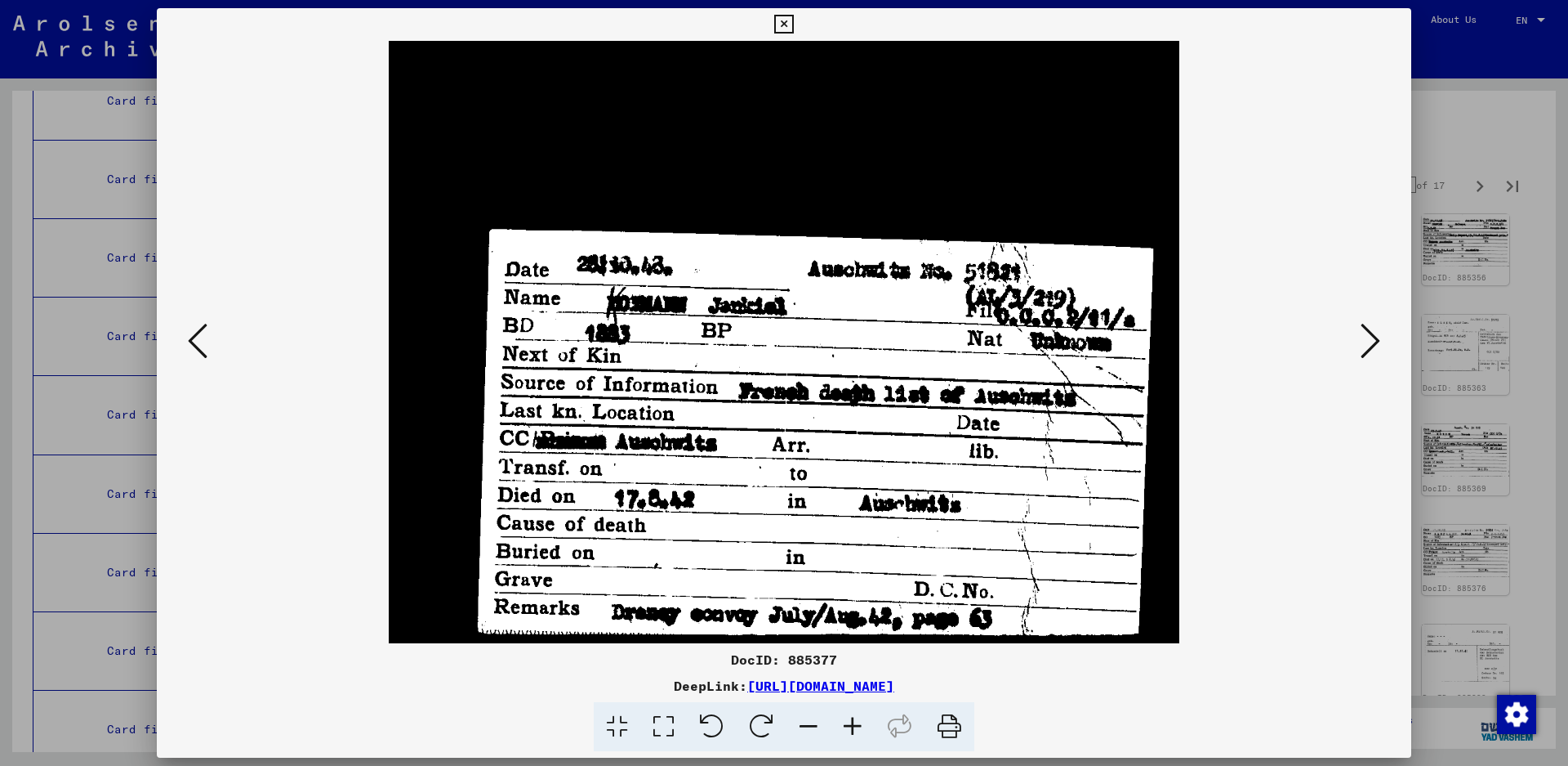
click at [1368, 333] on icon at bounding box center [1371, 340] width 20 height 39
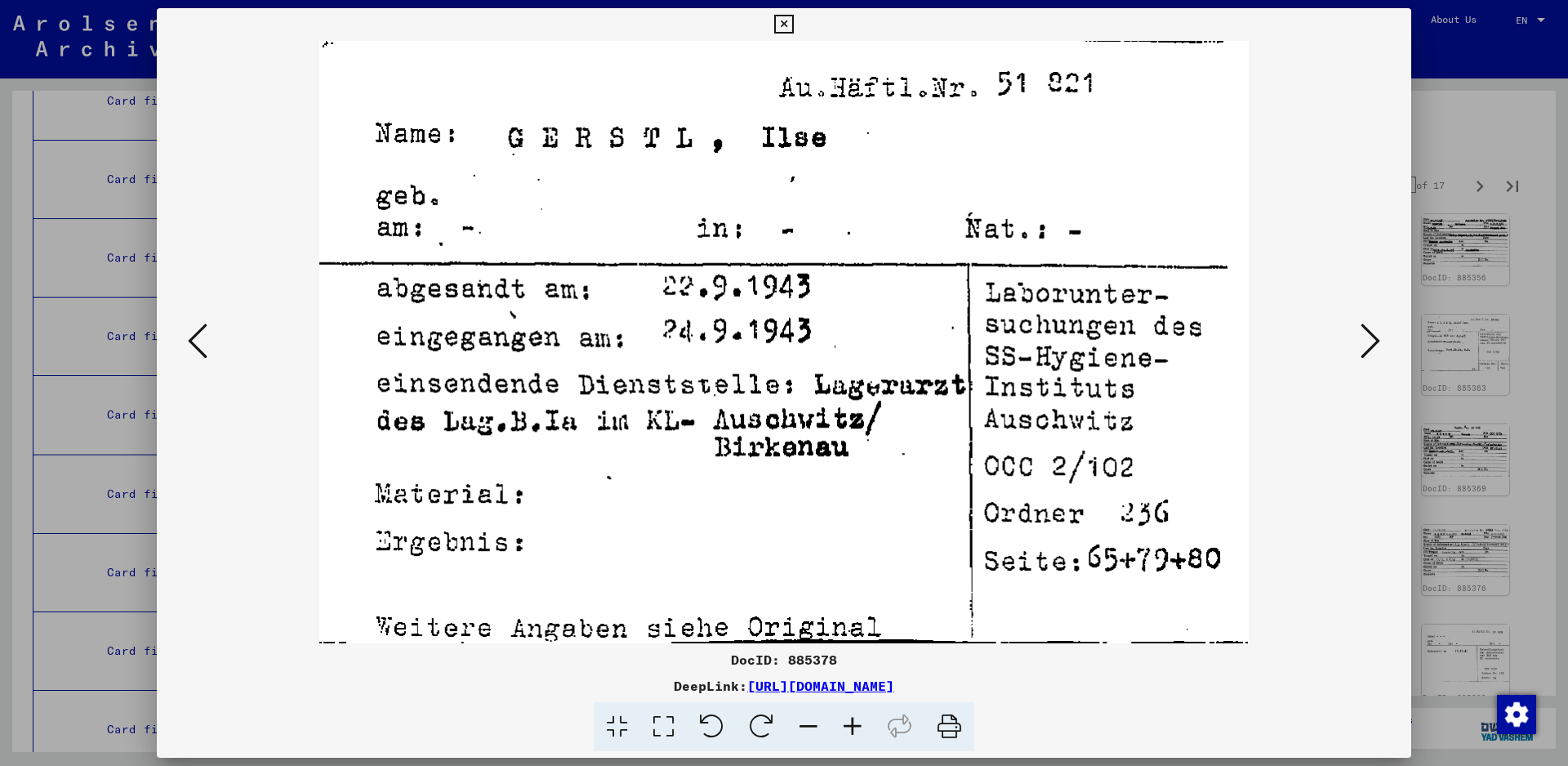
click at [1364, 342] on icon at bounding box center [1371, 340] width 20 height 39
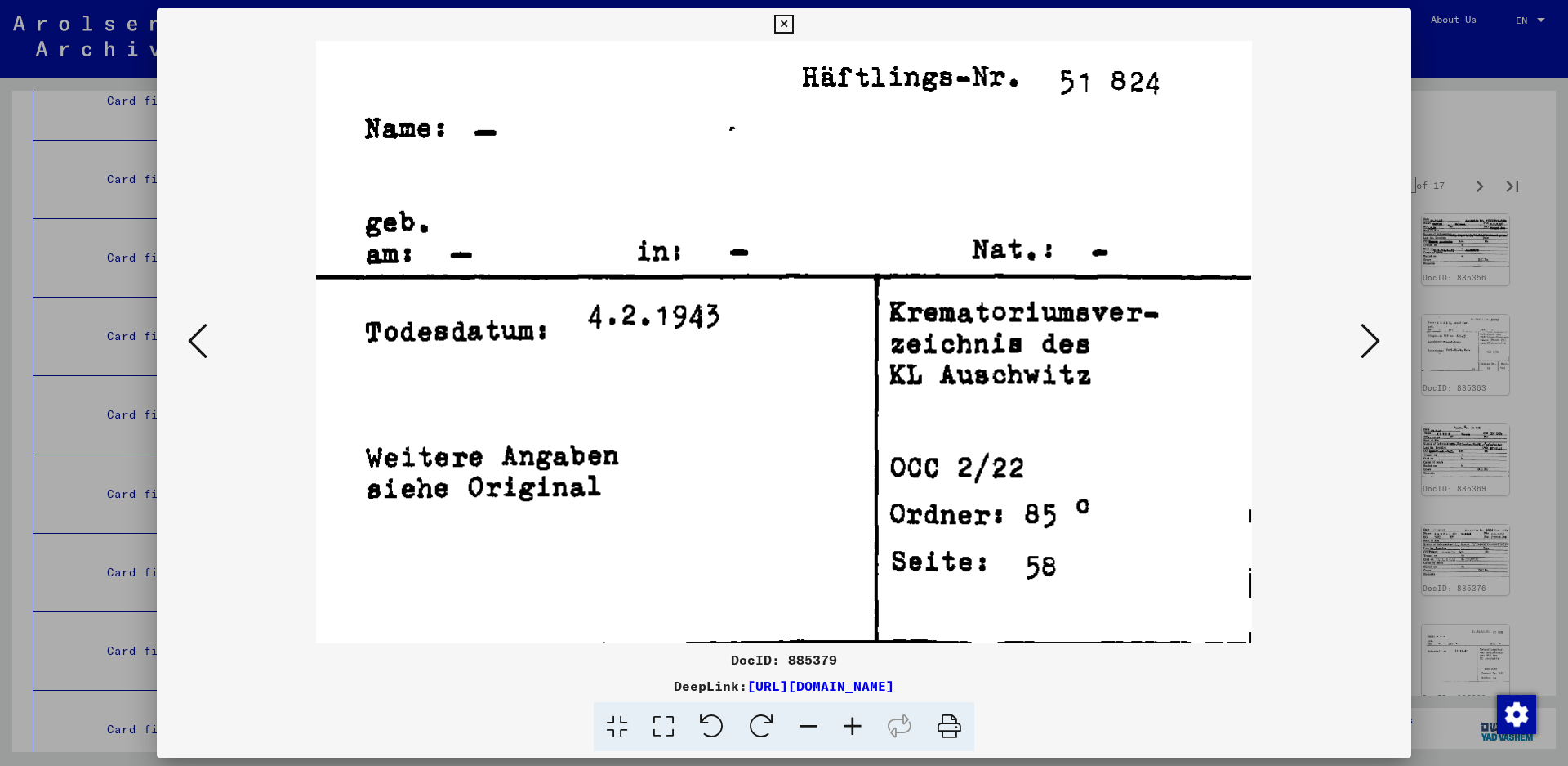
click at [1364, 342] on icon at bounding box center [1371, 340] width 20 height 39
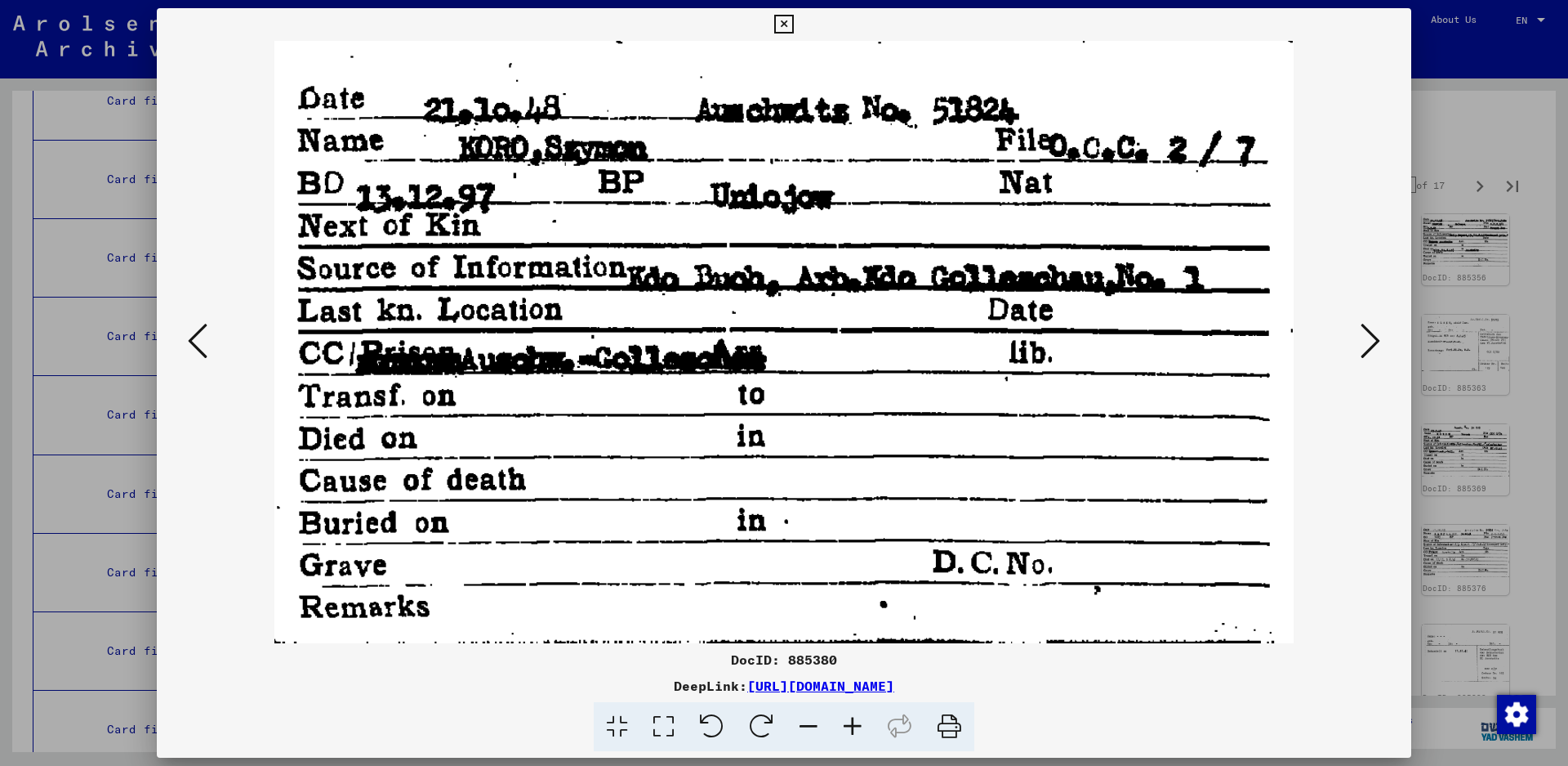
click at [1377, 342] on icon at bounding box center [1371, 340] width 20 height 39
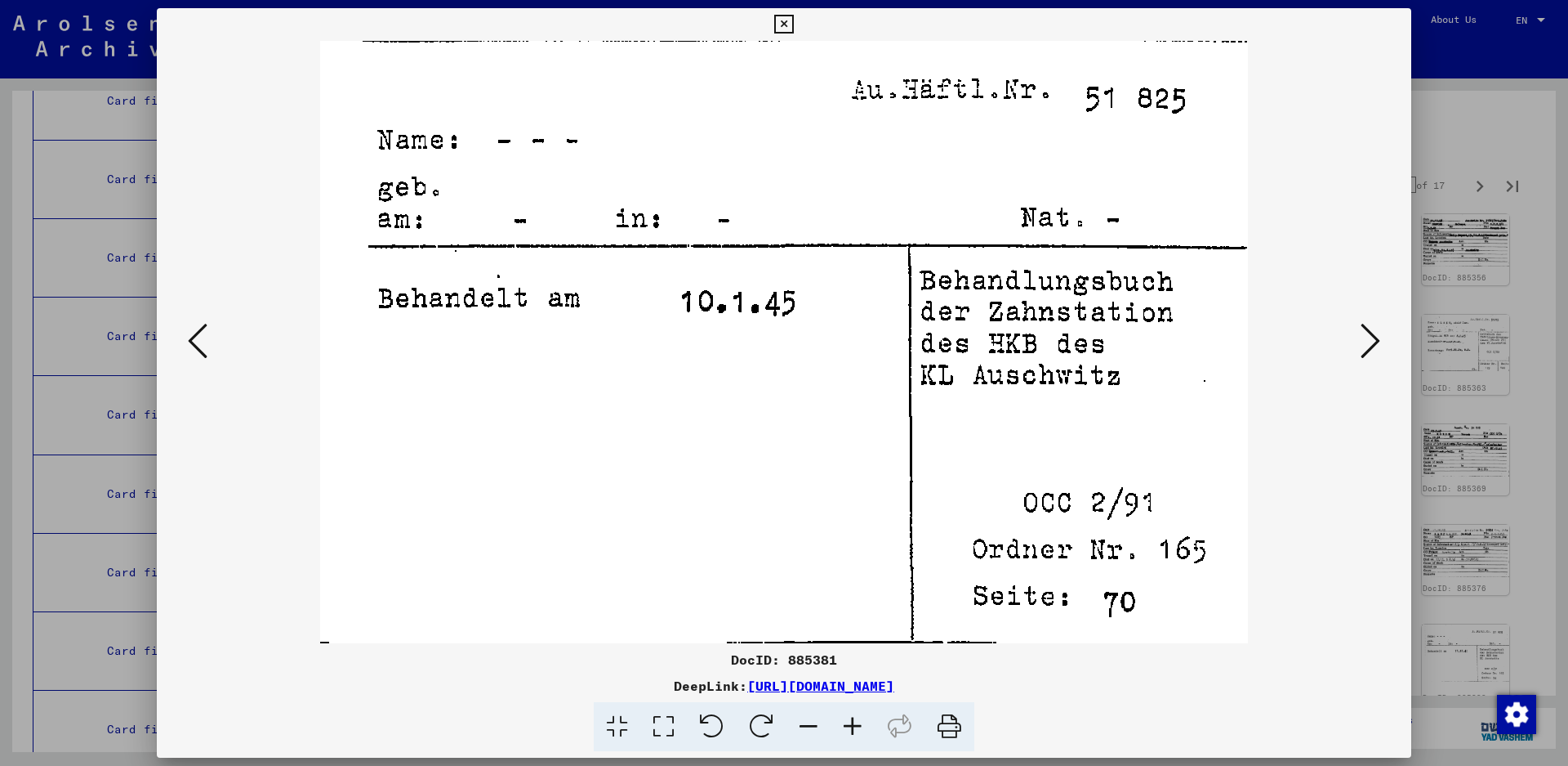
click at [1377, 342] on icon at bounding box center [1371, 340] width 20 height 39
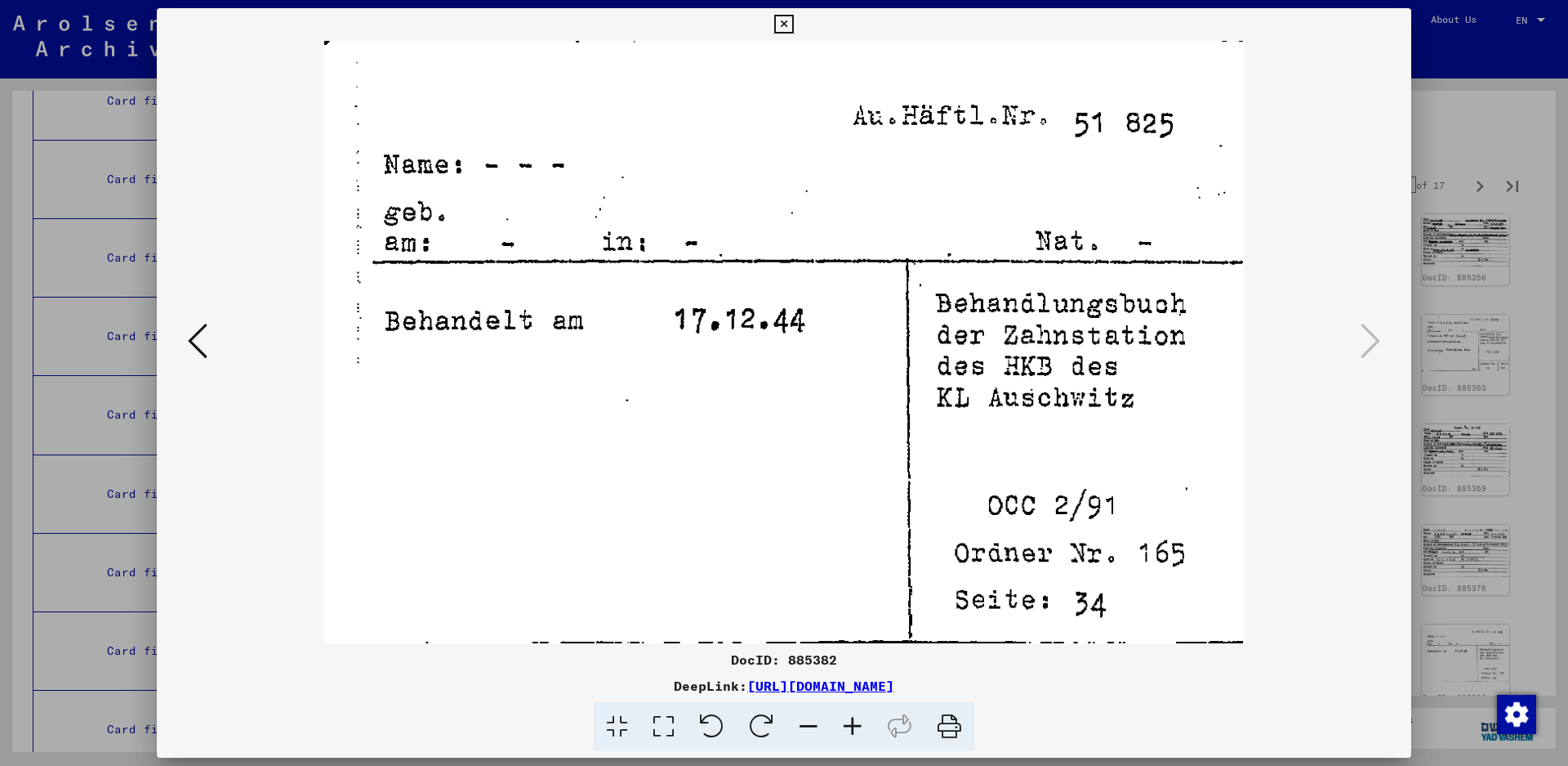
click at [1377, 342] on icon at bounding box center [1371, 340] width 20 height 39
click at [793, 21] on icon at bounding box center [784, 24] width 19 height 20
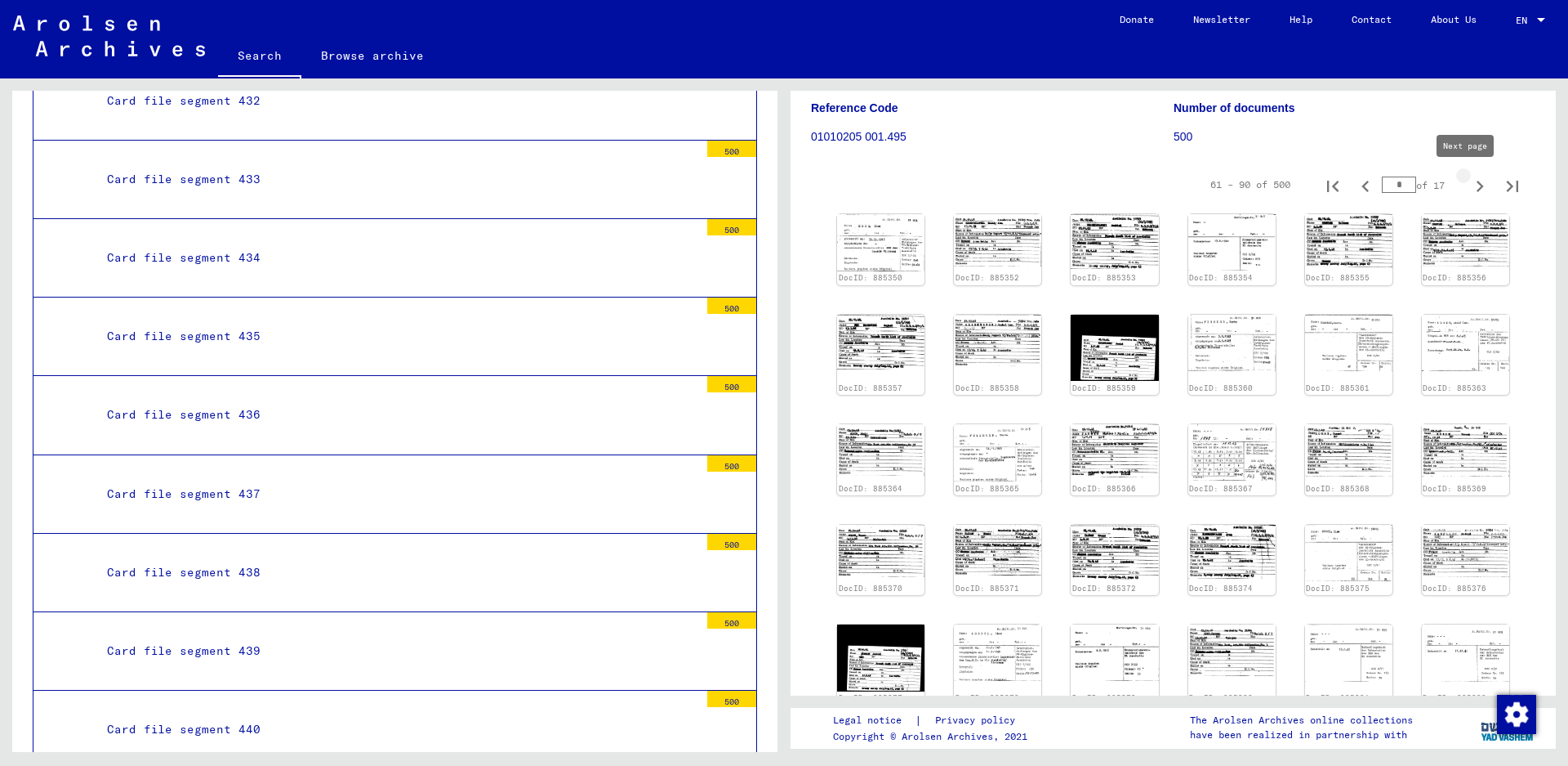
click at [1469, 194] on icon "Next page" at bounding box center [1480, 186] width 23 height 23
type input "*"
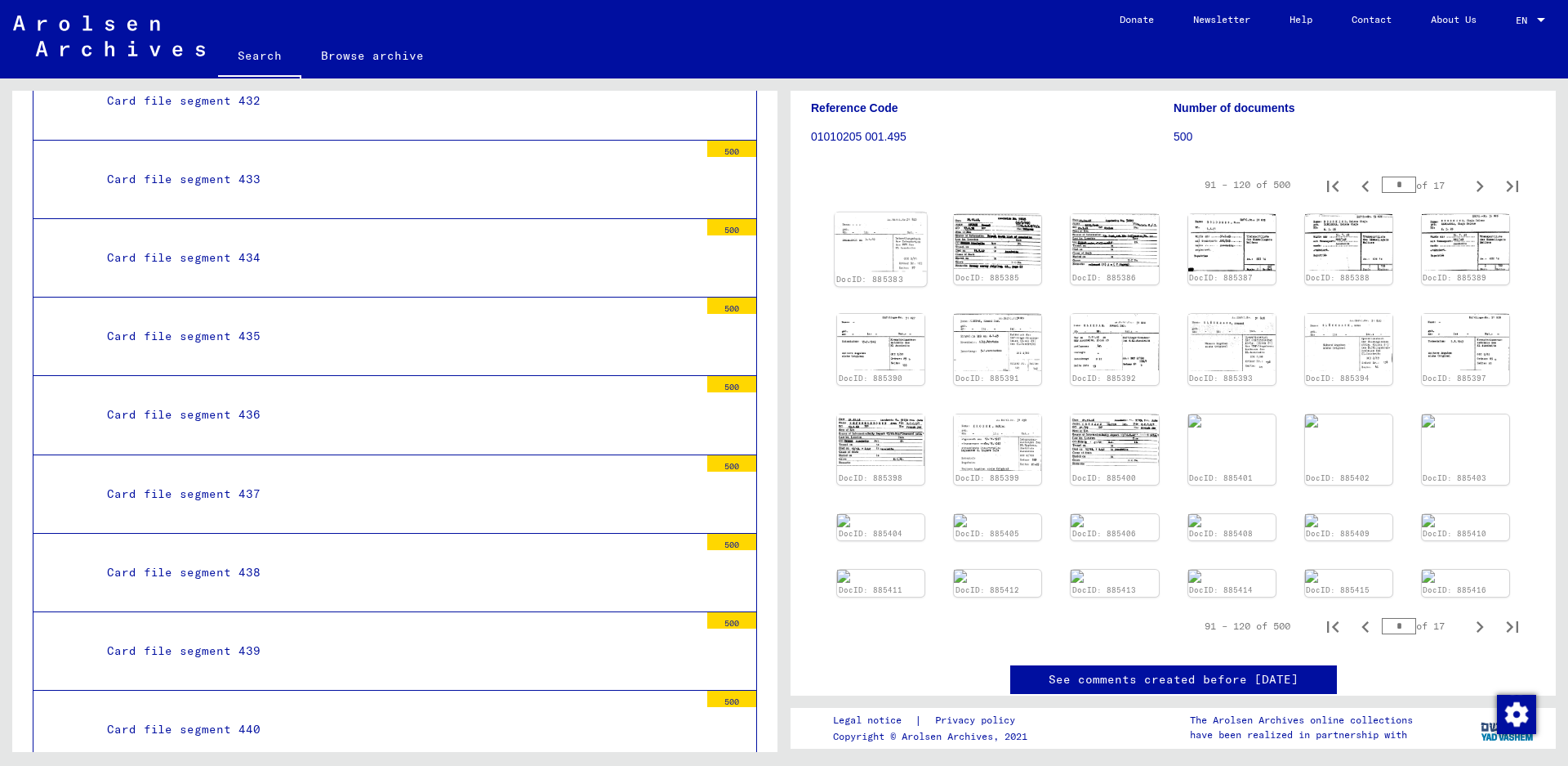
click at [880, 238] on img at bounding box center [881, 243] width 92 height 60
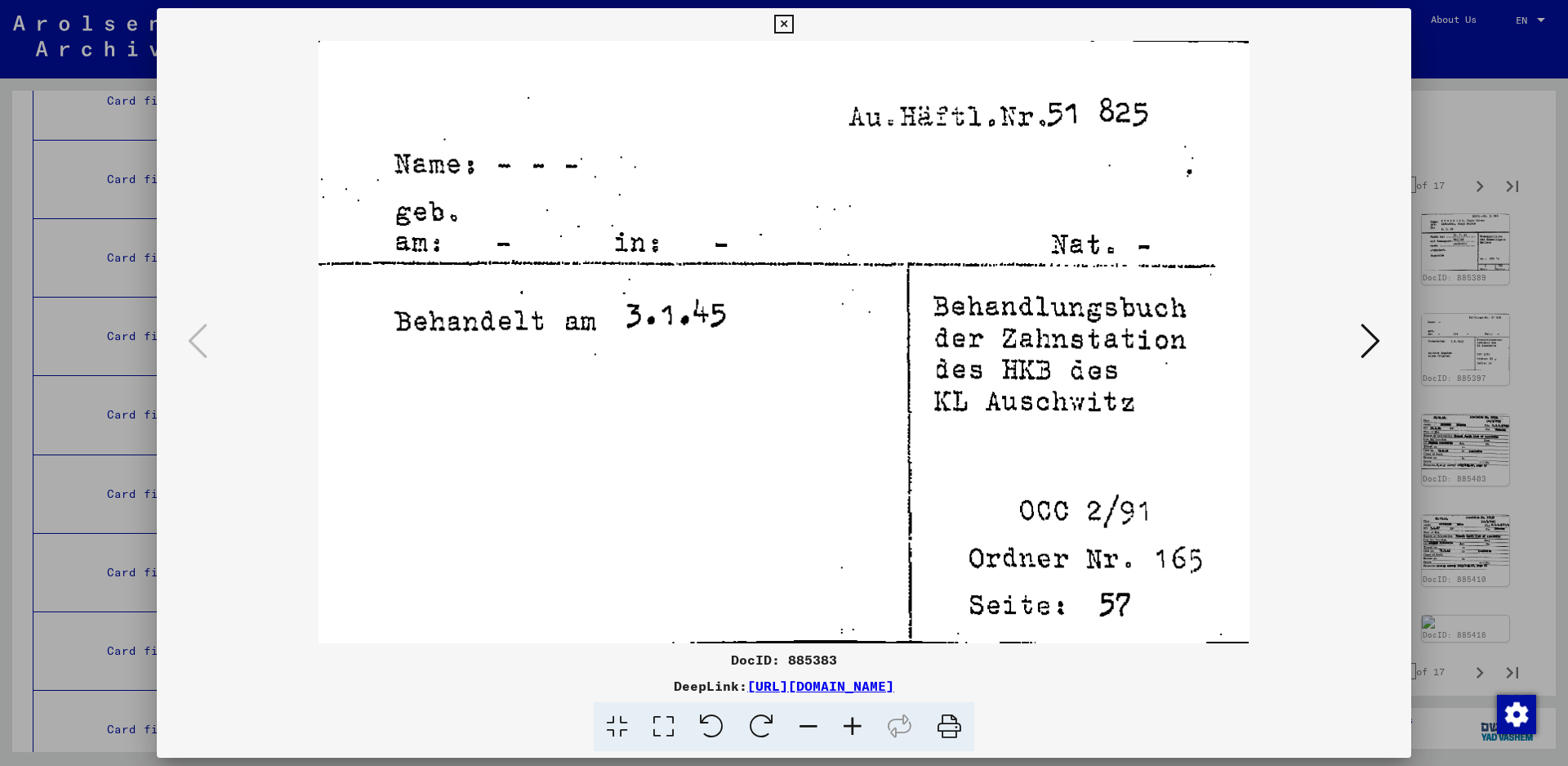
click at [1374, 337] on icon at bounding box center [1371, 340] width 20 height 39
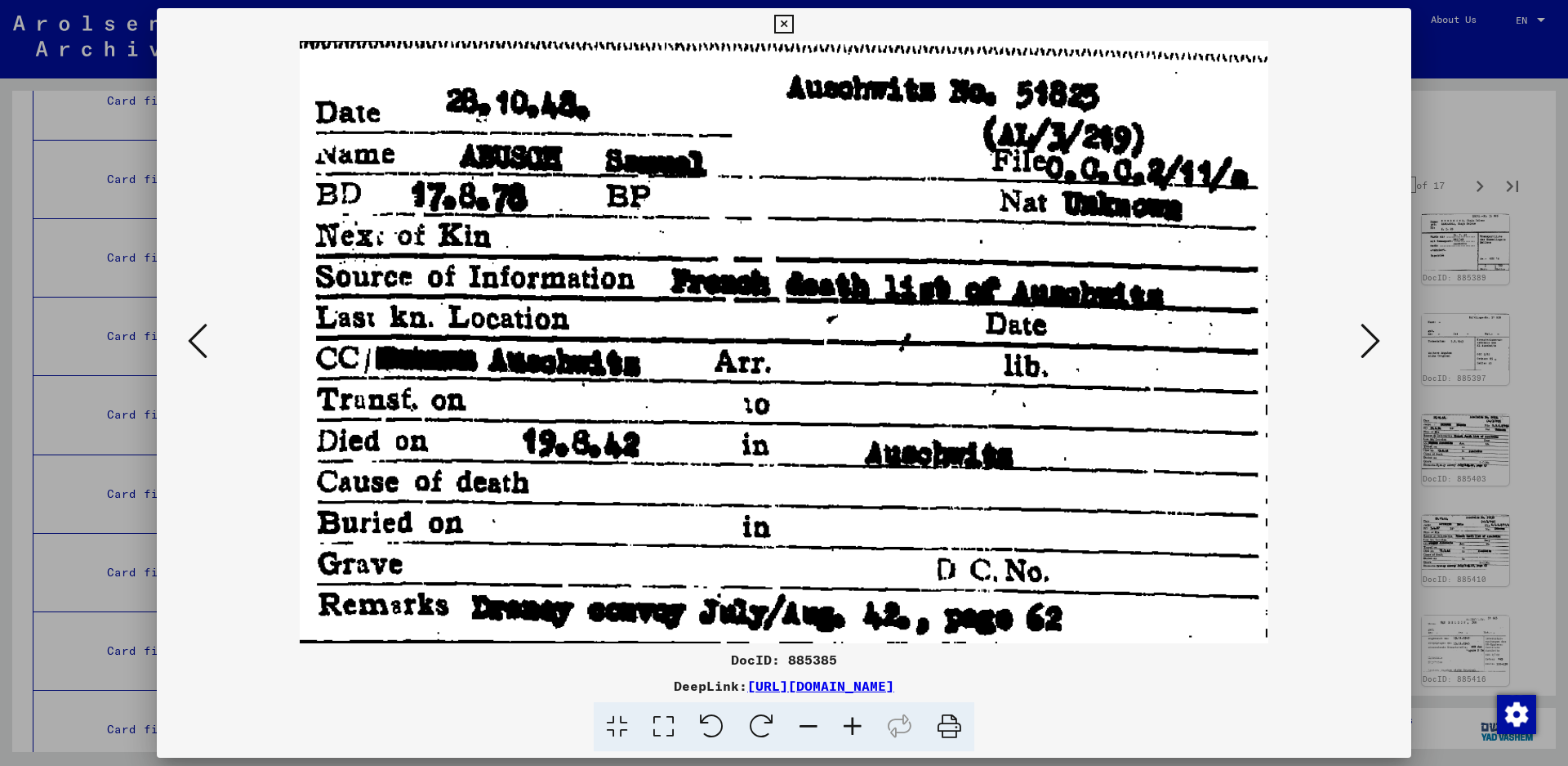
click at [1374, 340] on icon at bounding box center [1371, 340] width 20 height 39
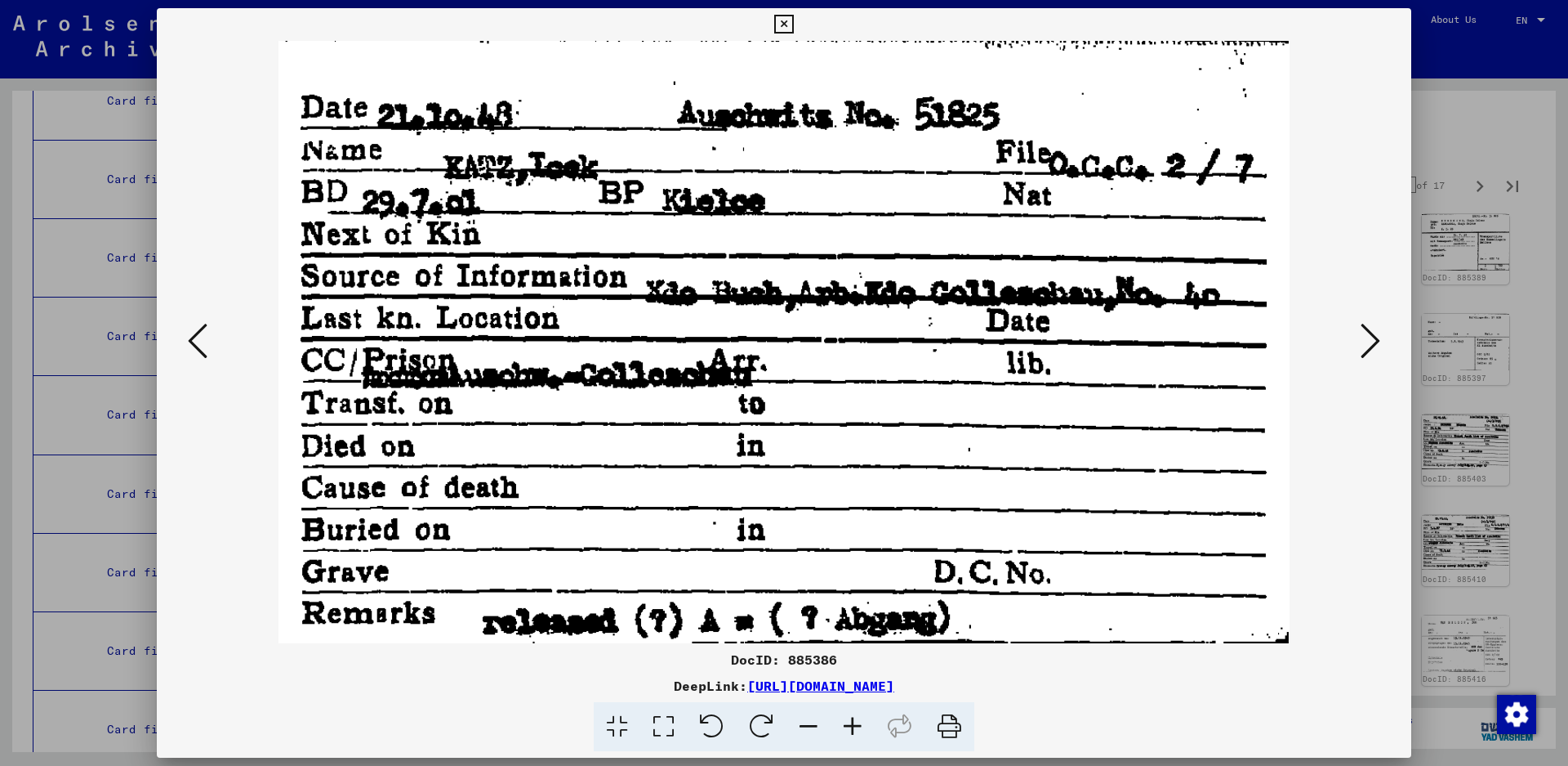
click at [1376, 336] on icon at bounding box center [1371, 340] width 20 height 39
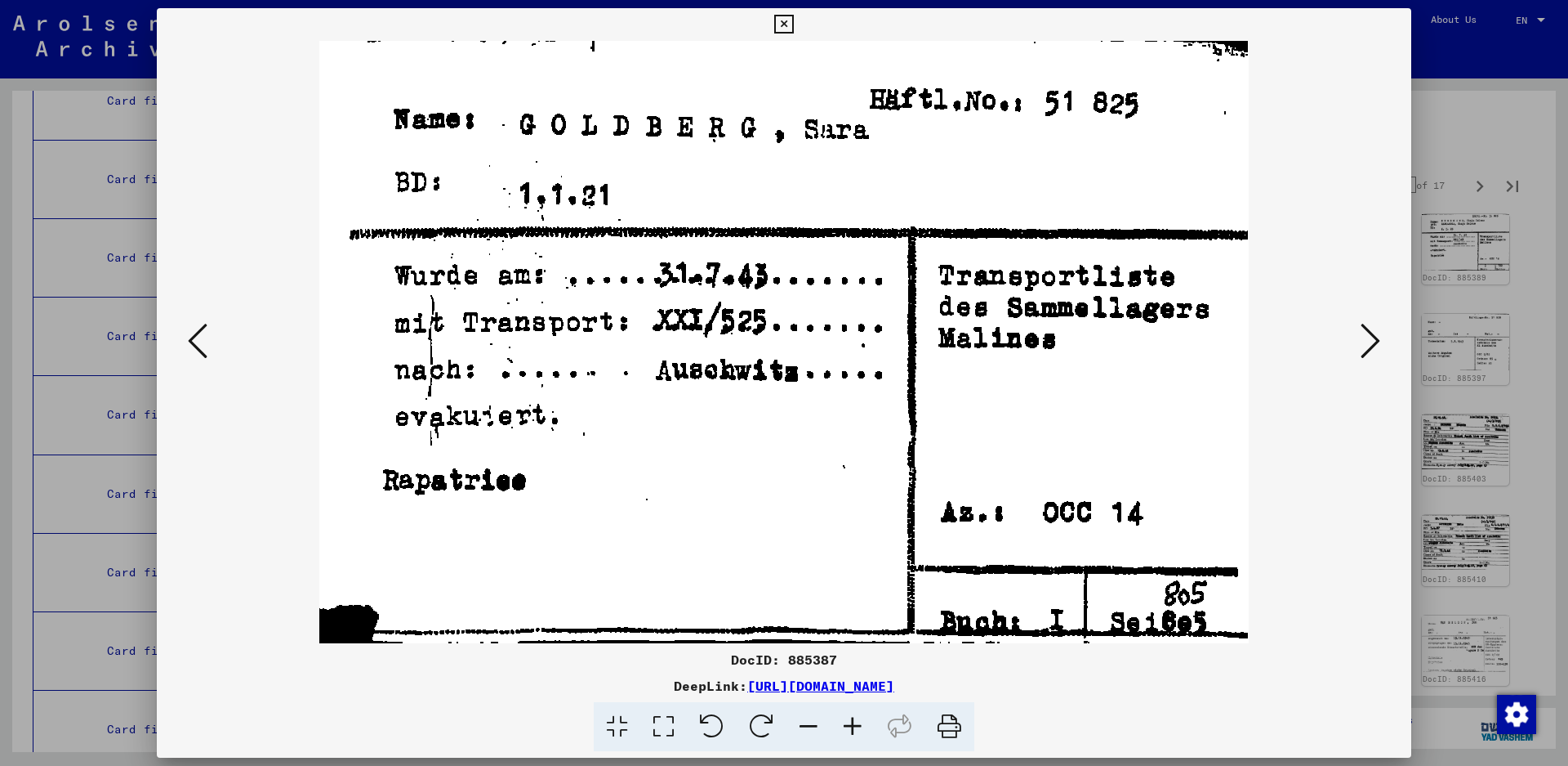
click at [1371, 334] on icon at bounding box center [1371, 340] width 20 height 39
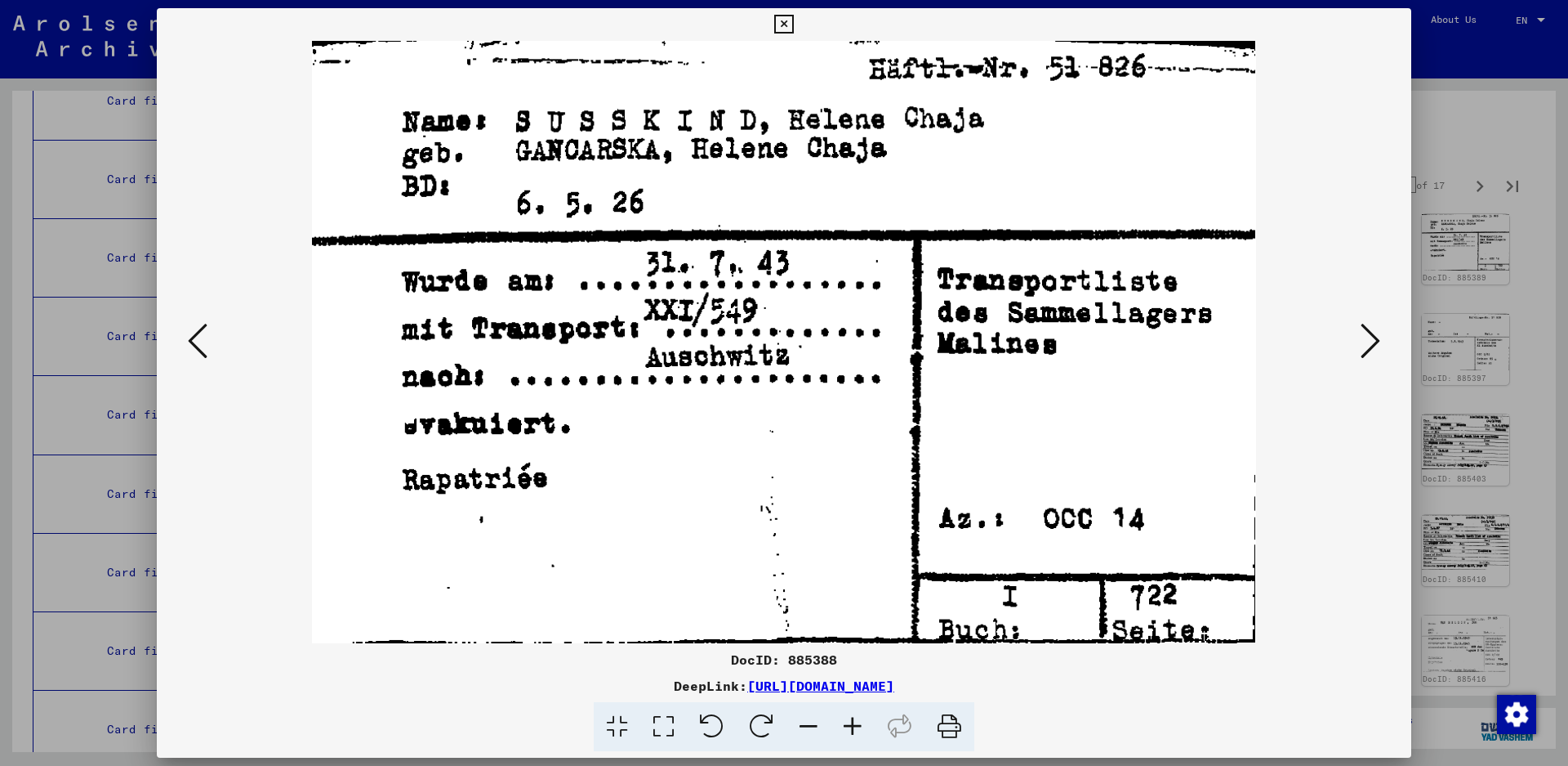
click at [1371, 339] on icon at bounding box center [1371, 340] width 20 height 39
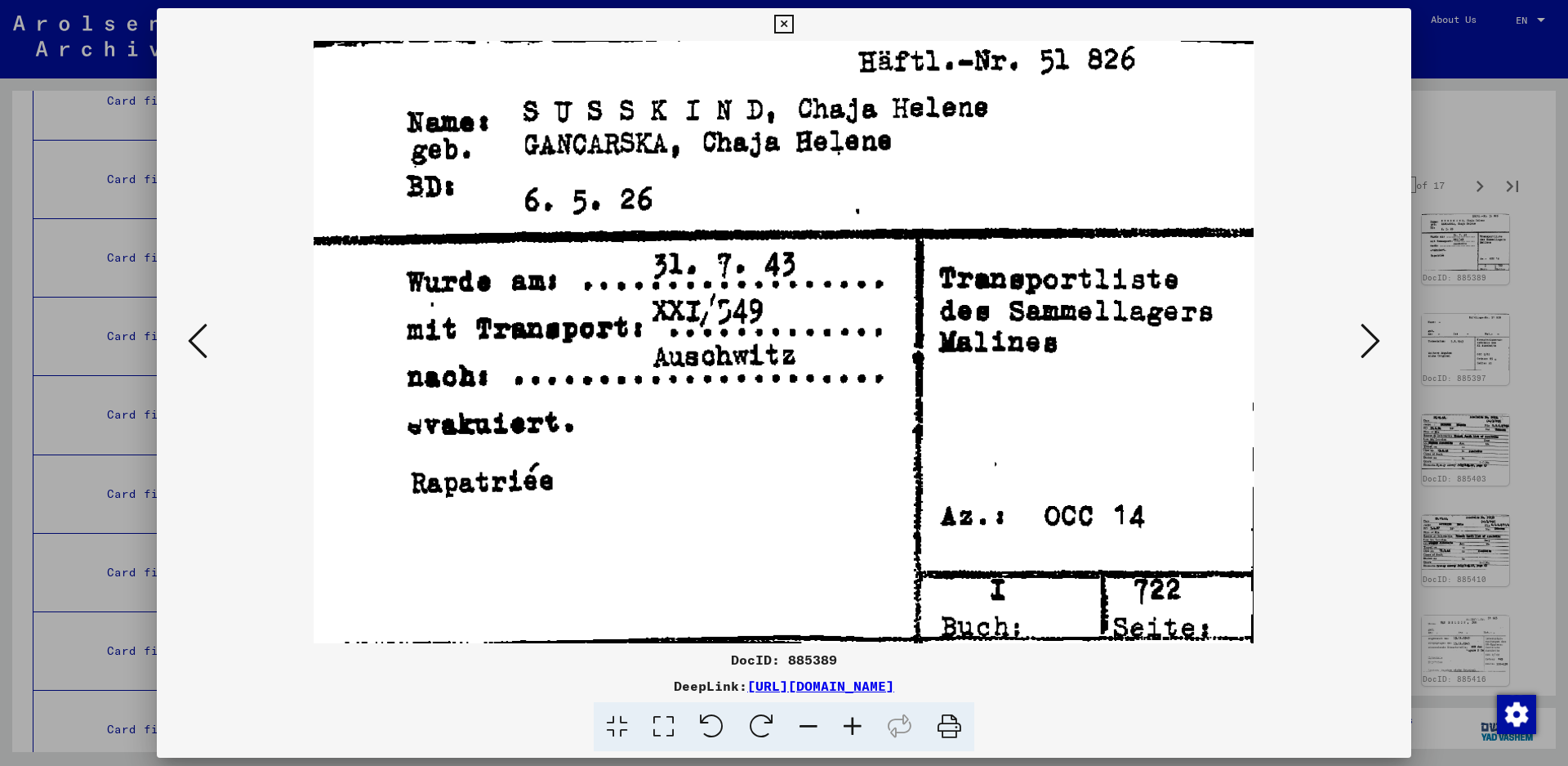
click at [1371, 339] on icon at bounding box center [1371, 340] width 20 height 39
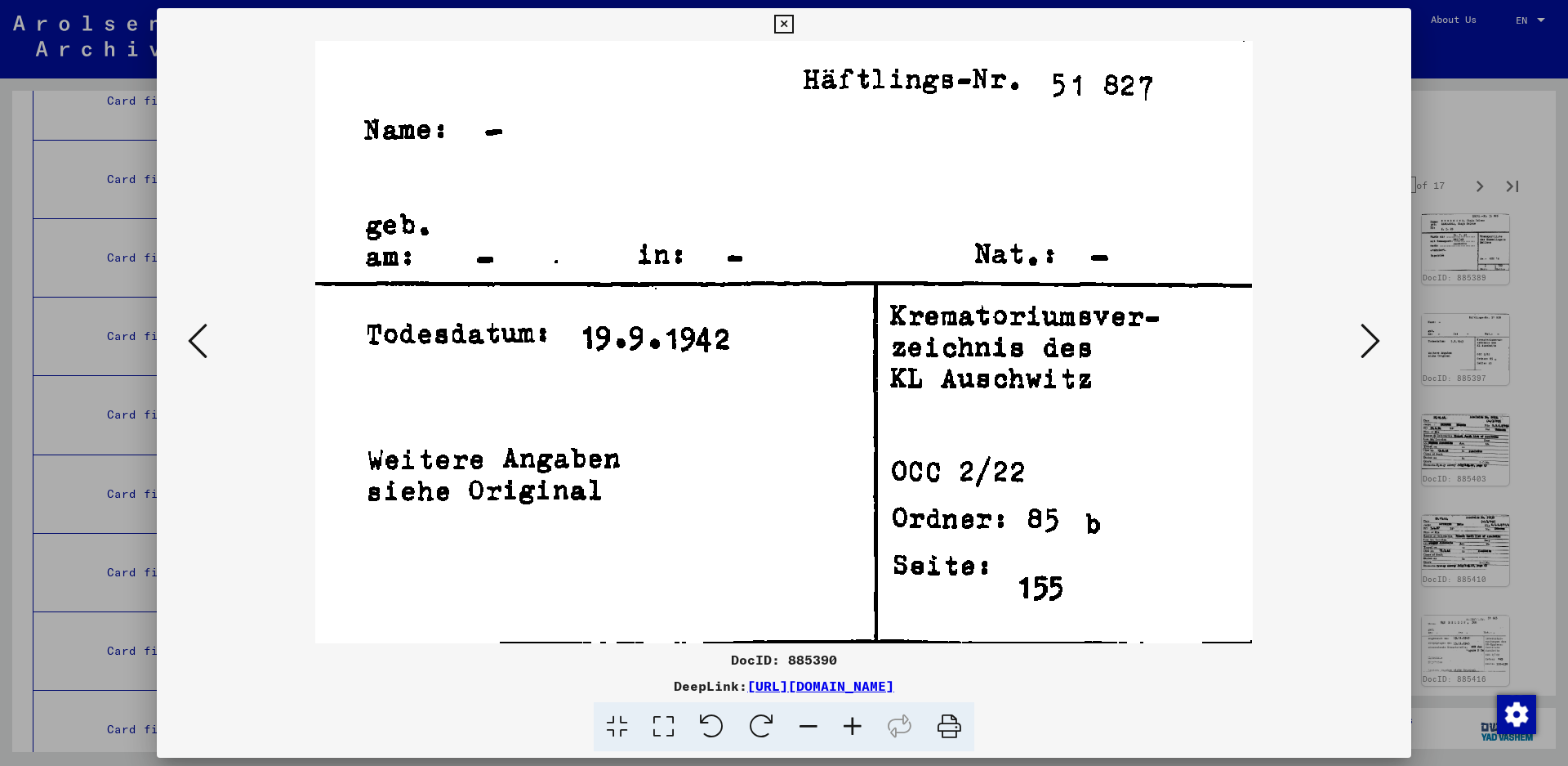
click at [1371, 339] on icon at bounding box center [1371, 340] width 20 height 39
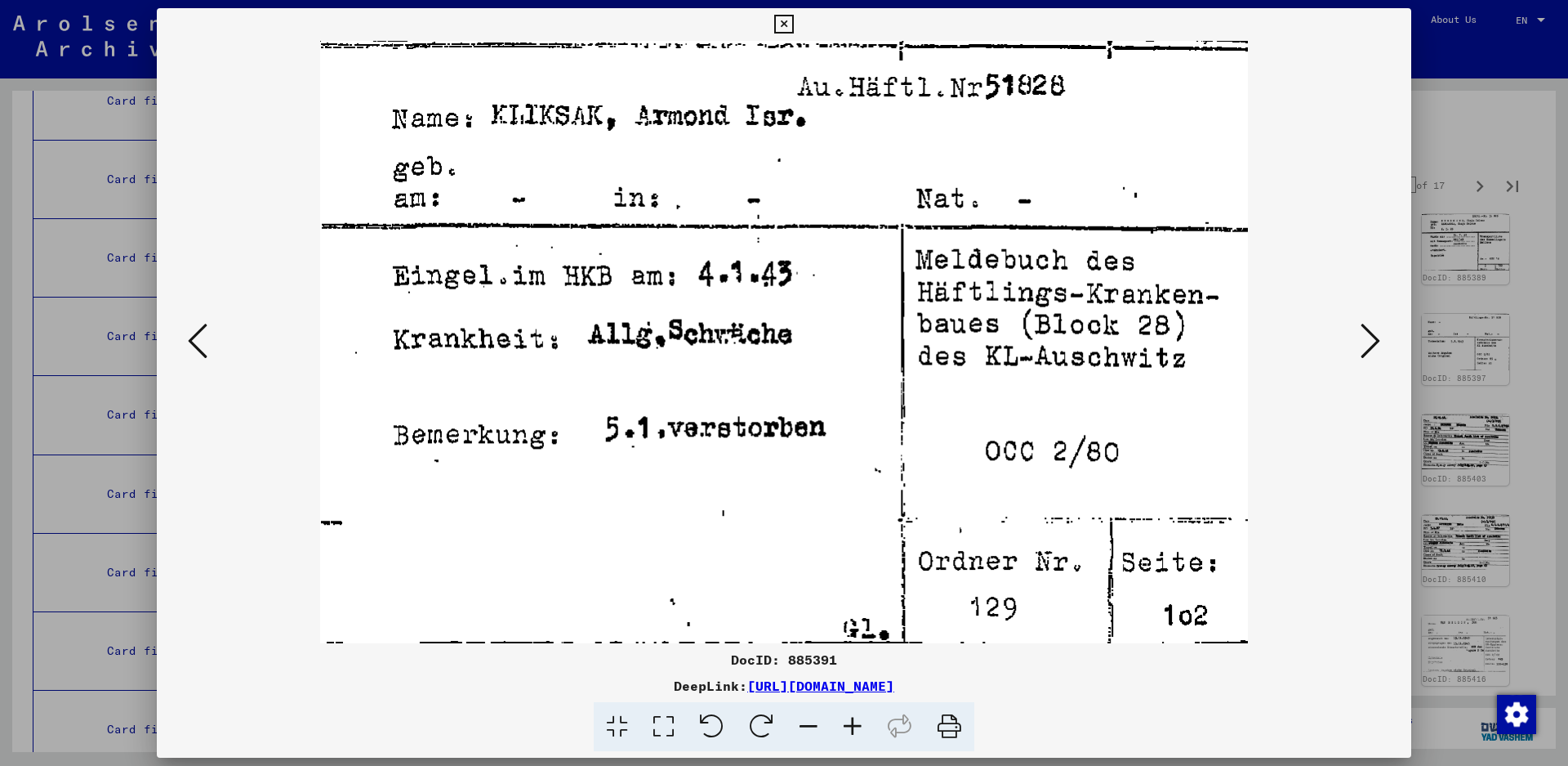
click at [1371, 332] on icon at bounding box center [1371, 340] width 20 height 39
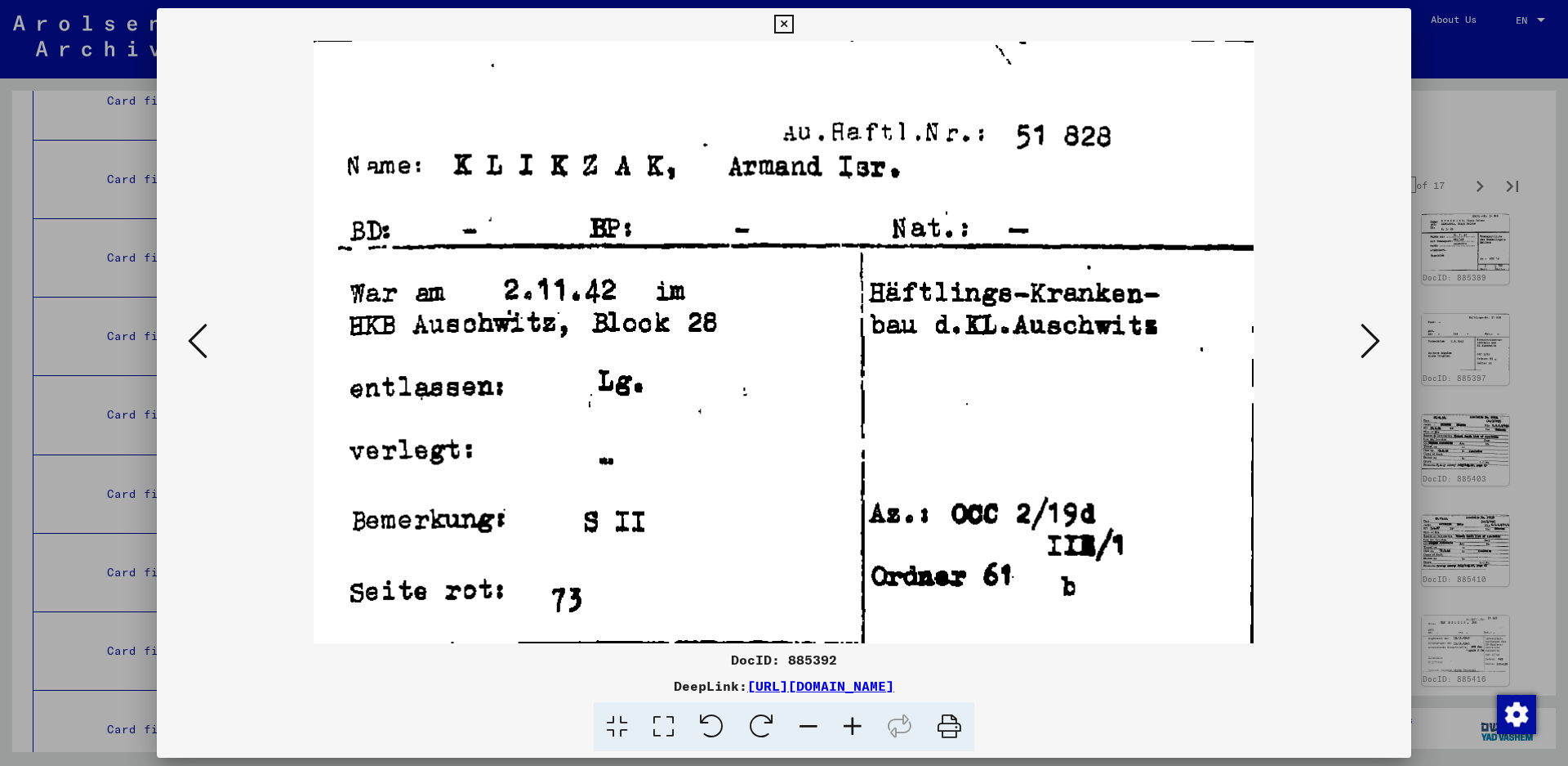
click at [1374, 333] on icon at bounding box center [1371, 340] width 20 height 39
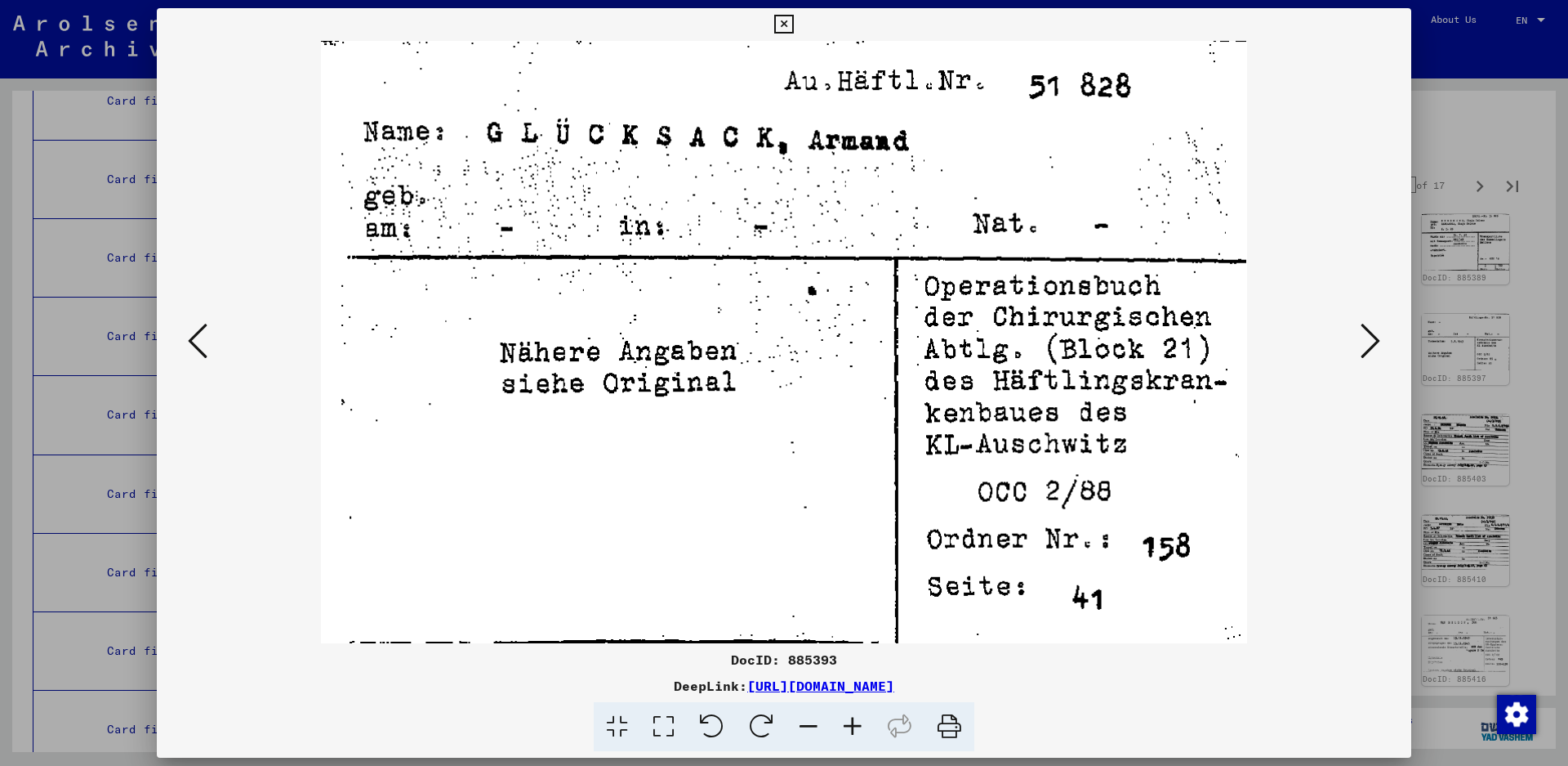
click at [1374, 333] on icon at bounding box center [1371, 340] width 20 height 39
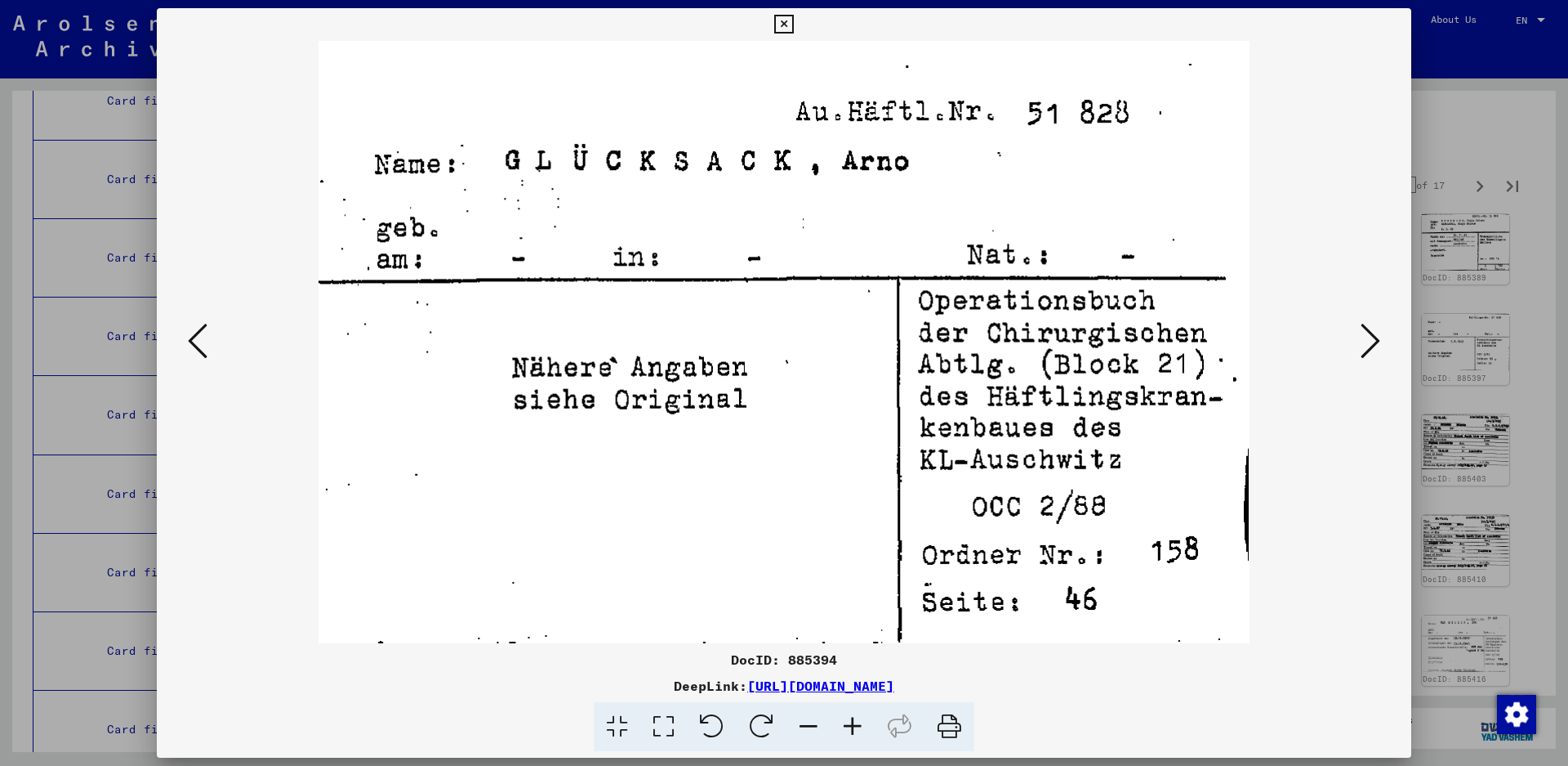
click at [1374, 333] on icon at bounding box center [1371, 340] width 20 height 39
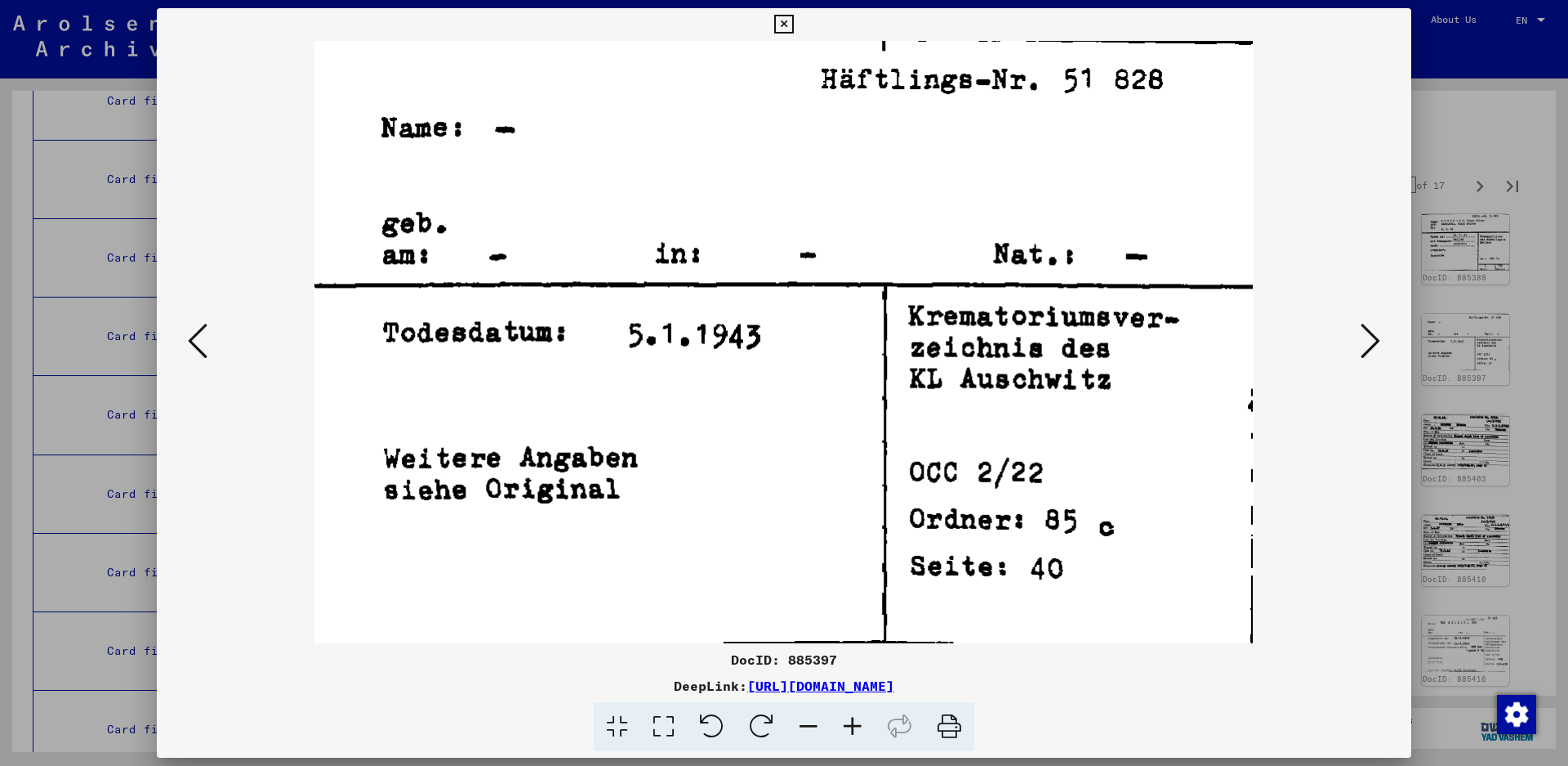
click at [1374, 333] on icon at bounding box center [1371, 340] width 20 height 39
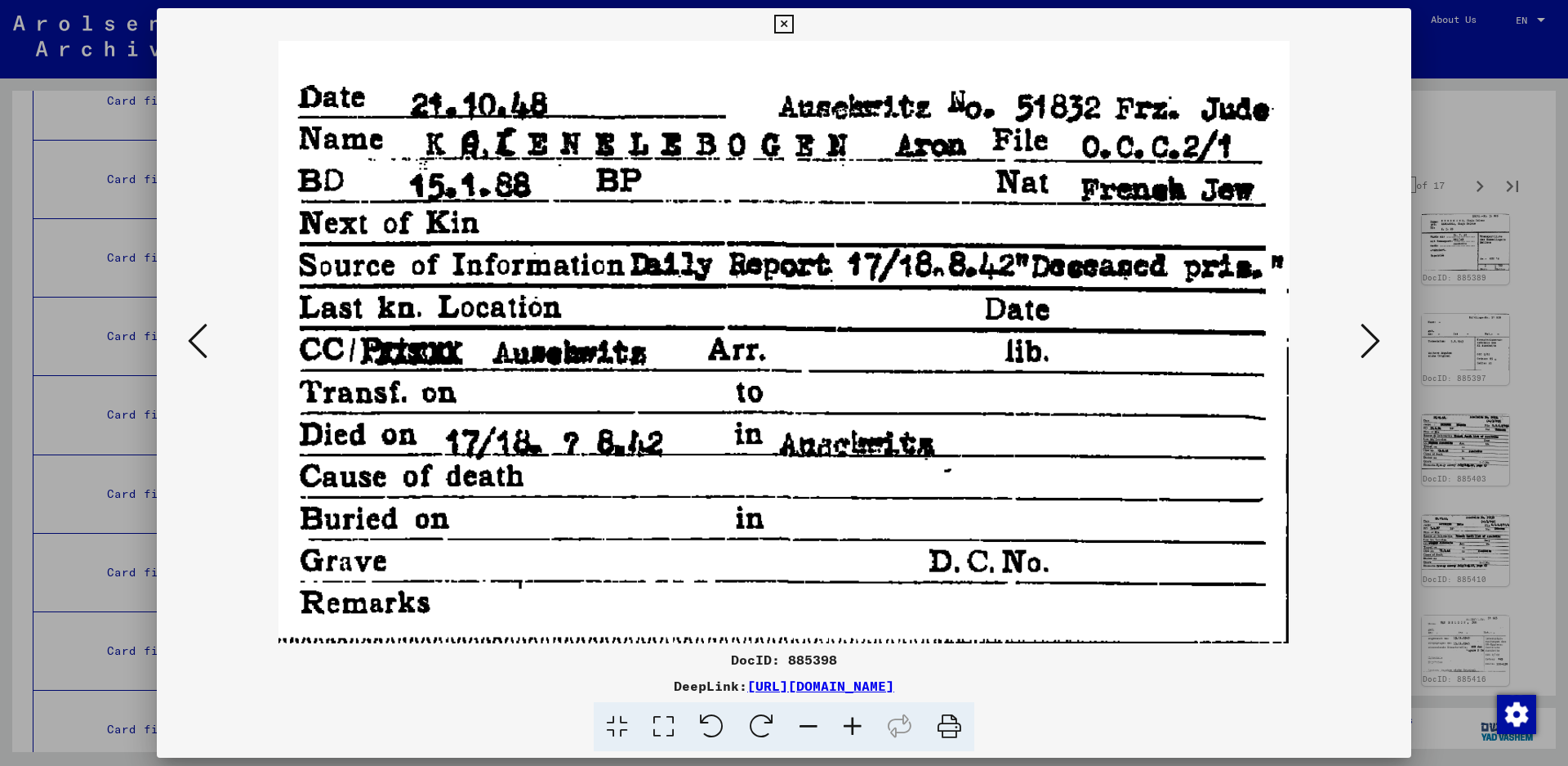
click at [1375, 338] on icon at bounding box center [1371, 340] width 20 height 39
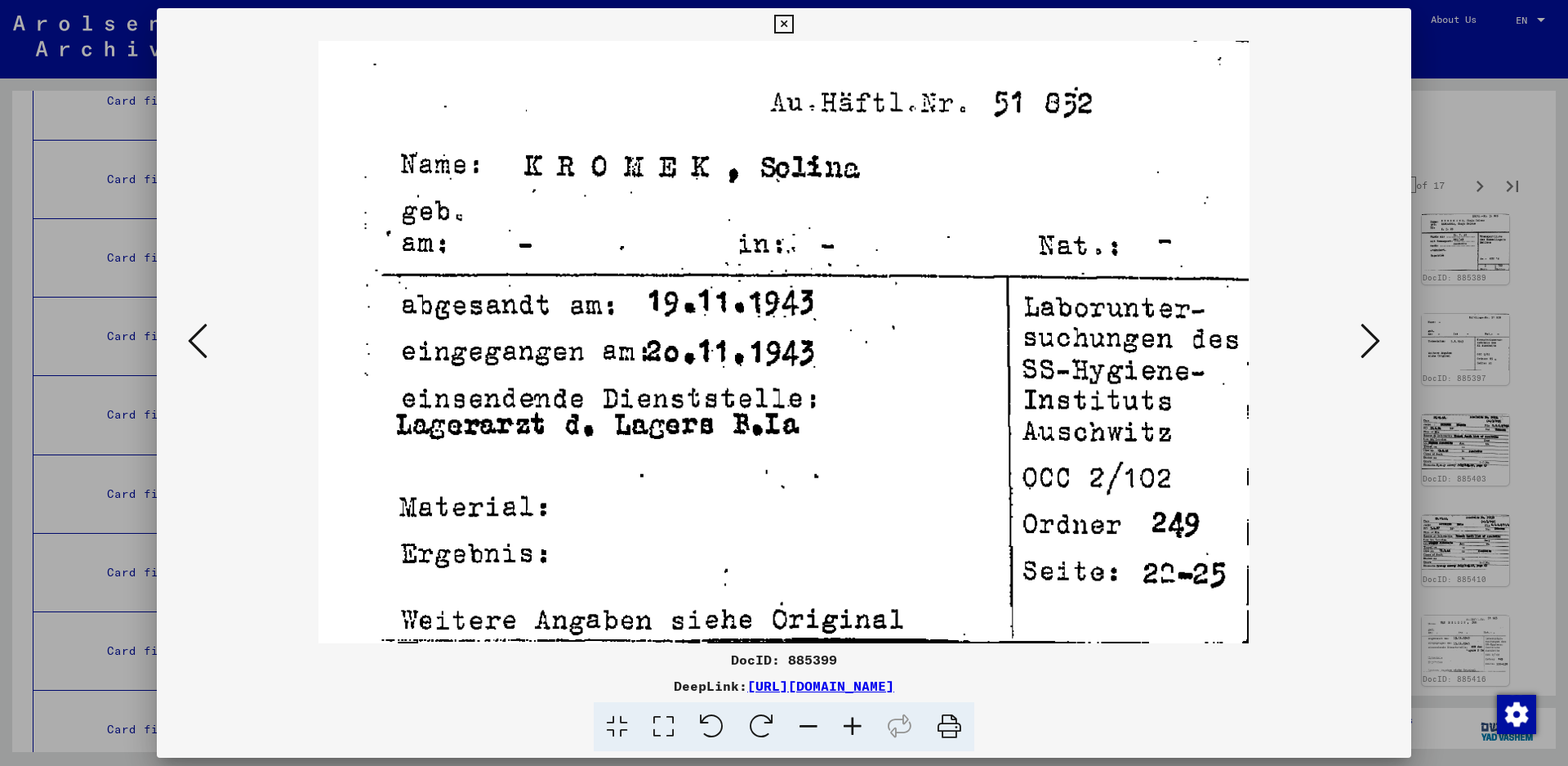
click at [1358, 347] on button at bounding box center [1371, 342] width 30 height 47
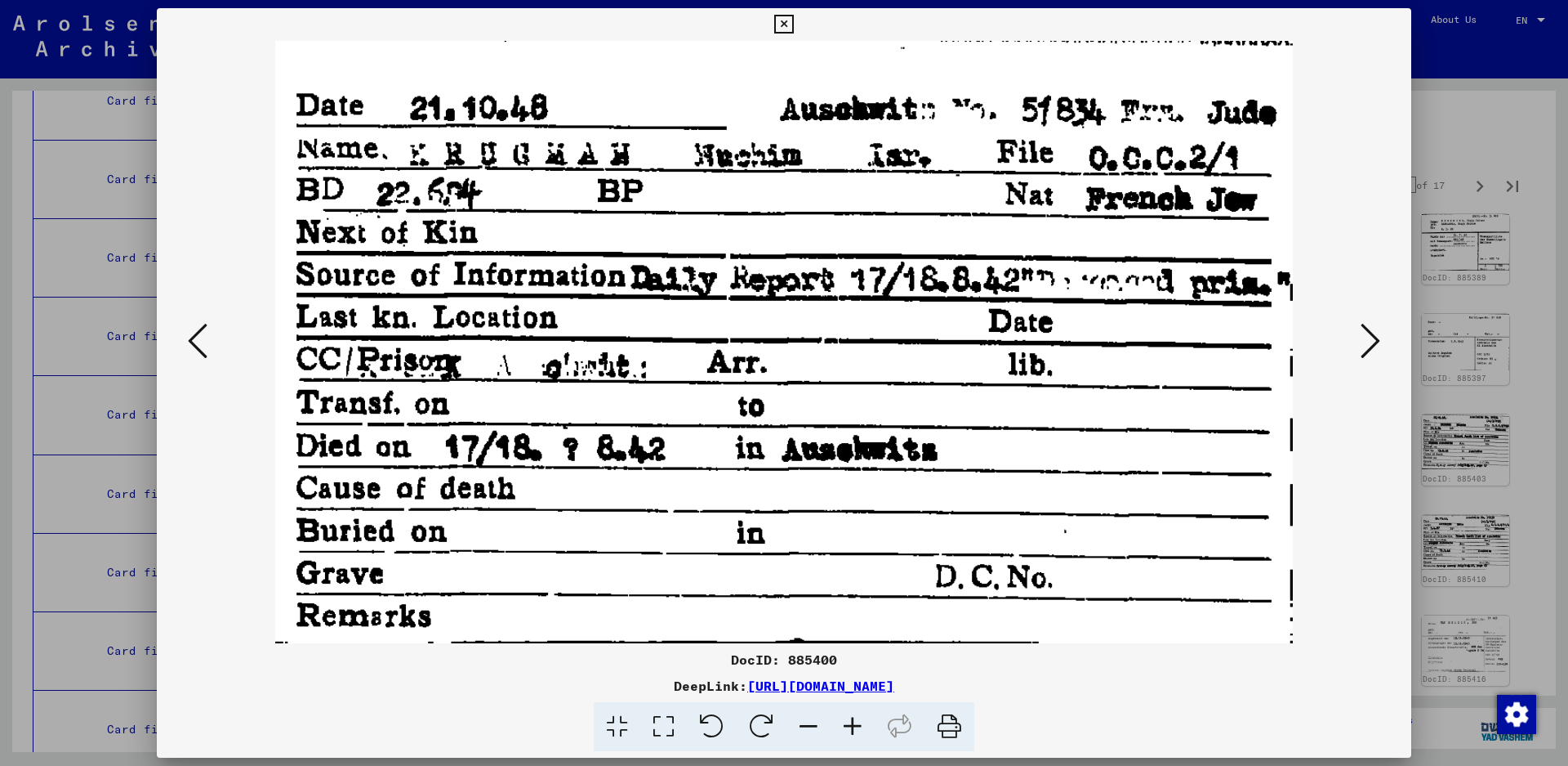
click at [1359, 332] on button at bounding box center [1371, 342] width 30 height 47
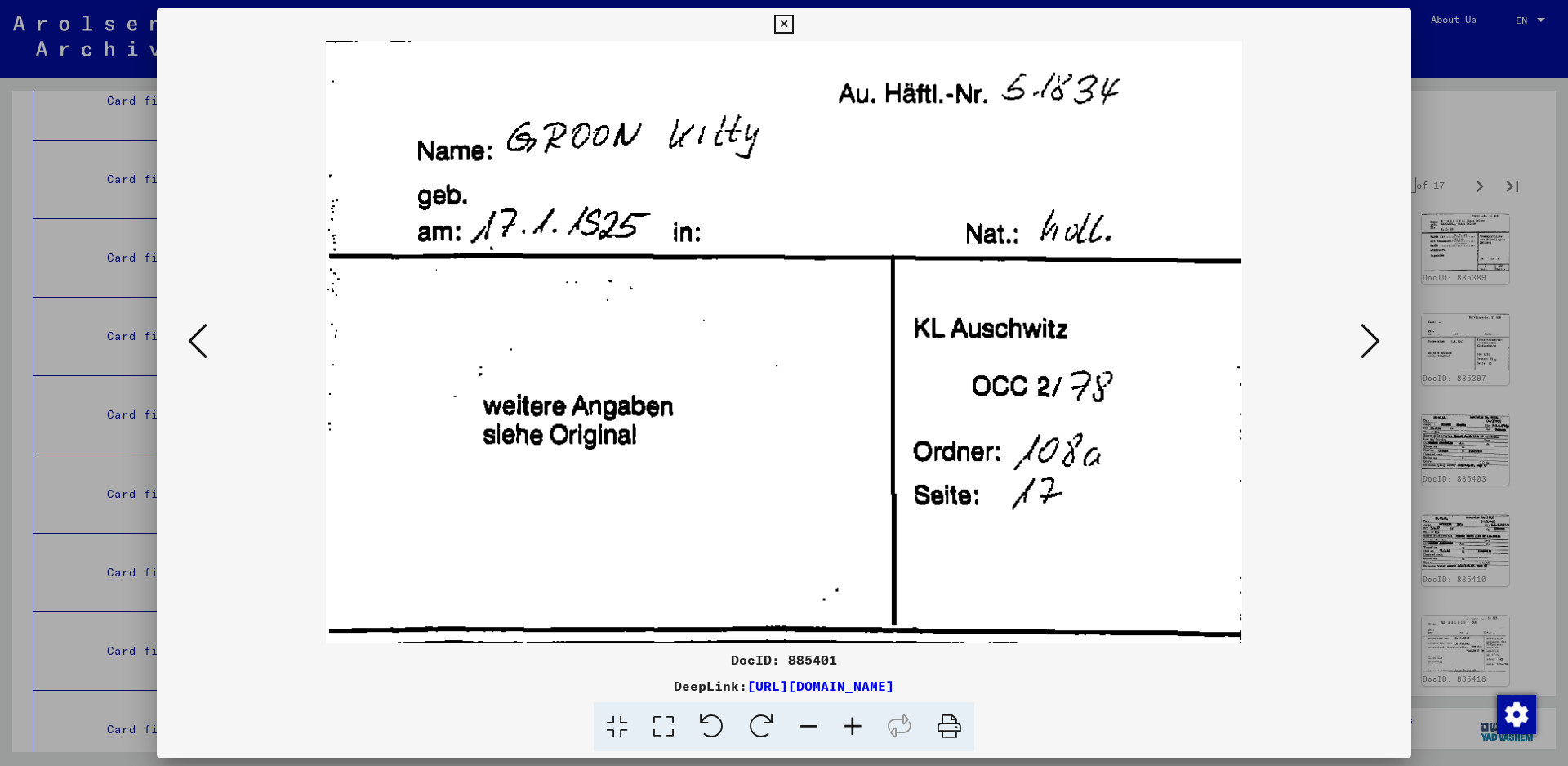
click at [1358, 328] on button at bounding box center [1371, 342] width 30 height 47
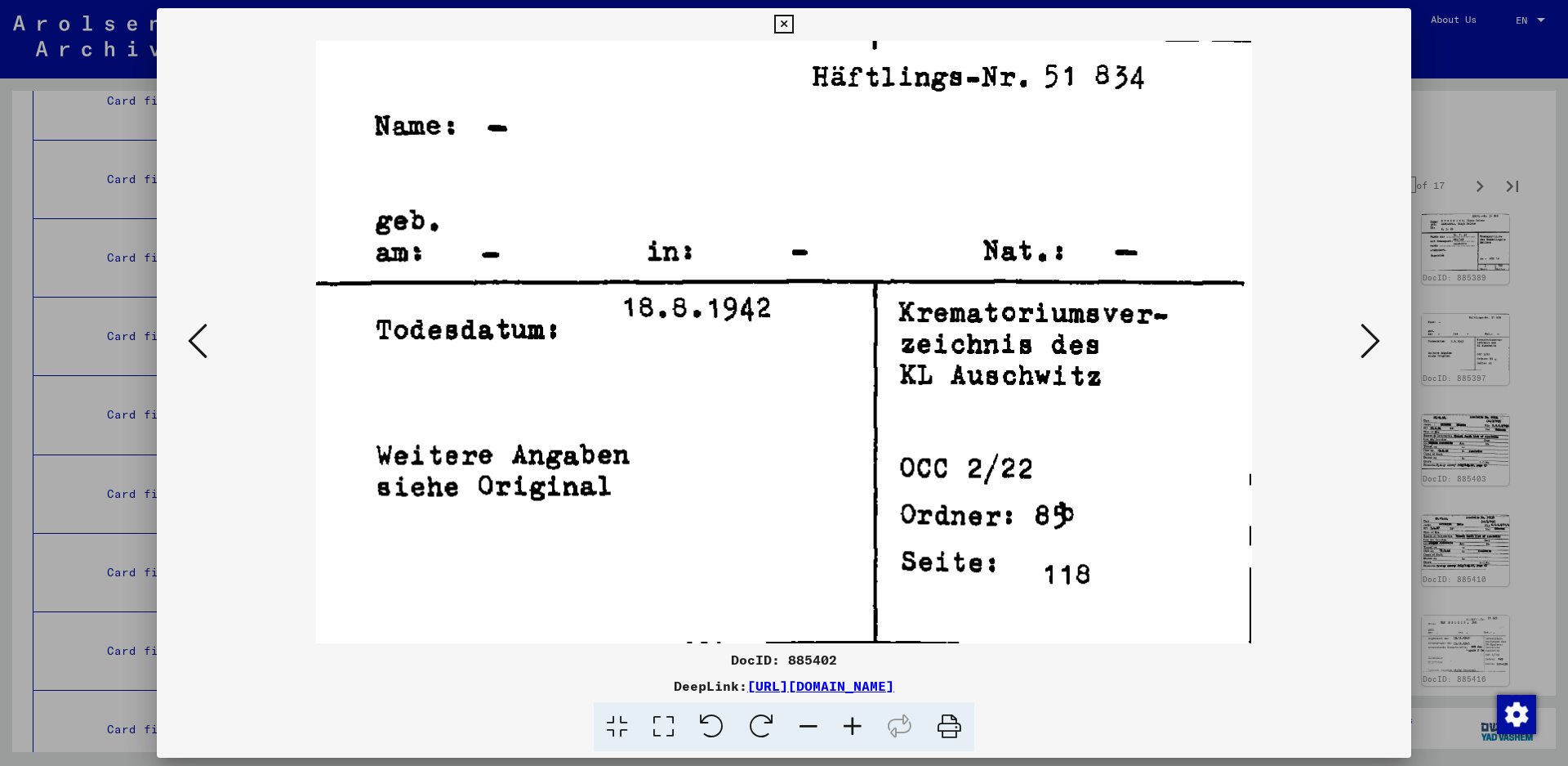
click at [1358, 328] on button at bounding box center [1371, 342] width 30 height 47
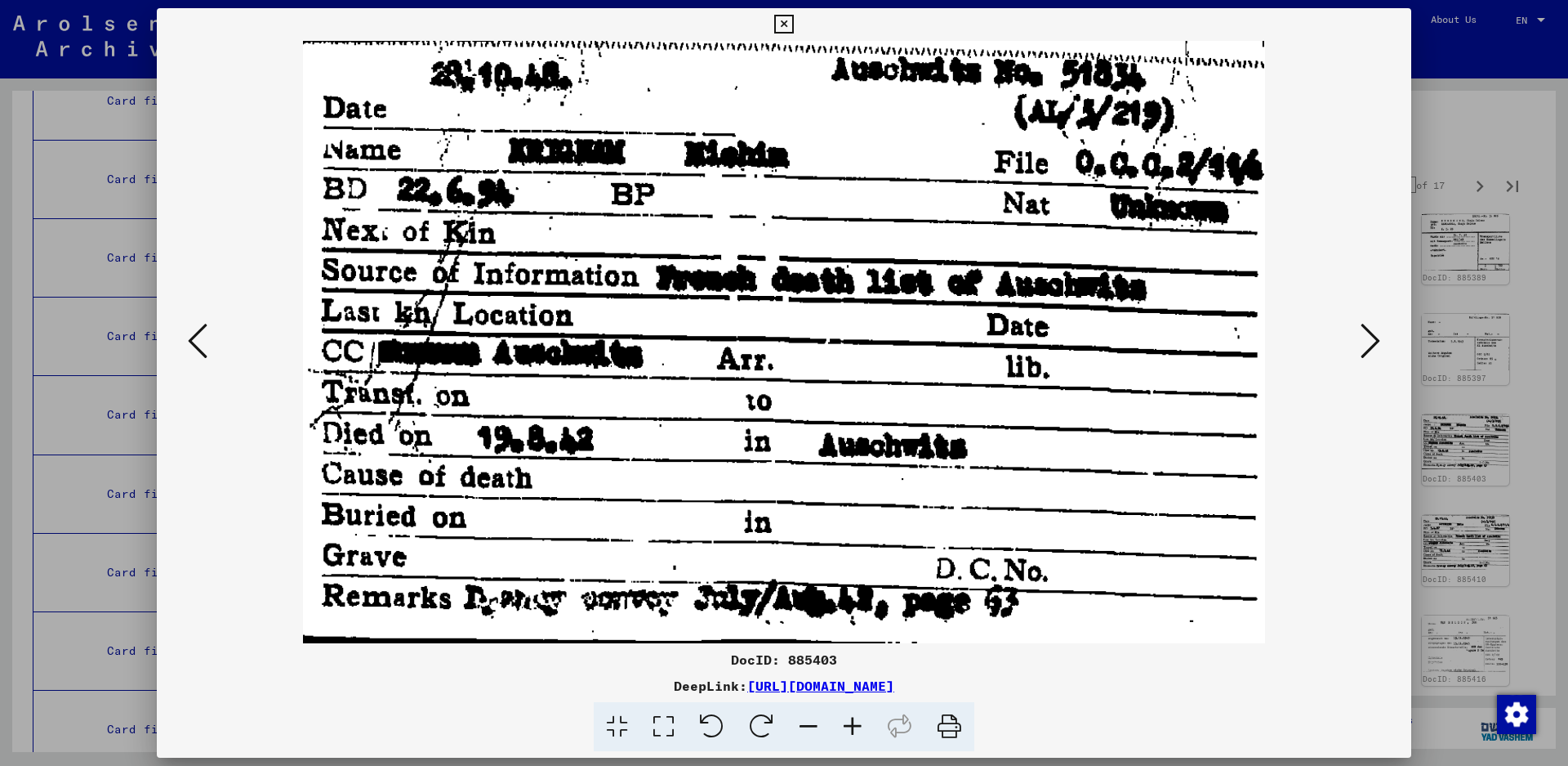
click at [1372, 341] on icon at bounding box center [1371, 340] width 20 height 39
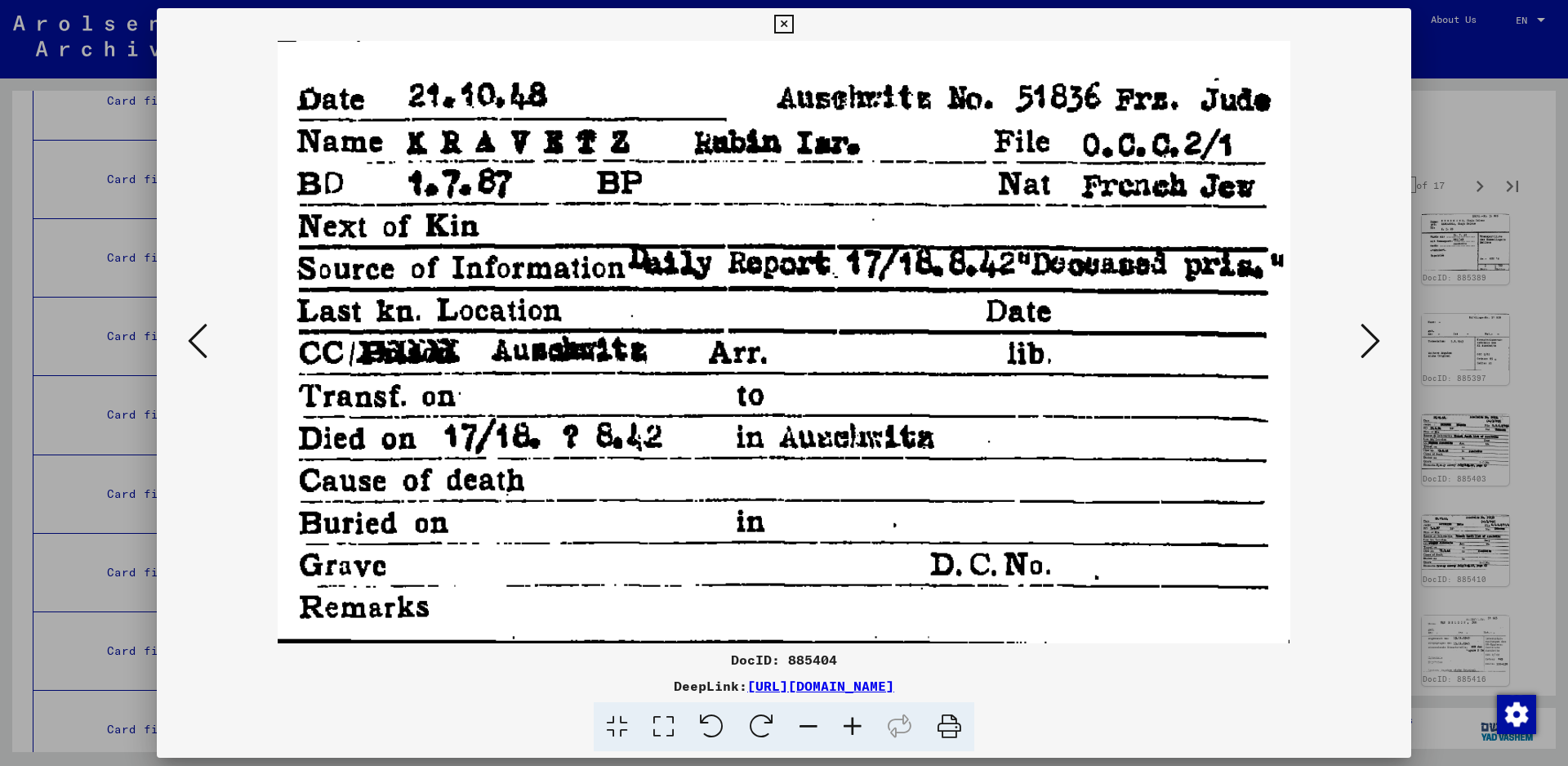
click at [1366, 345] on icon at bounding box center [1371, 340] width 20 height 39
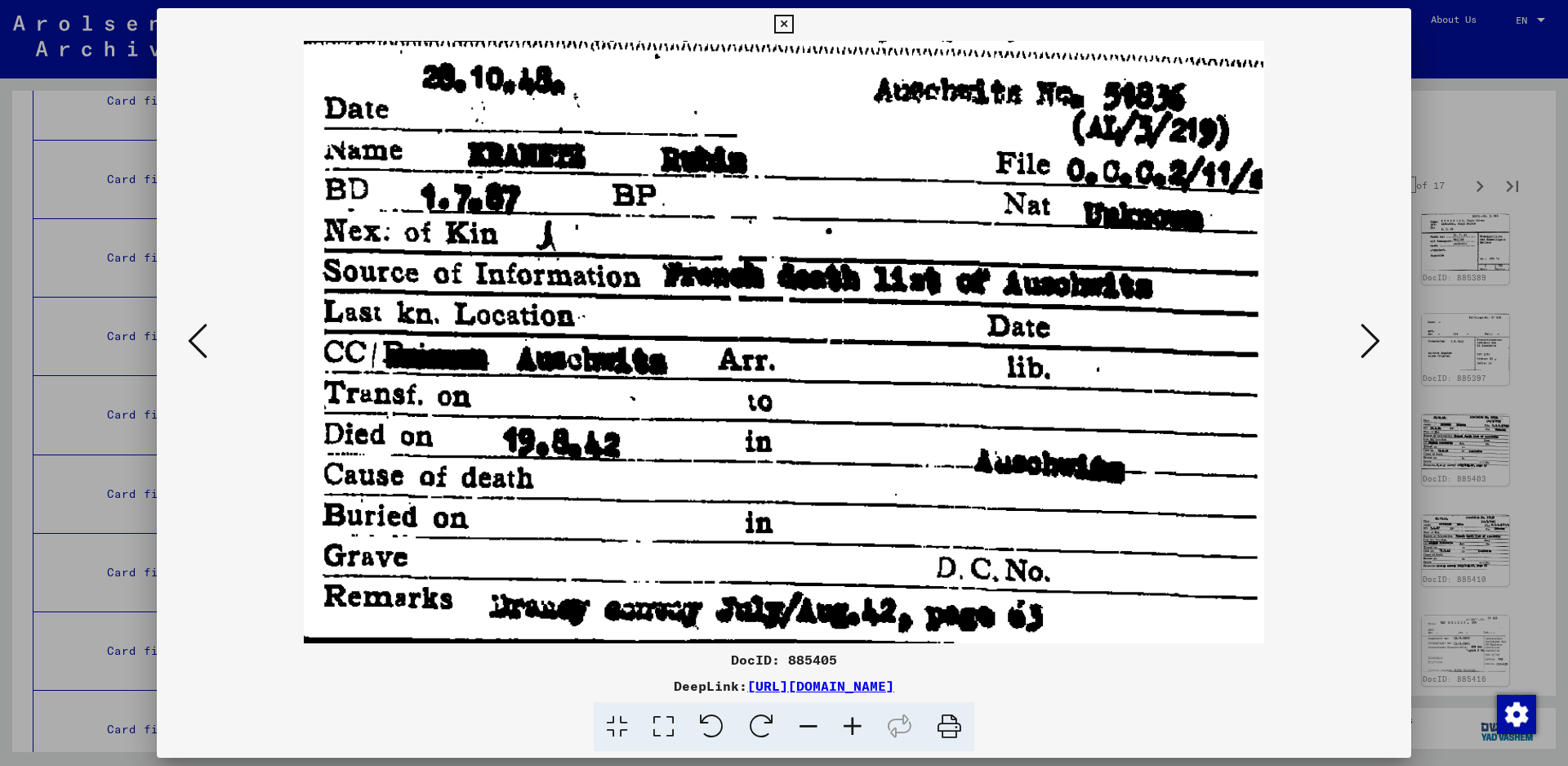
click at [1366, 345] on icon at bounding box center [1371, 340] width 20 height 39
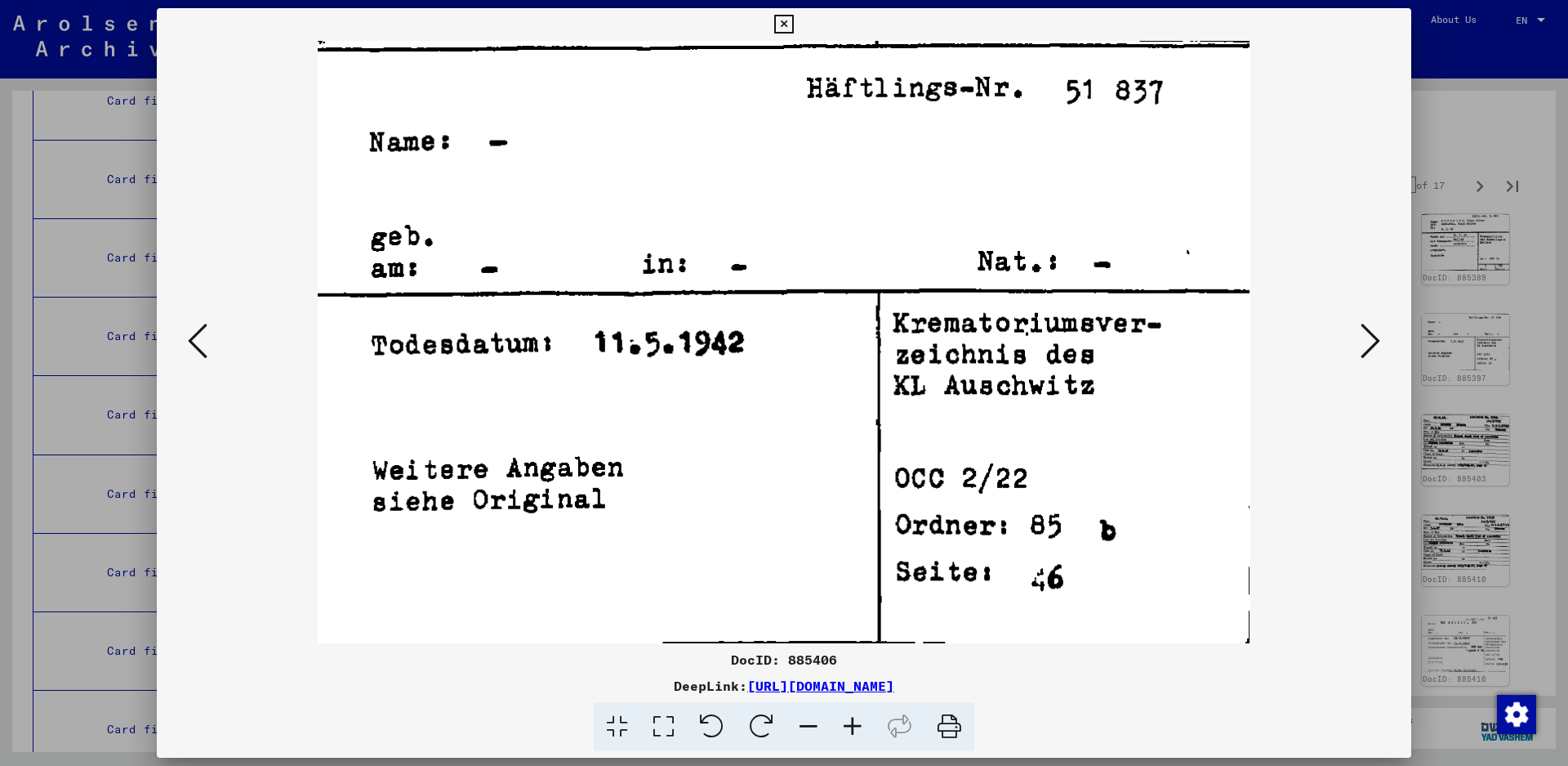
click at [1366, 345] on icon at bounding box center [1371, 340] width 20 height 39
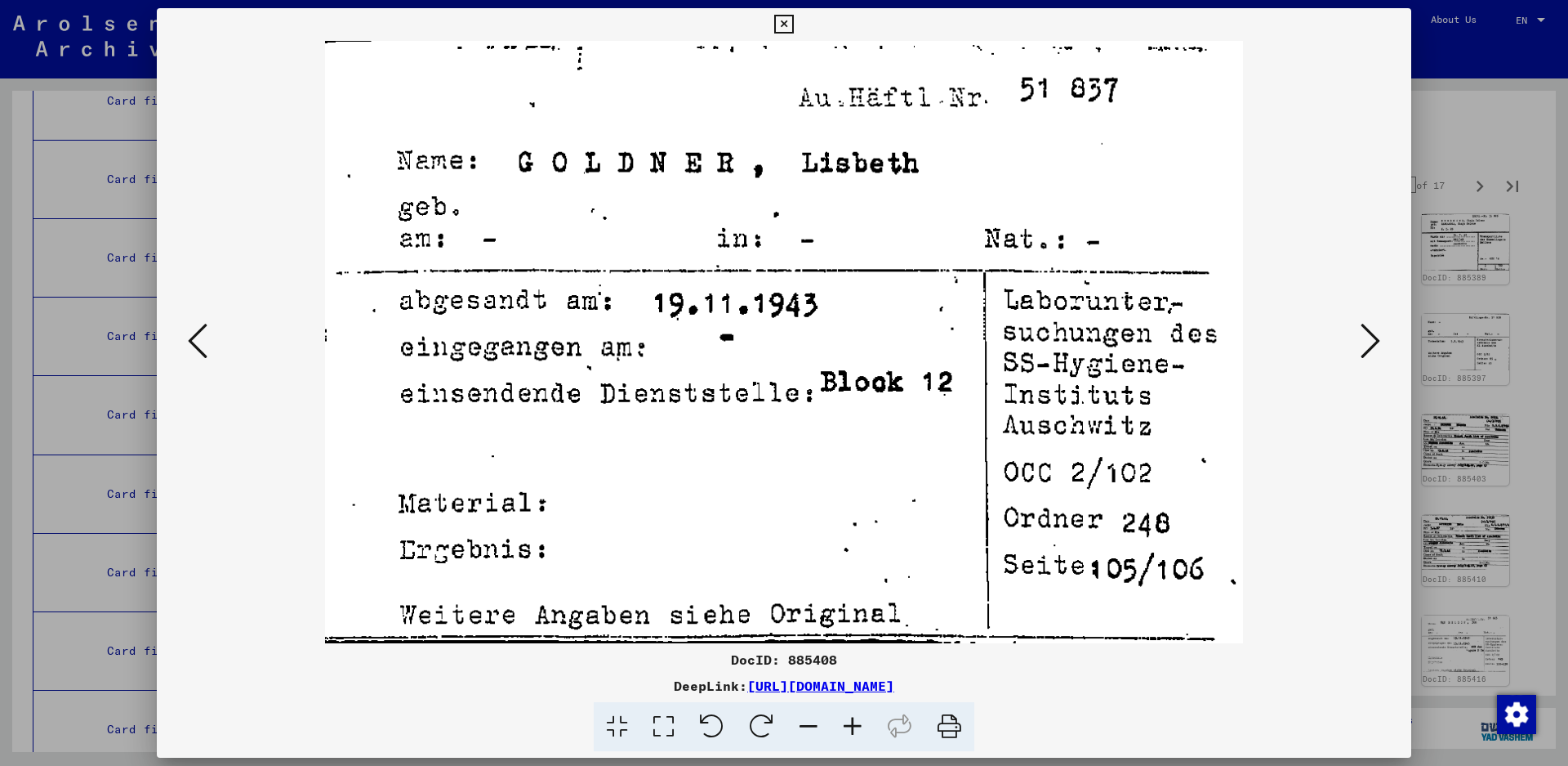
click at [1376, 339] on icon at bounding box center [1371, 340] width 20 height 39
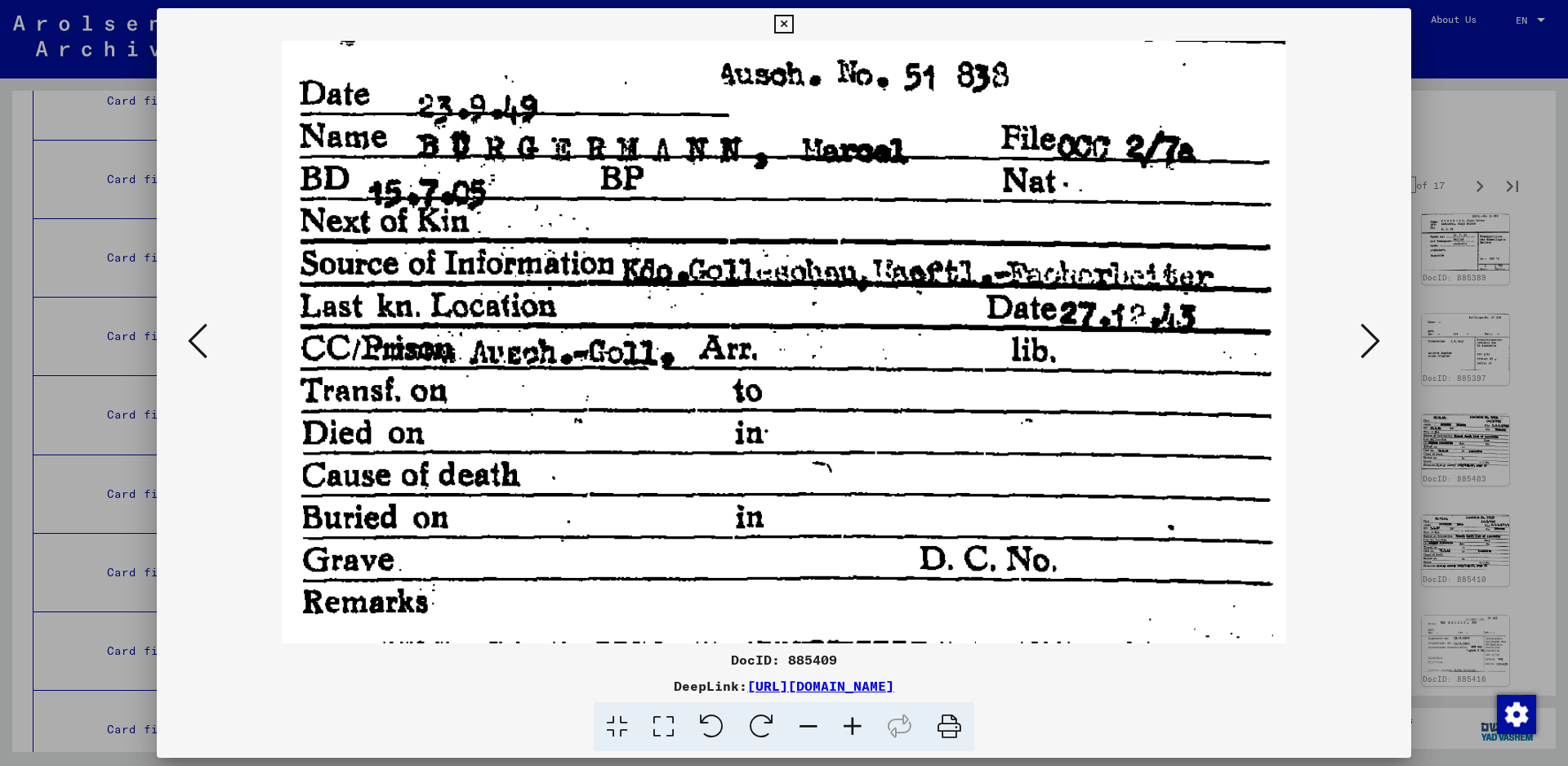
click at [1369, 339] on icon at bounding box center [1371, 340] width 20 height 39
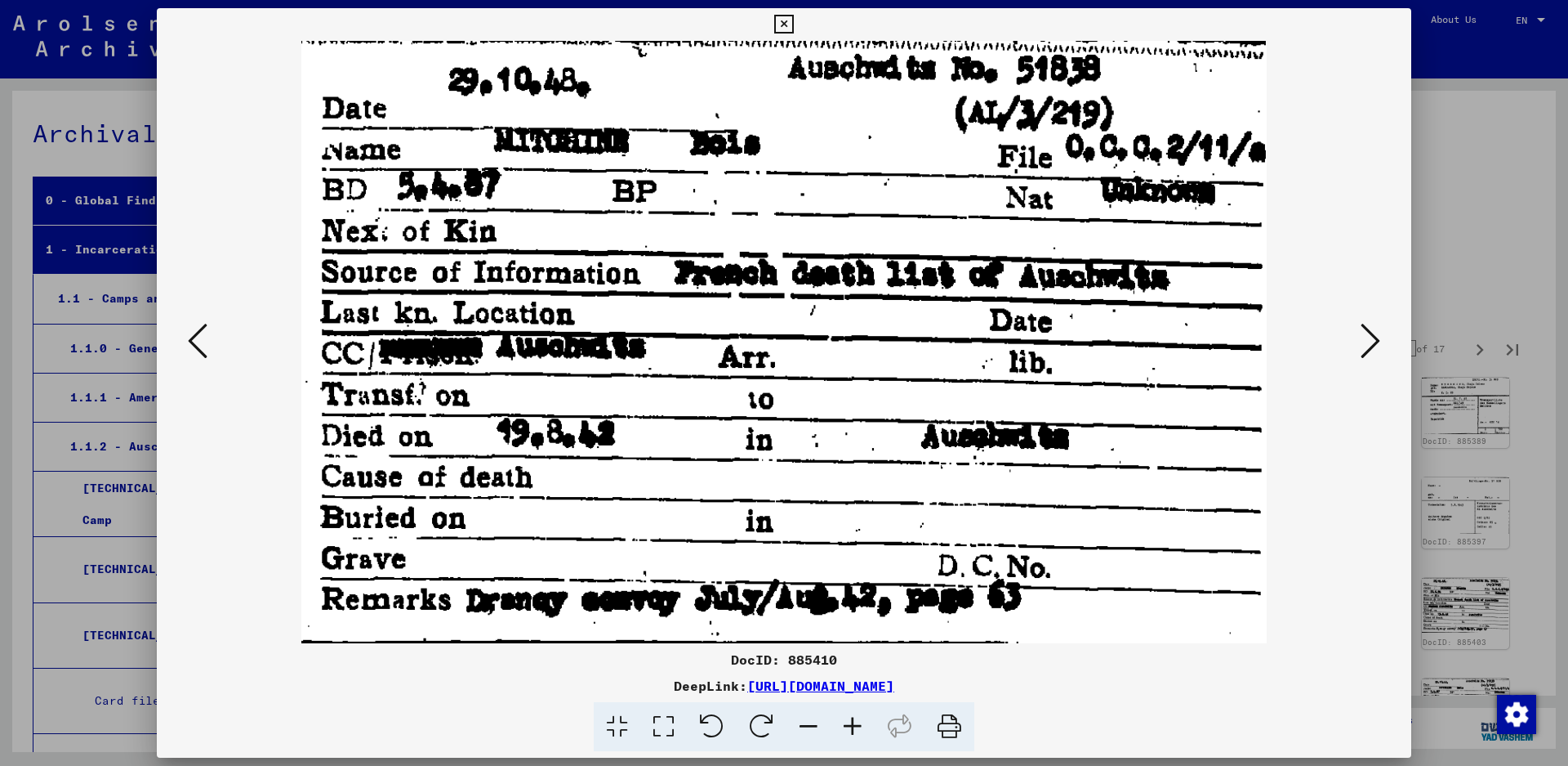
scroll to position [163, 0]
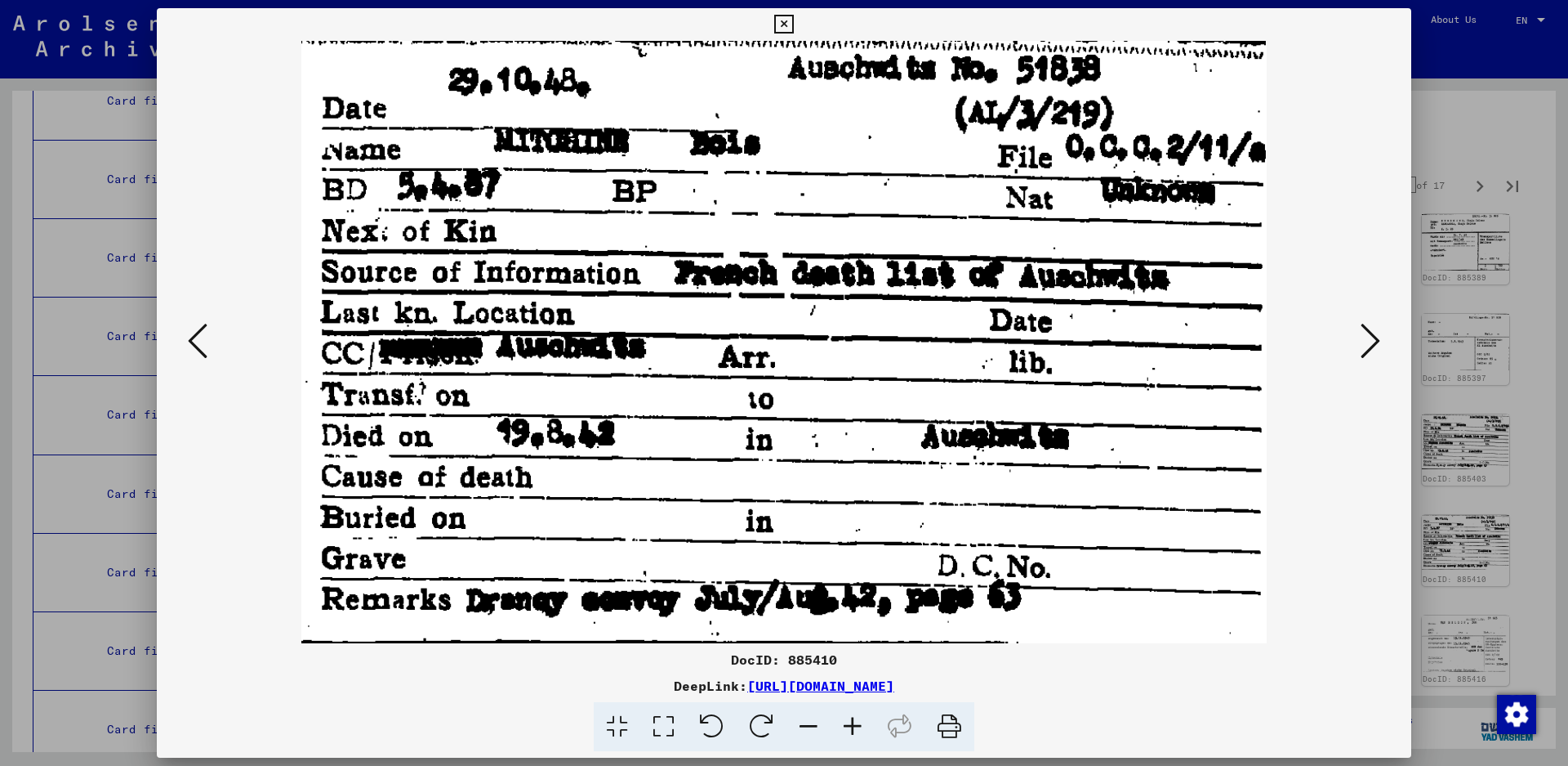
click at [1369, 337] on icon at bounding box center [1371, 340] width 20 height 39
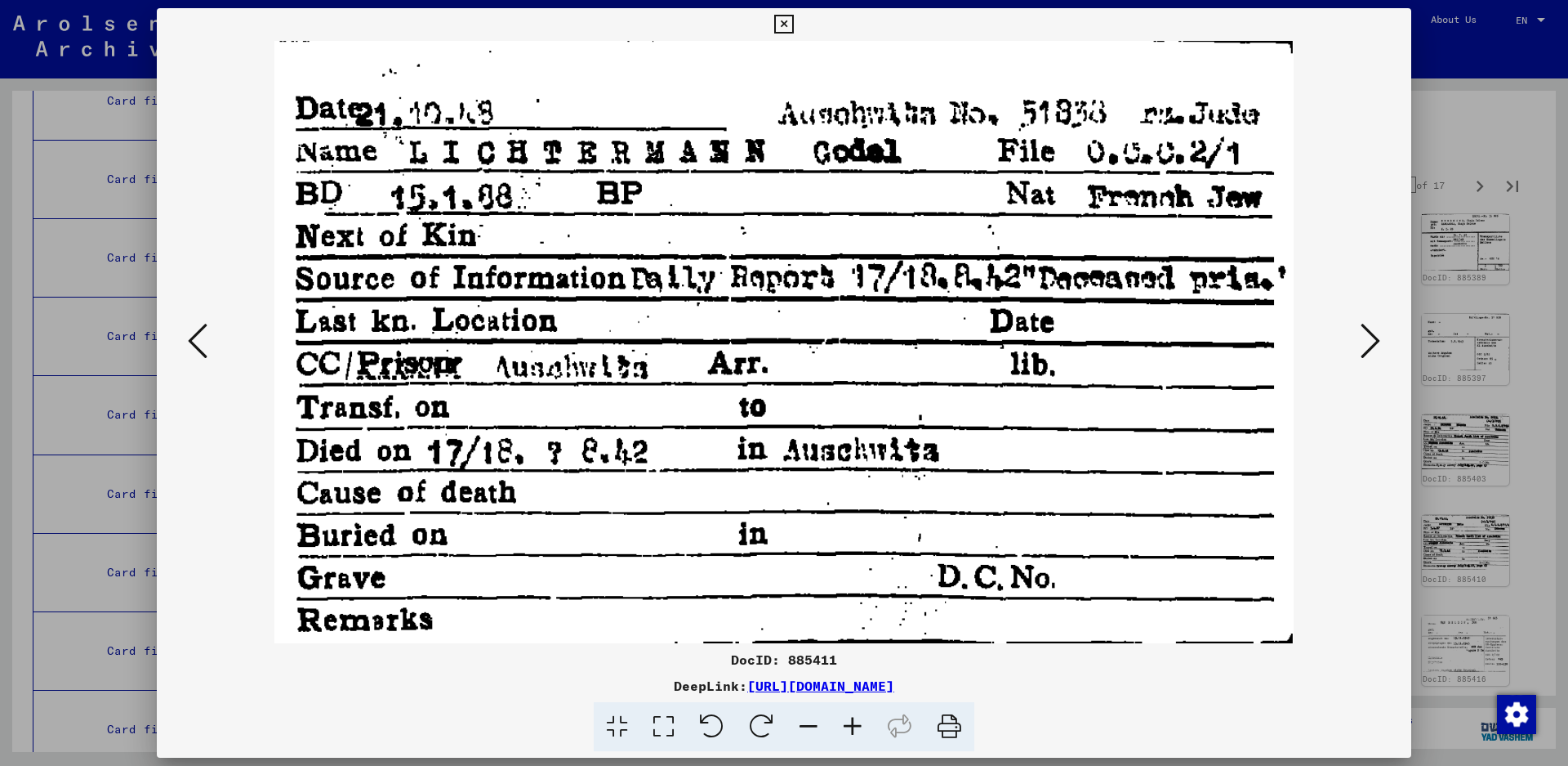
click at [1374, 327] on icon at bounding box center [1371, 340] width 20 height 39
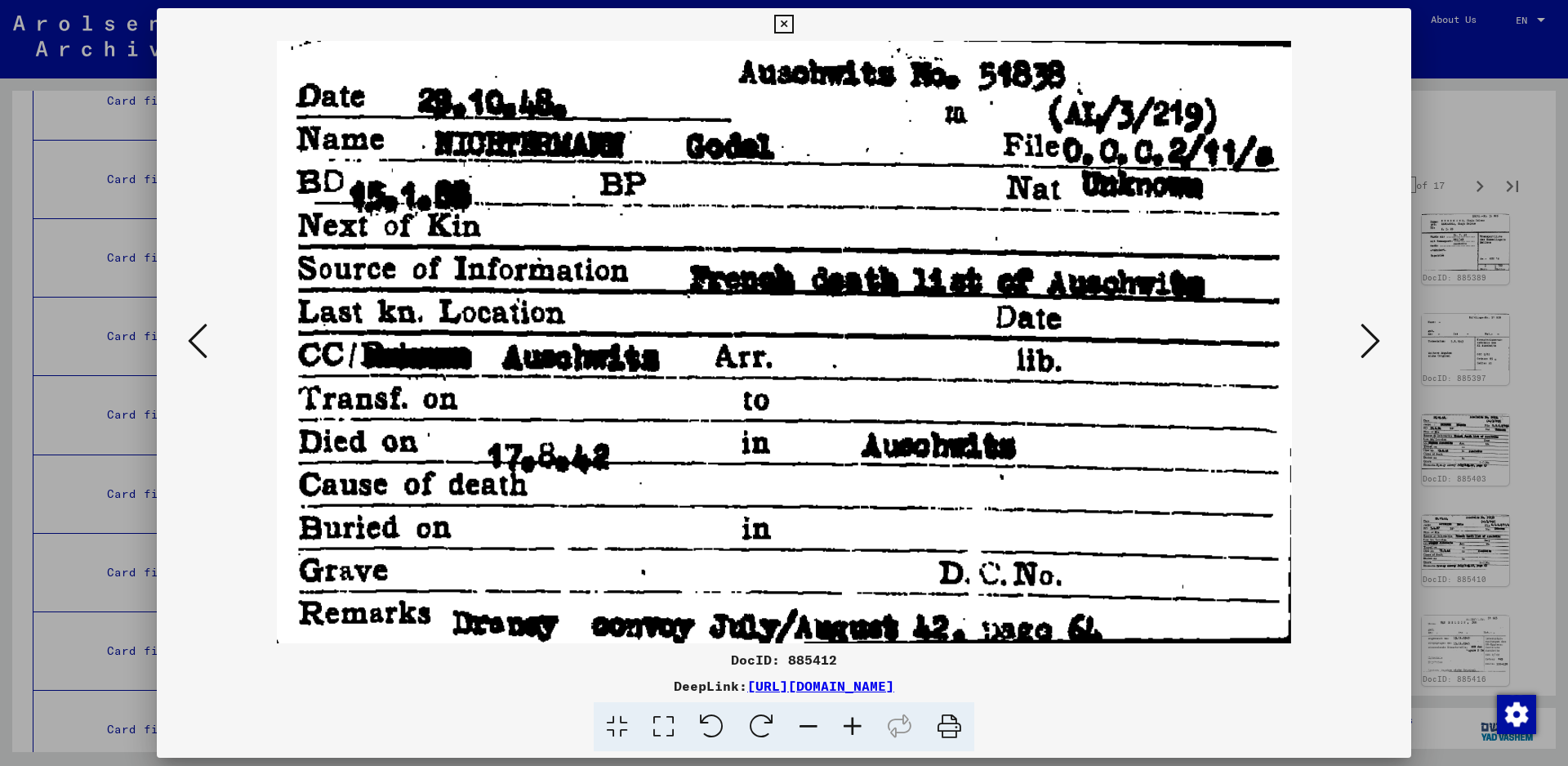
click at [1374, 327] on icon at bounding box center [1371, 340] width 20 height 39
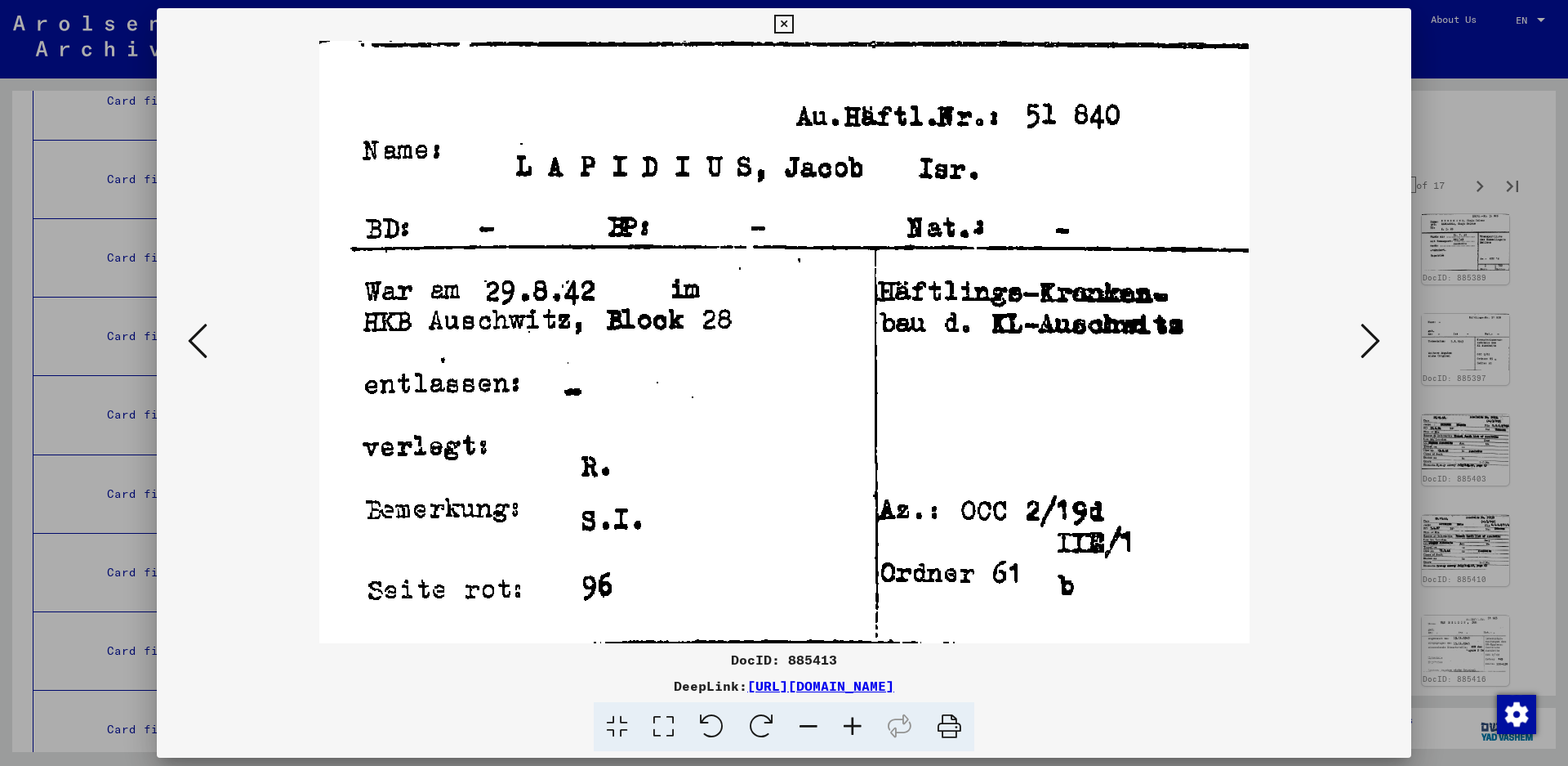
click at [1374, 331] on icon at bounding box center [1371, 340] width 20 height 39
